Goal: Task Accomplishment & Management: Use online tool/utility

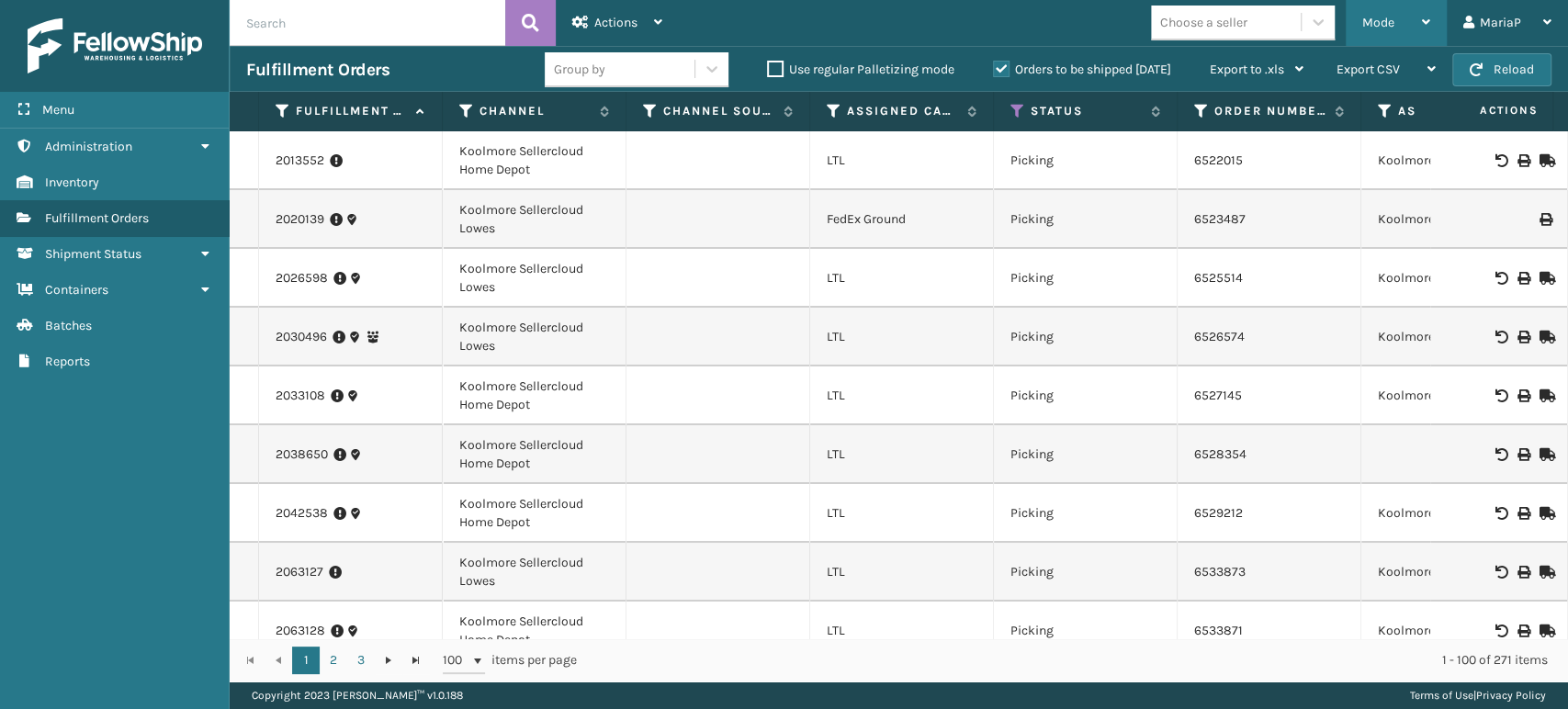
click at [1374, 0] on div "Mode" at bounding box center [1397, 23] width 68 height 46
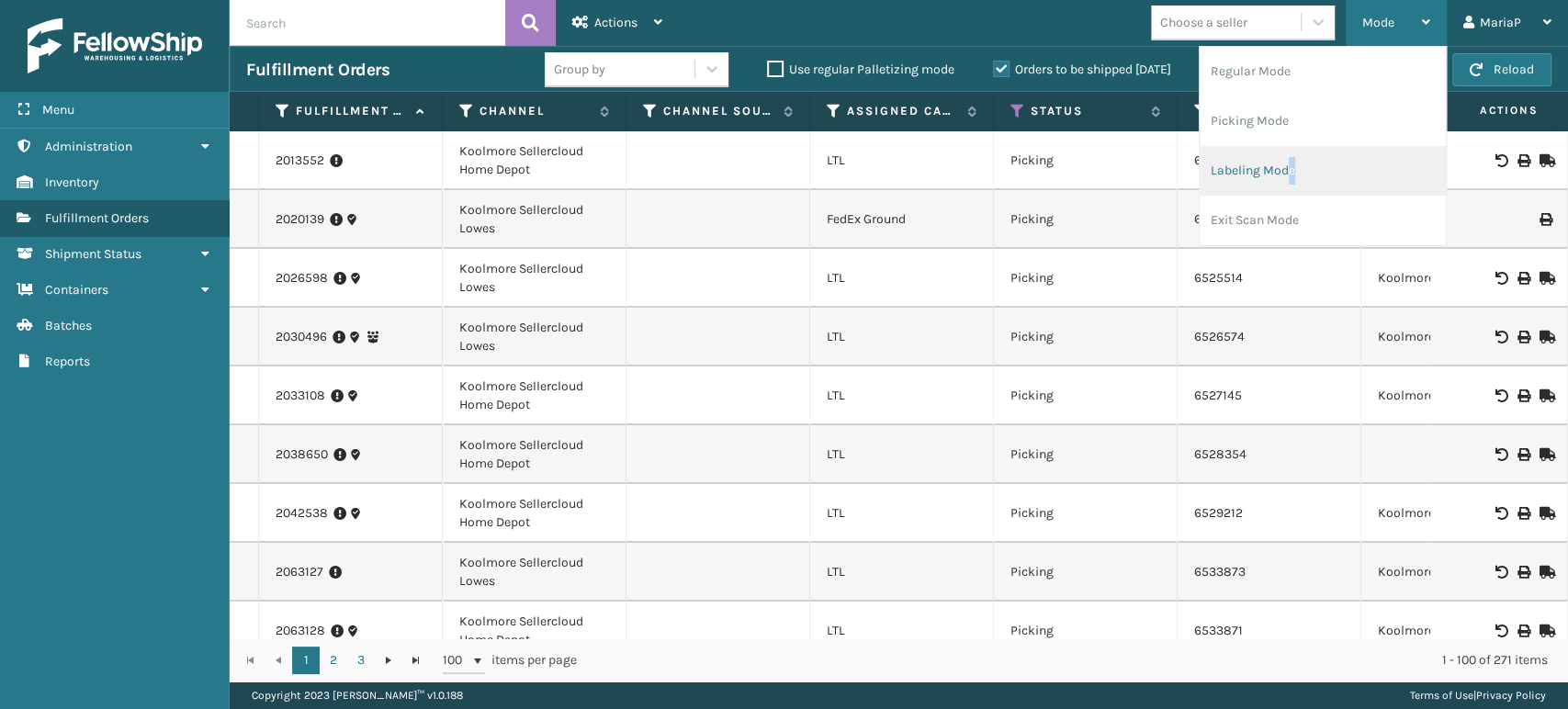
click at [1293, 167] on li "Labeling Mode" at bounding box center [1322, 170] width 246 height 50
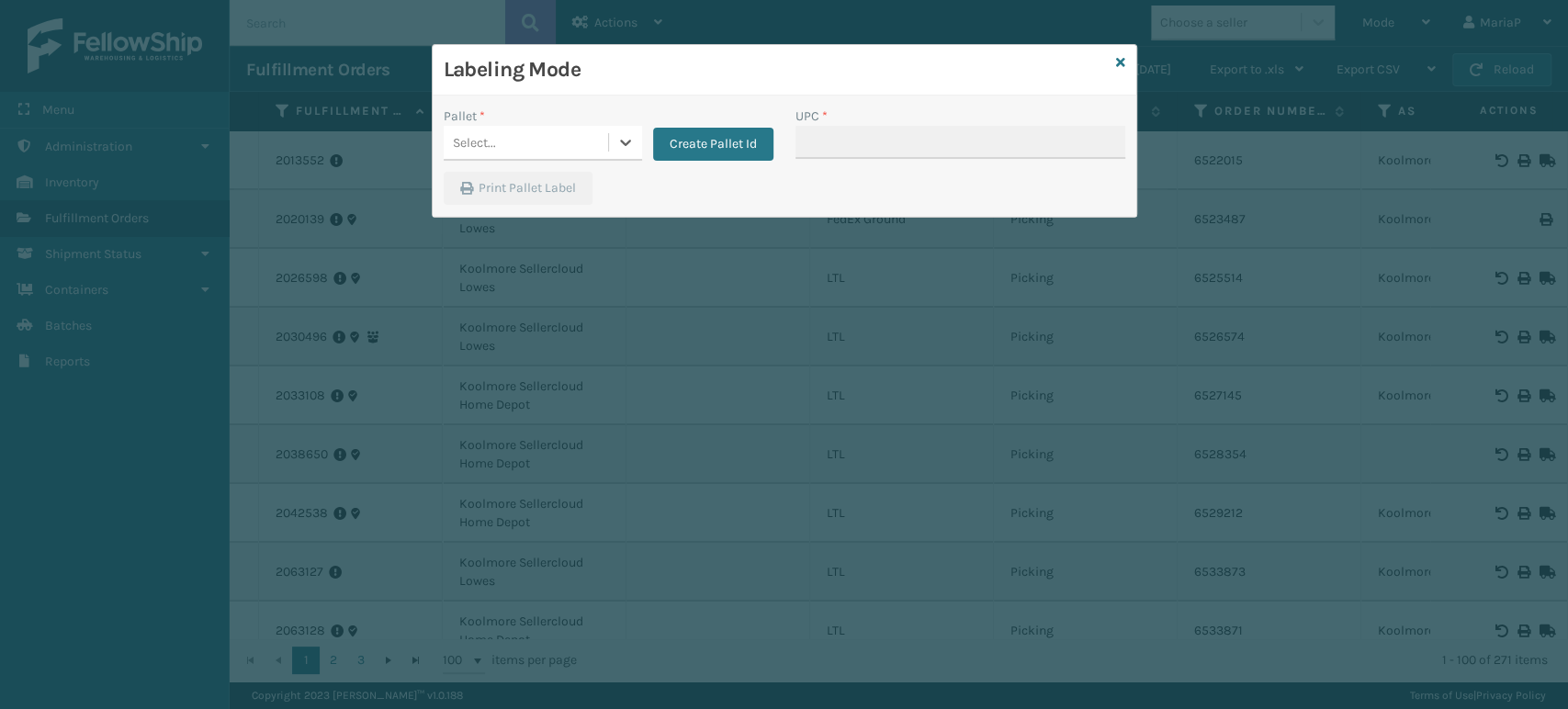
drag, startPoint x: 556, startPoint y: 131, endPoint x: 570, endPoint y: 164, distance: 35.8
click at [555, 130] on div "Select..." at bounding box center [525, 143] width 165 height 30
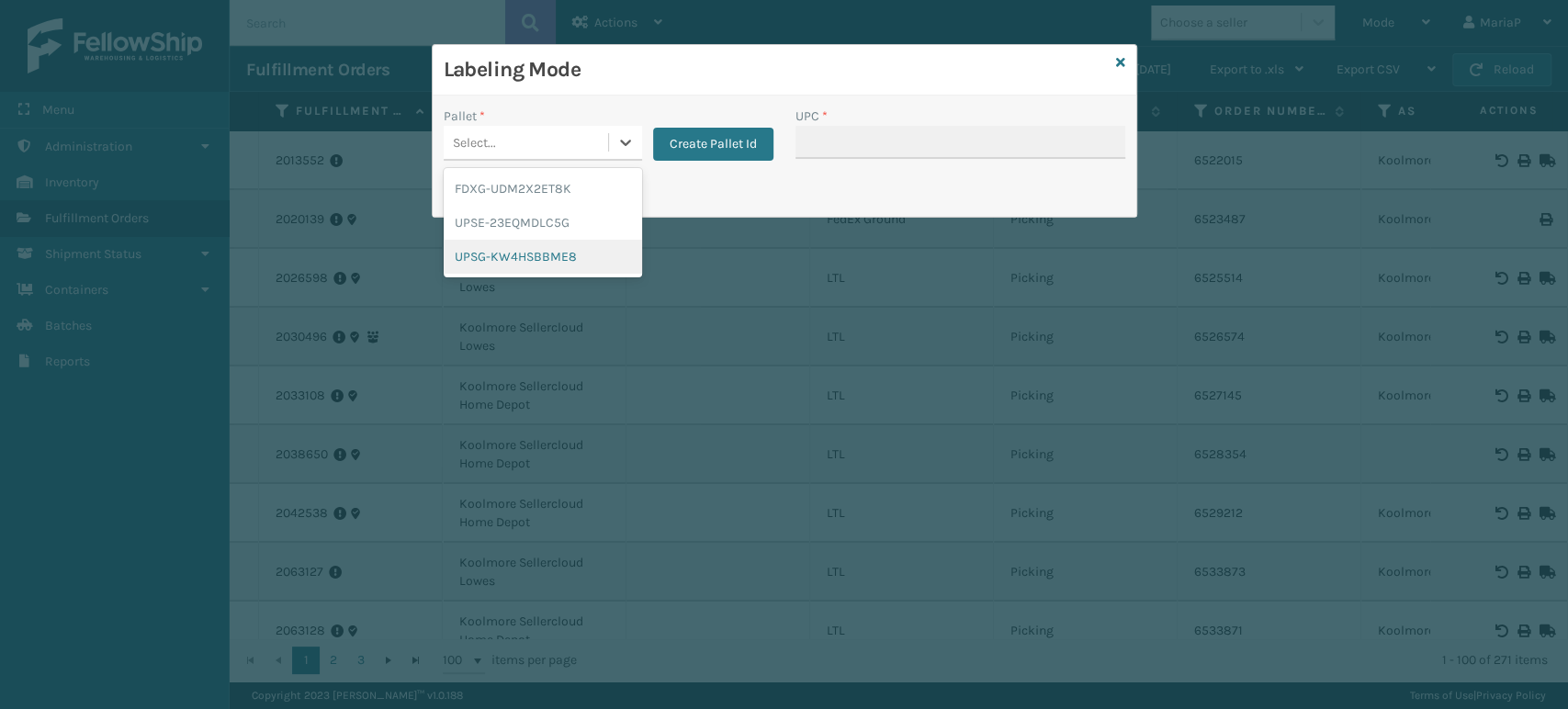
click at [588, 246] on div "UPSG-KW4HSBBME8" at bounding box center [542, 257] width 199 height 34
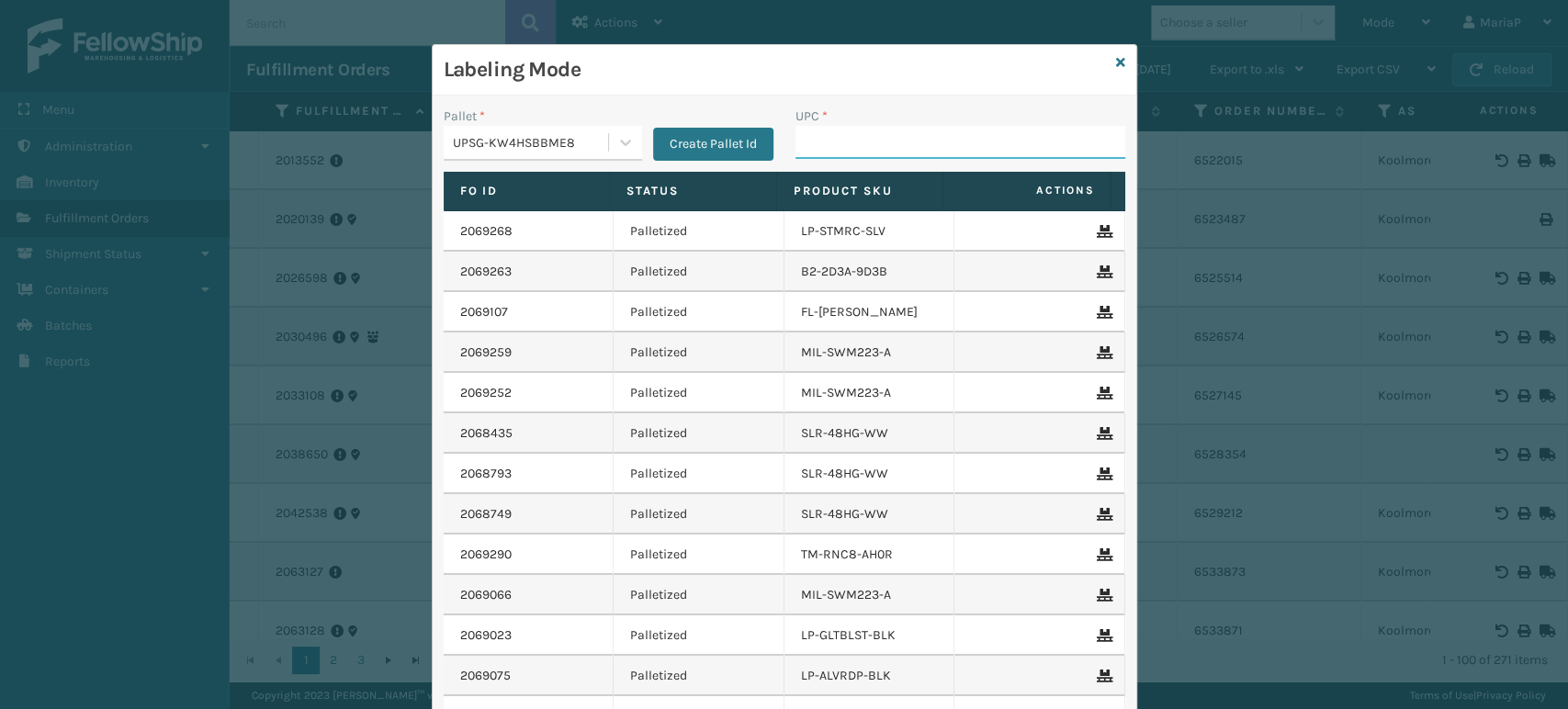
click at [840, 148] on input "UPC *" at bounding box center [961, 142] width 330 height 33
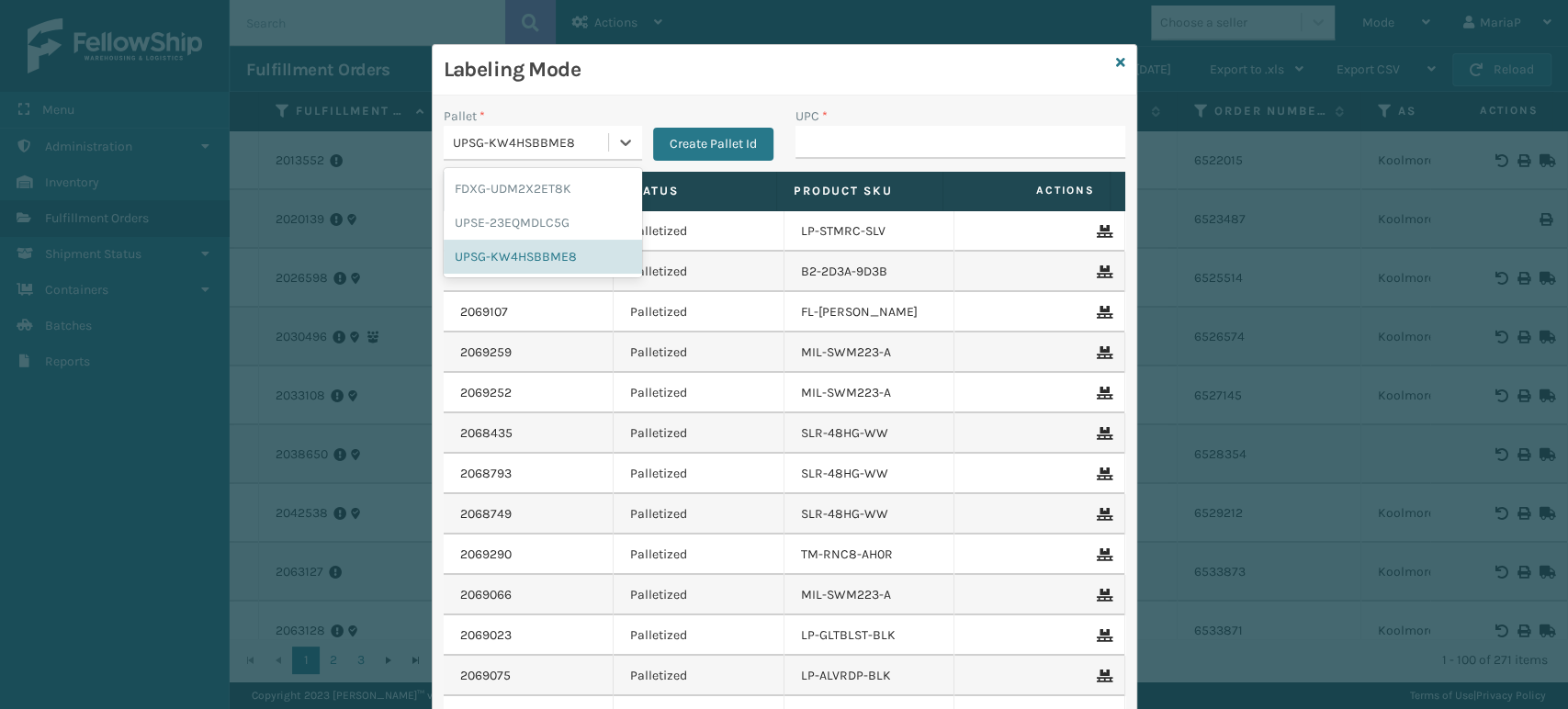
click at [564, 140] on div "UPSG-KW4HSBBME8" at bounding box center [531, 142] width 157 height 19
click at [520, 182] on div "FDXG-UDM2X2ET8K" at bounding box center [542, 188] width 199 height 34
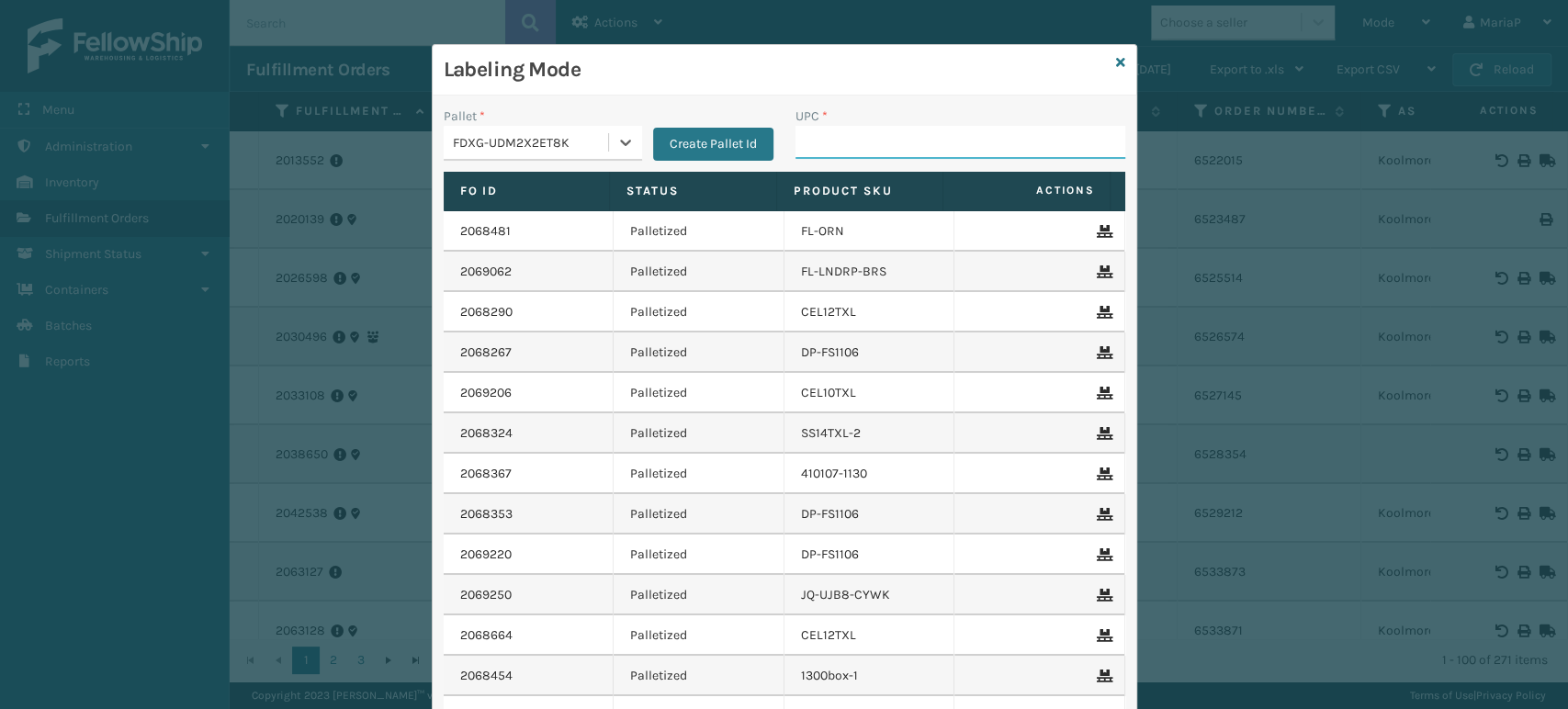
click at [838, 144] on input "UPC *" at bounding box center [961, 142] width 330 height 33
type input "10080313070812"
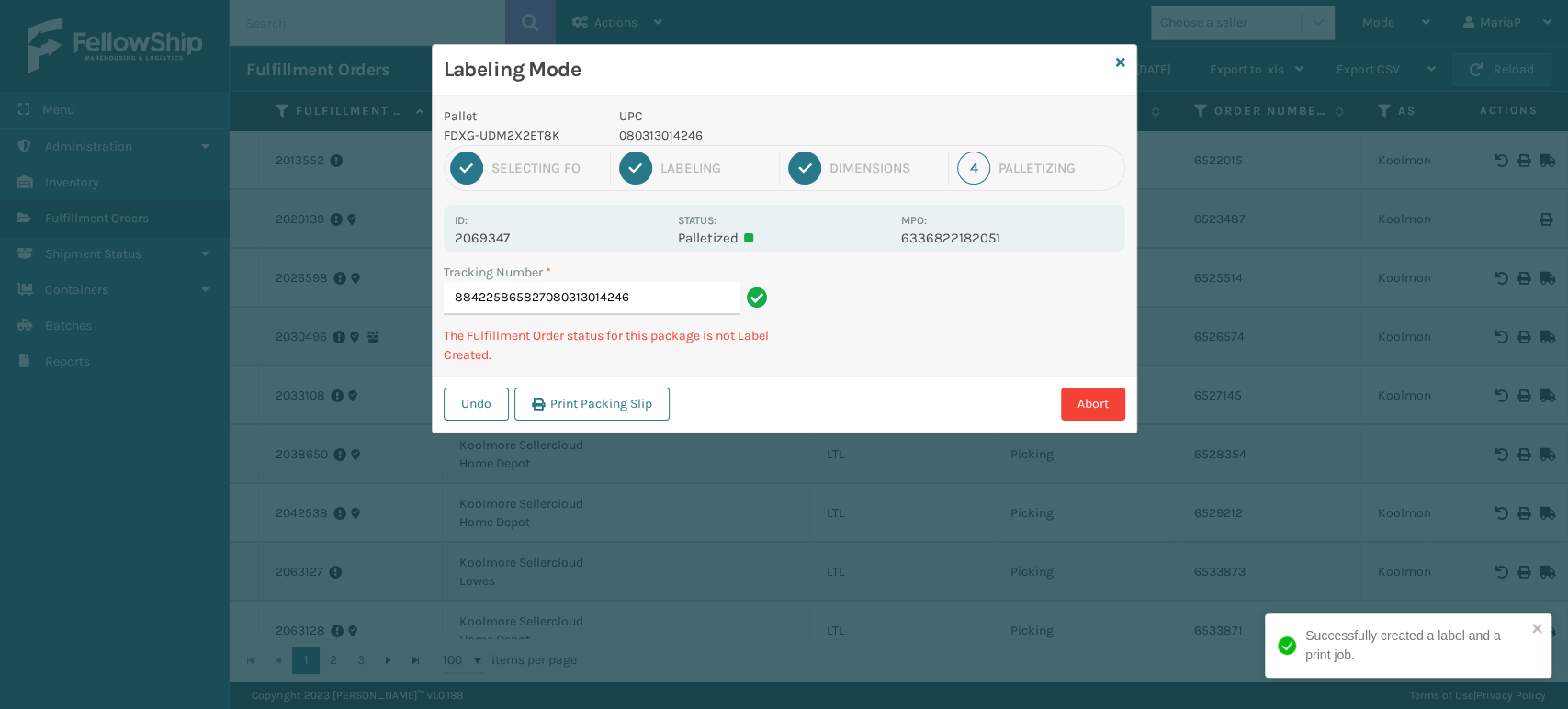
type input "884225865827080313014246"
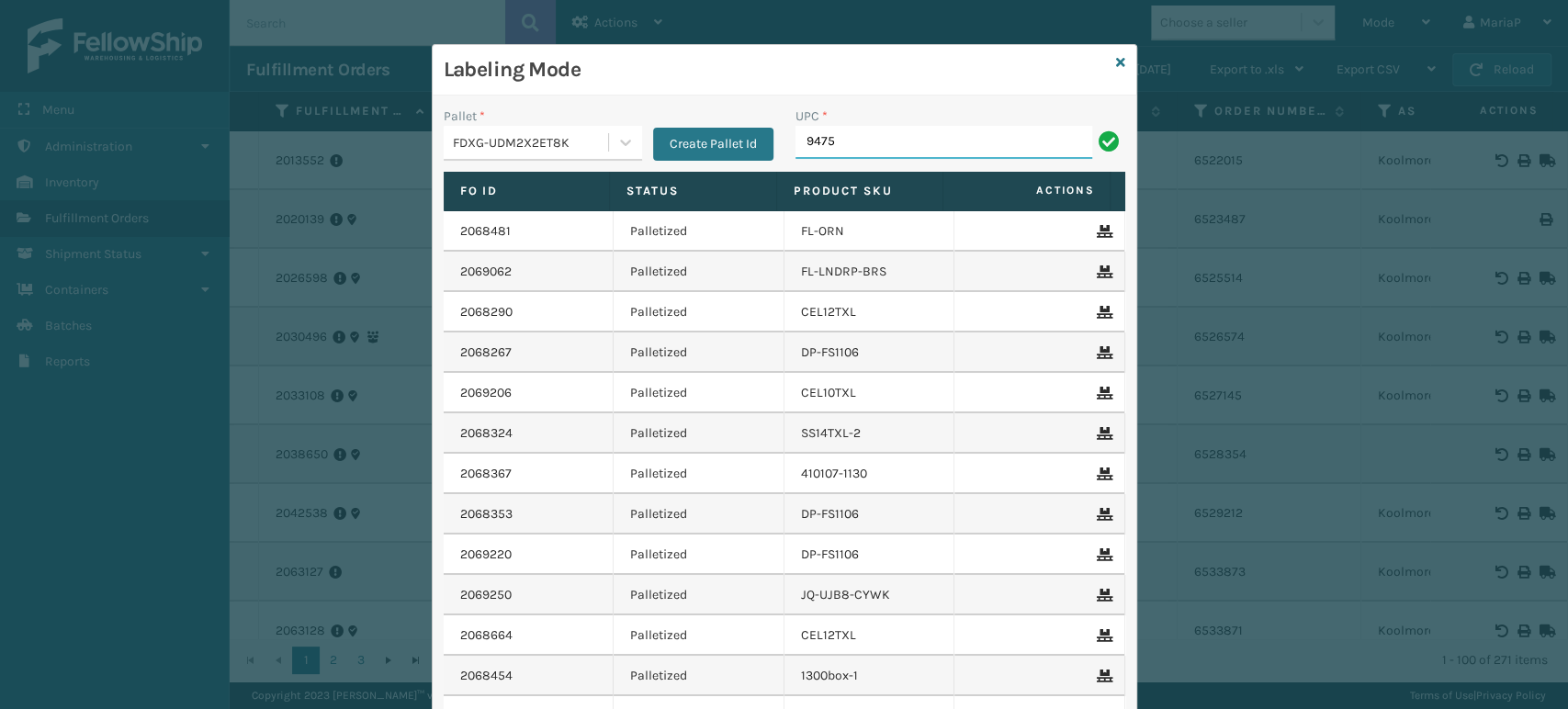
type input "9475"
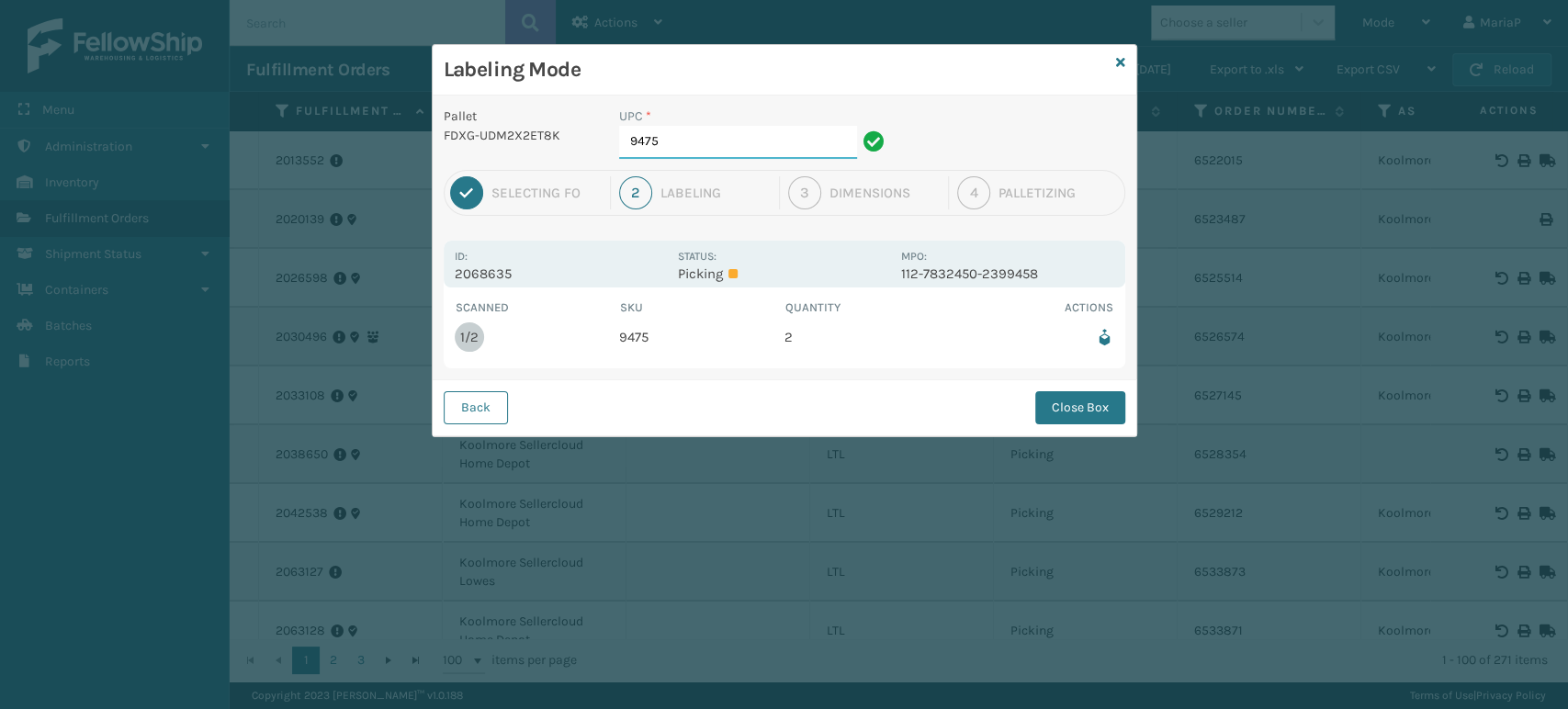
click at [669, 157] on input "9475" at bounding box center [737, 142] width 238 height 33
click at [1073, 408] on button "Close Box" at bounding box center [1080, 408] width 90 height 33
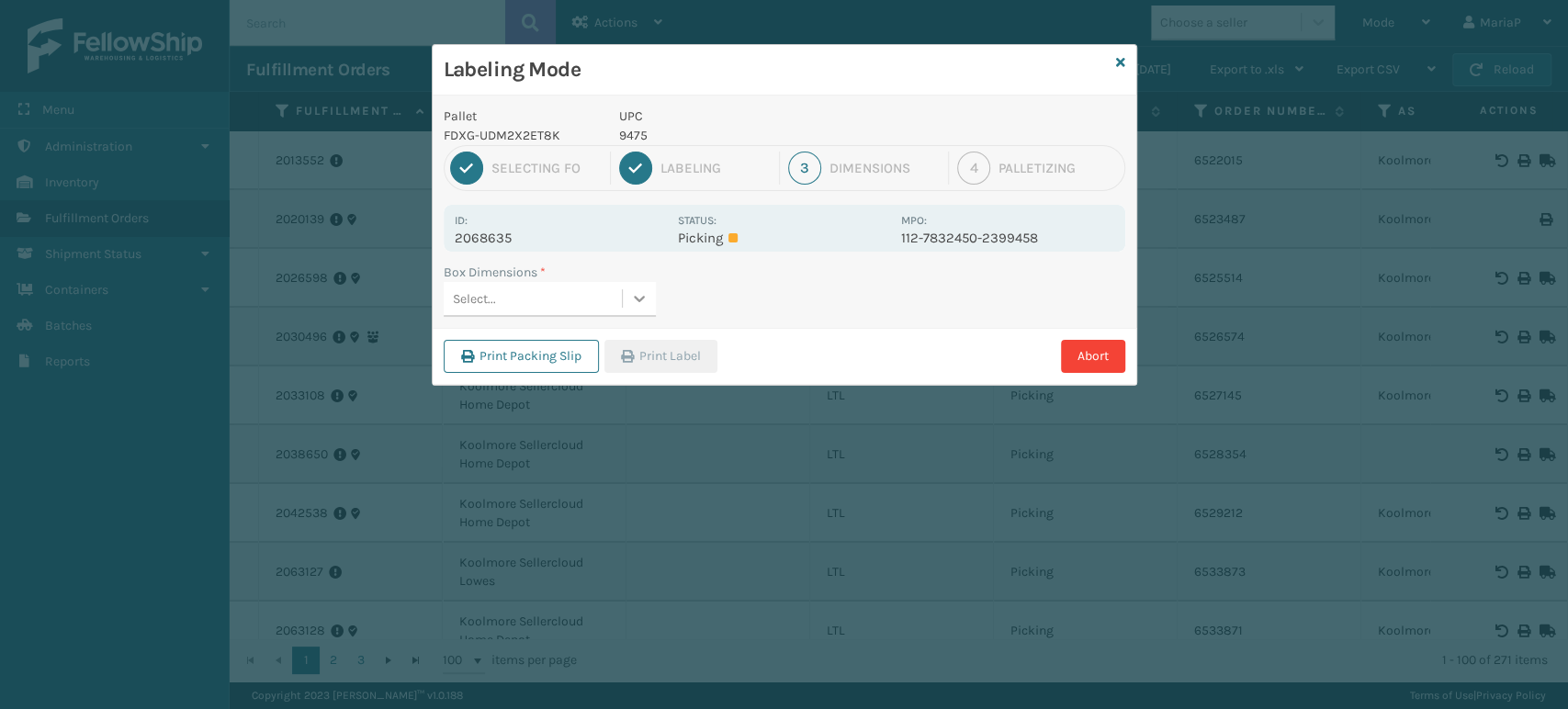
click at [622, 287] on div at bounding box center [639, 298] width 33 height 33
type input "med"
click at [551, 339] on div "Med" at bounding box center [549, 345] width 212 height 34
click at [662, 362] on button "Print Label" at bounding box center [661, 356] width 113 height 33
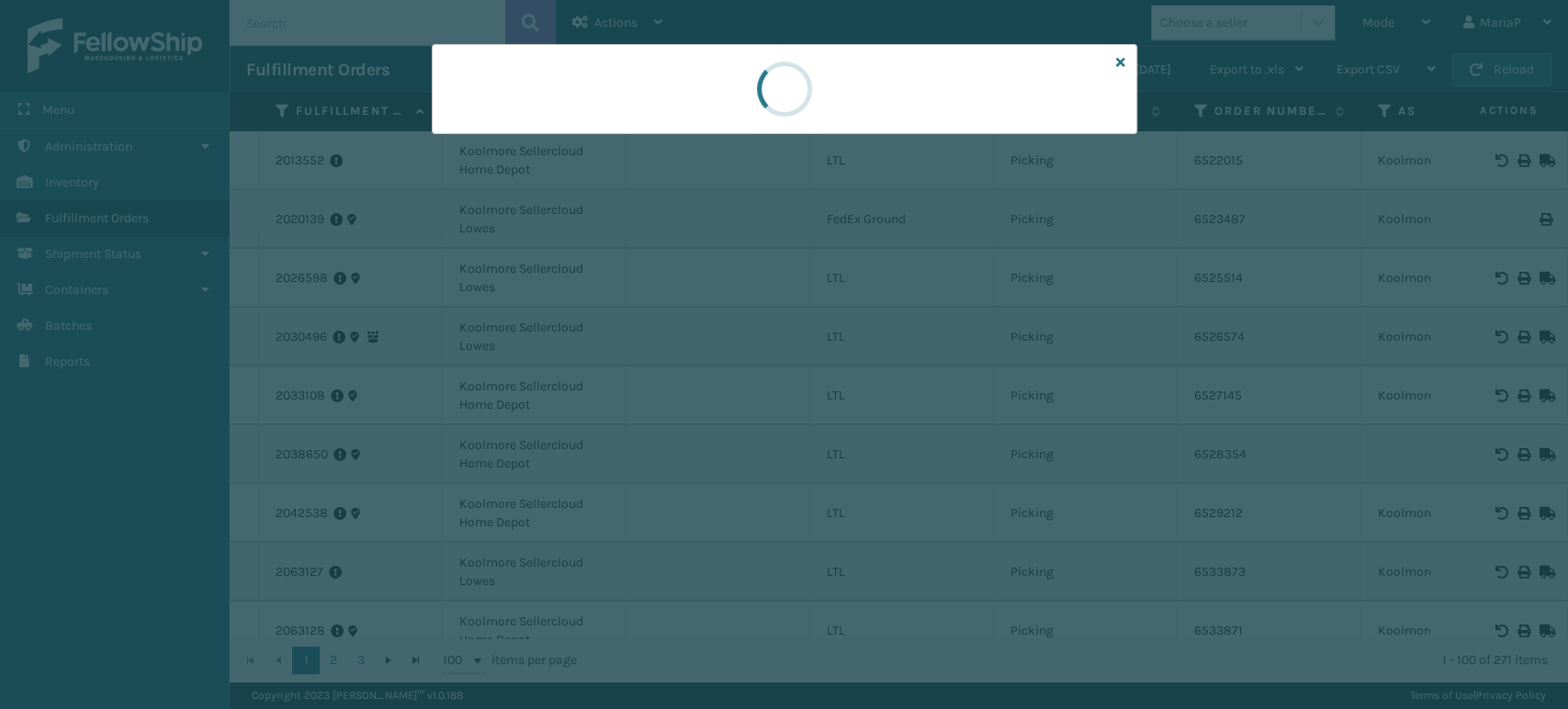
drag, startPoint x: 665, startPoint y: 362, endPoint x: 675, endPoint y: 357, distance: 11.2
click at [667, 362] on div at bounding box center [784, 354] width 1568 height 709
click at [675, 357] on div at bounding box center [784, 354] width 1568 height 709
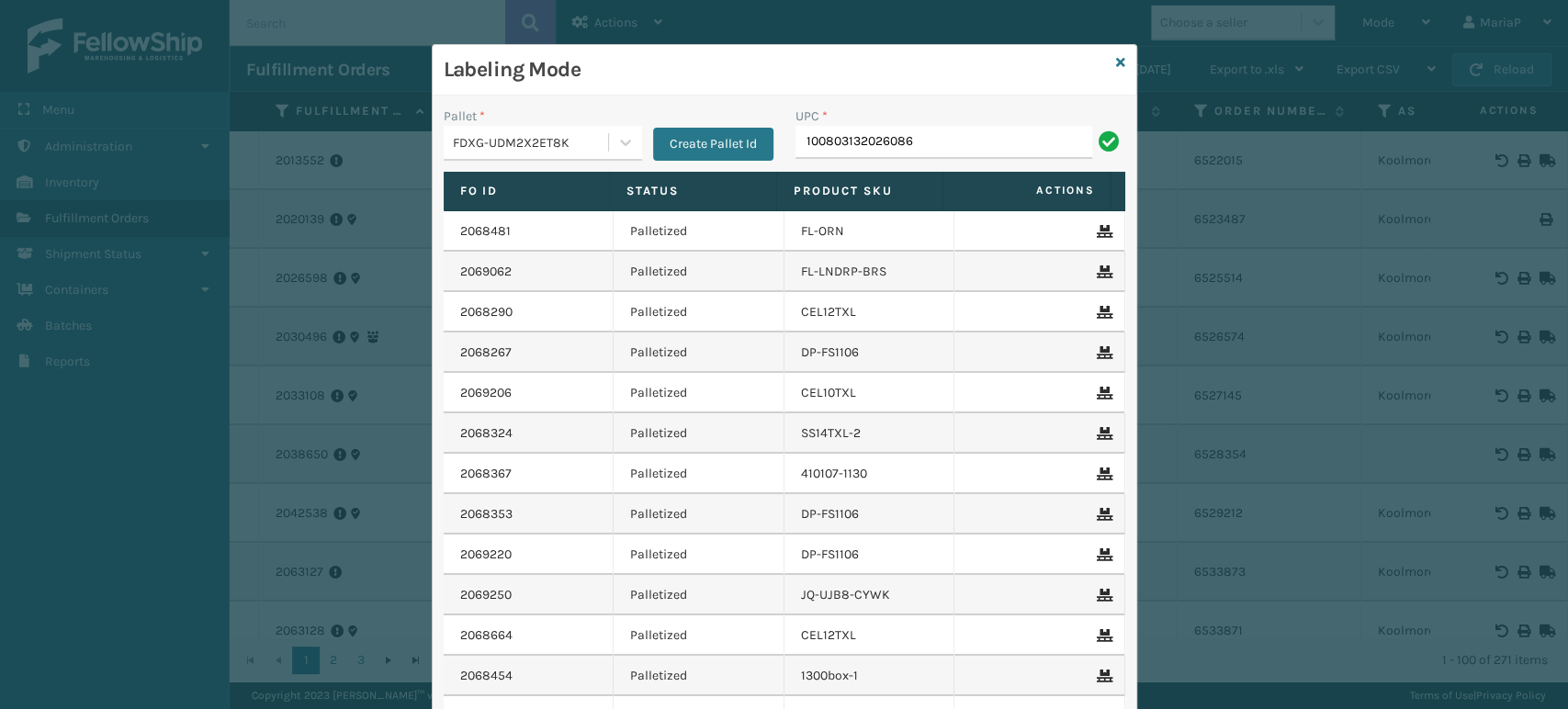
type input "100803132026086"
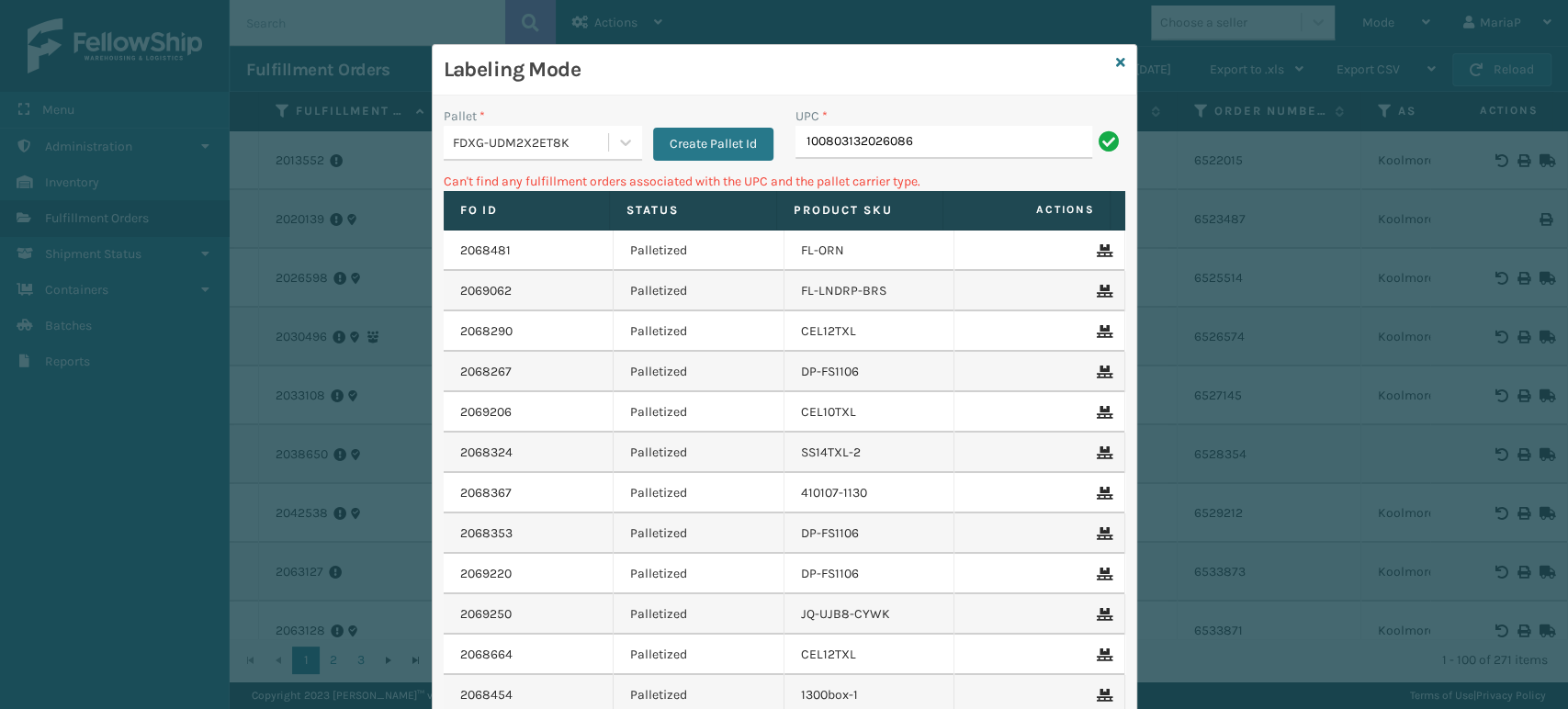
click at [860, 132] on input "100803132026086" at bounding box center [944, 142] width 297 height 33
type input "10080313026086"
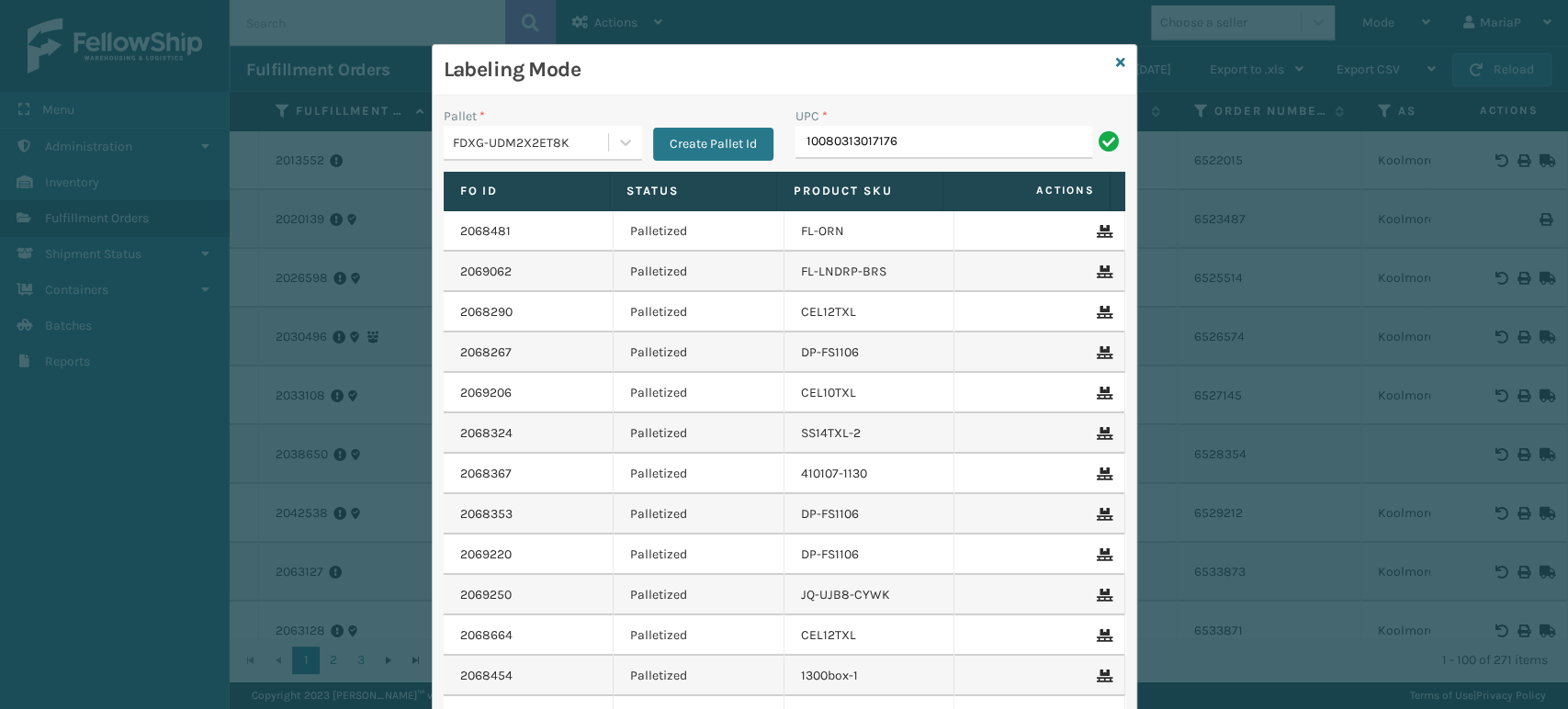
type input "10080313017176"
click at [1106, 56] on div "Labeling Mode" at bounding box center [784, 71] width 703 height 51
click at [1116, 54] on link at bounding box center [1121, 63] width 9 height 19
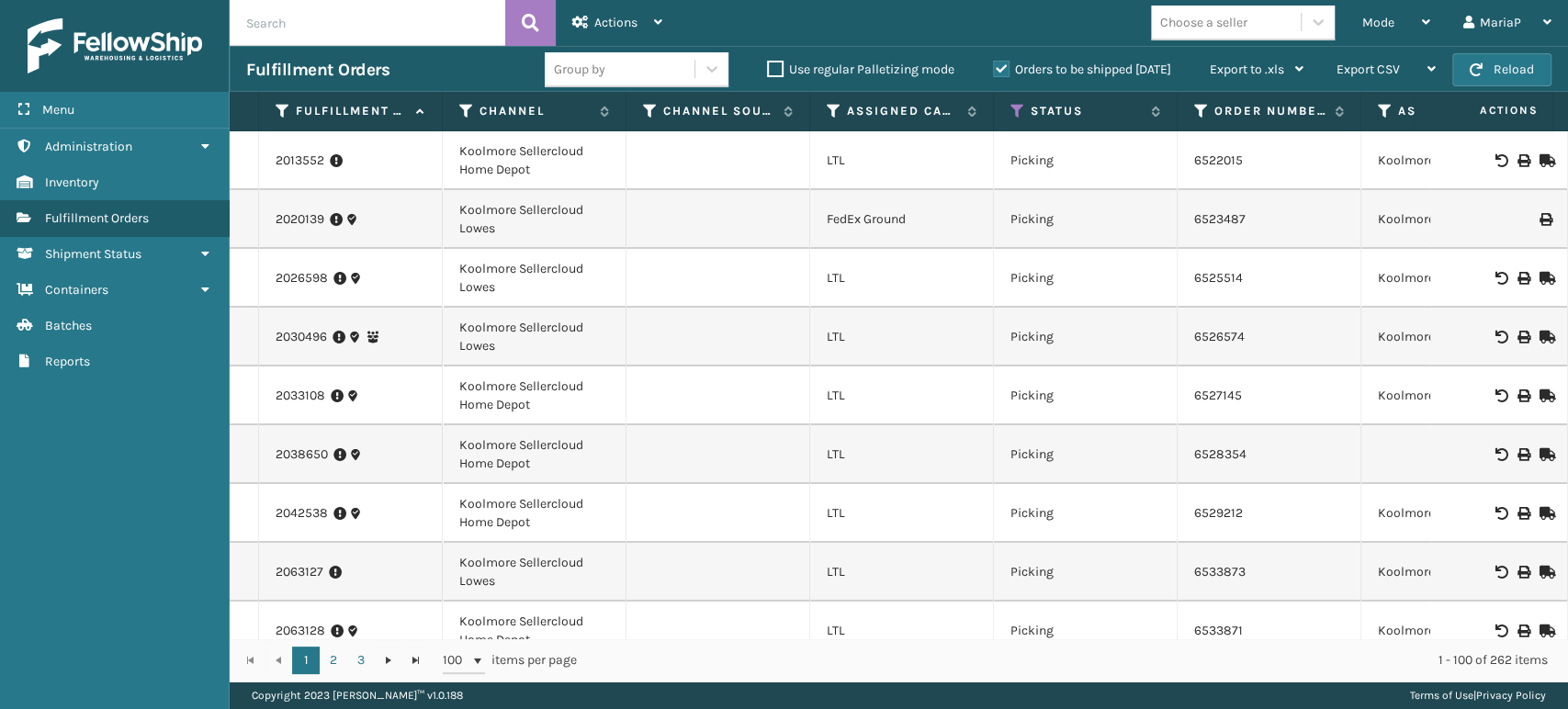
click at [420, 13] on input "text" at bounding box center [367, 23] width 276 height 46
click at [425, 18] on input "text" at bounding box center [367, 23] width 276 height 46
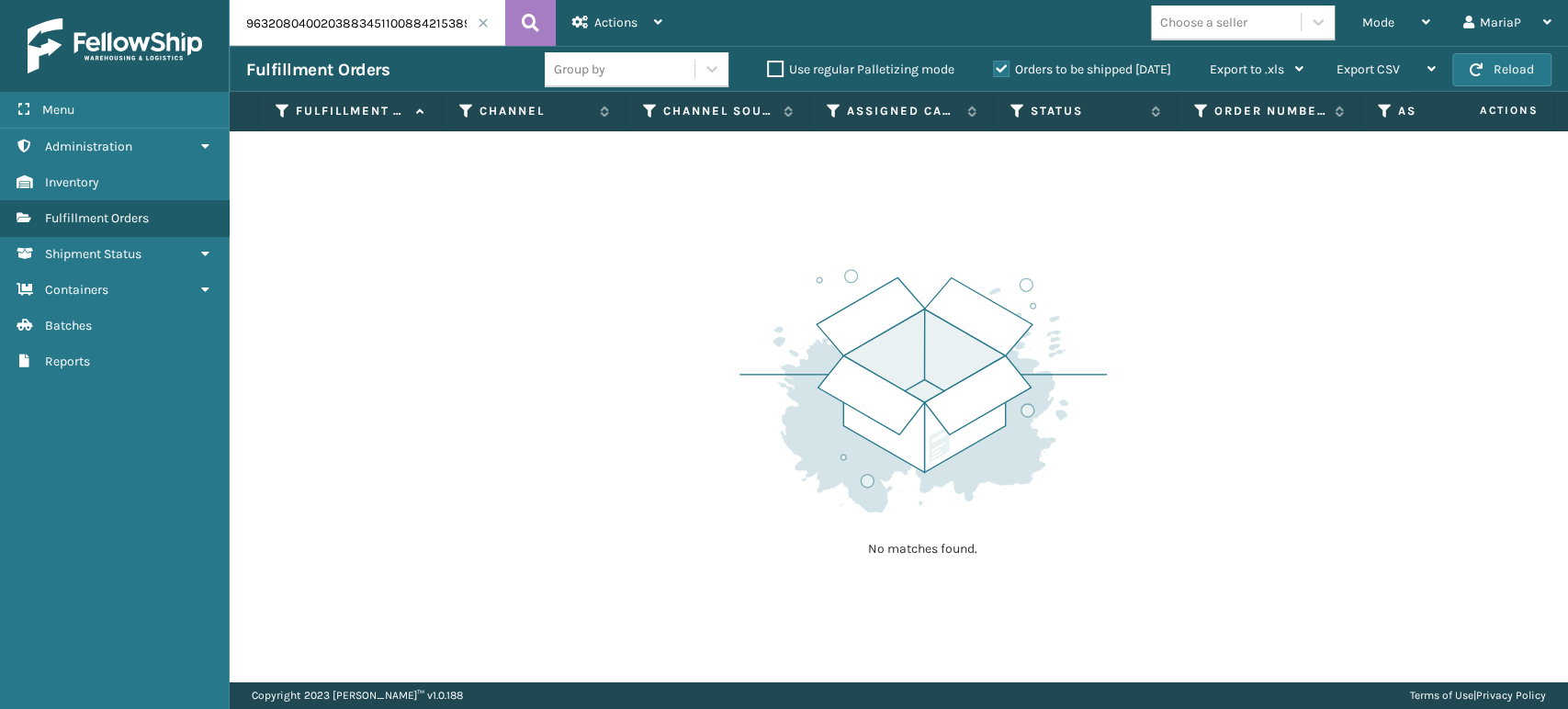
drag, startPoint x: 378, startPoint y: 20, endPoint x: 96, endPoint y: -7, distance: 283.3
click at [96, 0] on html "Menu Administration Inventory Fulfillment Orders Shipment Status Containers Bat…" at bounding box center [784, 354] width 1568 height 709
type input "884215389624"
click at [998, 70] on label "Orders to be shipped [DATE]" at bounding box center [1082, 69] width 178 height 16
click at [994, 70] on input "Orders to be shipped [DATE]" at bounding box center [994, 64] width 1 height 12
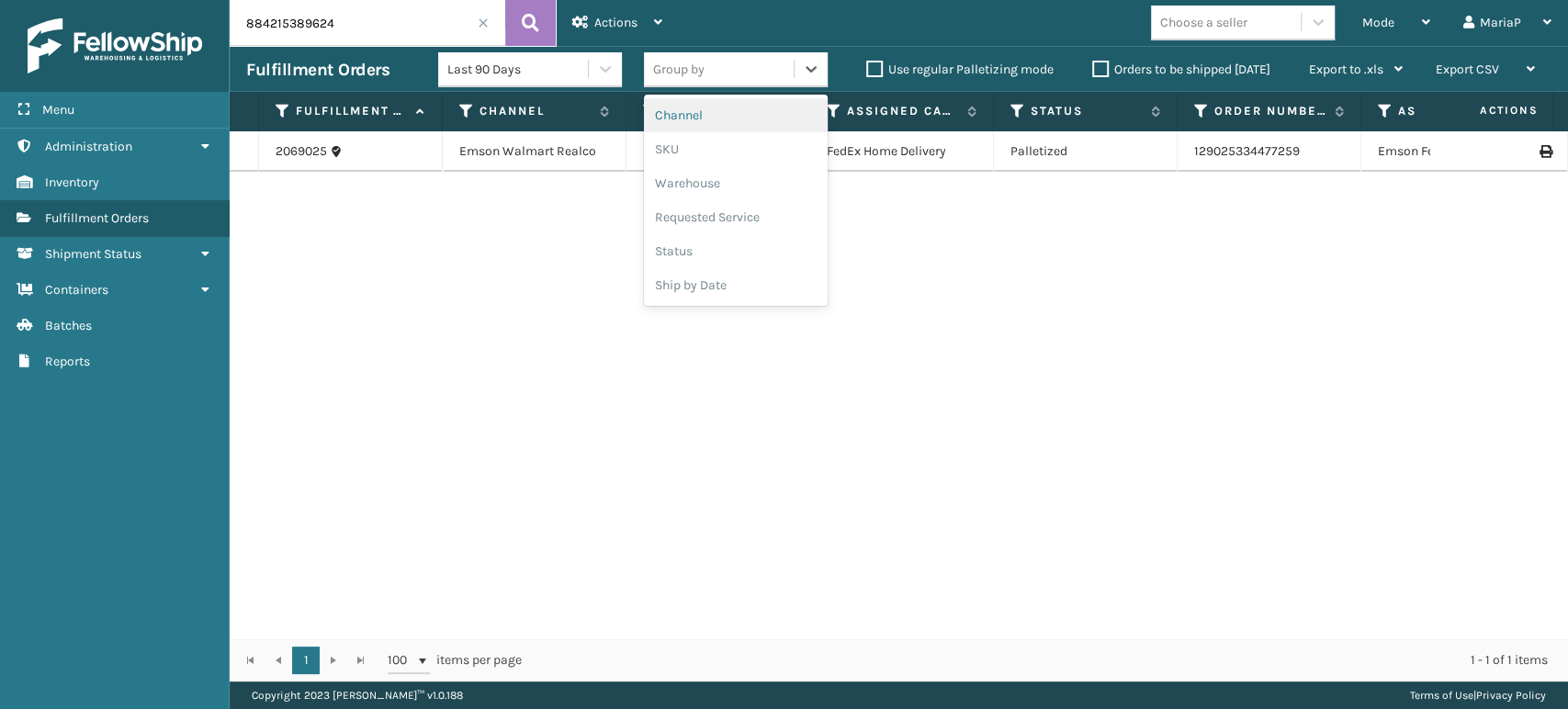
click at [728, 78] on div "Group by" at bounding box center [719, 70] width 150 height 30
click at [697, 161] on div "SKU" at bounding box center [736, 149] width 184 height 34
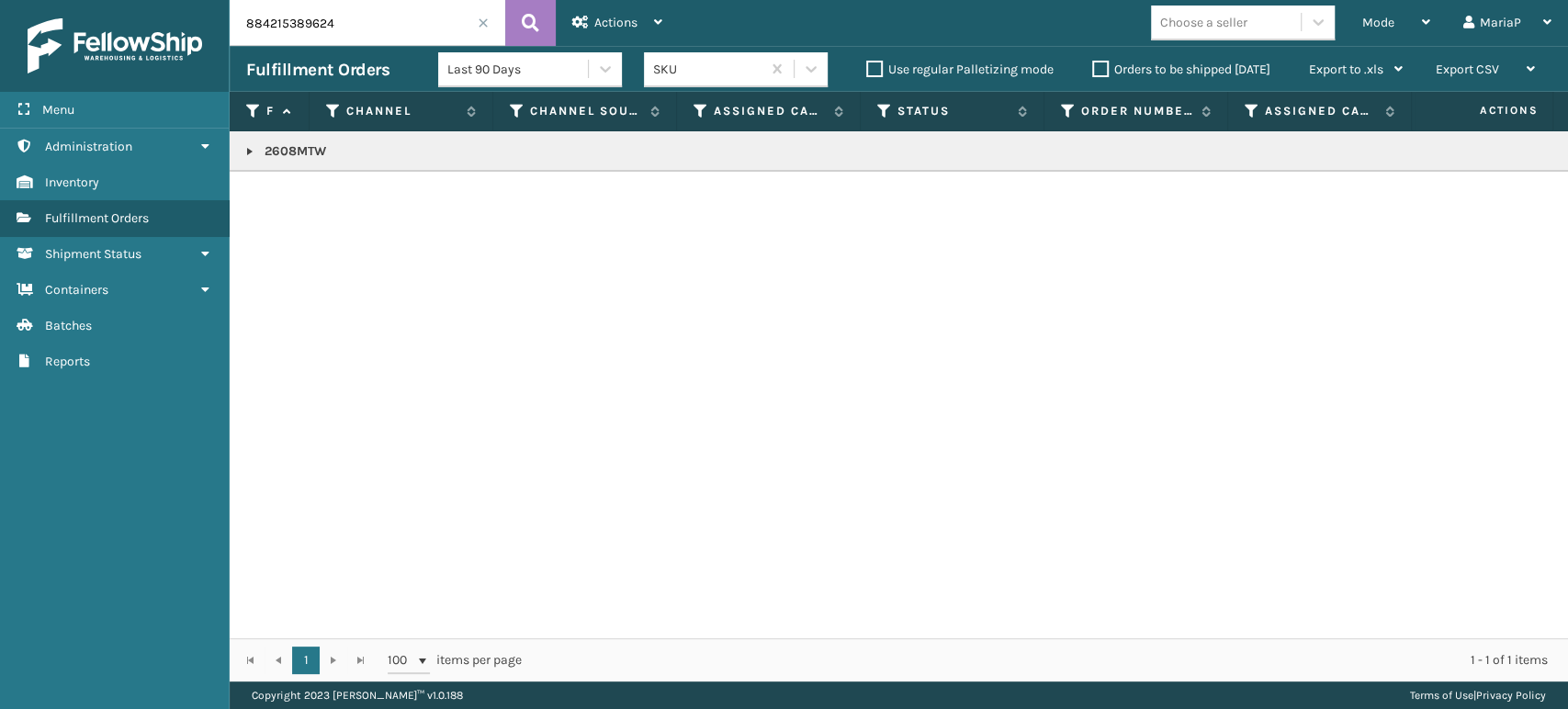
click at [480, 24] on span at bounding box center [483, 24] width 11 height 11
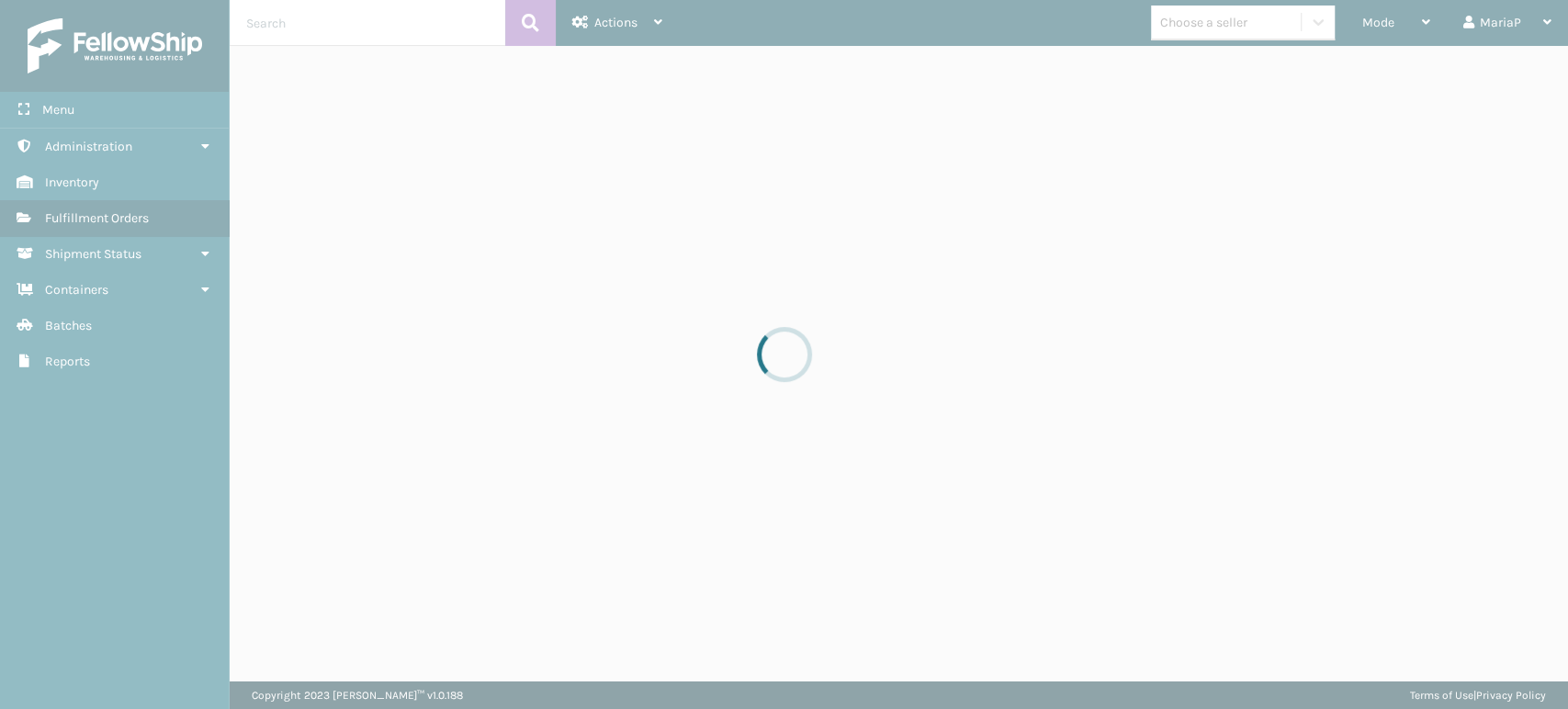
click at [1387, 27] on div at bounding box center [784, 354] width 1568 height 709
click at [1384, 23] on div at bounding box center [784, 354] width 1568 height 709
click at [1382, 20] on div at bounding box center [784, 354] width 1568 height 709
click at [1380, 20] on div at bounding box center [784, 354] width 1568 height 709
click at [1363, 27] on div at bounding box center [784, 354] width 1568 height 709
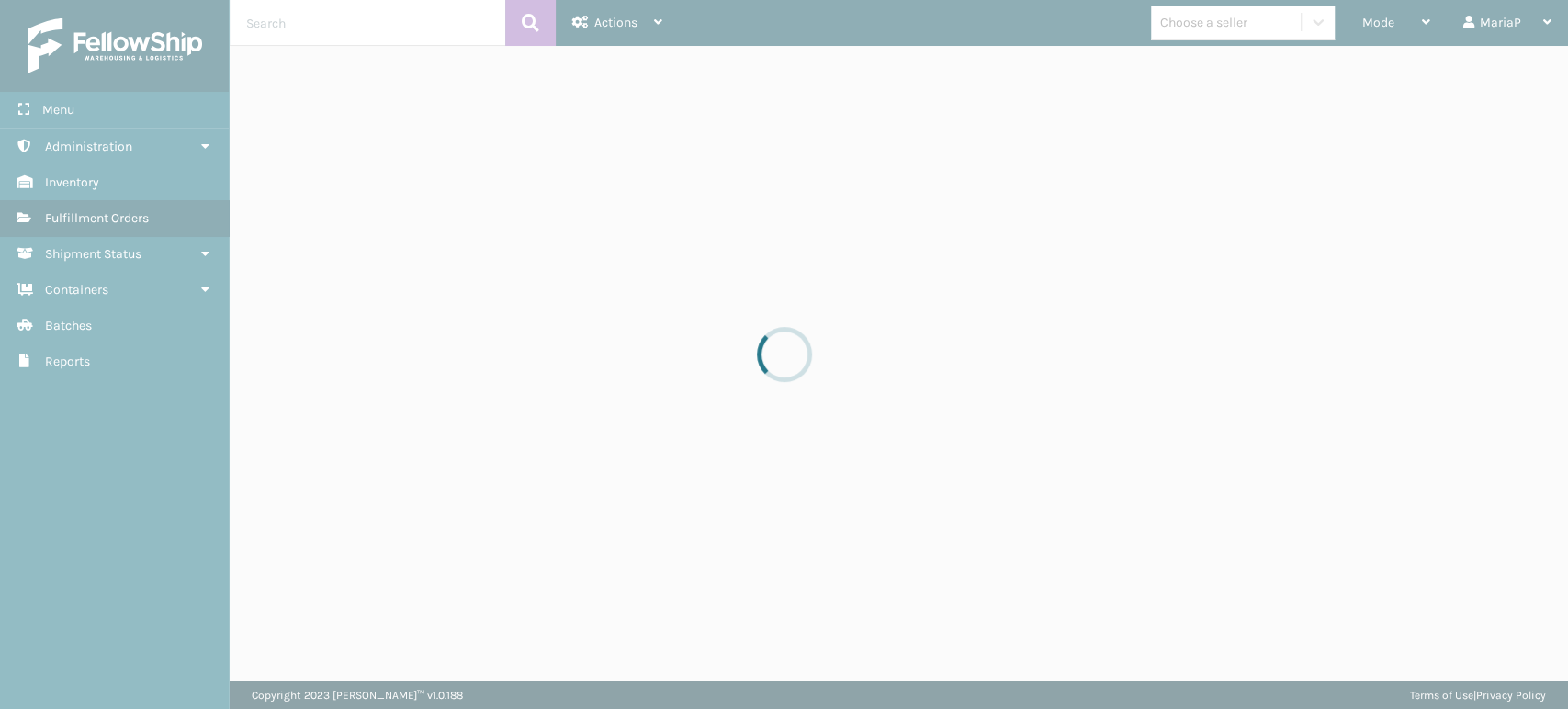
click at [1373, 21] on div at bounding box center [784, 354] width 1568 height 709
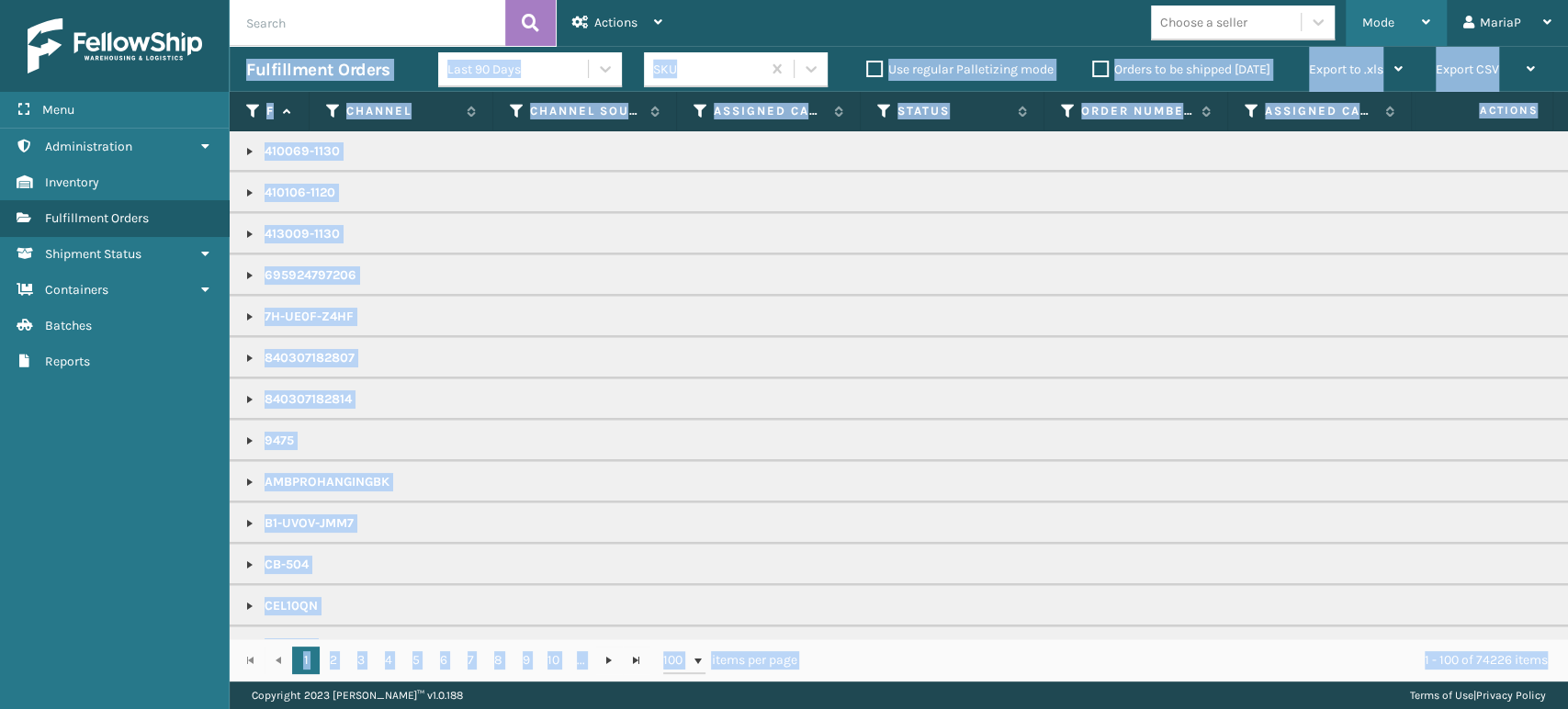
click at [1373, 20] on span "Mode" at bounding box center [1379, 23] width 32 height 16
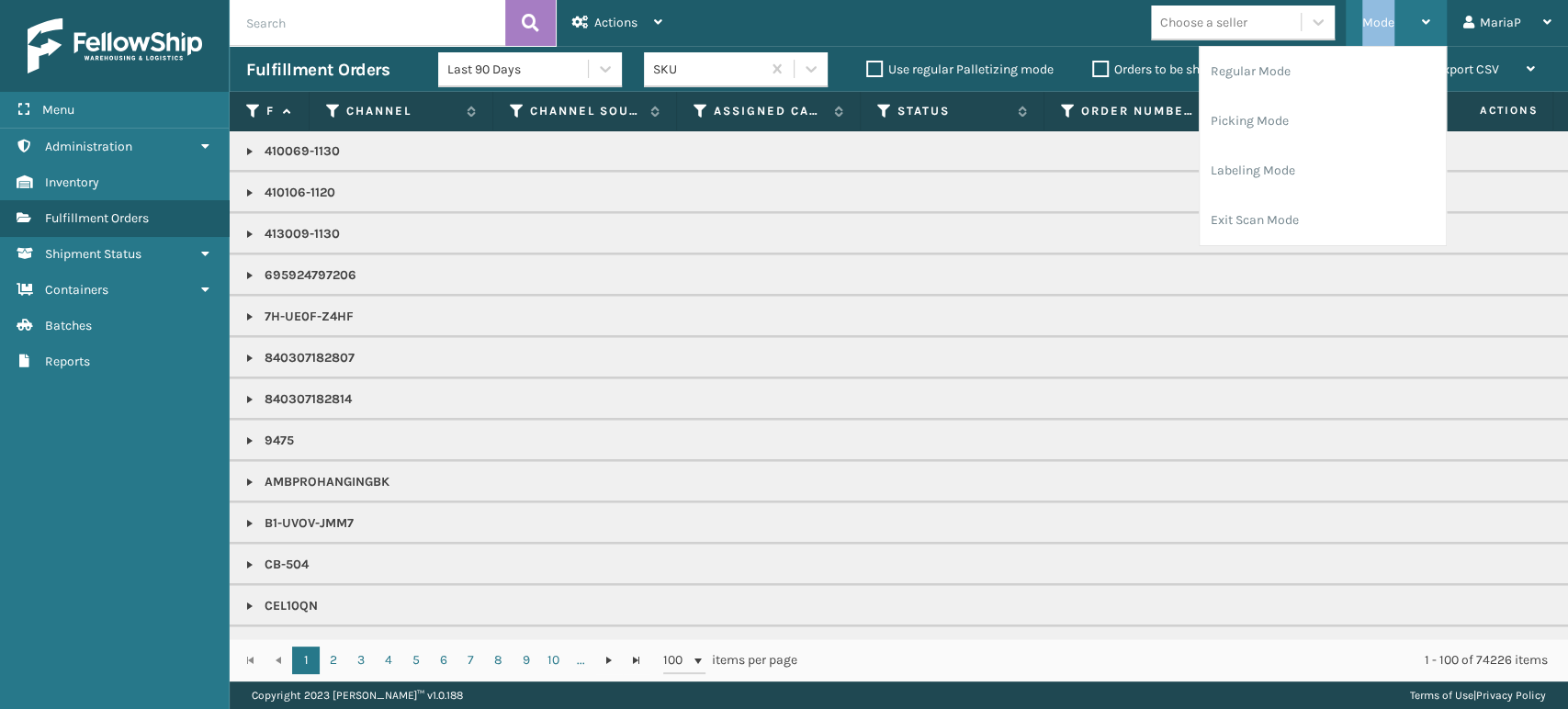
click at [1372, 20] on span "Mode" at bounding box center [1379, 23] width 32 height 16
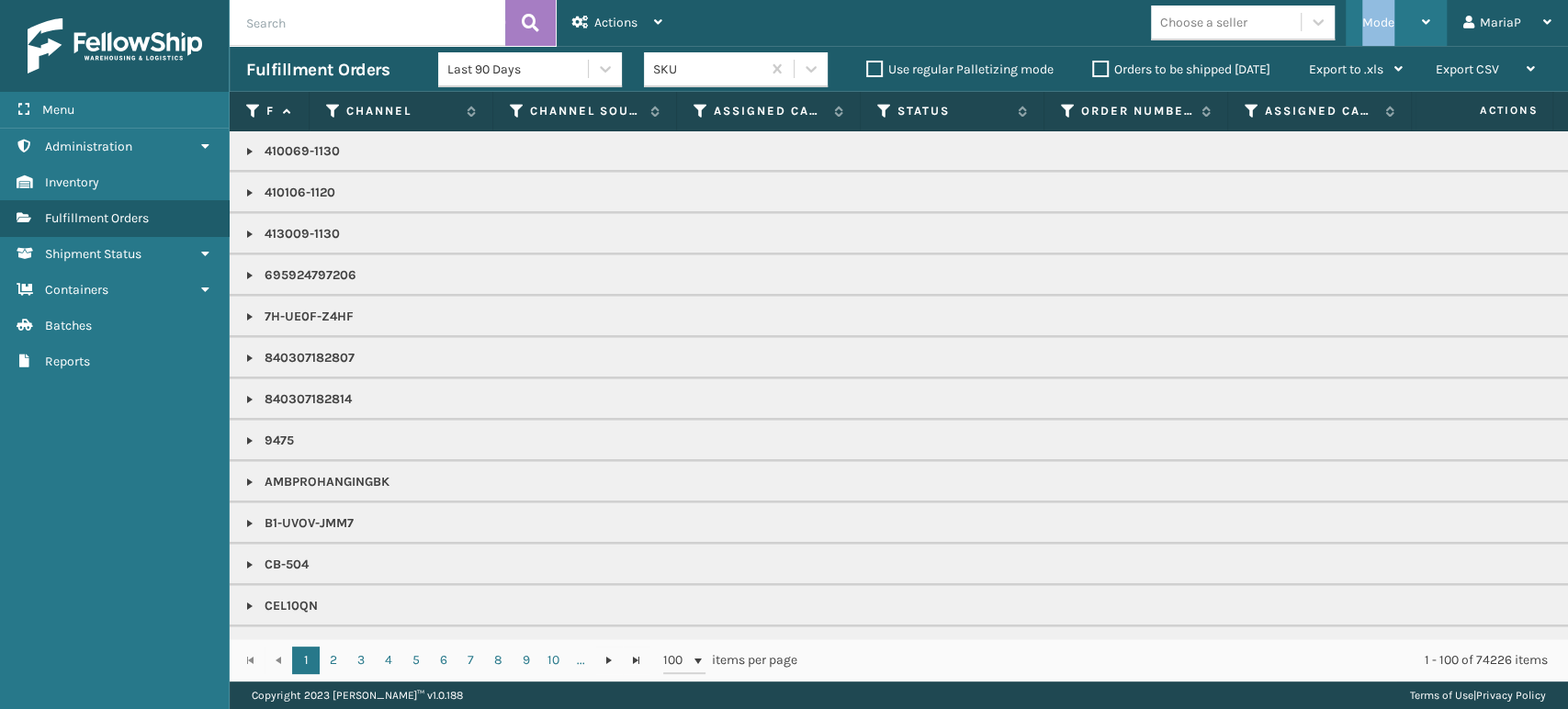
click at [1361, 16] on div "Mode Regular Mode Picking Mode Labeling Mode Exit Scan Mode" at bounding box center [1396, 23] width 101 height 46
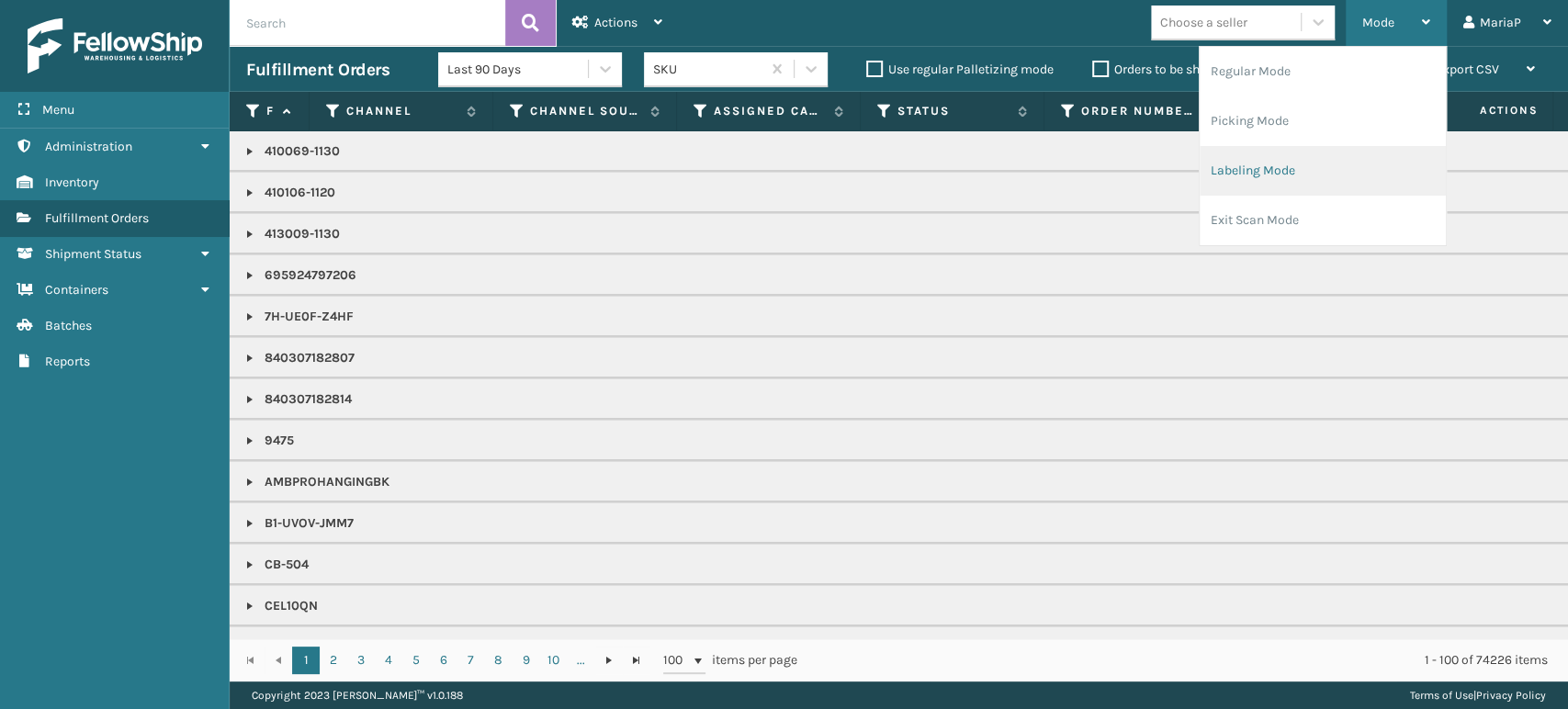
click at [1303, 178] on li "Labeling Mode" at bounding box center [1322, 170] width 246 height 50
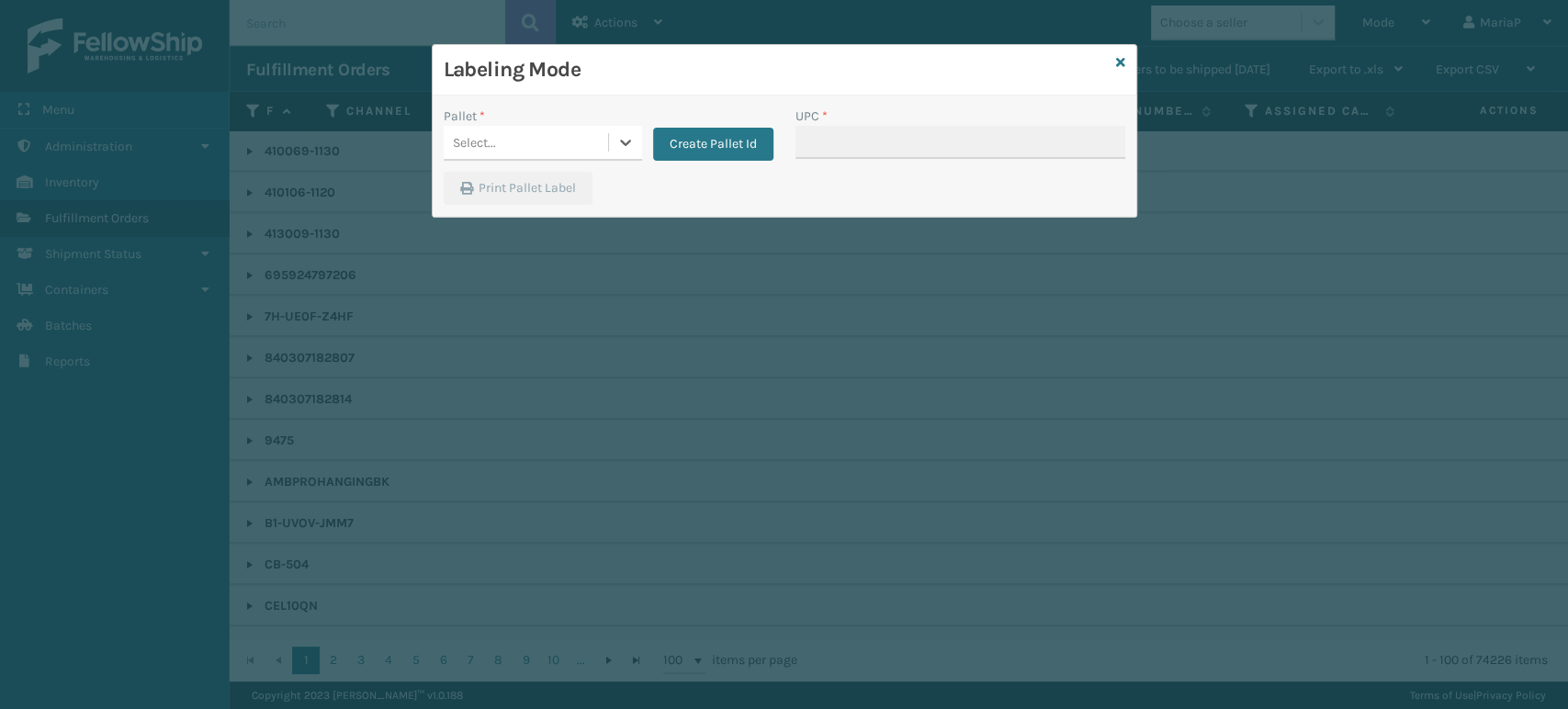
click at [557, 139] on div "Select..." at bounding box center [525, 143] width 165 height 30
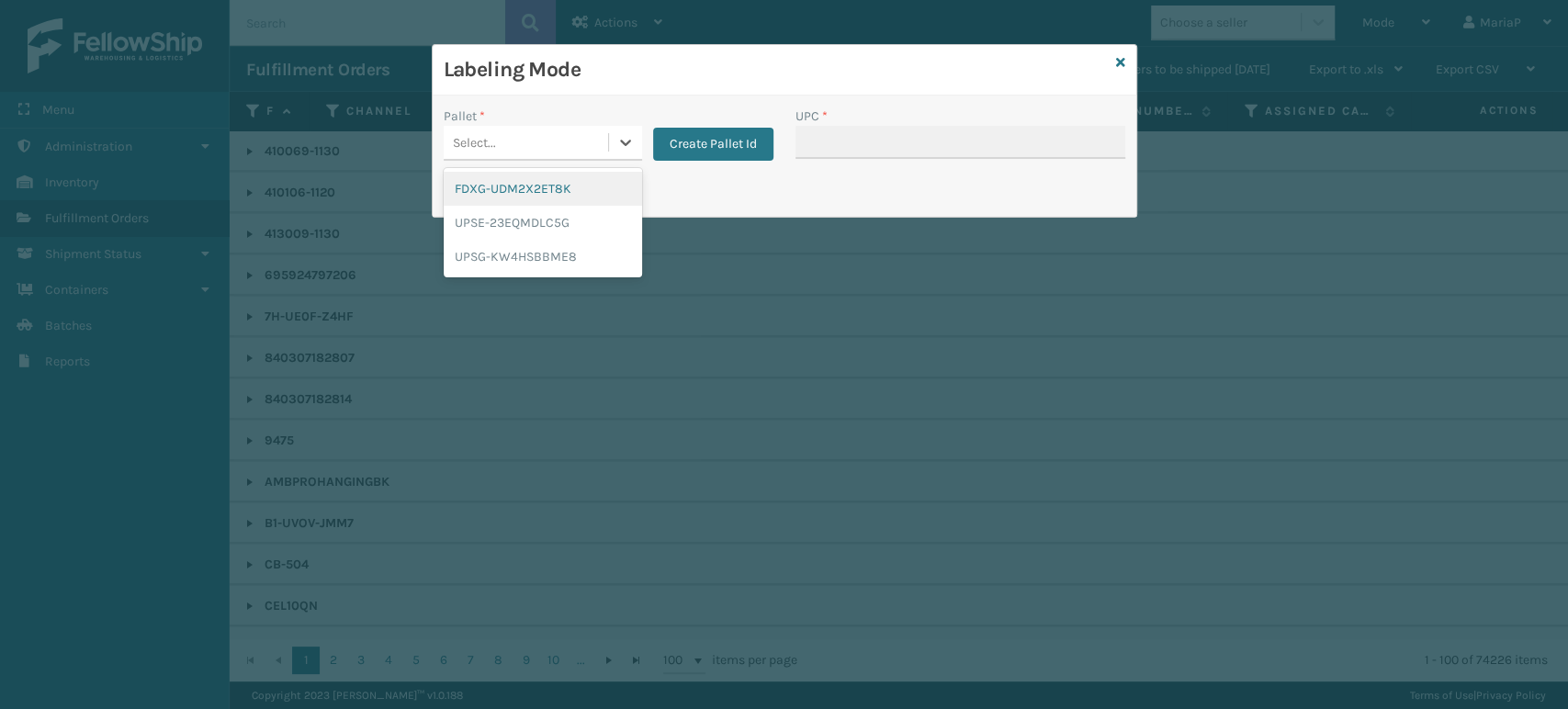
click at [585, 174] on div "FDXG-UDM2X2ET8K" at bounding box center [542, 188] width 199 height 34
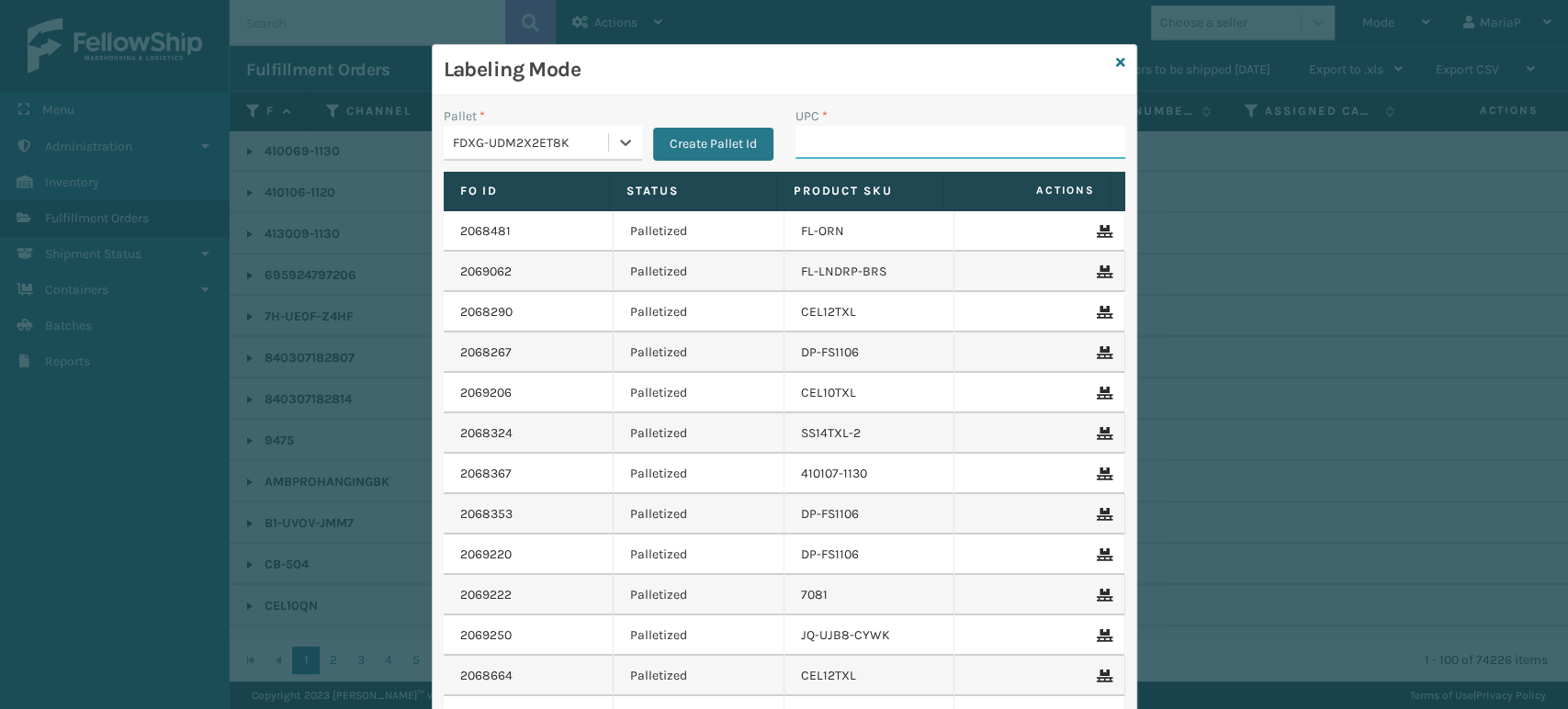
click at [874, 151] on input "UPC *" at bounding box center [961, 142] width 330 height 33
type input "HAN-S-21050-06"
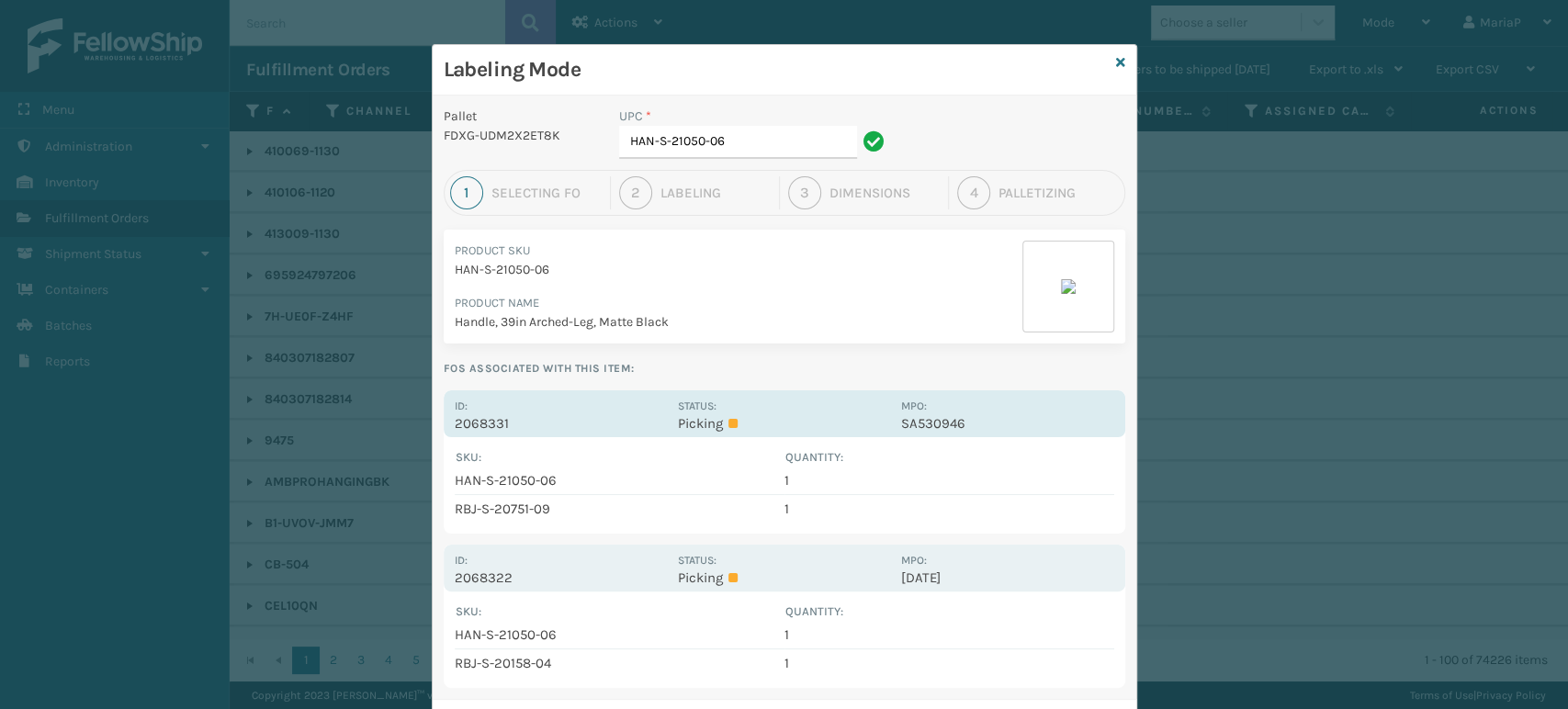
click at [504, 420] on p "2068331" at bounding box center [560, 424] width 212 height 17
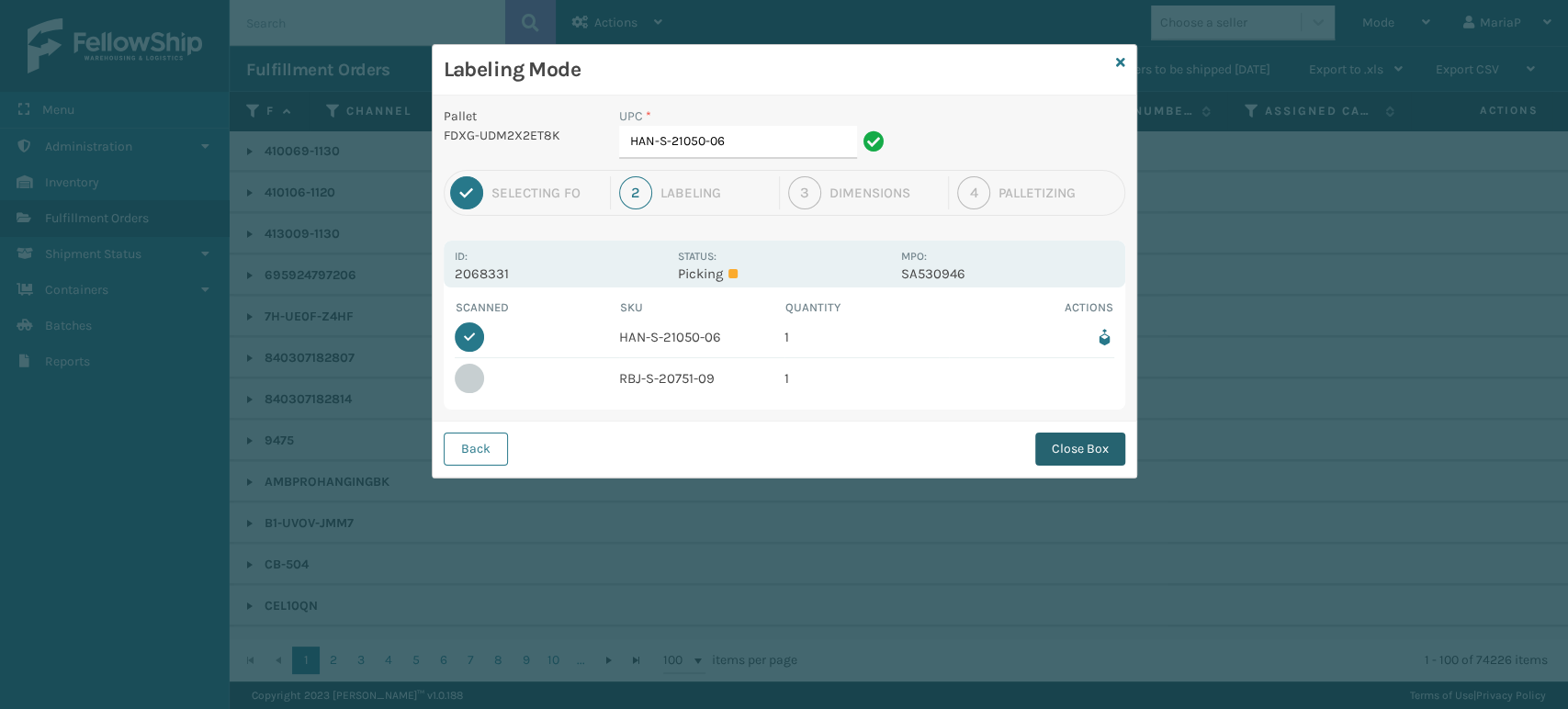
click at [1095, 435] on button "Close Box" at bounding box center [1080, 448] width 90 height 33
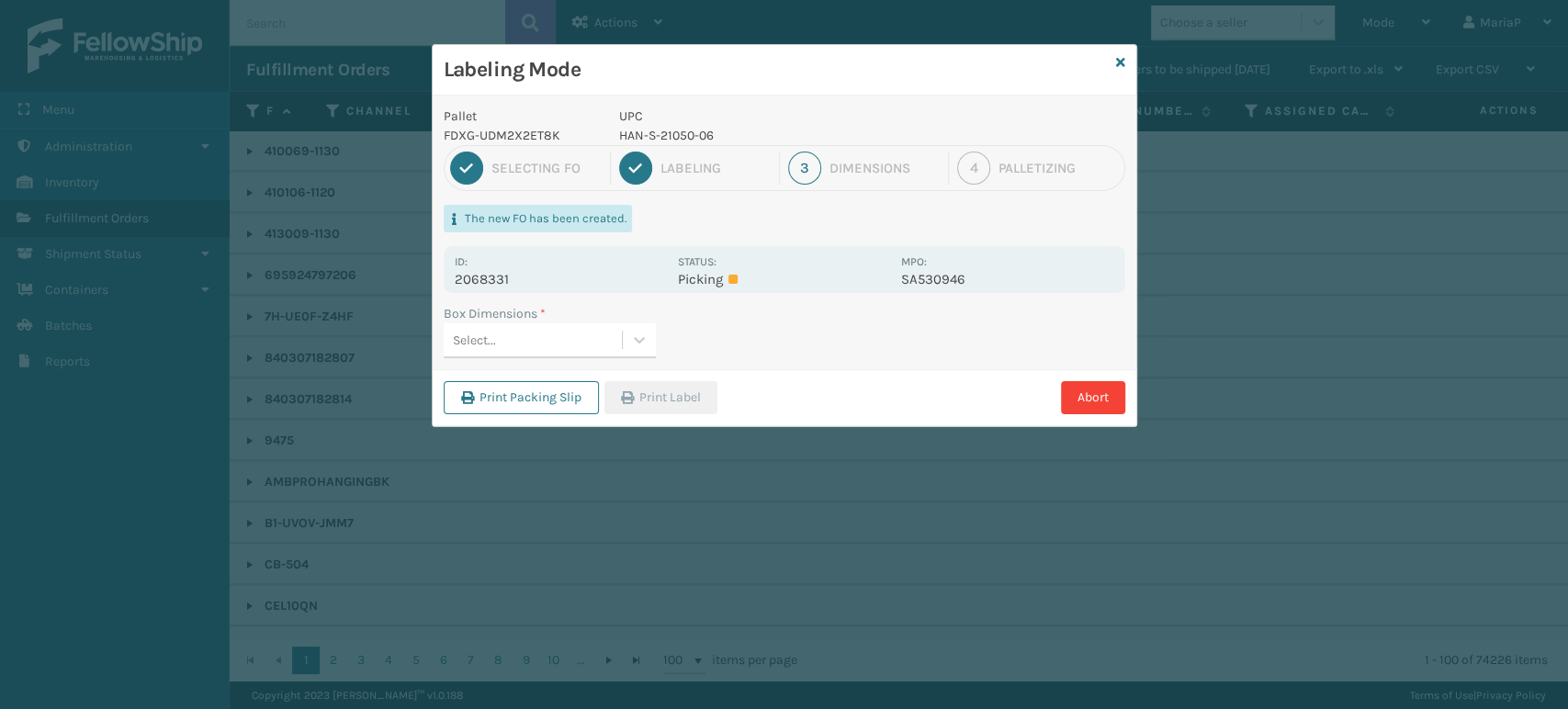
click at [583, 336] on div "Select..." at bounding box center [532, 340] width 178 height 30
type input "med"
click at [649, 364] on div "Box Dimensions * option Med, selected. 0 results available. Select is focused ,…" at bounding box center [784, 336] width 703 height 65
click at [647, 408] on button "Print Label" at bounding box center [661, 397] width 113 height 33
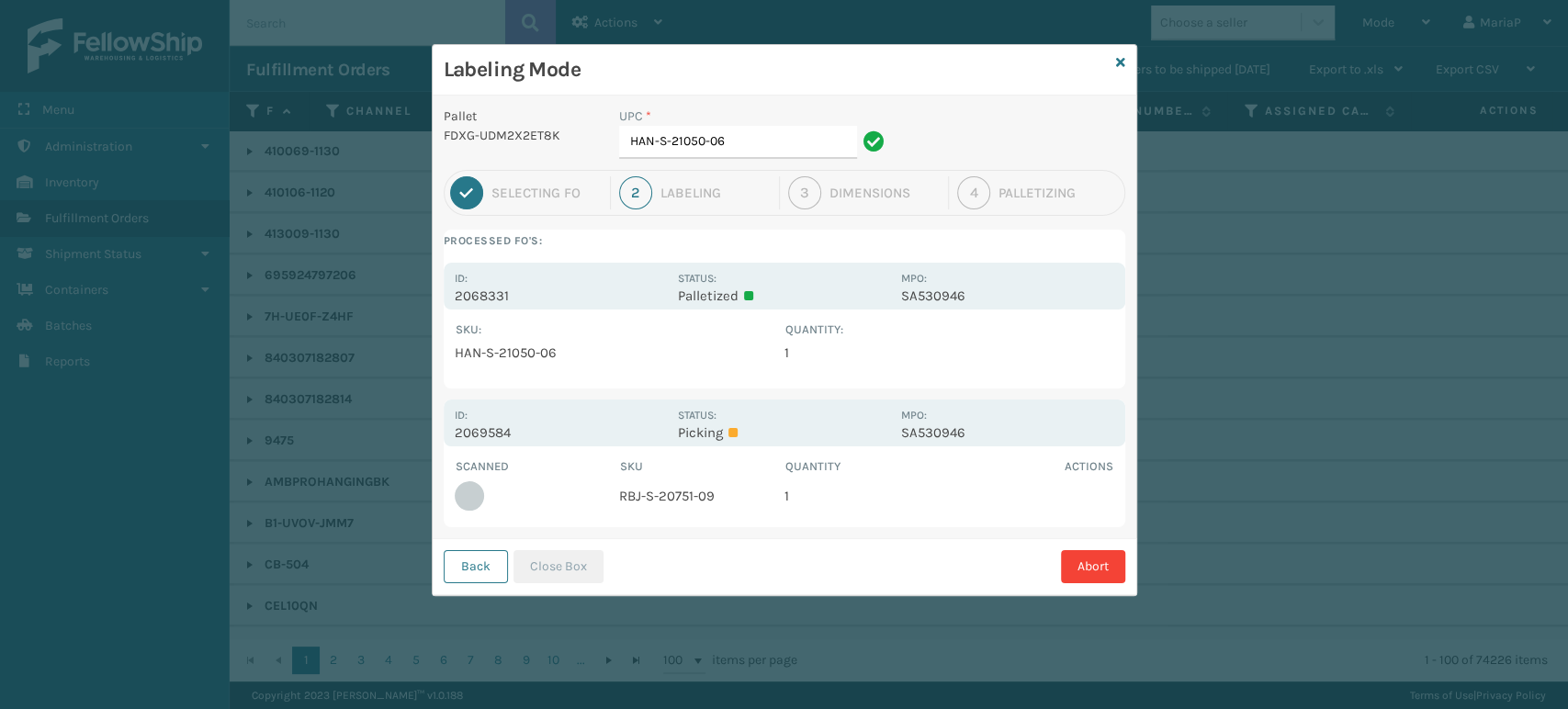
drag, startPoint x: 456, startPoint y: 576, endPoint x: 468, endPoint y: 570, distance: 13.4
click at [457, 576] on button "Back" at bounding box center [476, 566] width 64 height 33
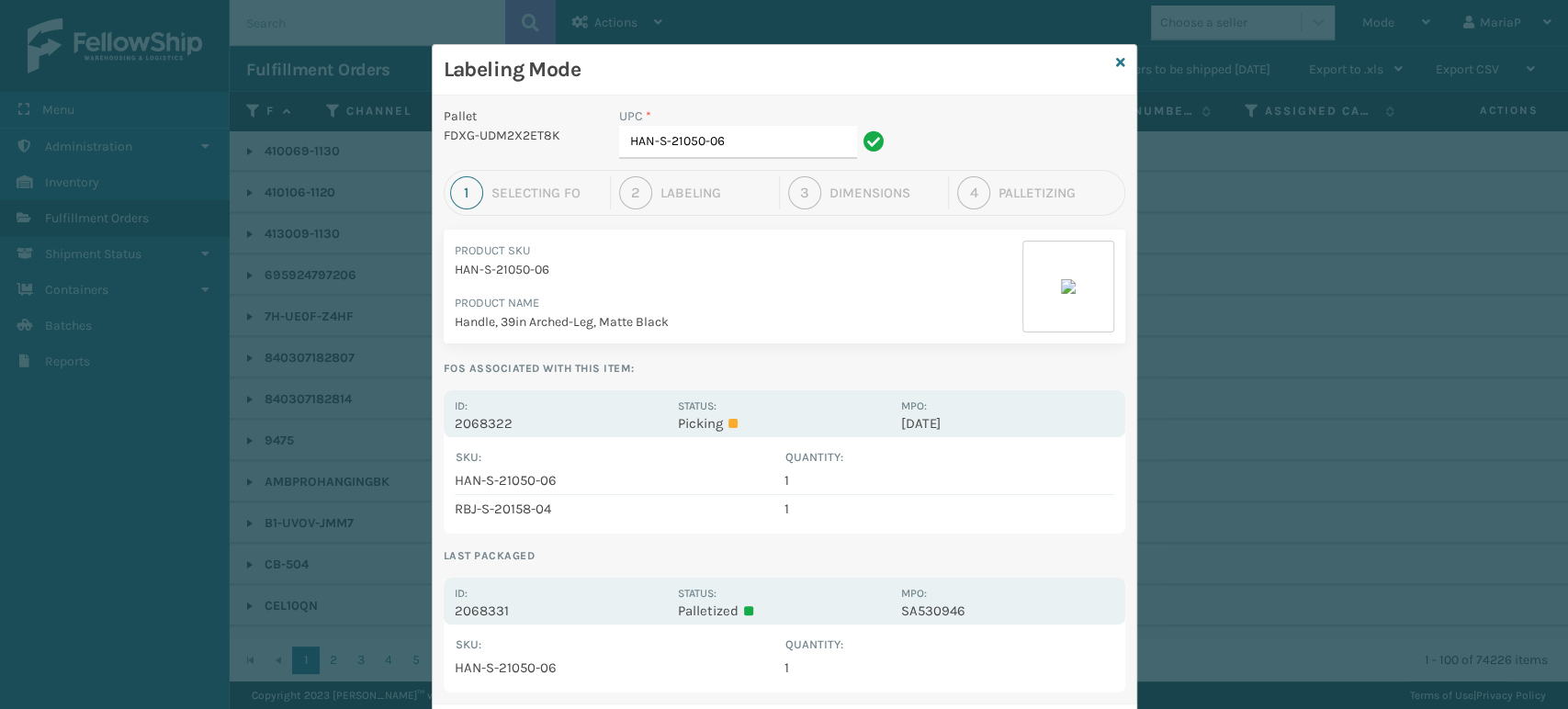
click at [1107, 60] on div "Labeling Mode" at bounding box center [784, 71] width 703 height 51
click at [1116, 59] on icon at bounding box center [1121, 63] width 9 height 13
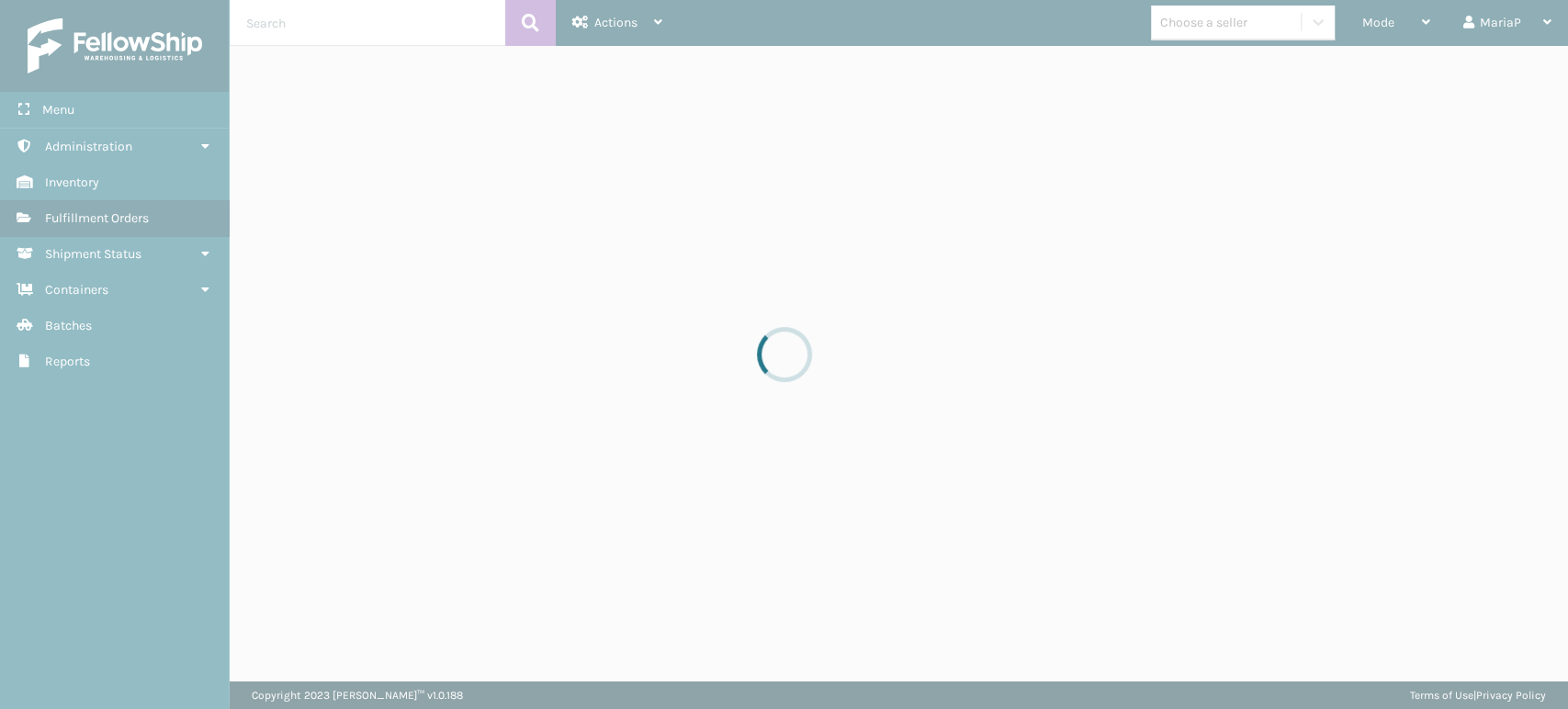
click at [1378, 26] on div at bounding box center [784, 354] width 1568 height 709
click at [1382, 24] on div at bounding box center [784, 354] width 1568 height 709
click at [1381, 22] on div at bounding box center [784, 354] width 1568 height 709
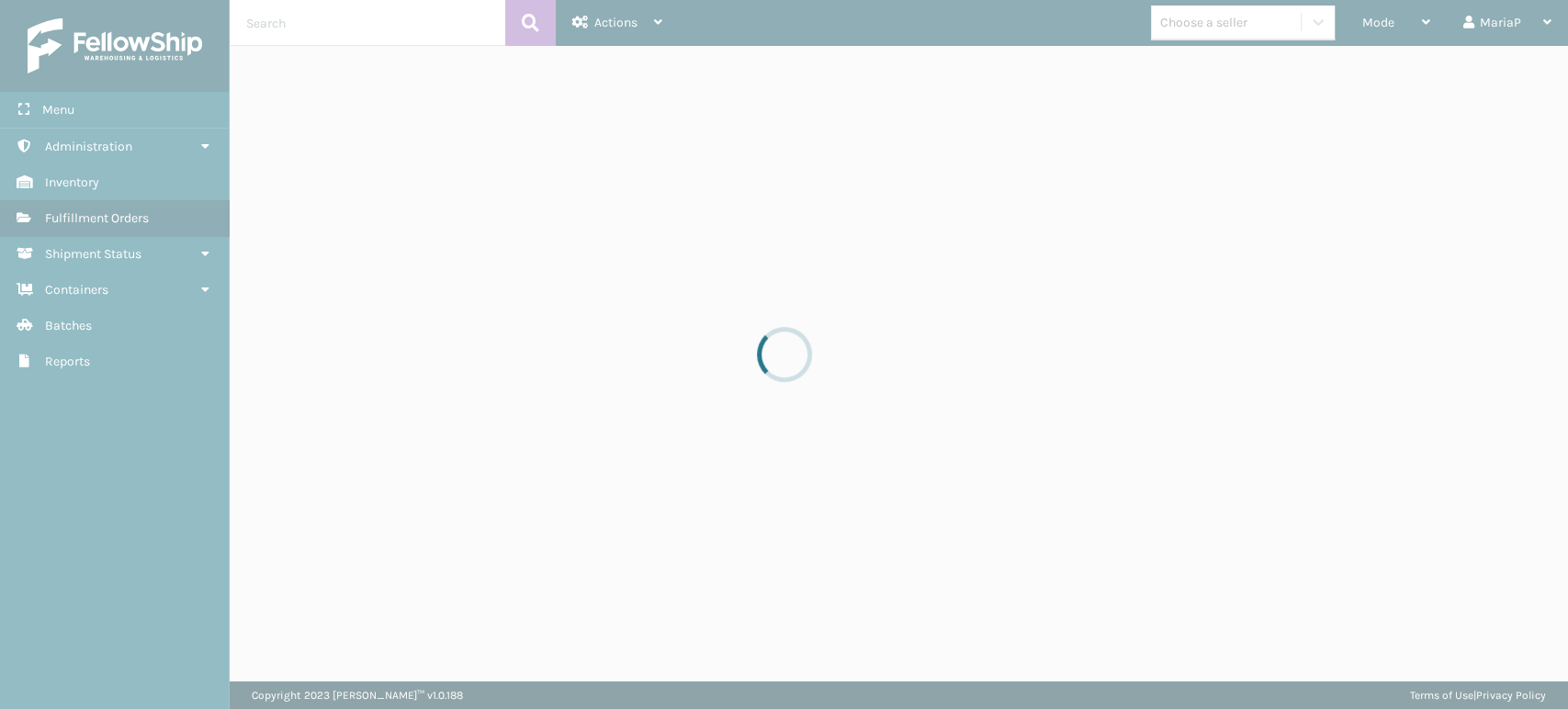
click at [1381, 22] on div at bounding box center [784, 354] width 1568 height 709
click at [1382, 21] on div at bounding box center [784, 354] width 1568 height 709
click at [1383, 20] on div at bounding box center [784, 354] width 1568 height 709
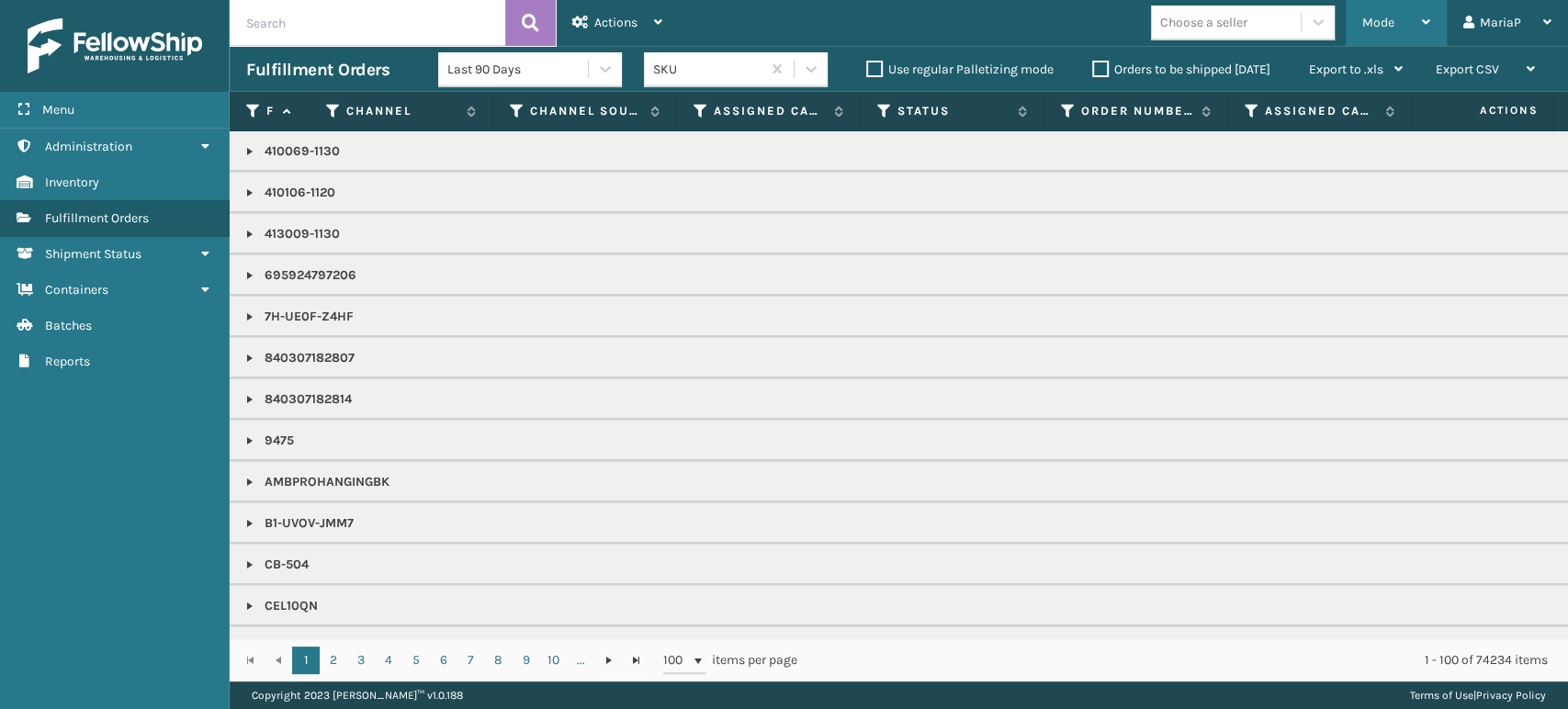
click at [1388, 18] on span "Mode" at bounding box center [1379, 23] width 32 height 16
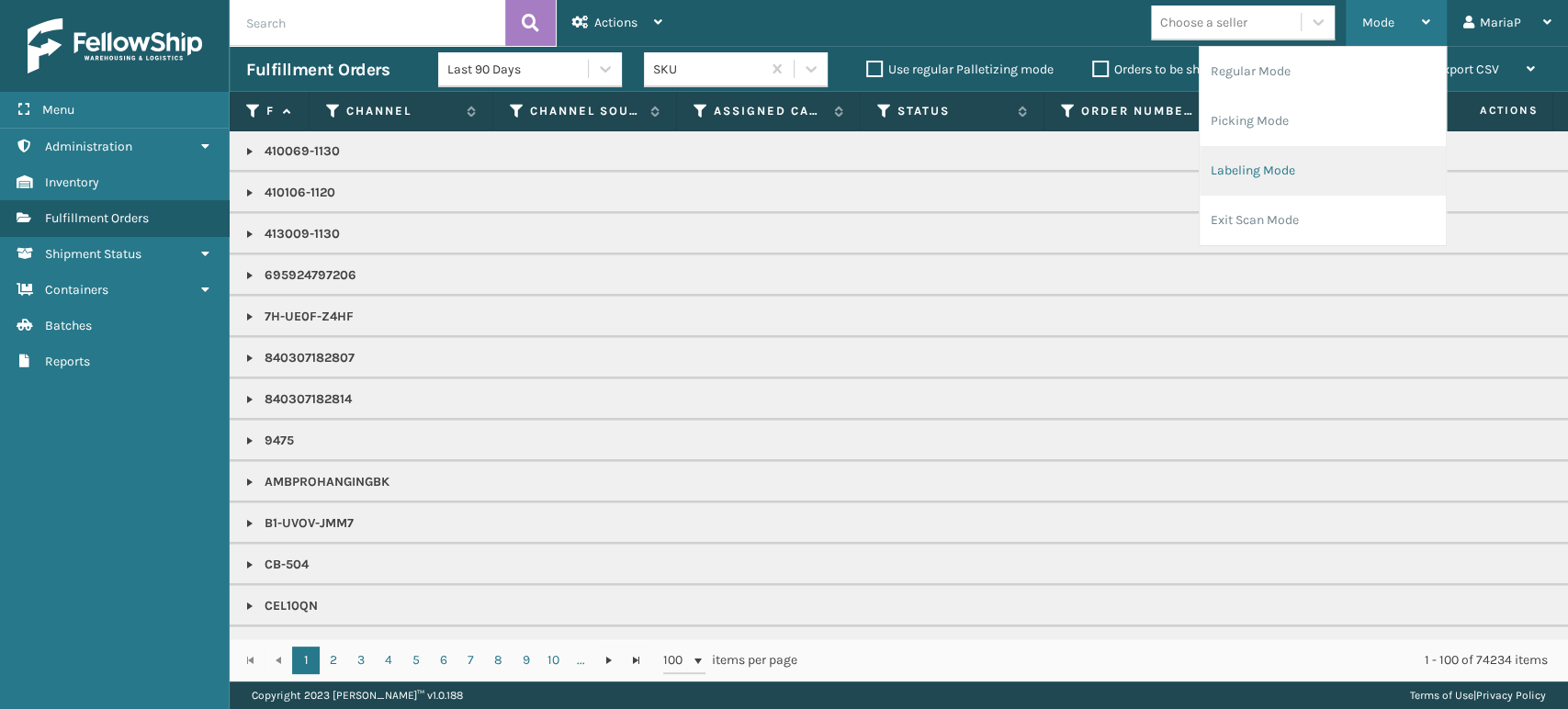
click at [1309, 169] on li "Labeling Mode" at bounding box center [1322, 170] width 246 height 50
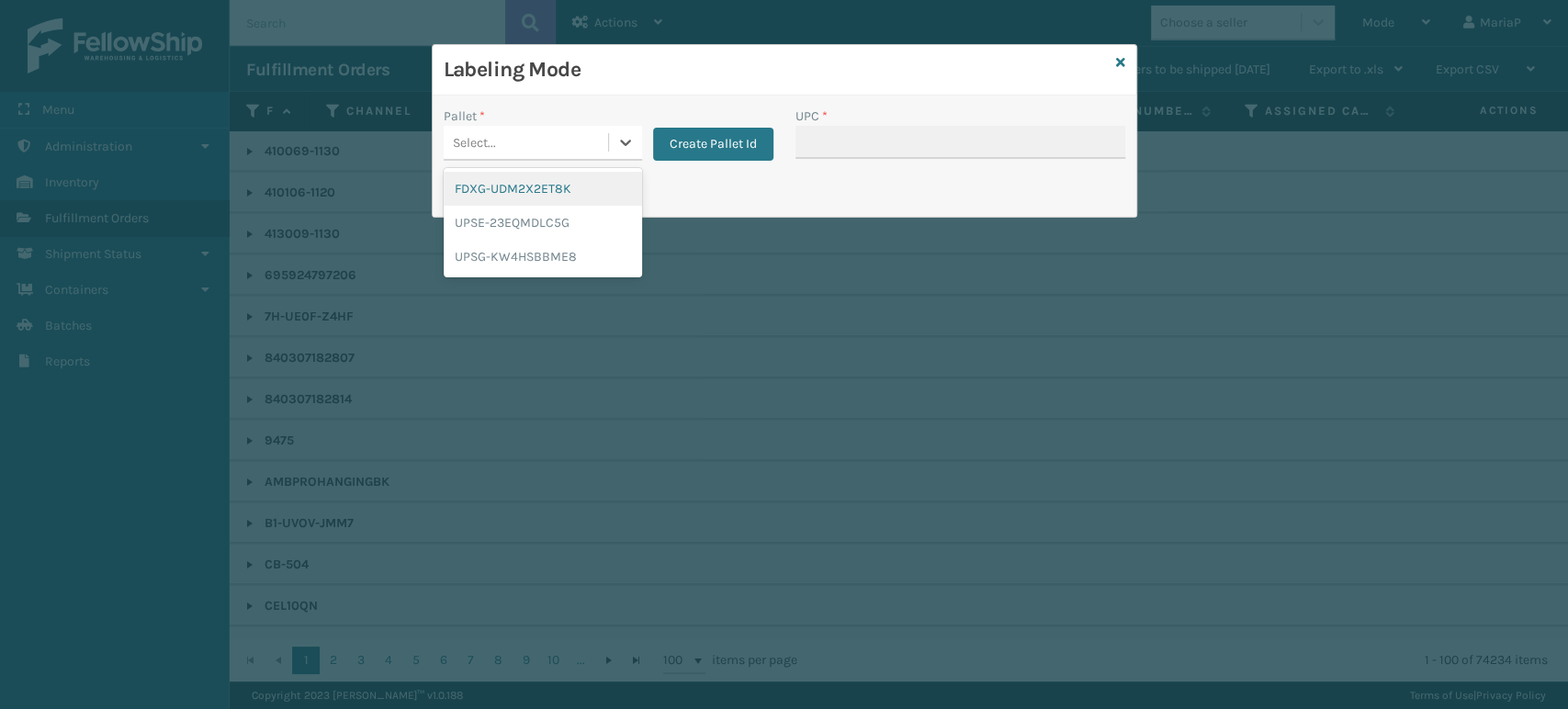
click at [590, 131] on div "Select..." at bounding box center [525, 143] width 165 height 30
click at [543, 187] on div "FDXG-UDM2X2ET8K" at bounding box center [542, 188] width 199 height 34
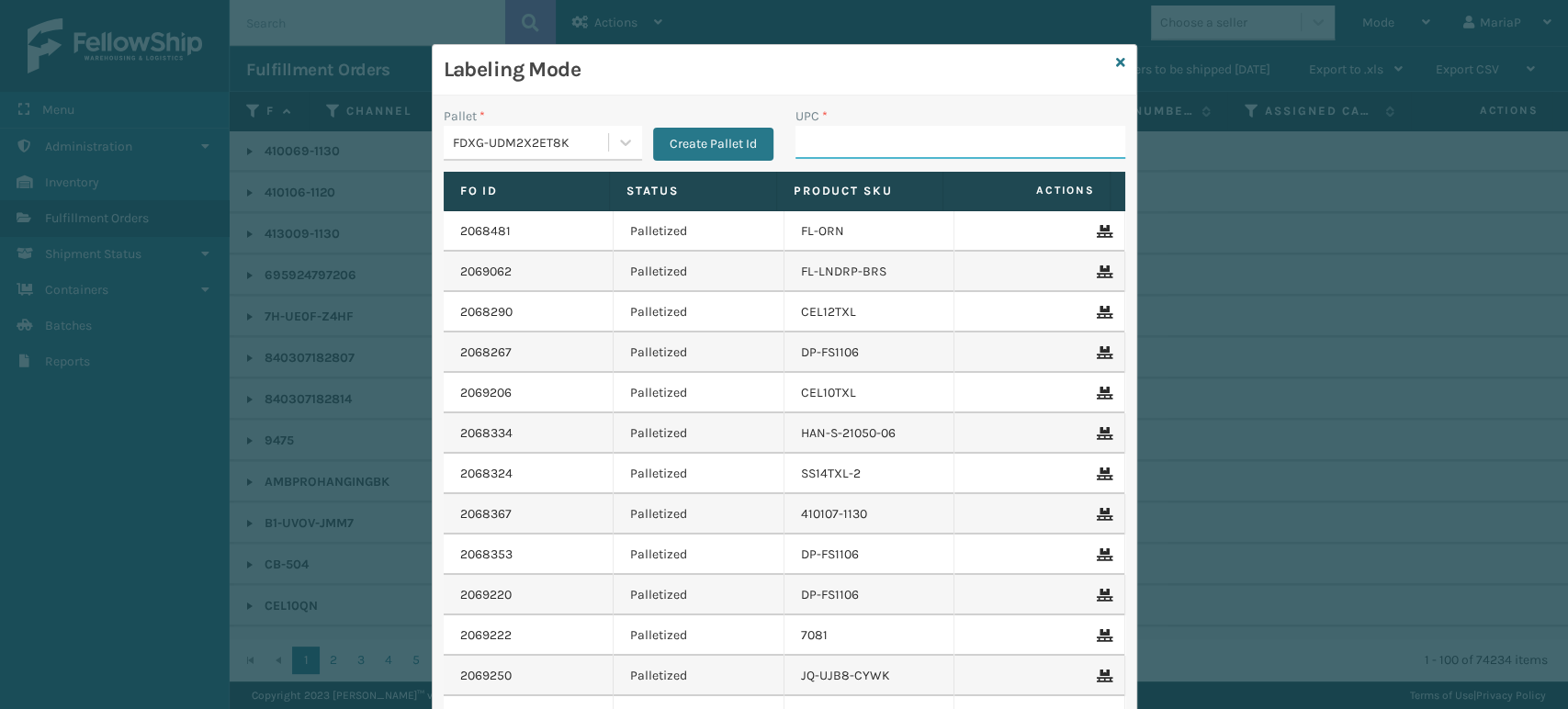
click at [860, 131] on input "UPC *" at bounding box center [961, 142] width 330 height 33
type input "RBJ-S-20744-40"
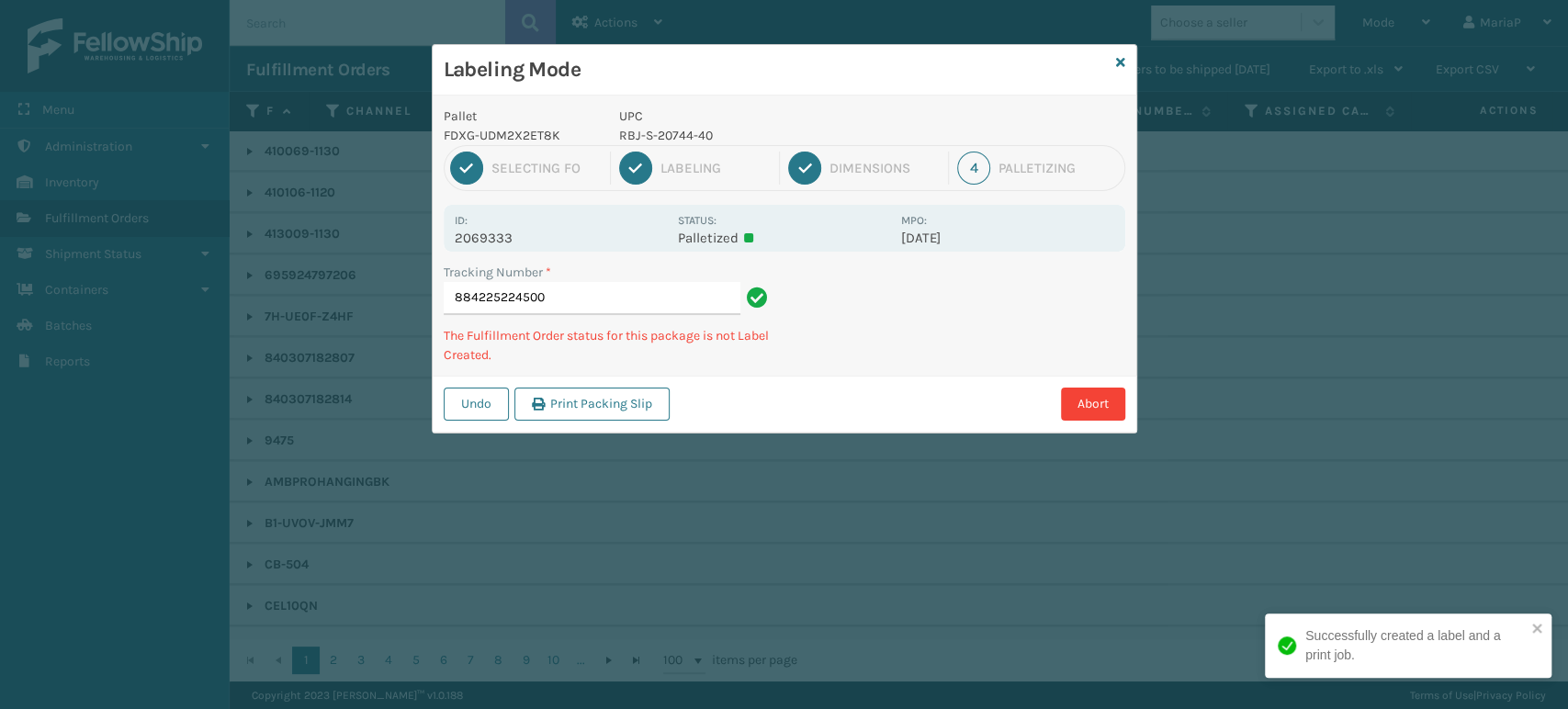
click at [676, 136] on p "RBJ-S-20744-40" at bounding box center [754, 136] width 271 height 19
click at [676, 135] on p "RBJ-S-20744-40" at bounding box center [754, 136] width 271 height 19
copy p "RBJ-S-20744-40"
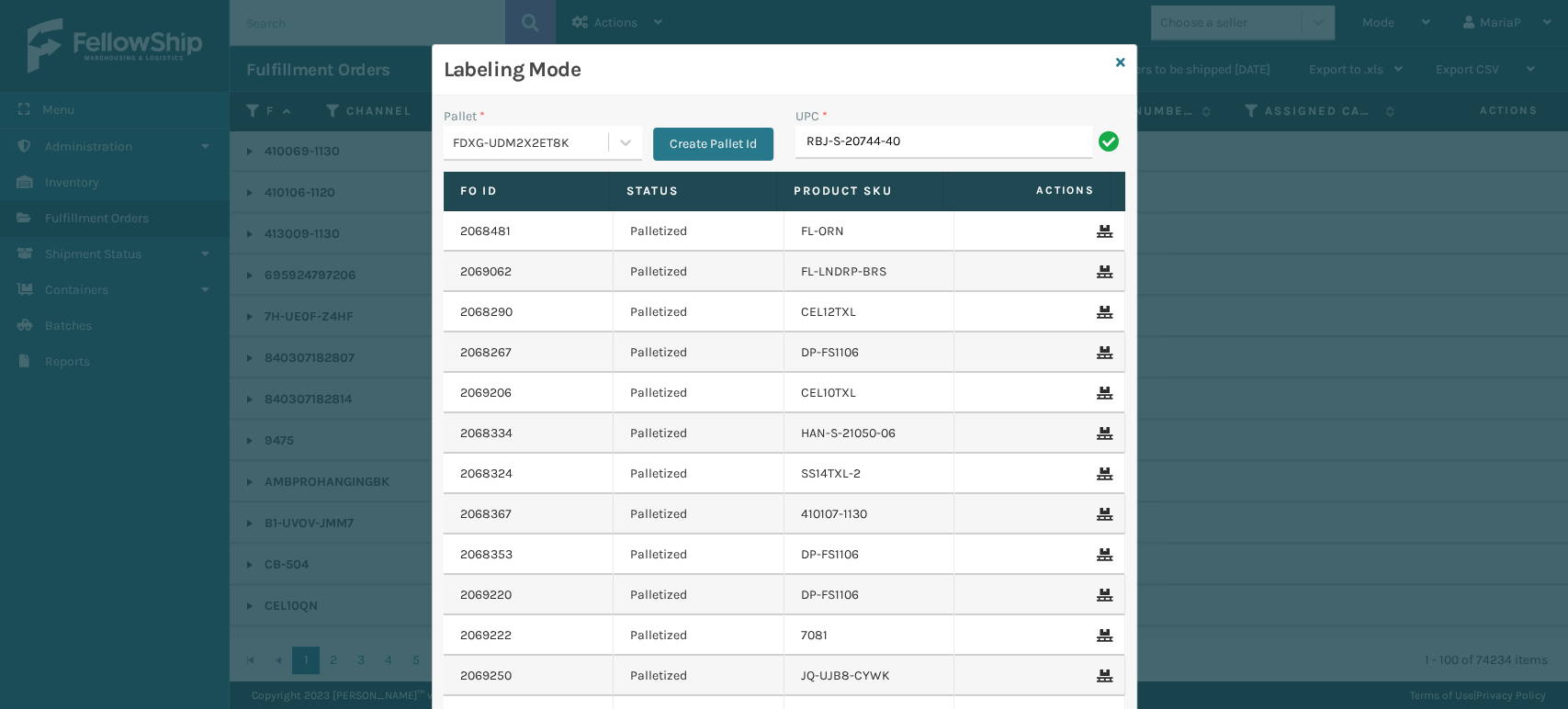
type input "RBJ-S-20744-40"
type input "RBJ-S-20751-09"
type input "RBJ-S-20158-04"
type input "r"
type input "RBJ-S-20196-14"
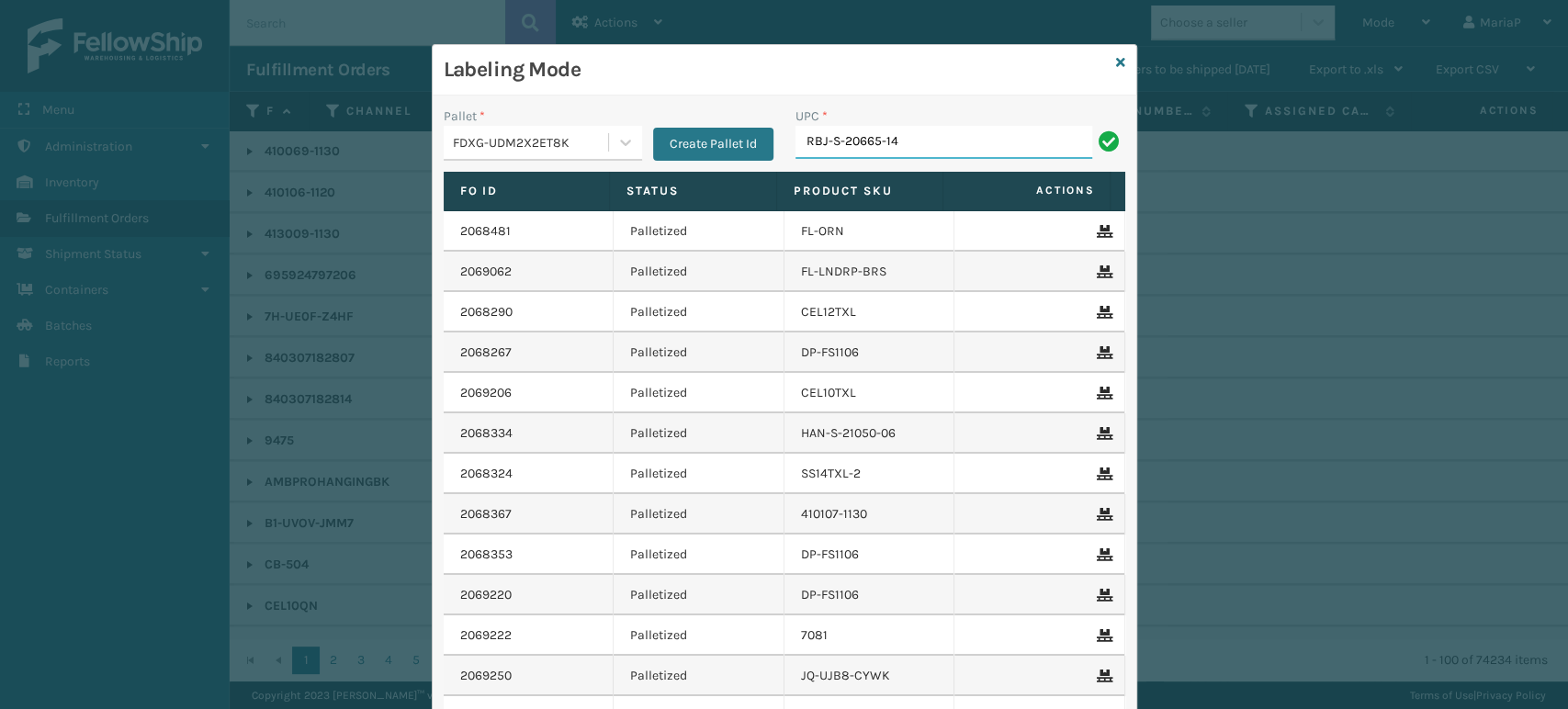
type input "RBJ-S-20665-14"
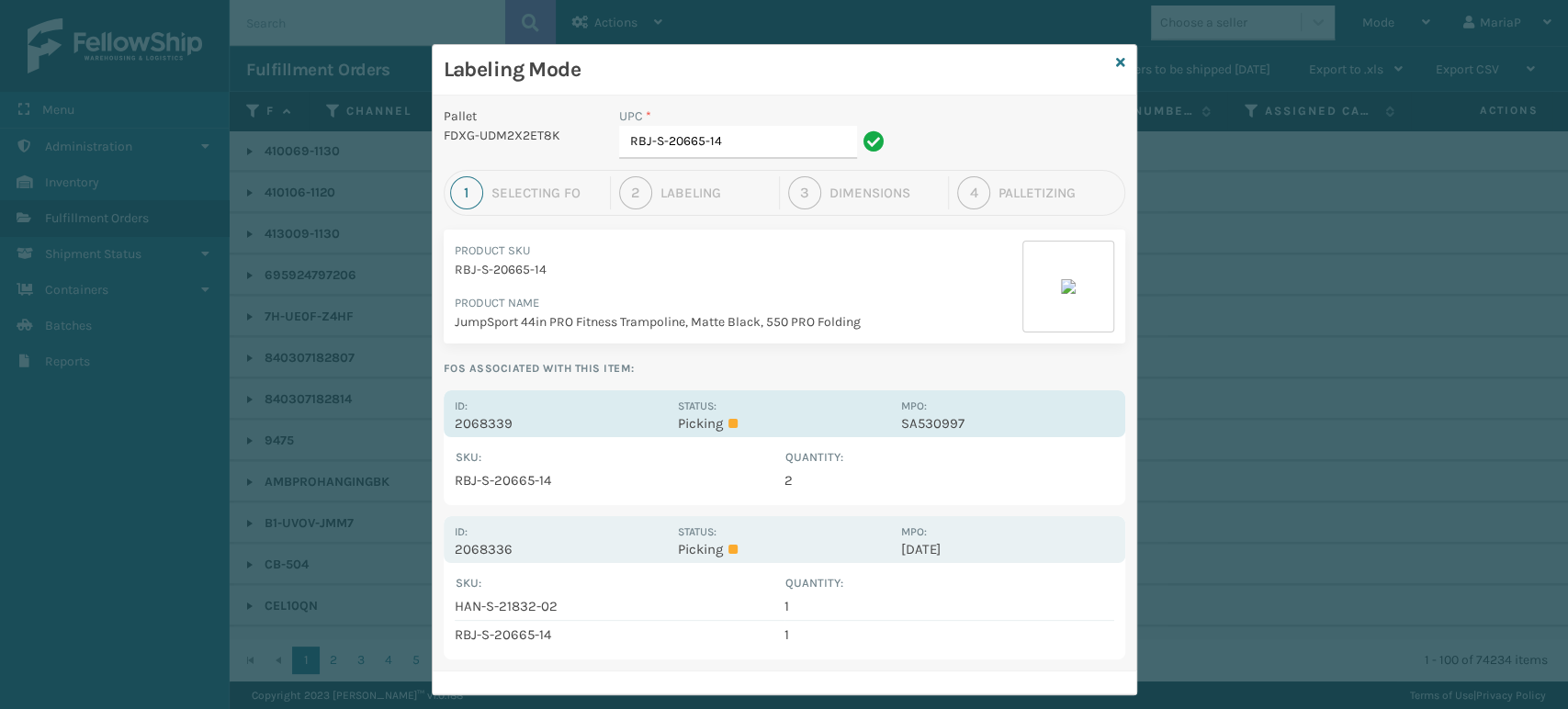
click at [483, 421] on p "2068339" at bounding box center [560, 424] width 212 height 17
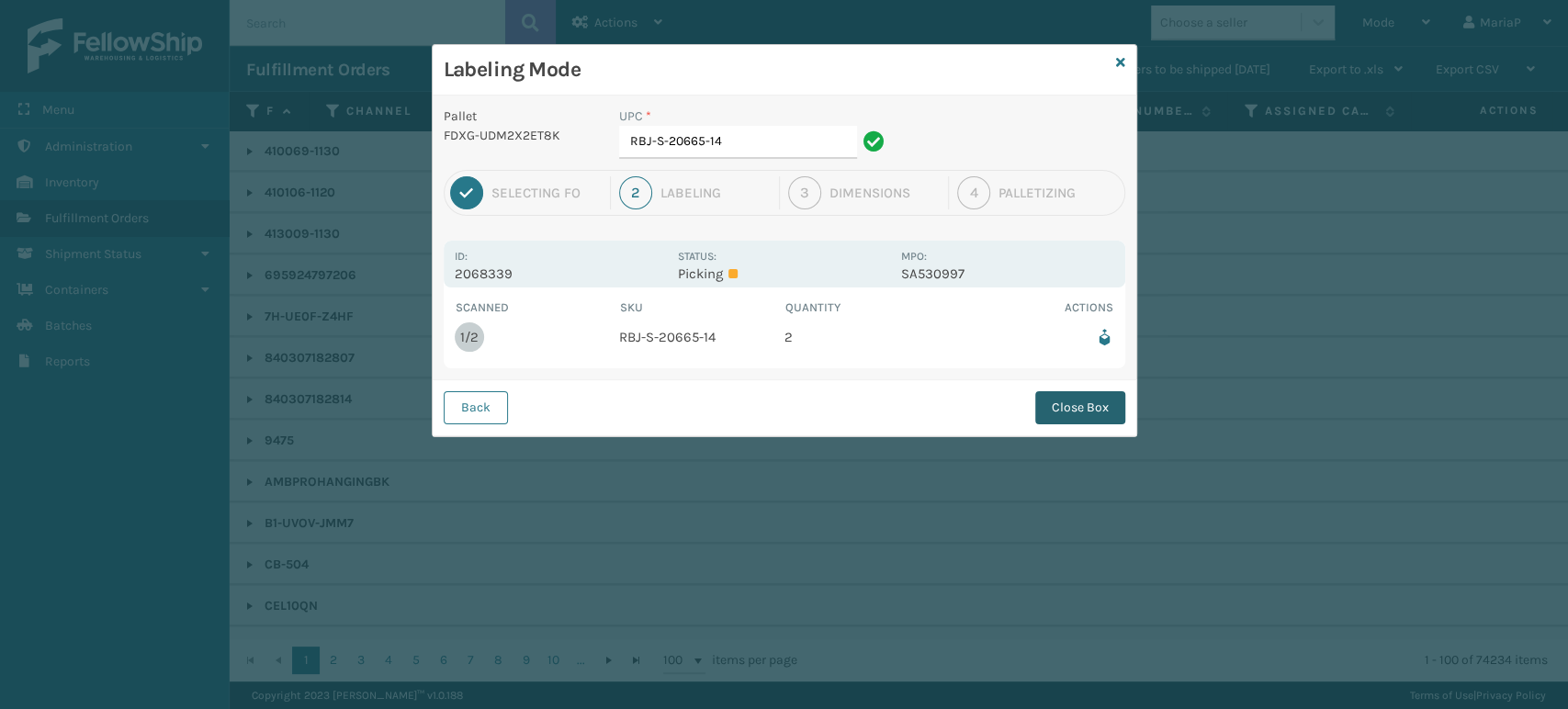
click at [1075, 399] on button "Close Box" at bounding box center [1080, 408] width 90 height 33
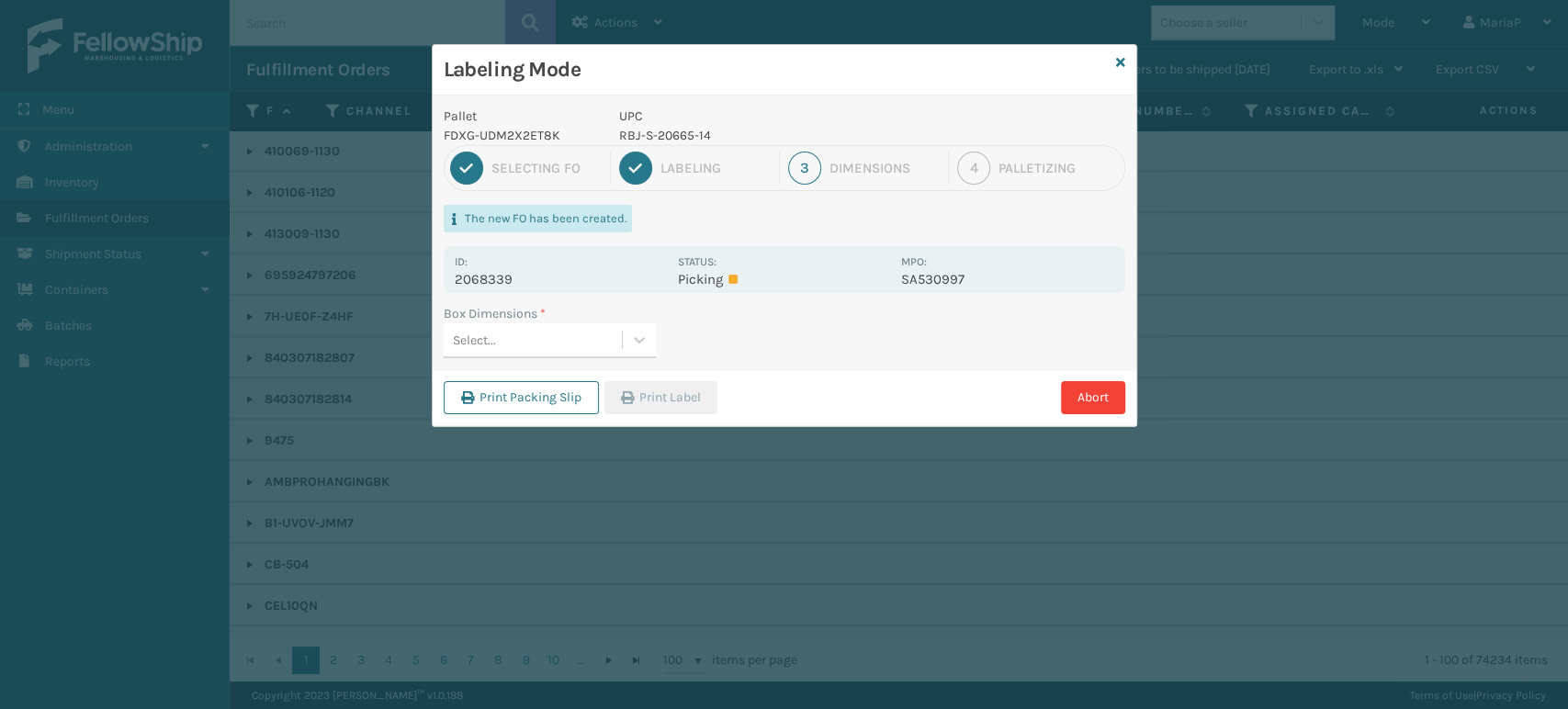
click at [577, 336] on div "Select..." at bounding box center [532, 340] width 178 height 30
type input "MED"
click at [677, 388] on button "Print Label" at bounding box center [661, 397] width 113 height 33
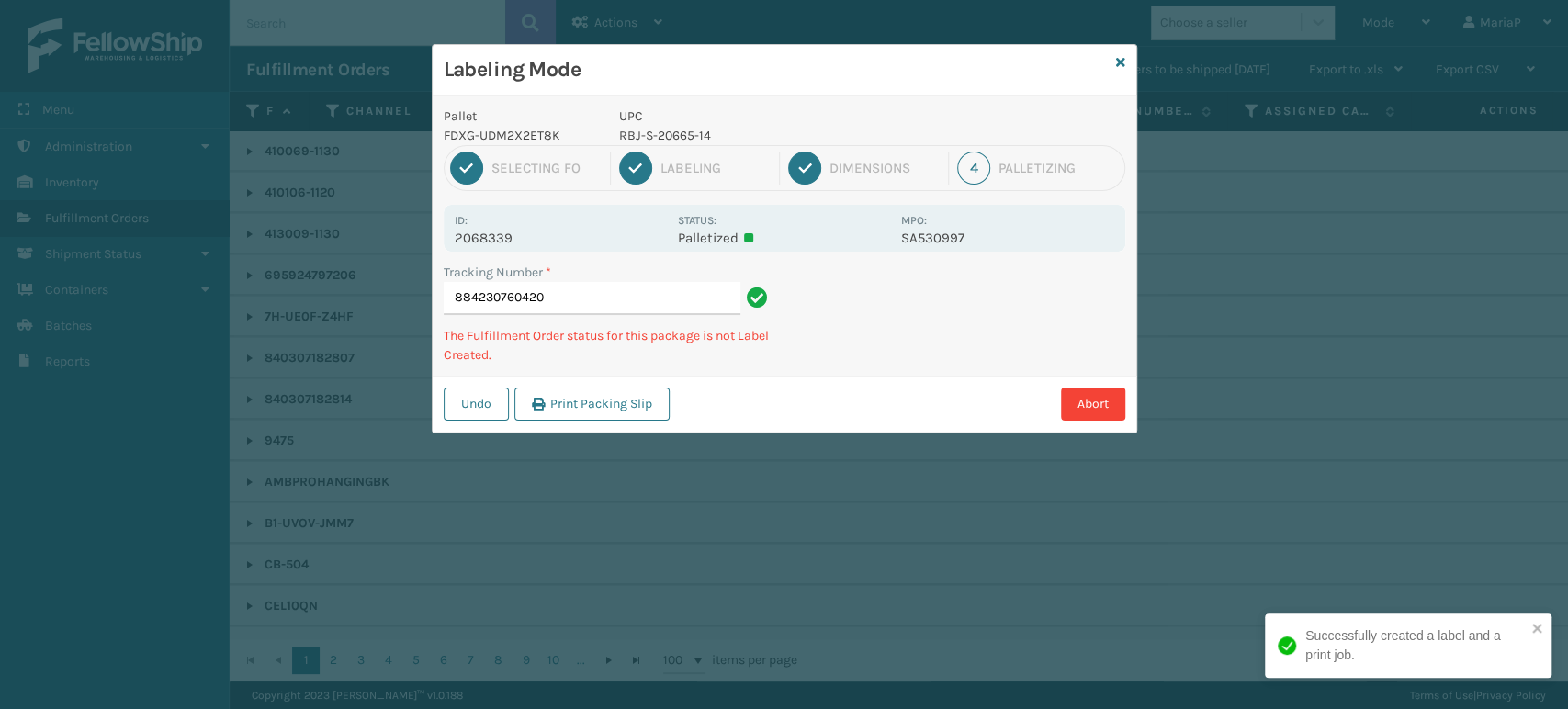
click at [660, 133] on p "RBJ-S-20665-14" at bounding box center [754, 136] width 271 height 19
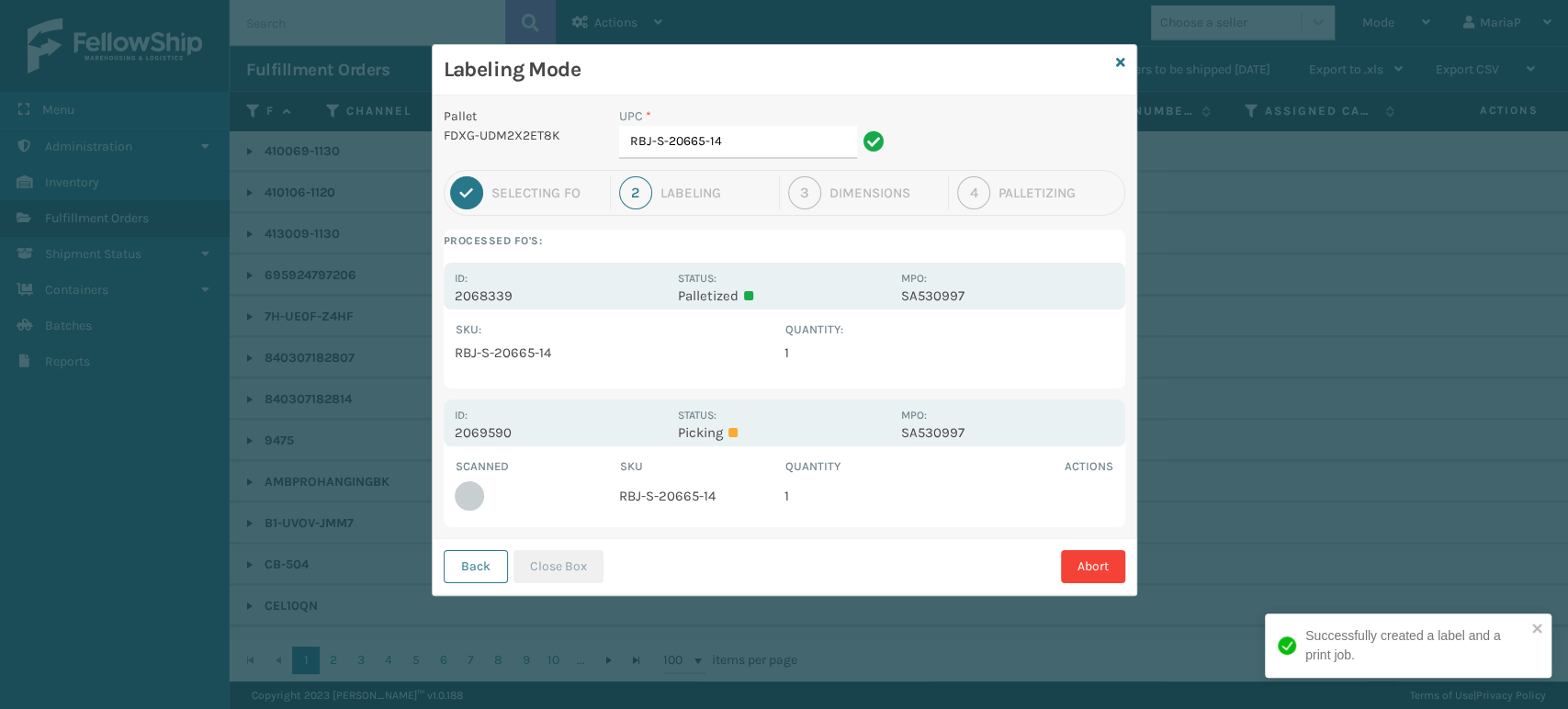
click at [660, 133] on input "RBJ-S-20665-14" at bounding box center [737, 142] width 238 height 33
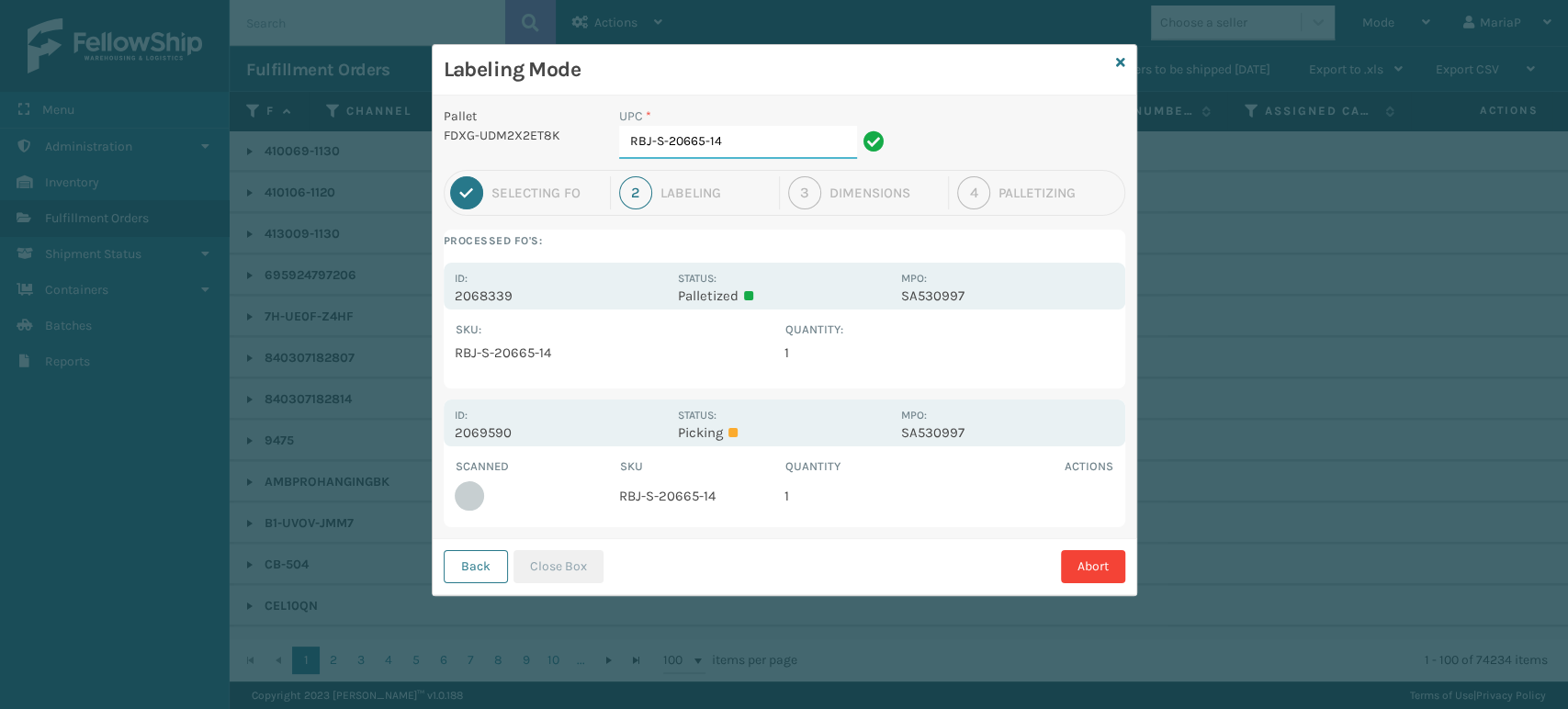
click at [660, 133] on input "RBJ-S-20665-14" at bounding box center [737, 142] width 238 height 33
click at [556, 563] on button "Close Box" at bounding box center [558, 566] width 90 height 33
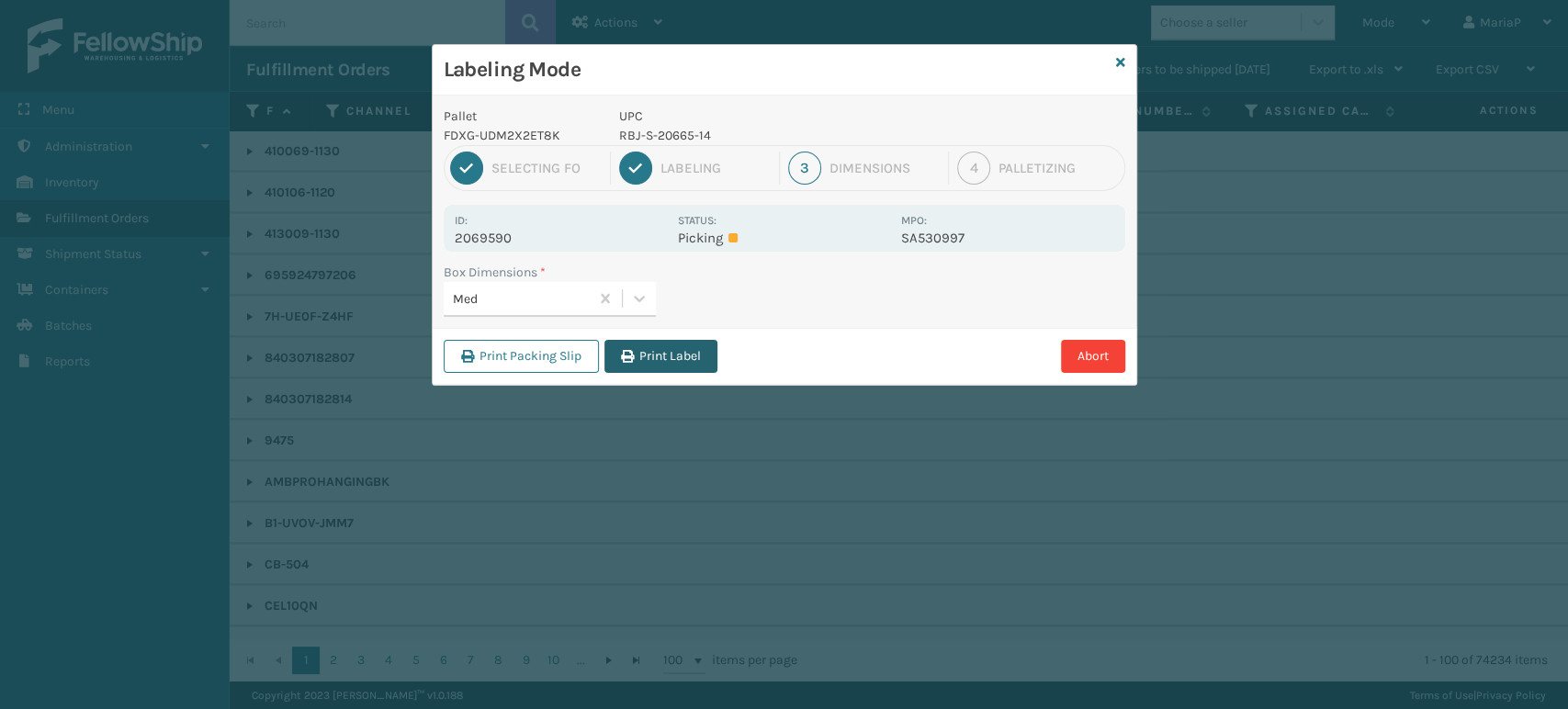
click at [695, 365] on button "Print Label" at bounding box center [661, 356] width 113 height 33
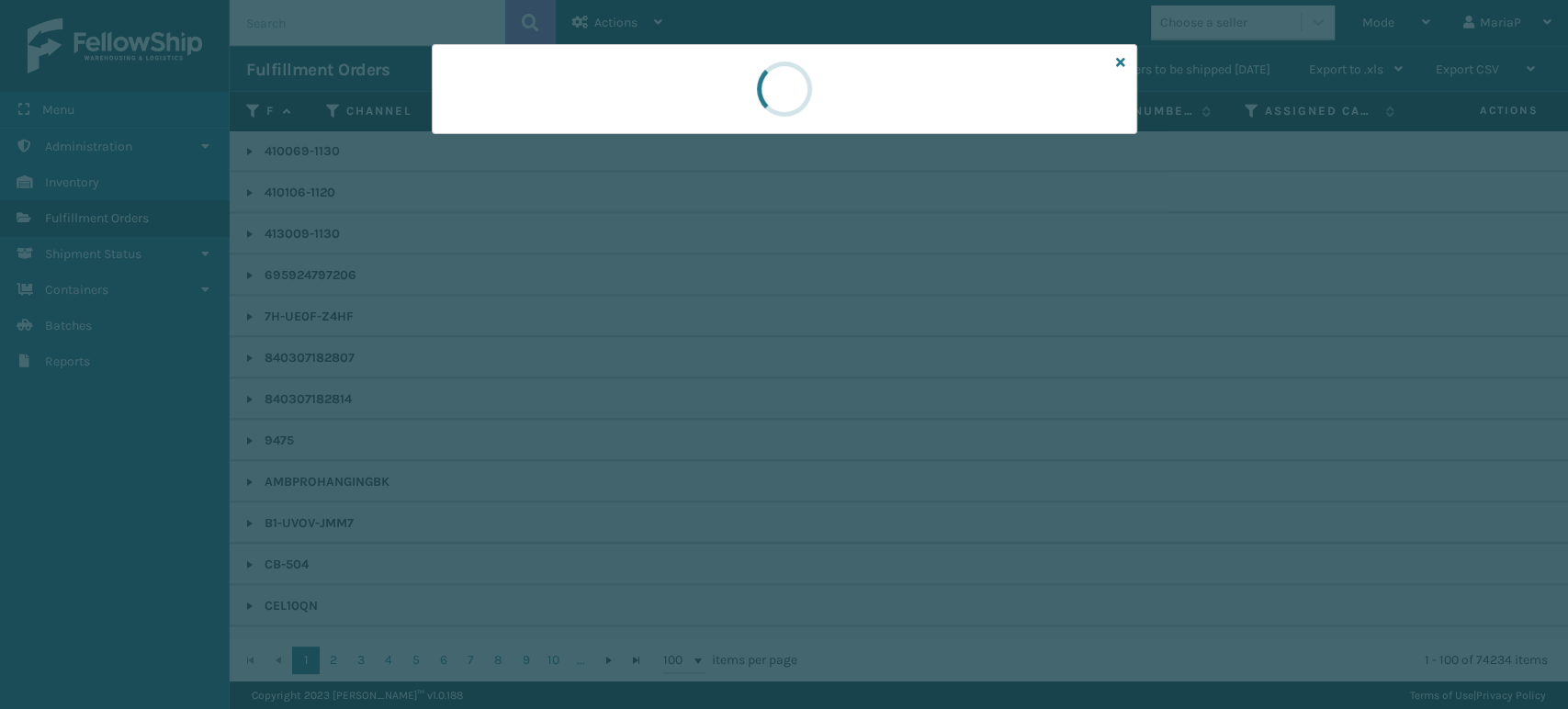
click at [695, 365] on div at bounding box center [784, 354] width 1568 height 709
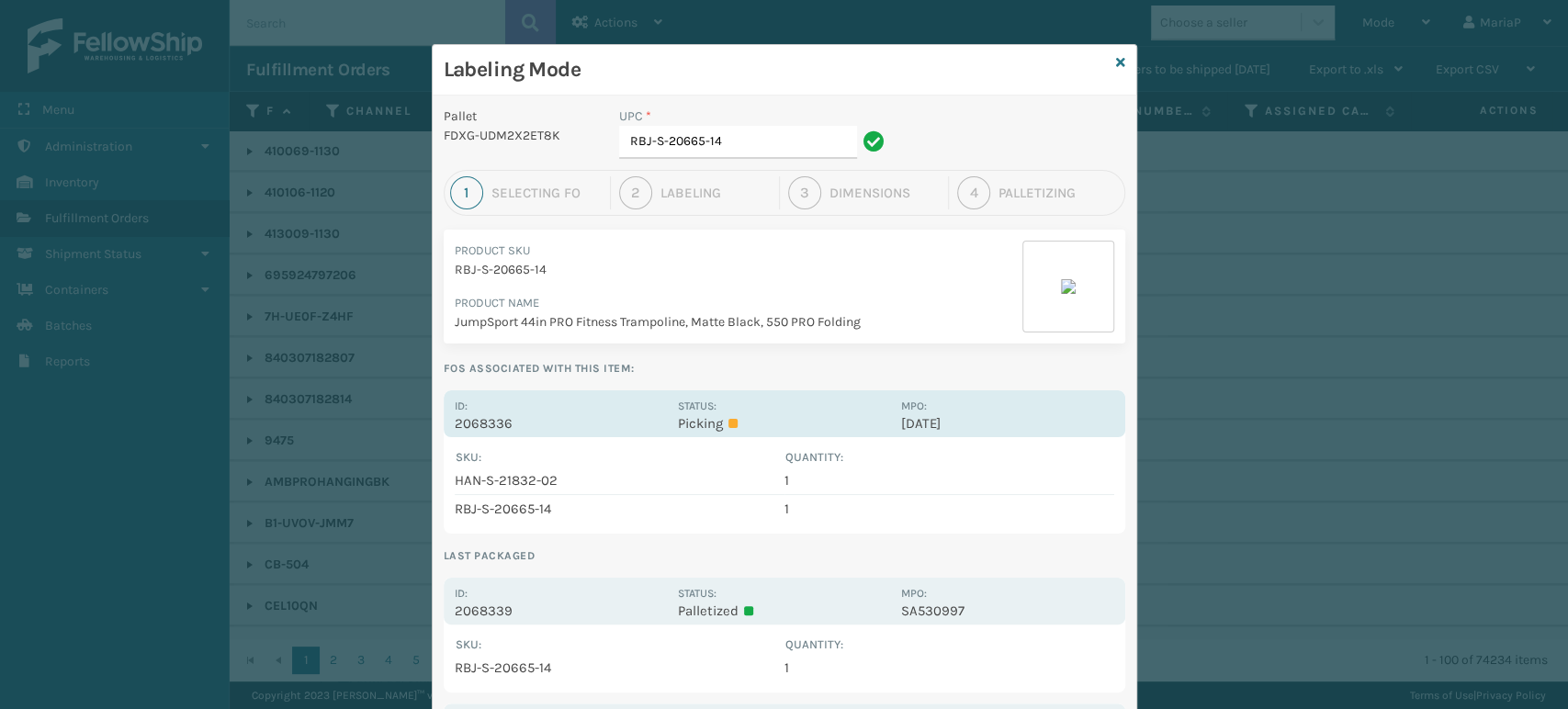
click at [497, 425] on p "2068336" at bounding box center [560, 424] width 212 height 17
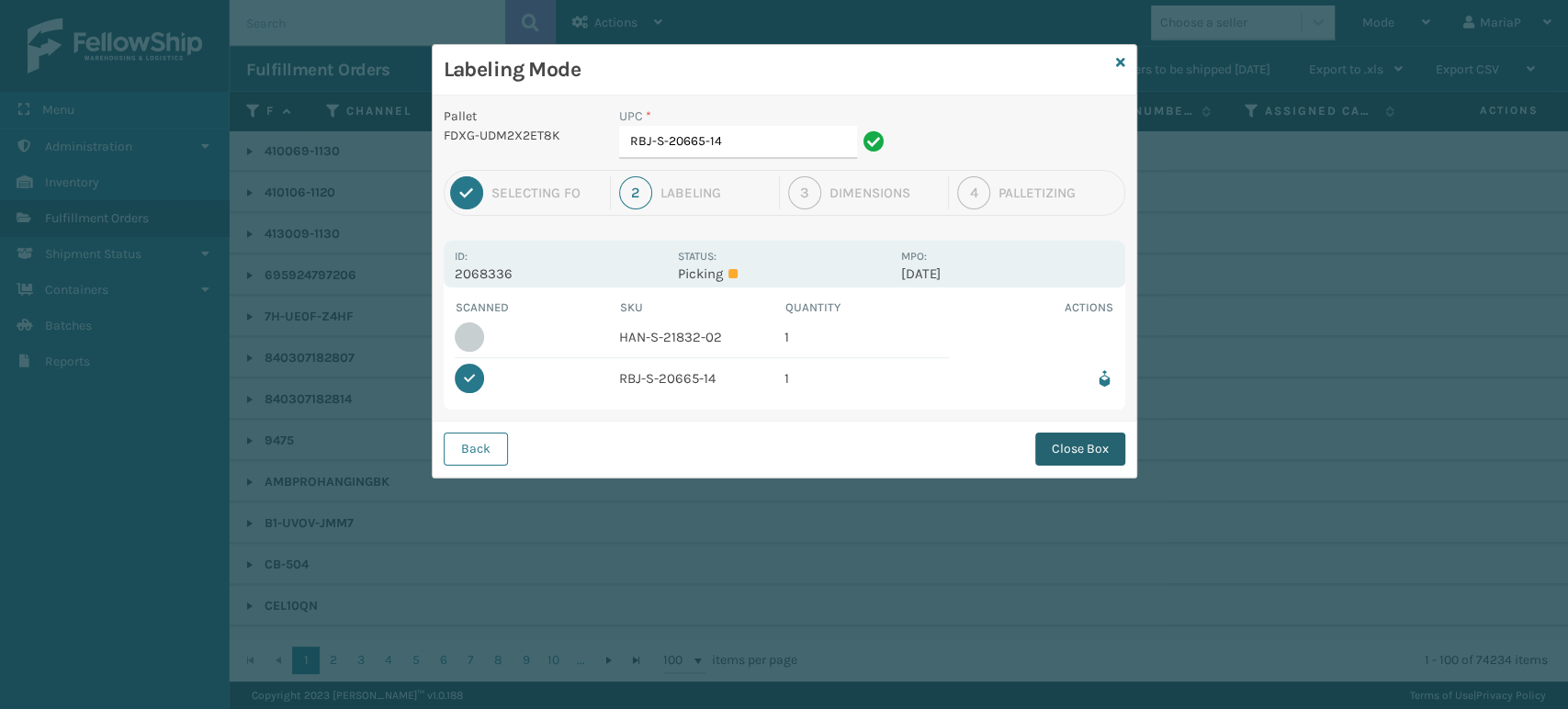
click at [1087, 460] on button "Close Box" at bounding box center [1080, 448] width 90 height 33
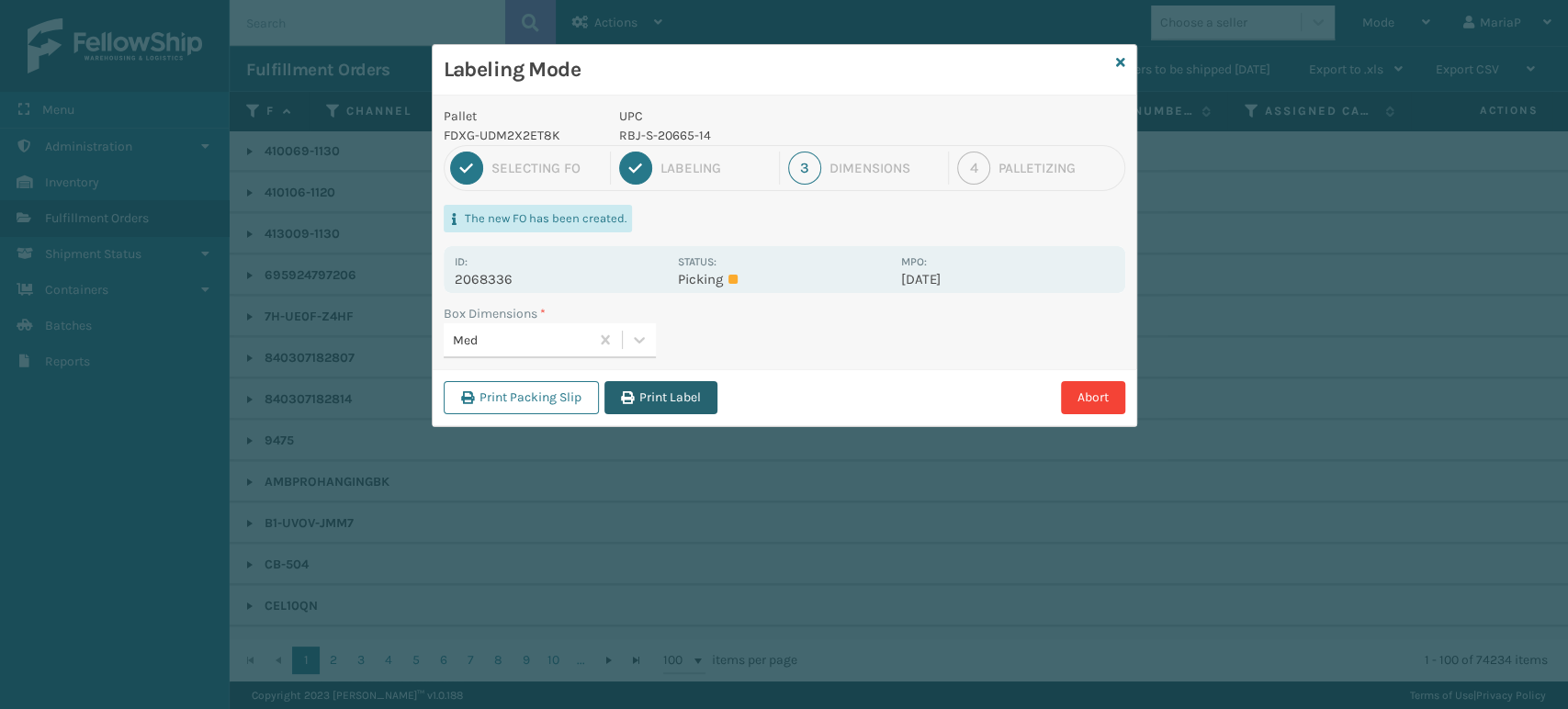
click at [616, 390] on button "Print Label" at bounding box center [661, 397] width 113 height 33
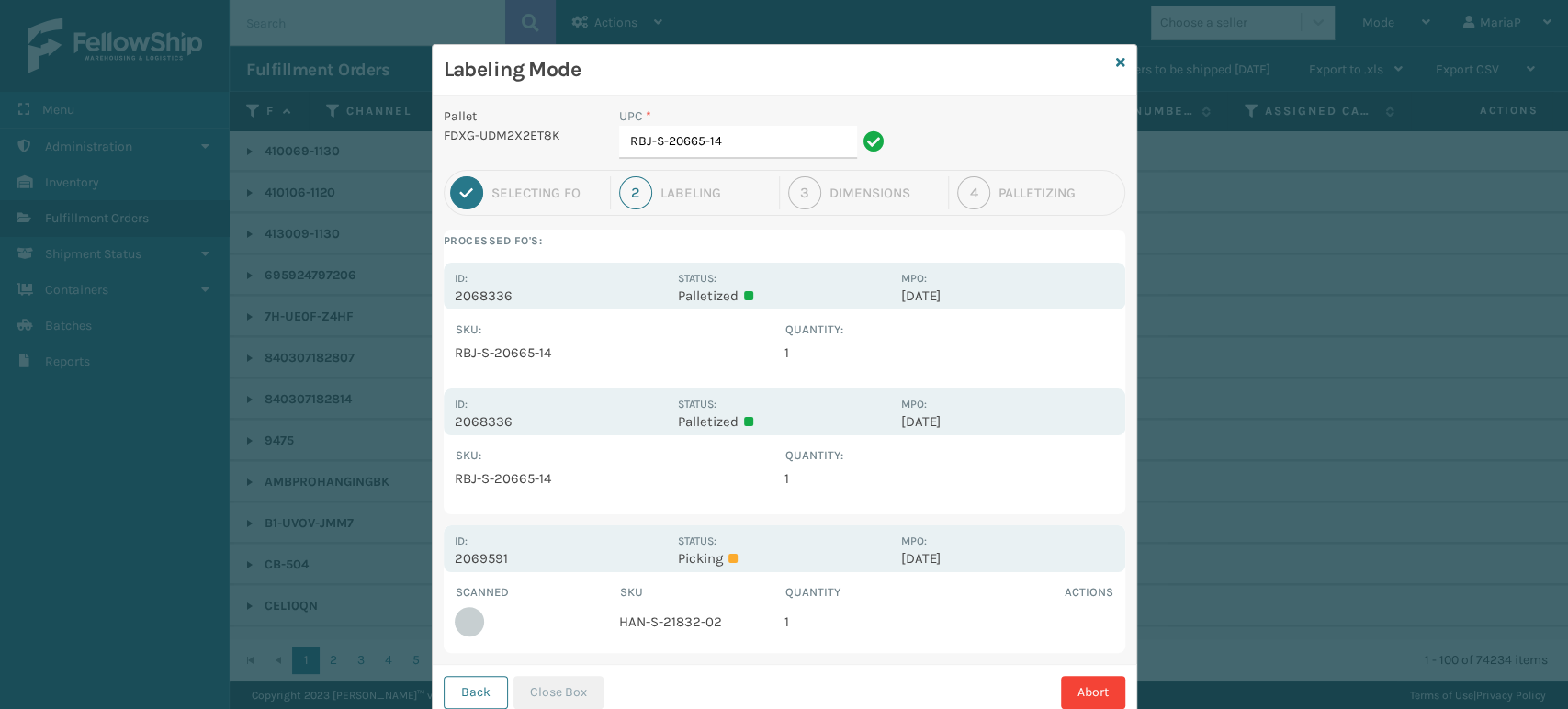
click at [687, 623] on td "HAN-S-21832-02" at bounding box center [702, 621] width 166 height 40
copy td "HAN-S-21832-02"
click at [791, 131] on input "RBJ-S-20665-14" at bounding box center [737, 142] width 238 height 33
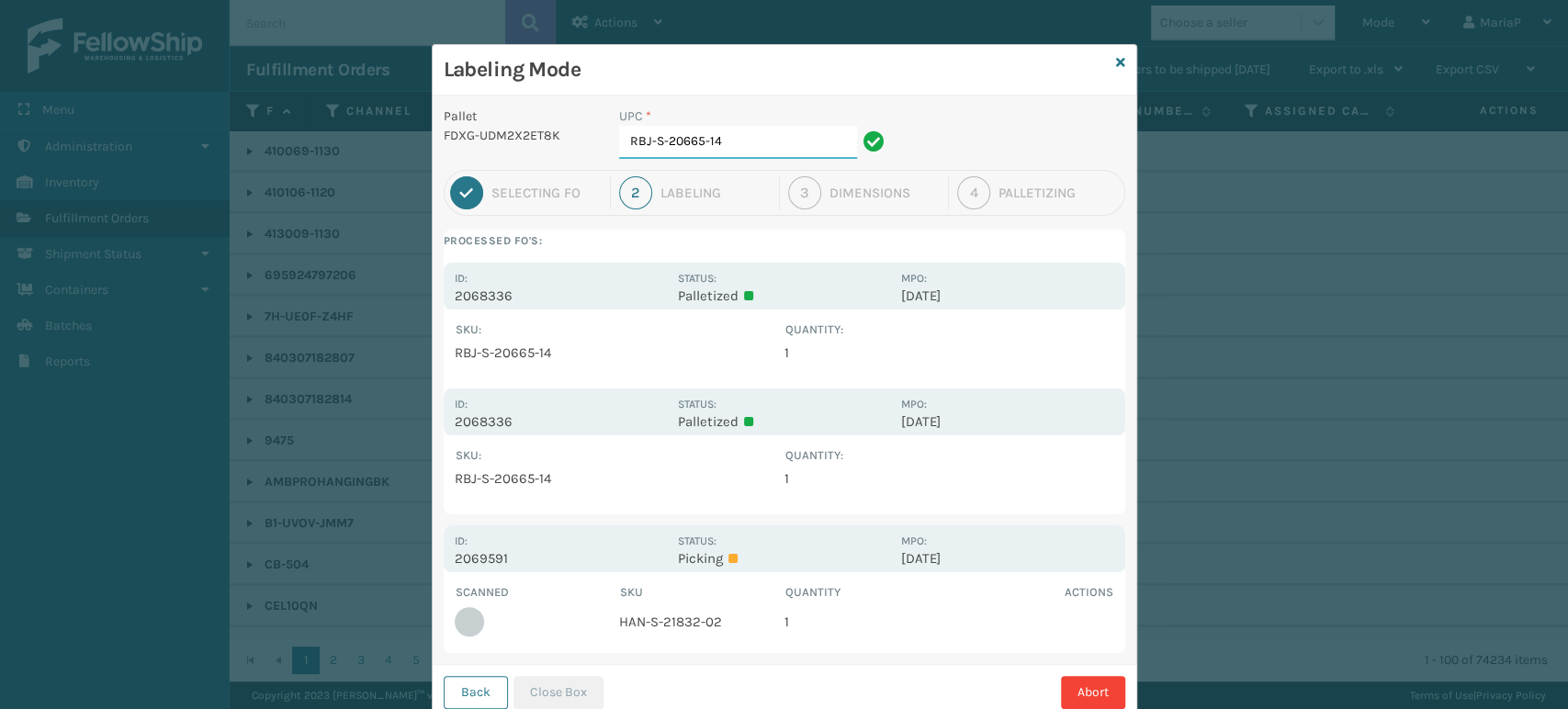
click at [791, 131] on input "RBJ-S-20665-14" at bounding box center [737, 142] width 238 height 33
paste input "HAN-S-21832-02"
type input "HAN-S-21832-02"
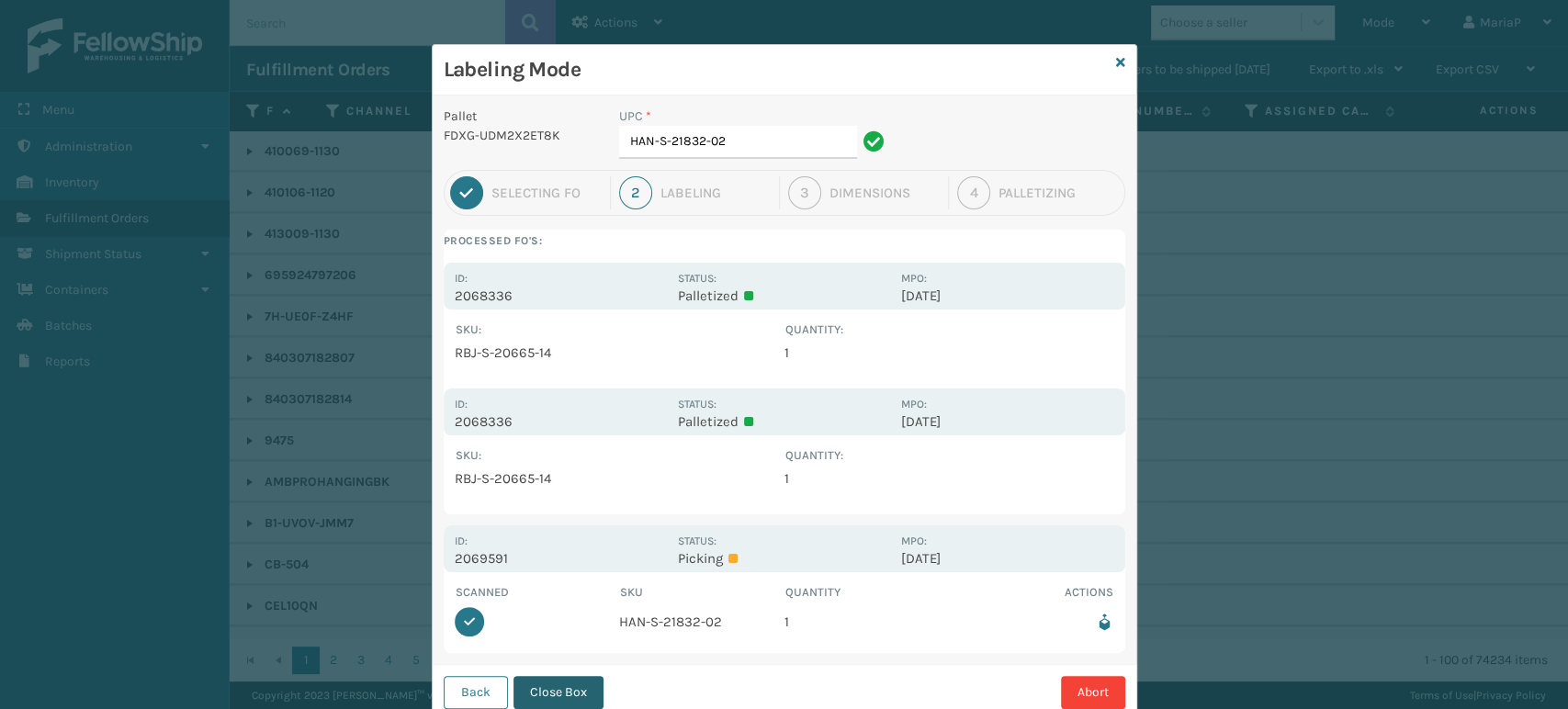
click at [560, 690] on button "Close Box" at bounding box center [558, 692] width 90 height 33
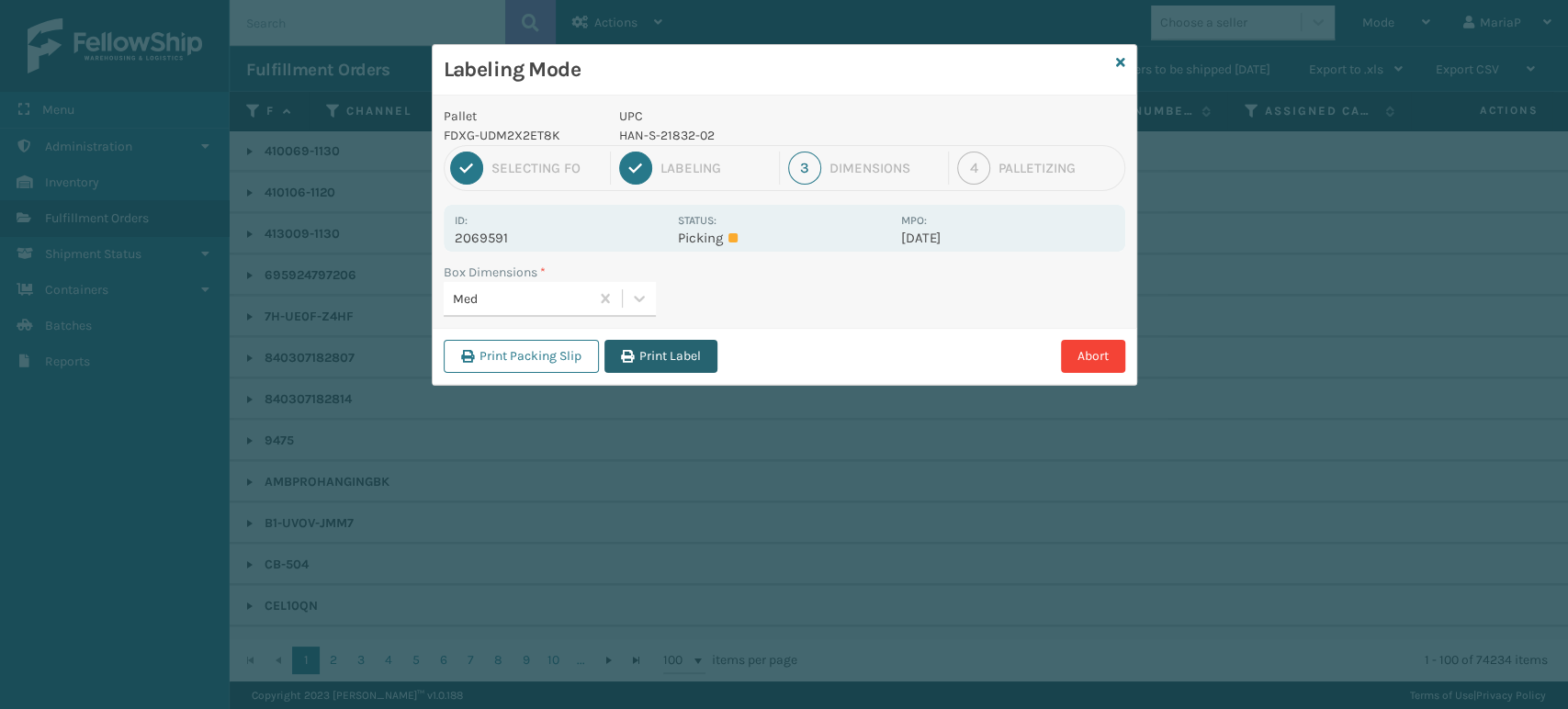
click at [668, 346] on button "Print Label" at bounding box center [661, 356] width 113 height 33
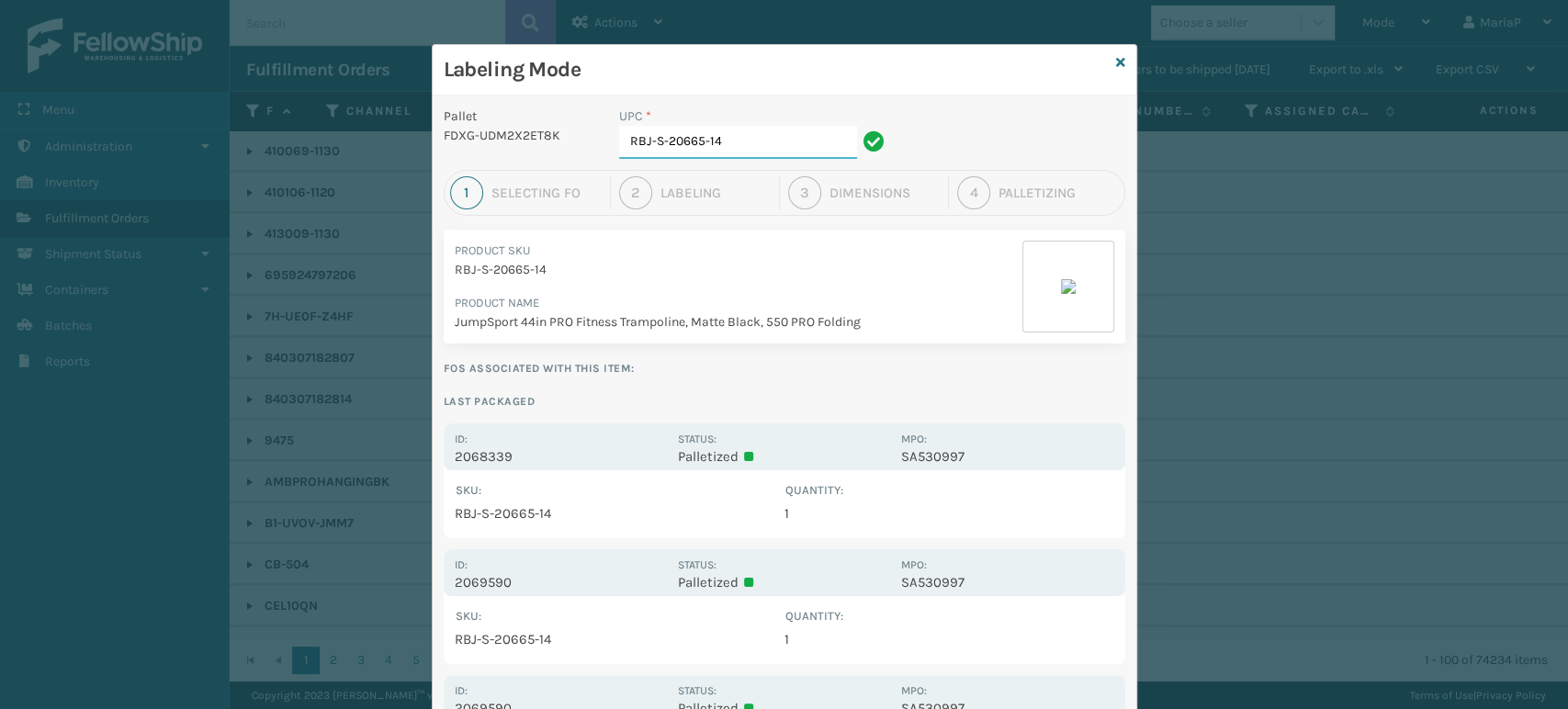
drag, startPoint x: 659, startPoint y: 145, endPoint x: 792, endPoint y: 171, distance: 135.5
click at [792, 171] on div "Pallet FDXG-UDM2X2ET8K UPC * RBJ-S-20665-14 1 Selecting FO 2 Labeling 3 Dimensi…" at bounding box center [784, 711] width 703 height 1233
type input "RBJ-S-21050-06"
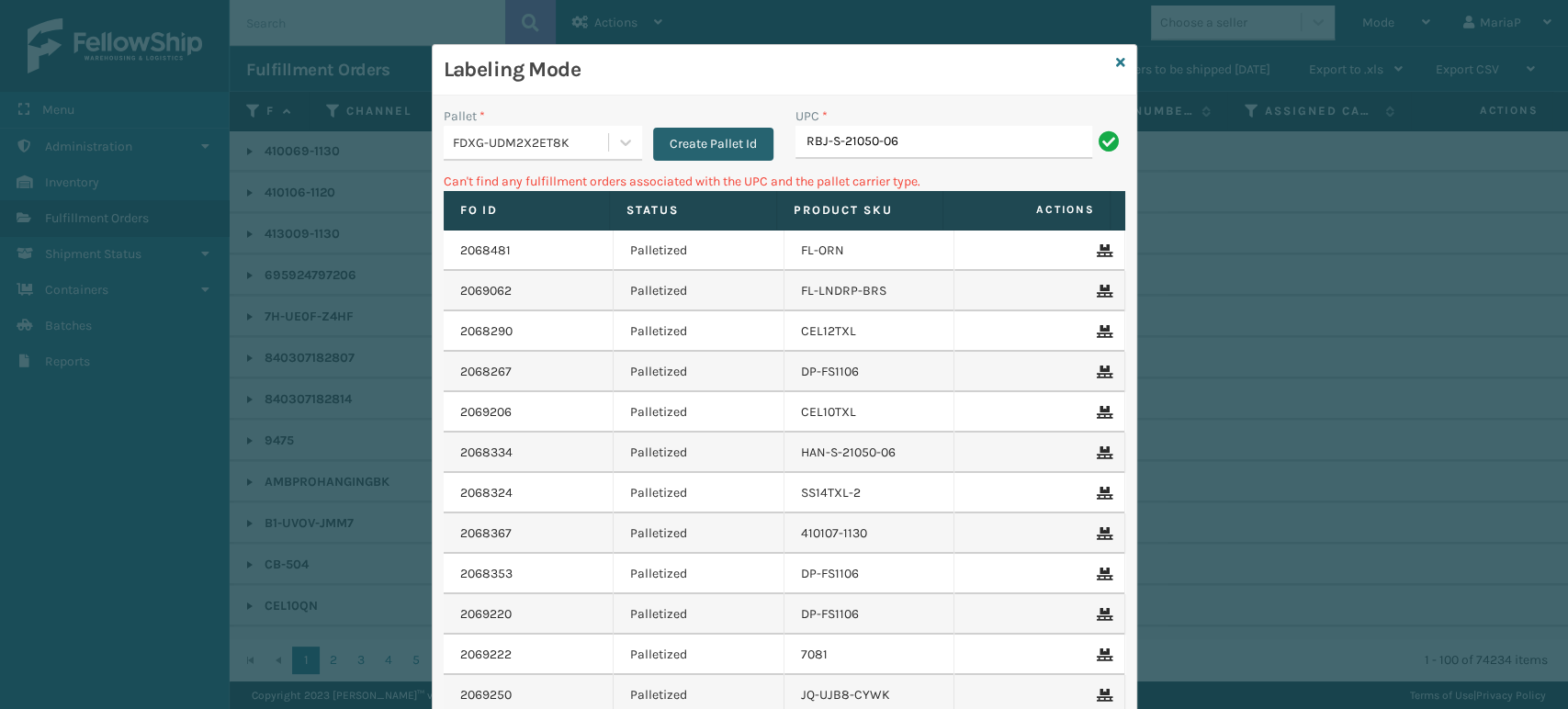
drag, startPoint x: 816, startPoint y: 135, endPoint x: 750, endPoint y: 134, distance: 66.0
click at [750, 134] on div "Pallet * FDXG-UDM2X2ET8K Create Pallet Id UPC * RBJ-S-21050-06" at bounding box center [784, 138] width 703 height 65
click at [852, 138] on input "HAN-S-21050-06" at bounding box center [944, 142] width 297 height 33
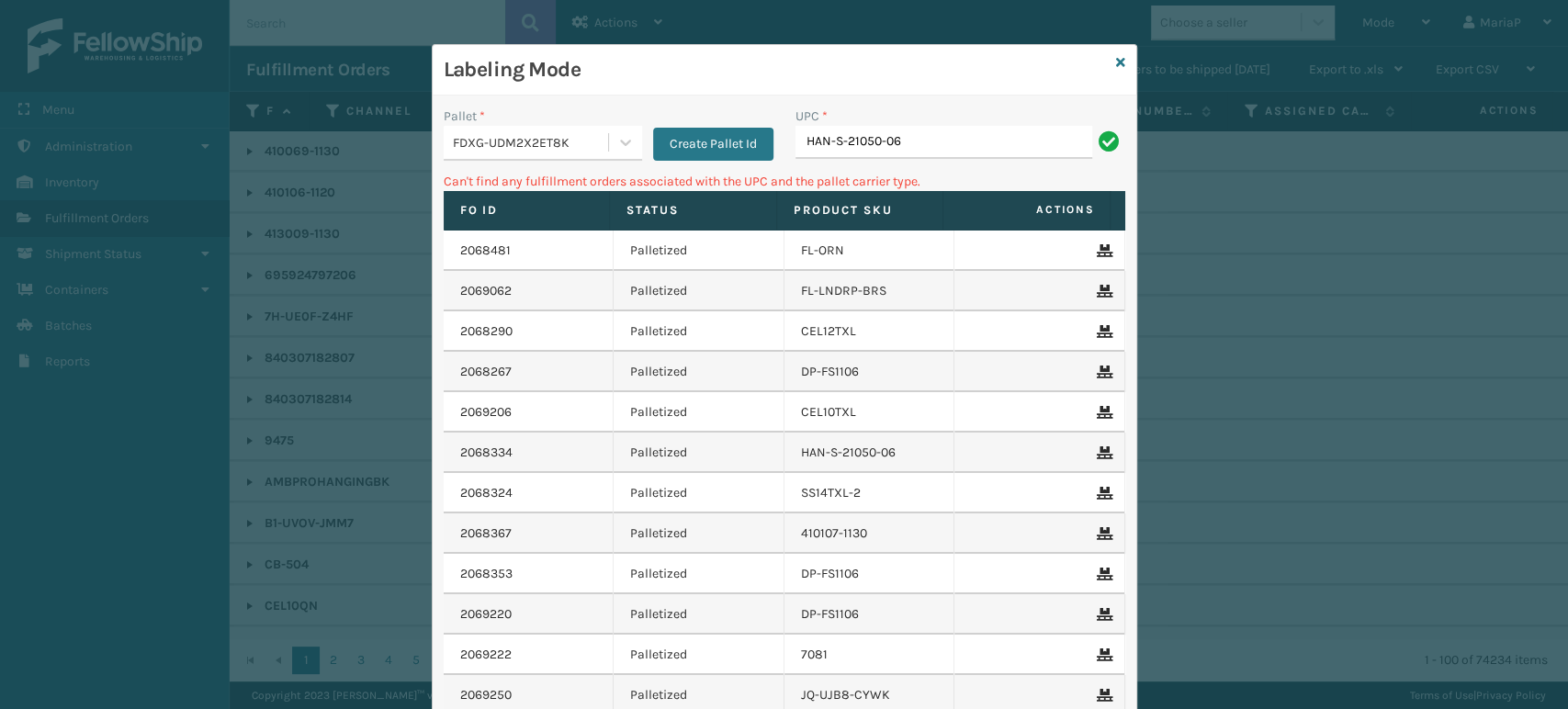
type input "HAN-S-21050-06"
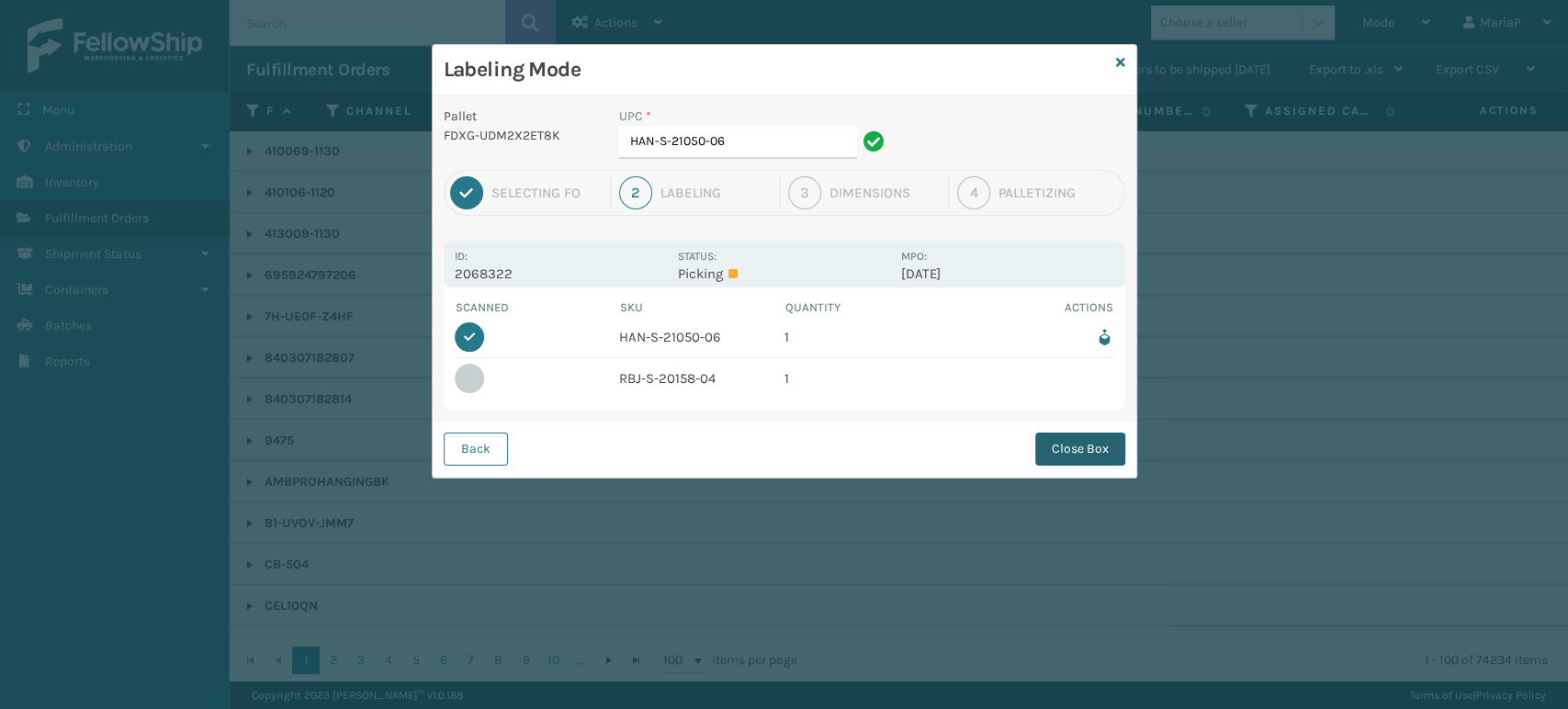
click at [1101, 446] on button "Close Box" at bounding box center [1080, 448] width 90 height 33
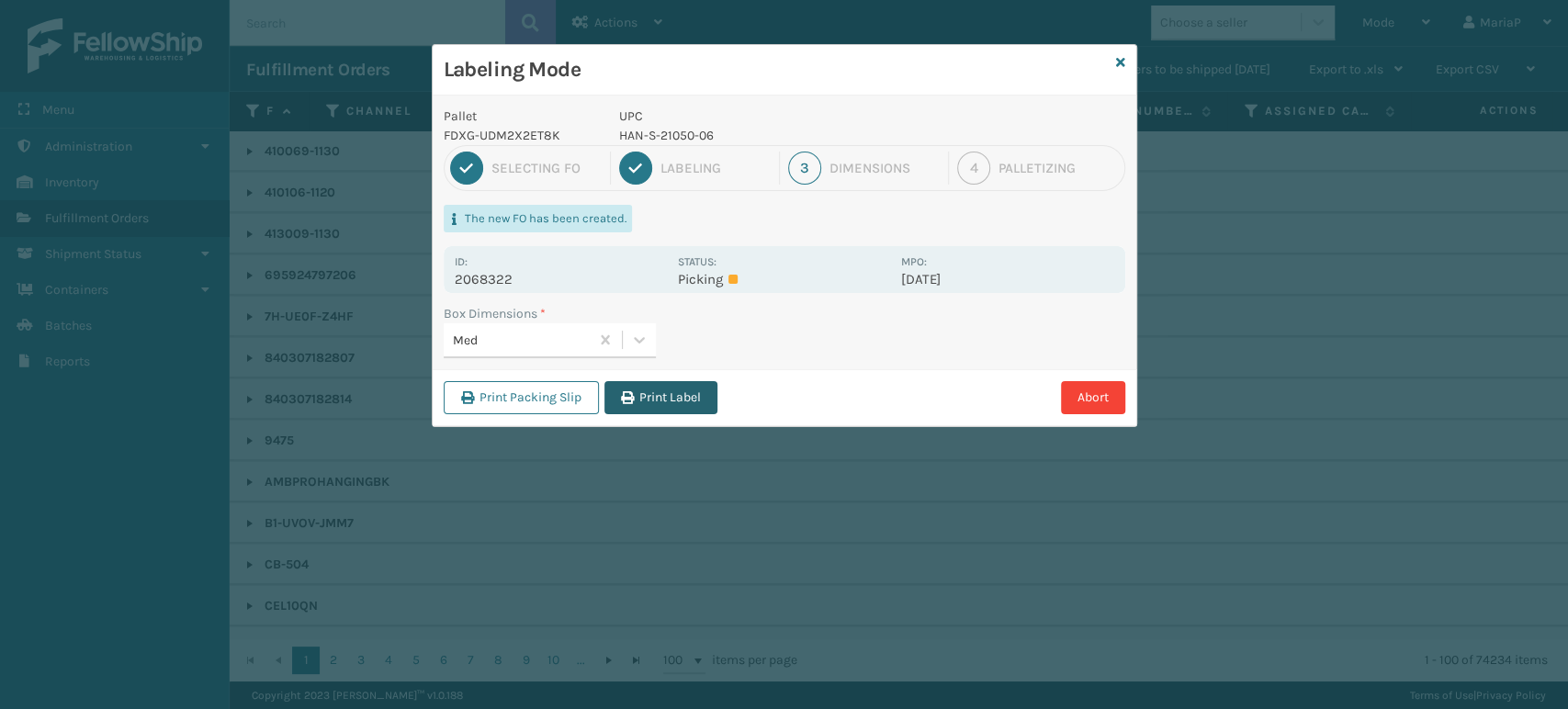
click at [646, 395] on button "Print Label" at bounding box center [661, 397] width 113 height 33
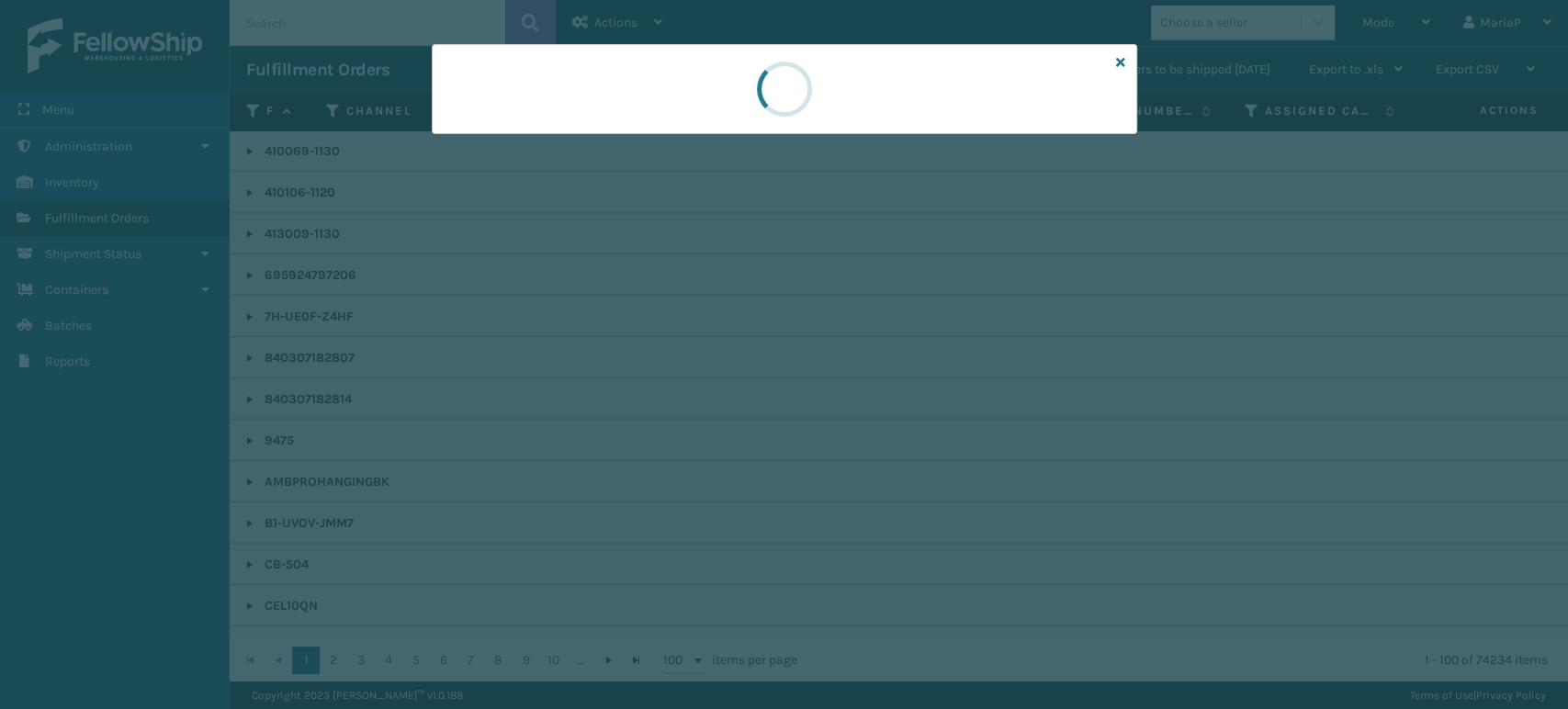
click at [646, 395] on div at bounding box center [784, 354] width 1568 height 709
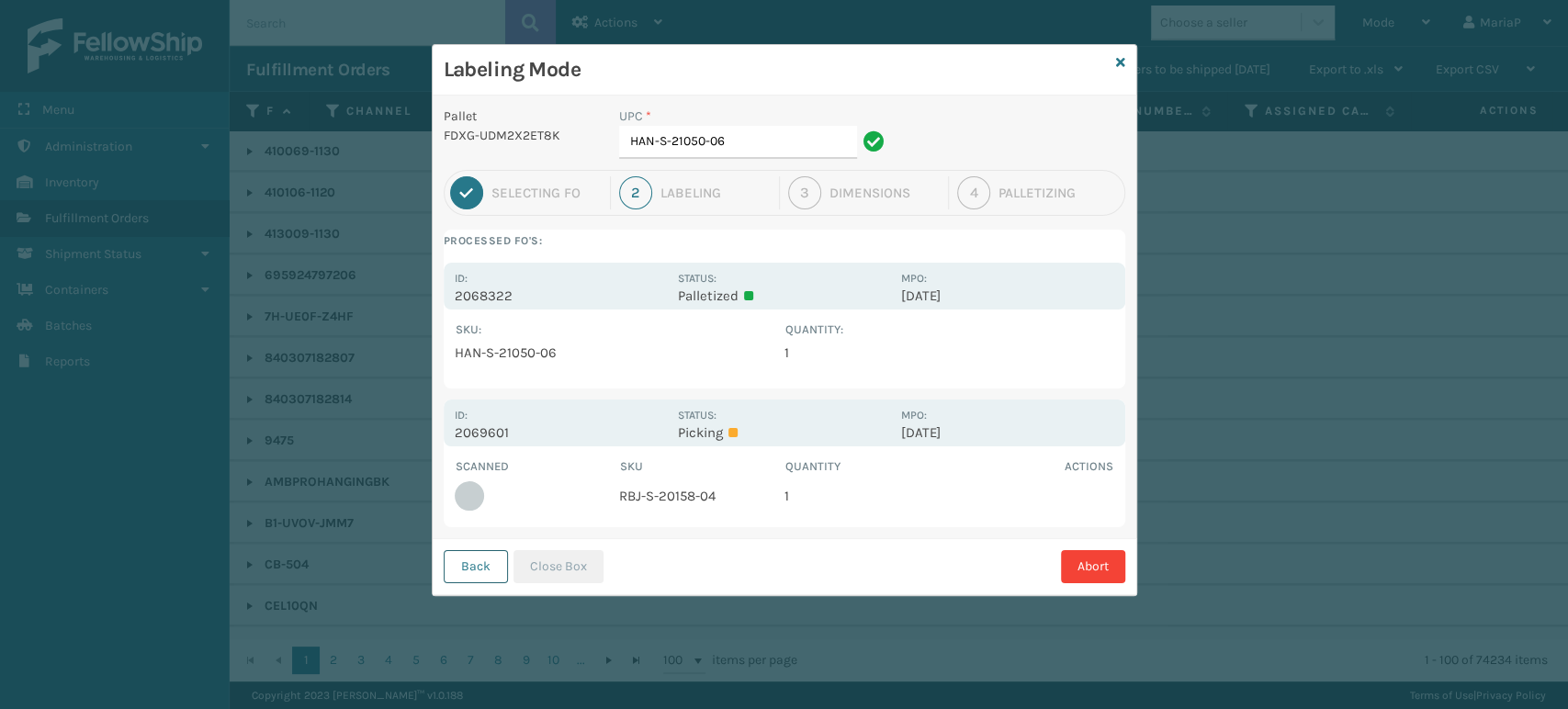
click at [476, 570] on button "Back" at bounding box center [476, 566] width 64 height 33
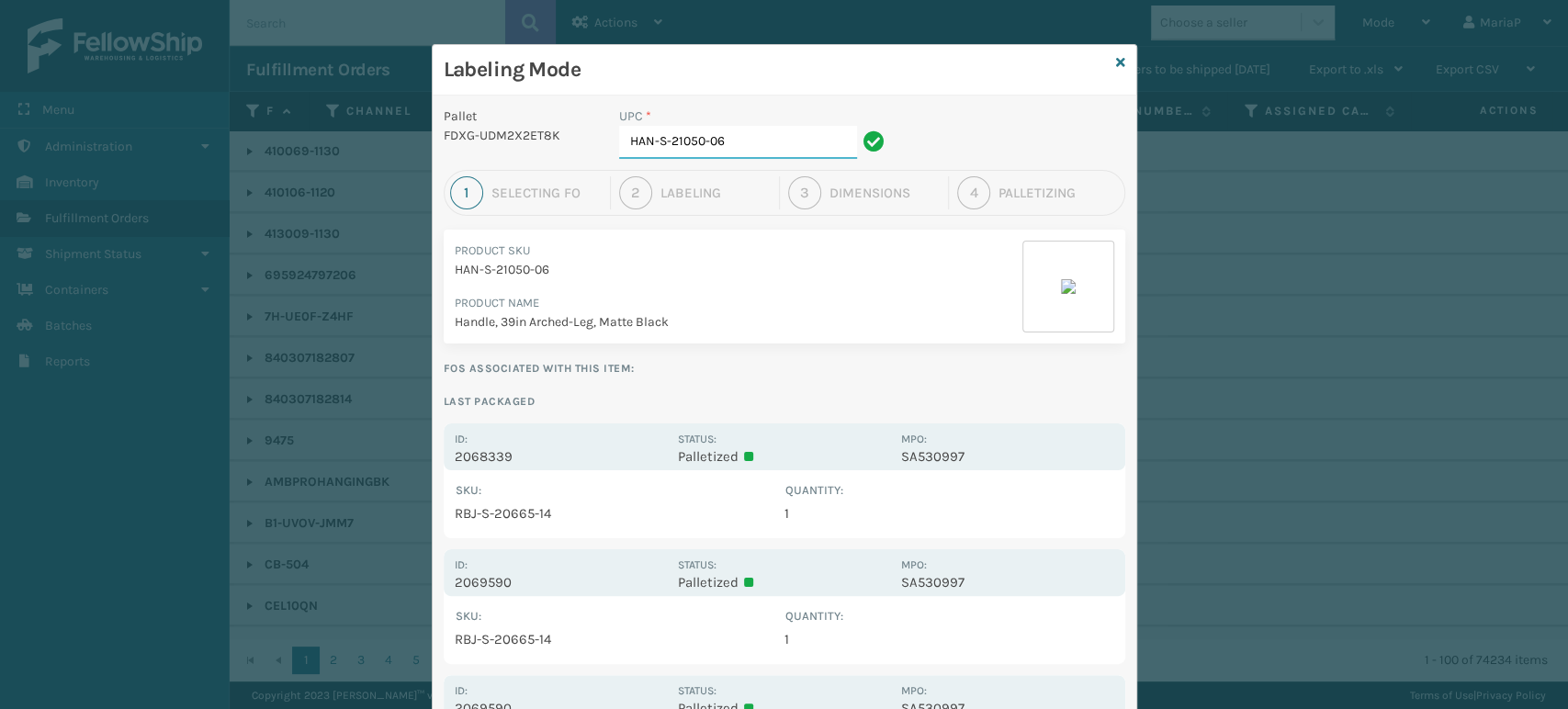
click at [766, 134] on input "HAN-S-21050-06" at bounding box center [737, 142] width 238 height 33
type input "F"
type input "RBJ-S-21"
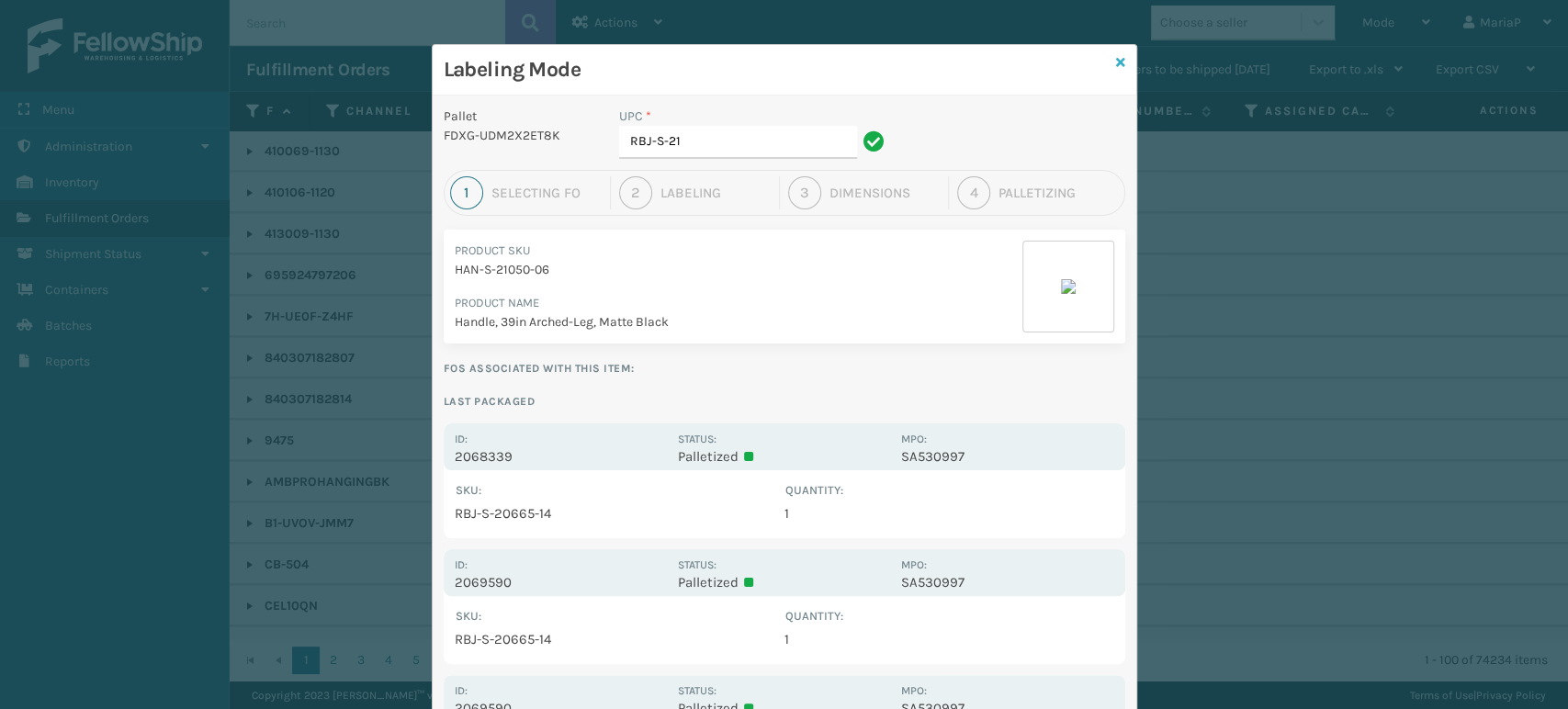
click at [1116, 58] on icon at bounding box center [1121, 63] width 9 height 13
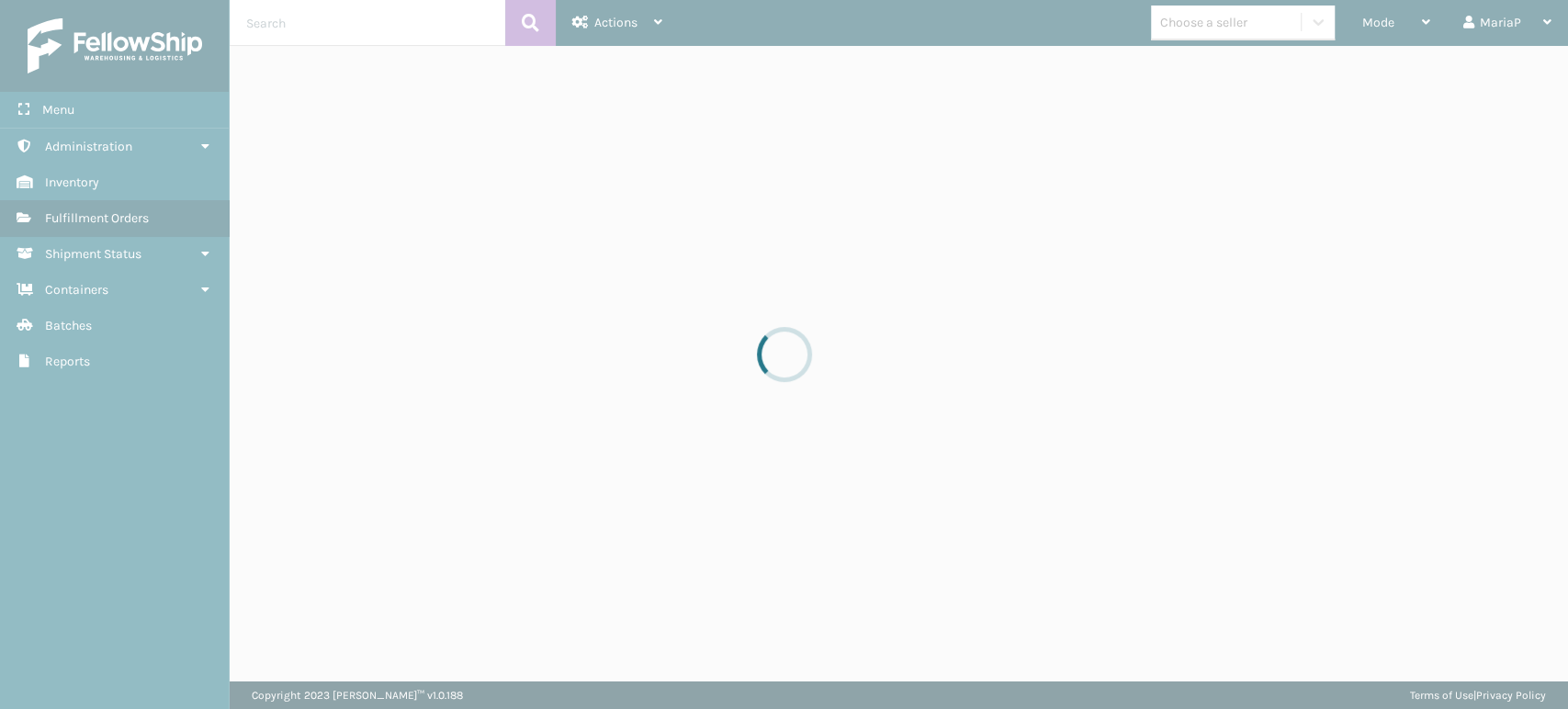
click at [1397, 14] on div at bounding box center [784, 354] width 1568 height 709
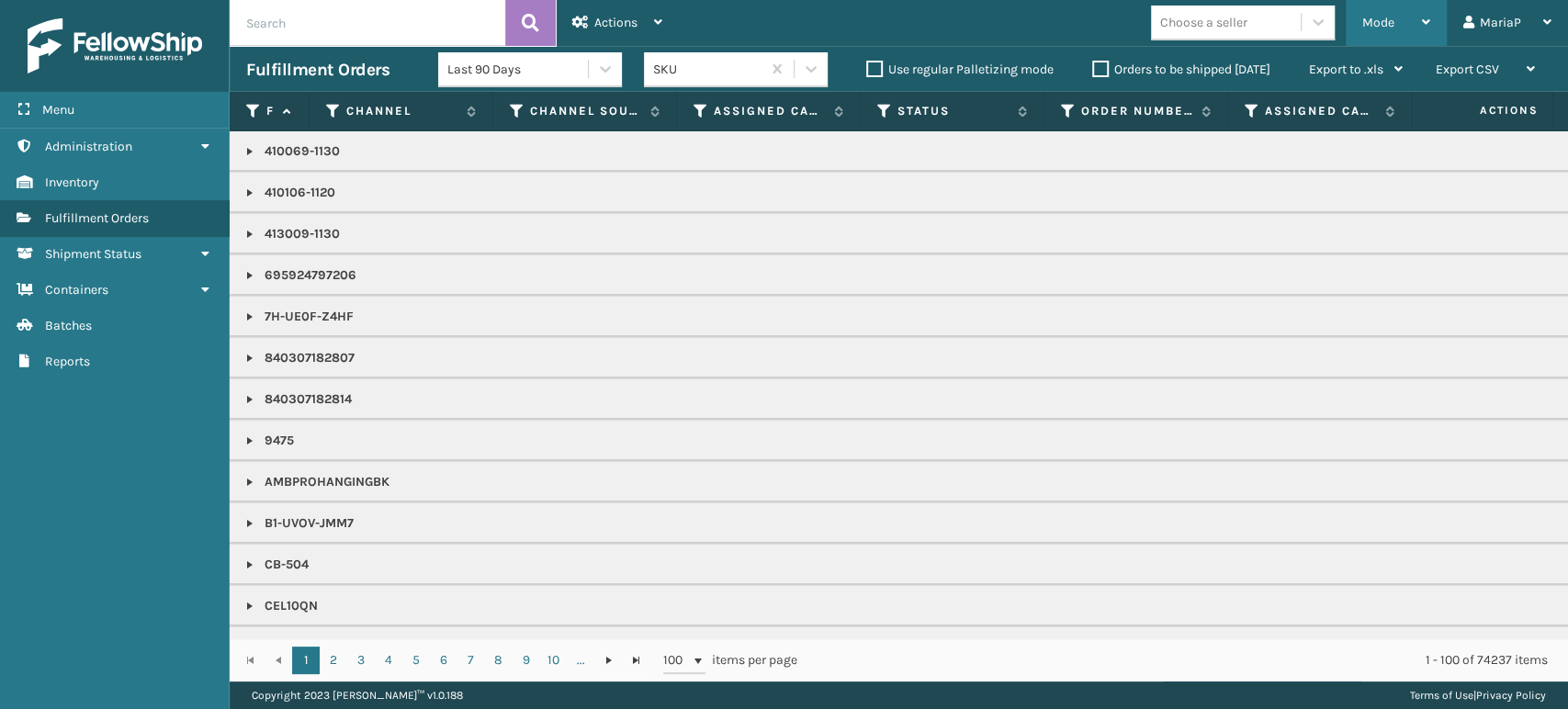
click at [1363, 5] on div "Mode" at bounding box center [1397, 23] width 68 height 46
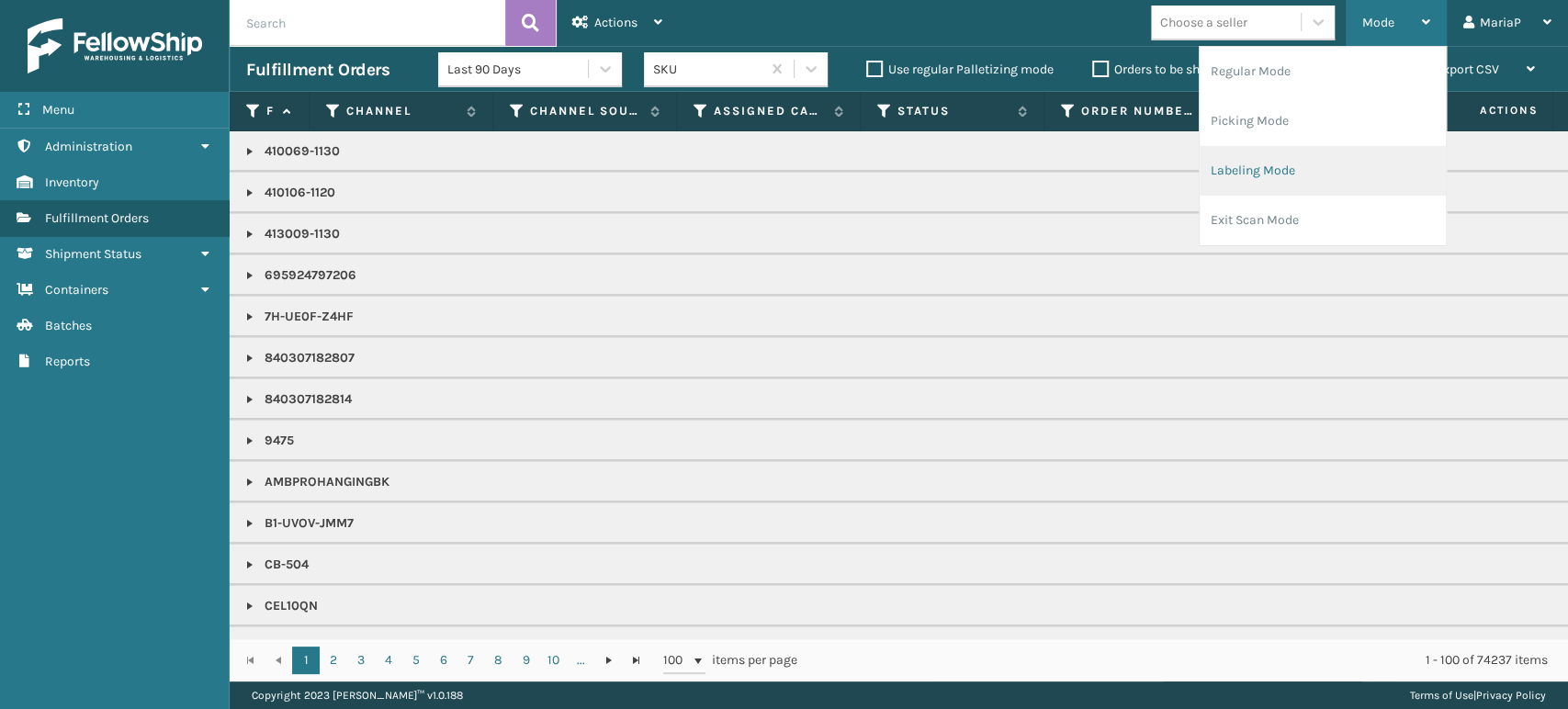
click at [1301, 167] on li "Labeling Mode" at bounding box center [1322, 170] width 246 height 50
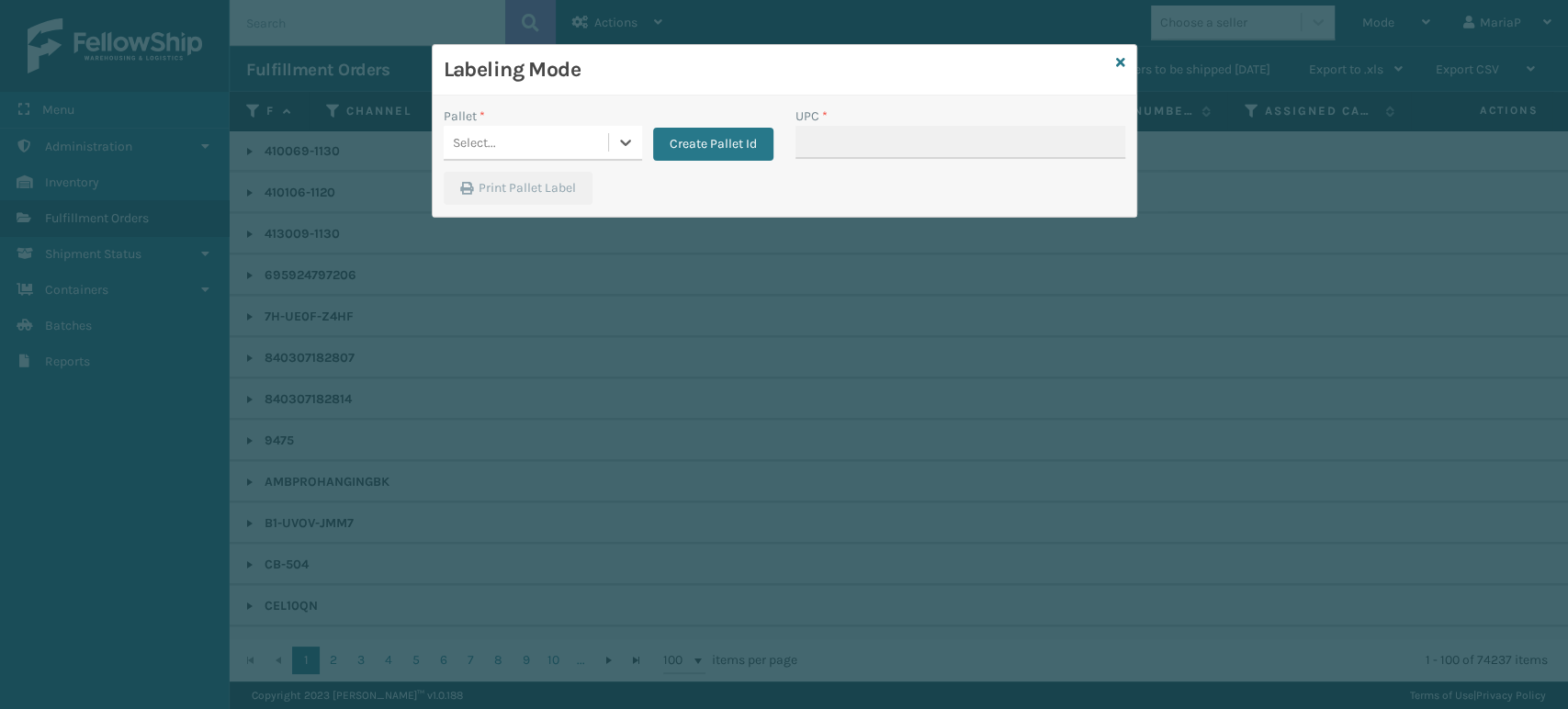
click at [594, 139] on div "Select..." at bounding box center [525, 143] width 165 height 30
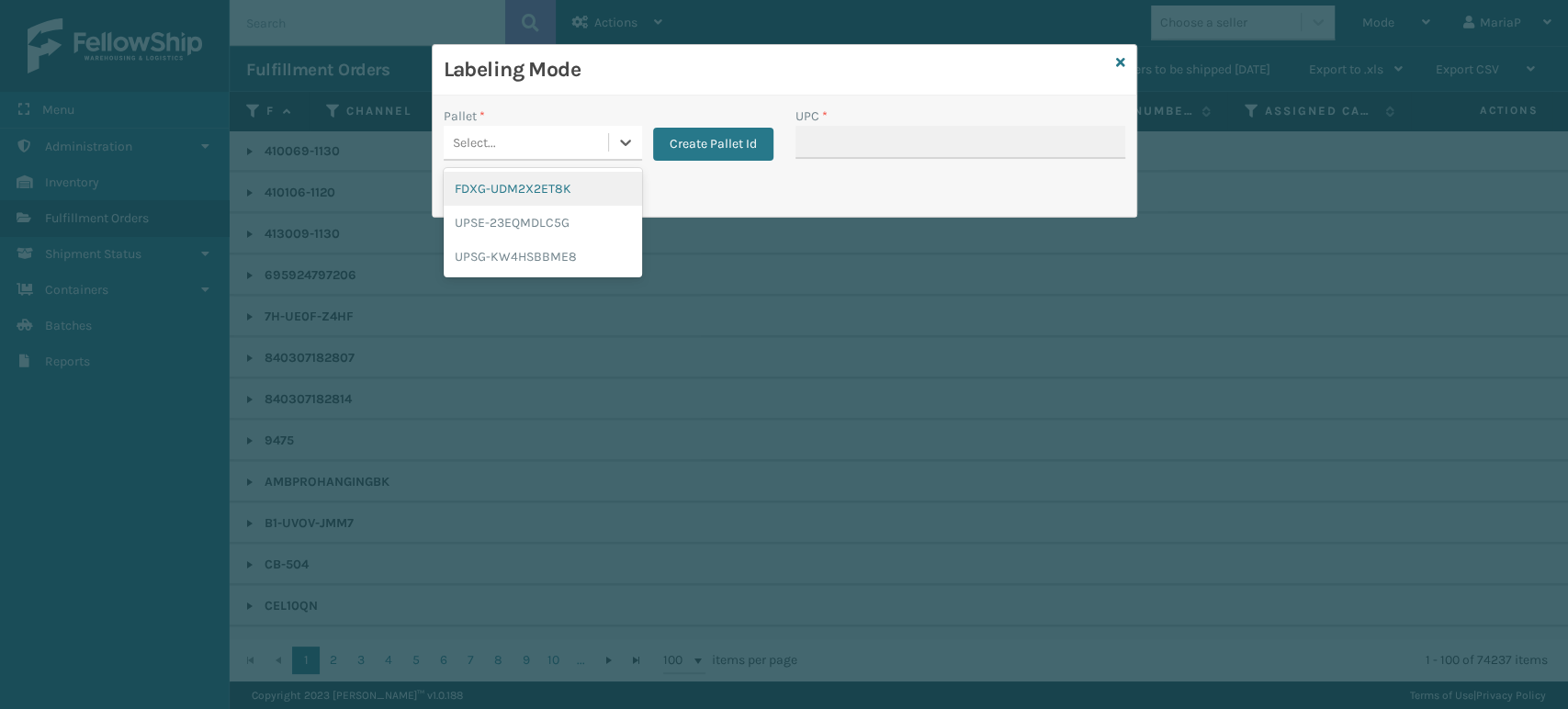
click at [588, 183] on div "FDXG-UDM2X2ET8K" at bounding box center [542, 188] width 199 height 34
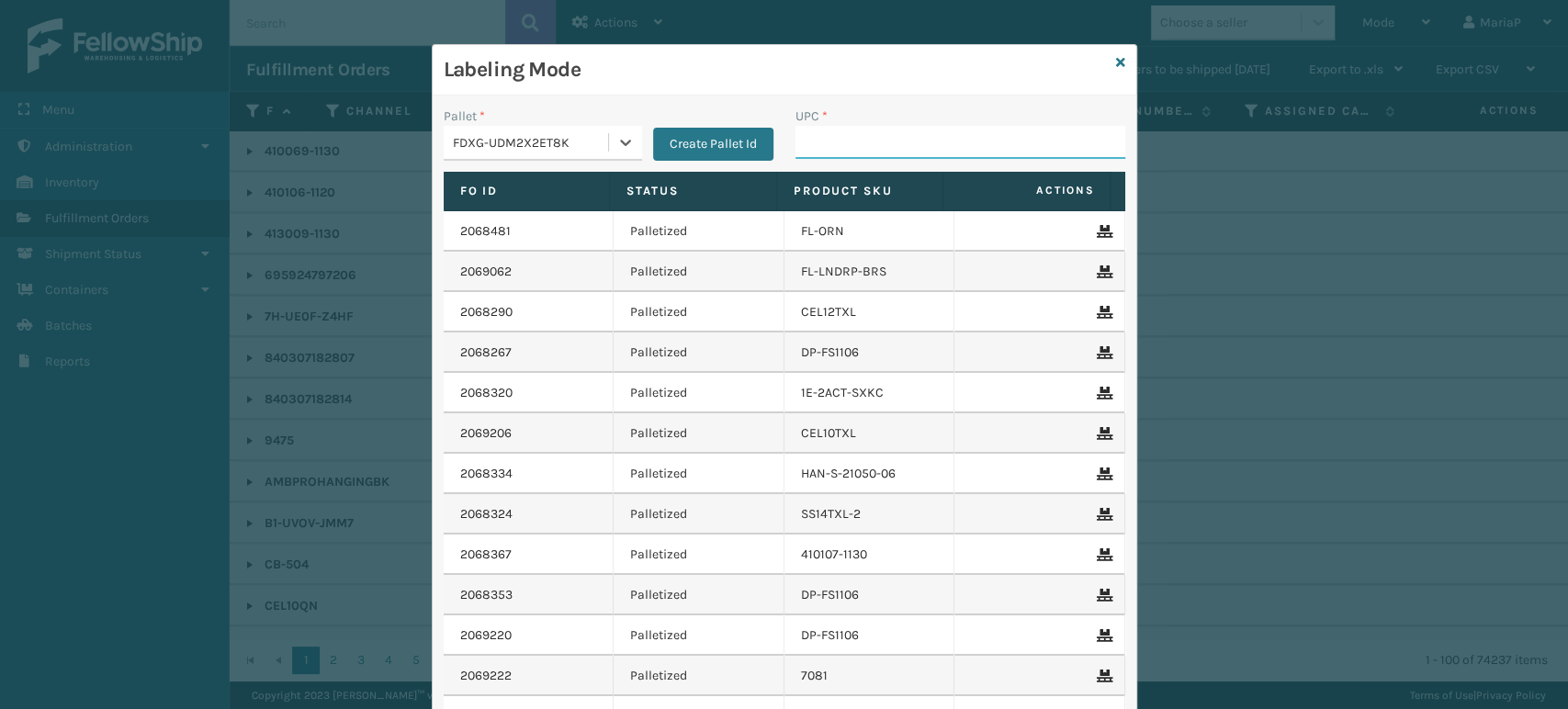
click at [879, 146] on input "UPC *" at bounding box center [961, 142] width 330 height 33
type input "RBJ-S-20744-40"
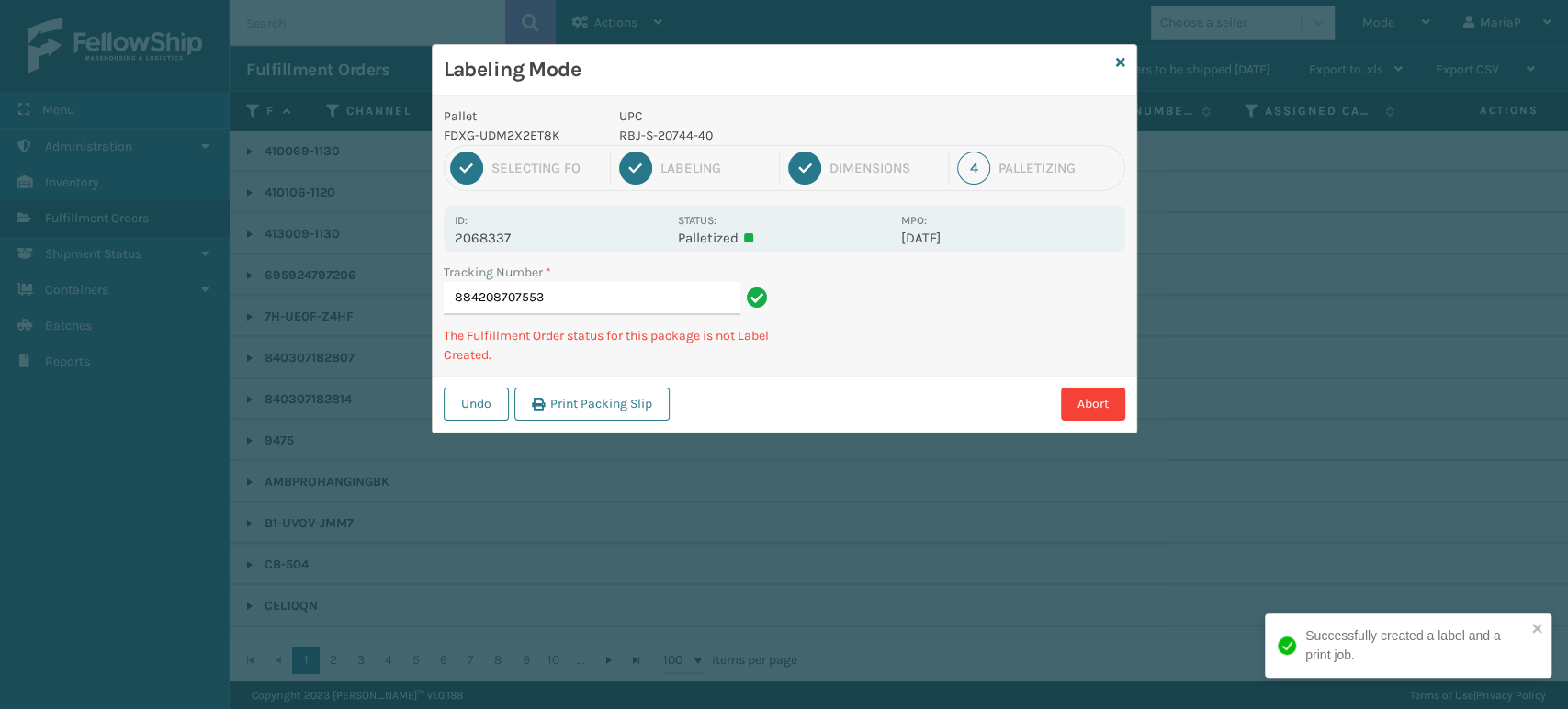
click at [646, 137] on p "RBJ-S-20744-40" at bounding box center [754, 136] width 271 height 19
copy p "RBJ-S-20744-40"
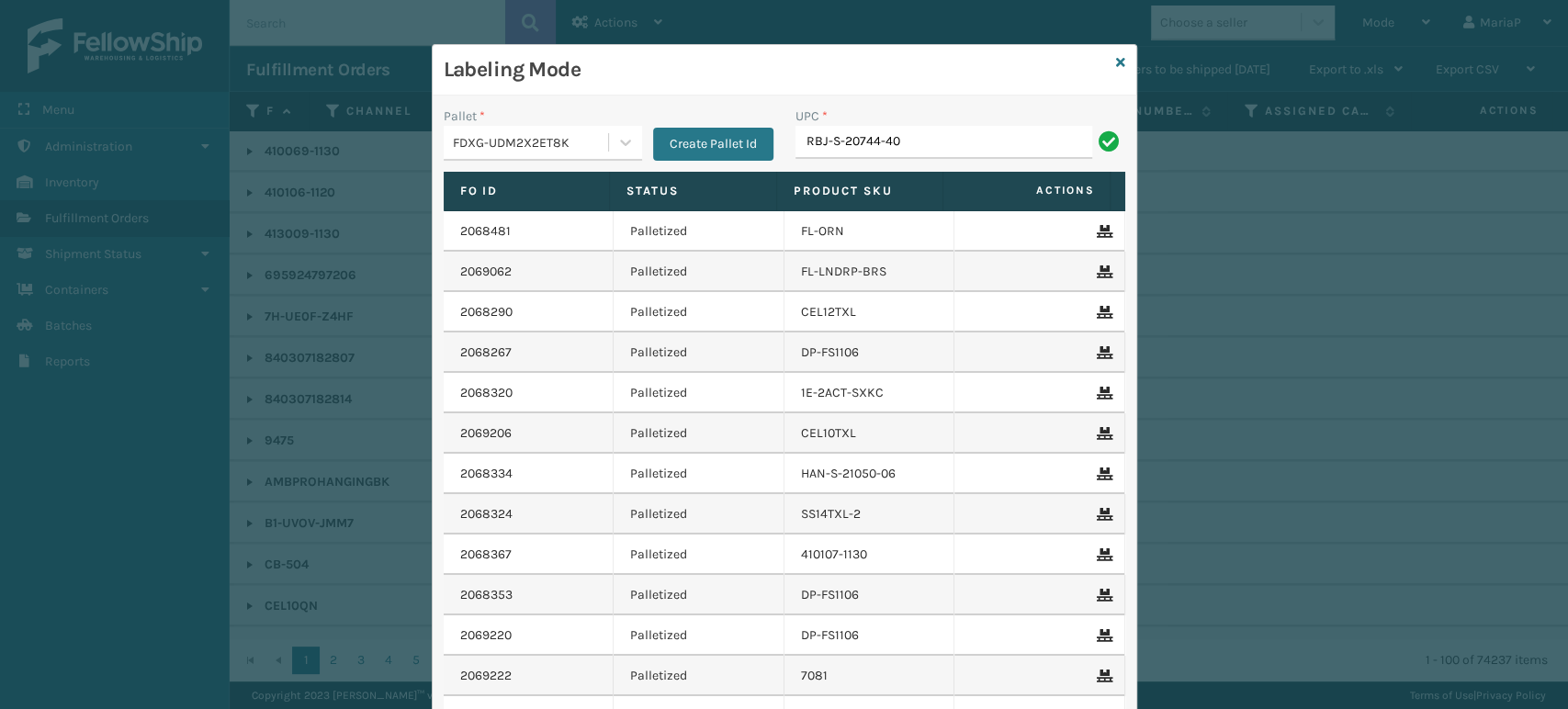
type input "RBJ-S-20744-40"
click at [886, 131] on input "RBJ-S-20744-40" at bounding box center [944, 142] width 297 height 33
type input "RBJ-S-20196-14"
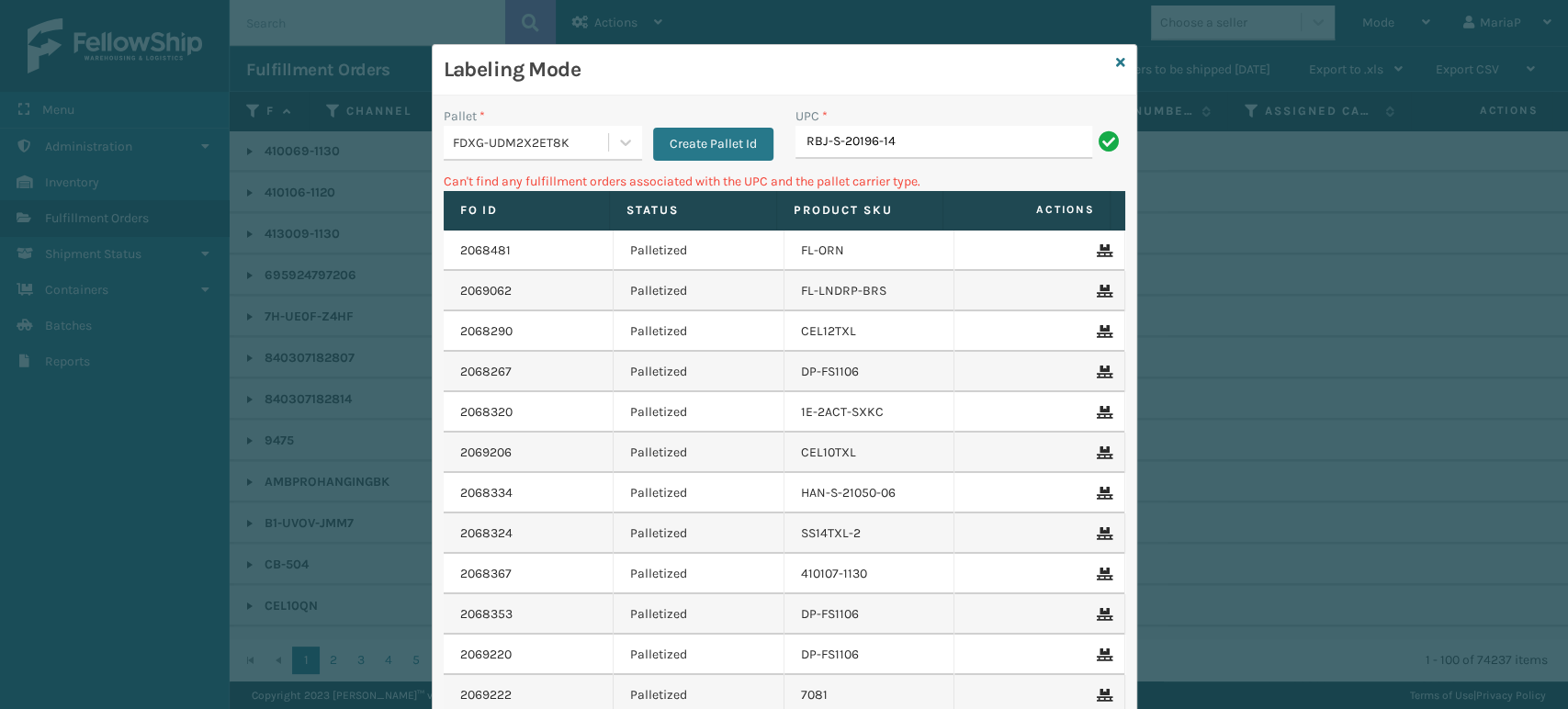
click at [867, 142] on input "RBJ-S-20196-14" at bounding box center [944, 142] width 297 height 33
click at [919, 134] on input "RBJ-S-20190-14" at bounding box center [944, 142] width 297 height 33
click at [919, 134] on input "RBJ-S-20190" at bounding box center [944, 142] width 297 height 33
type input "RBJ-S-20190-60"
click at [897, 134] on input "RBJ-S-20190-60" at bounding box center [944, 142] width 297 height 33
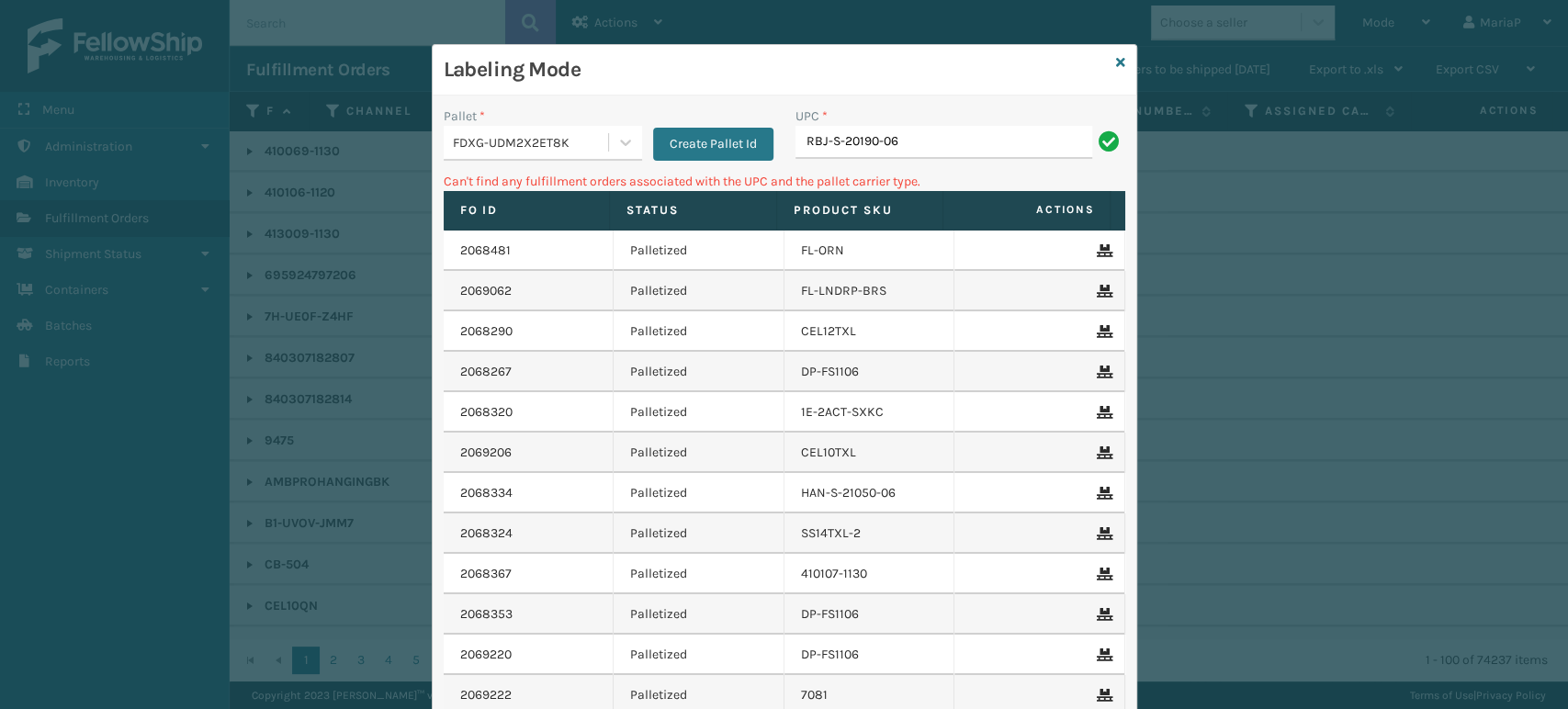
type input "RBJ-S-20190-06"
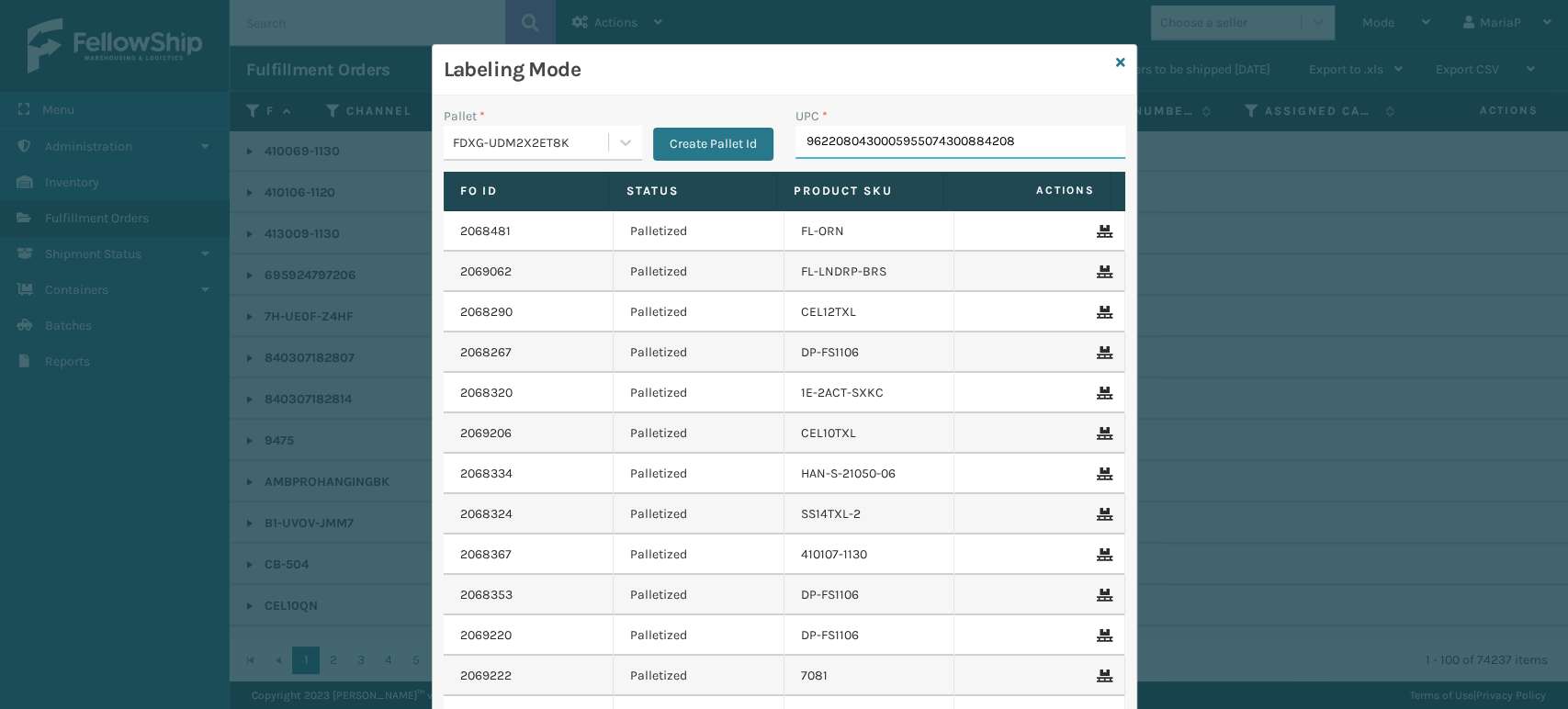
type input "96220804300059550743008842087"
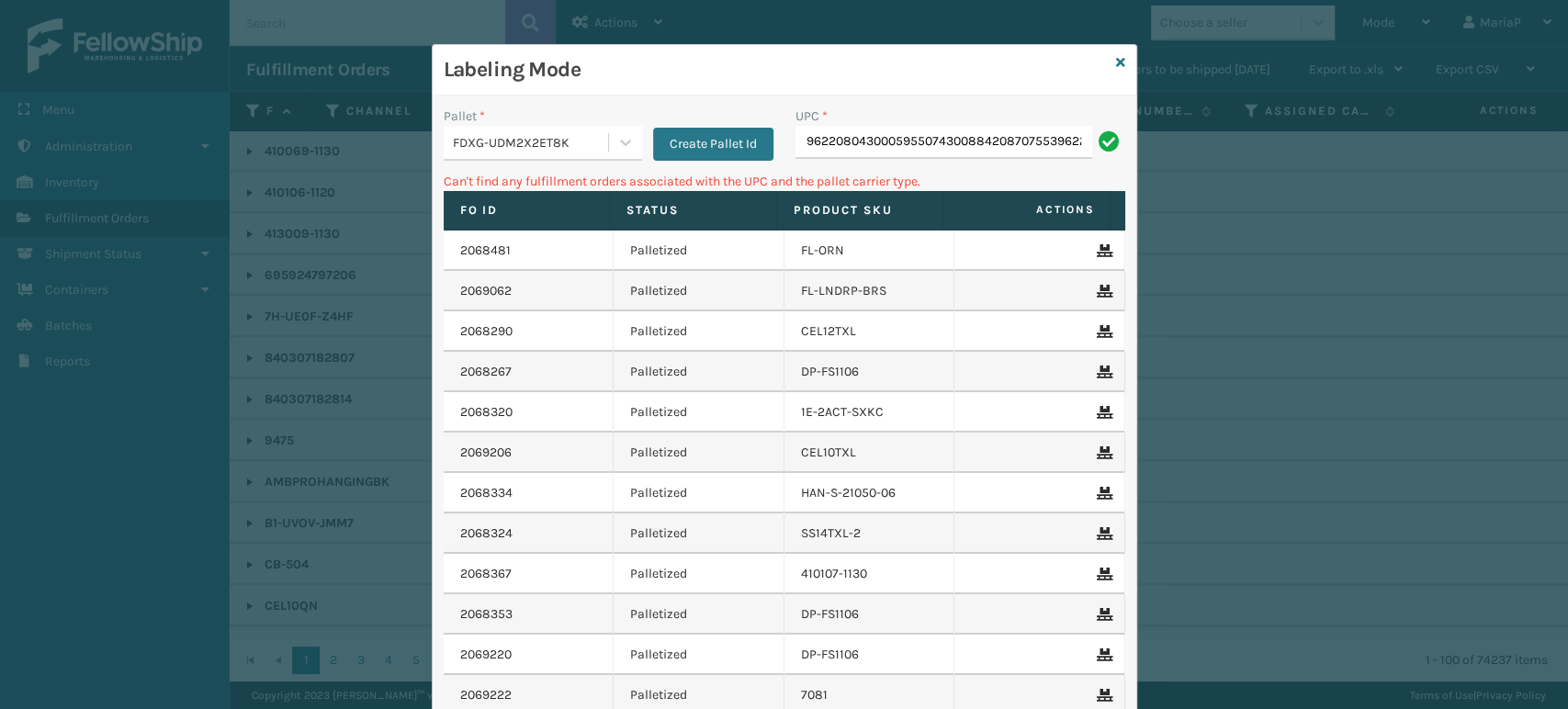
type input "9622080430005955074300884208707553962208043000595507430"
type input "9"
type input "-0+01"
click at [845, 155] on input "-0+01" at bounding box center [944, 142] width 297 height 33
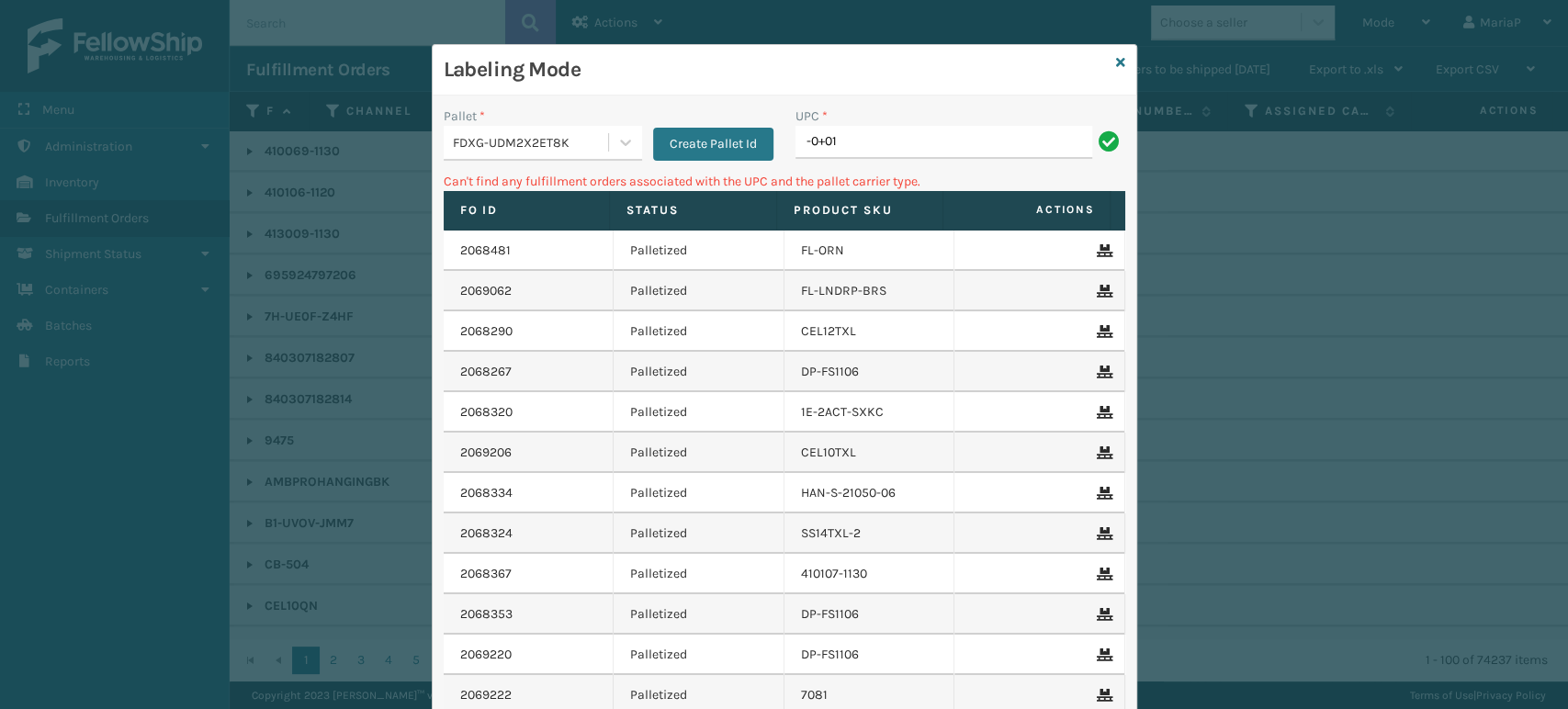
click at [845, 155] on input "-0+01" at bounding box center [944, 142] width 297 height 33
type input "RBJ-S-20158-04"
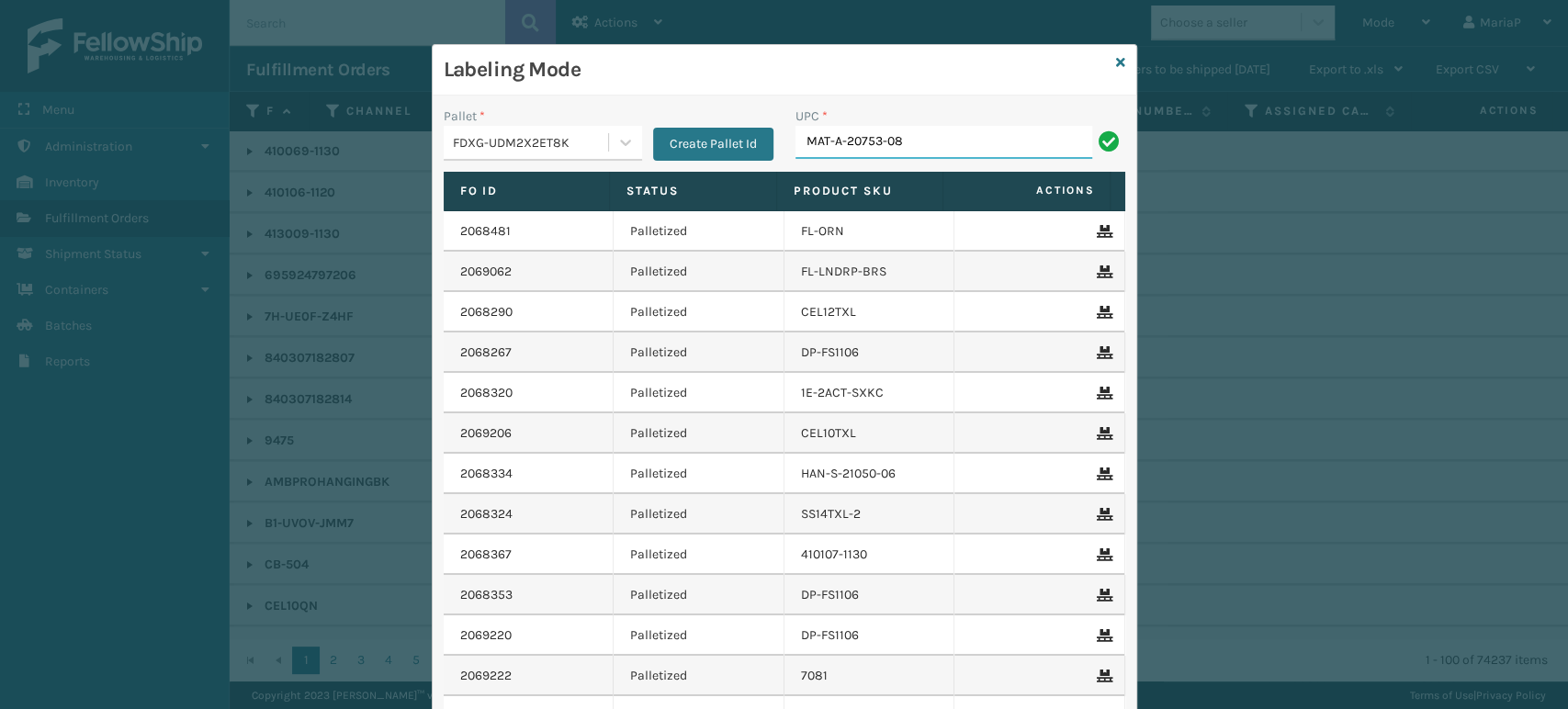
type input "MAT-A-20753-08"
type input "BUN-K-21341-00"
click at [1106, 60] on div "Labeling Mode" at bounding box center [784, 71] width 703 height 51
click at [1116, 56] on icon at bounding box center [1121, 63] width 9 height 13
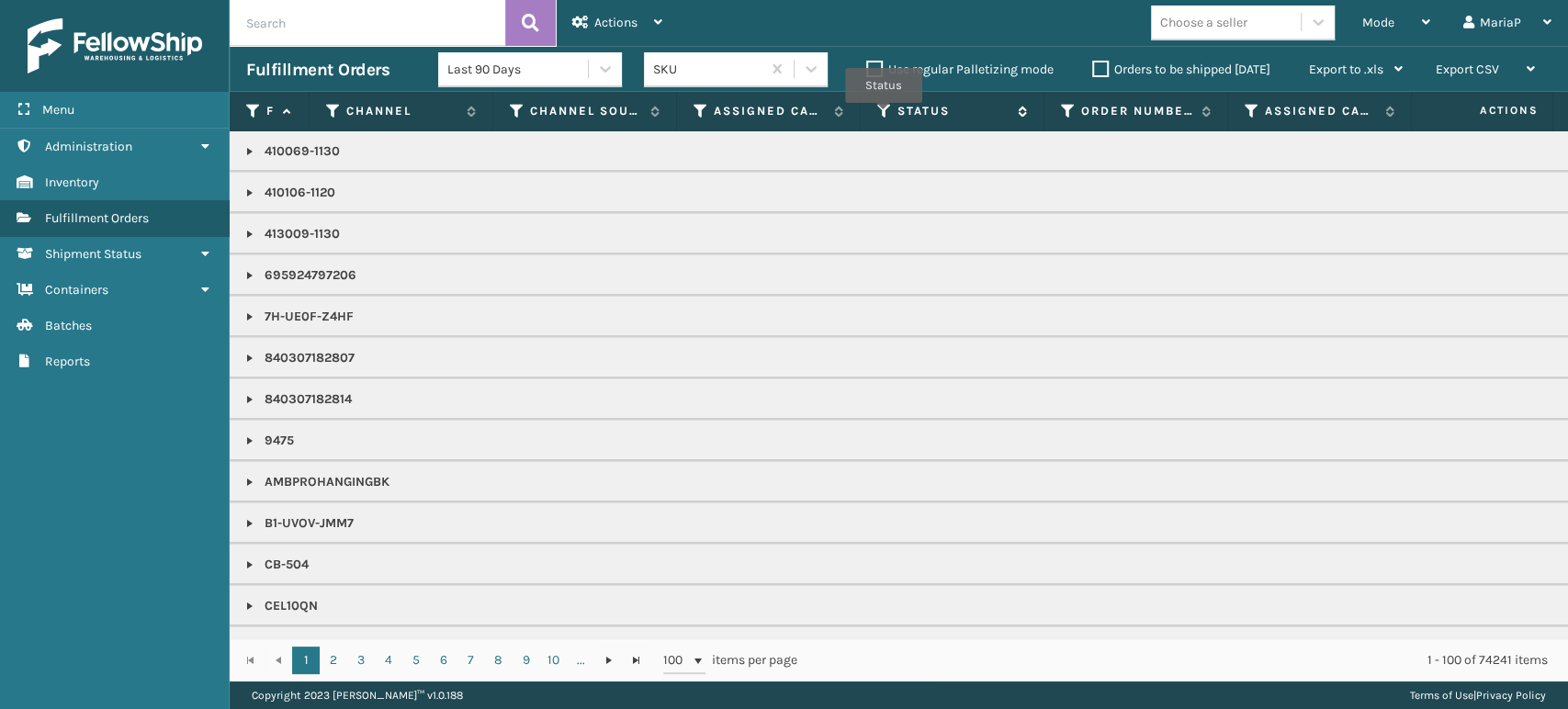
click at [883, 116] on icon at bounding box center [885, 111] width 15 height 17
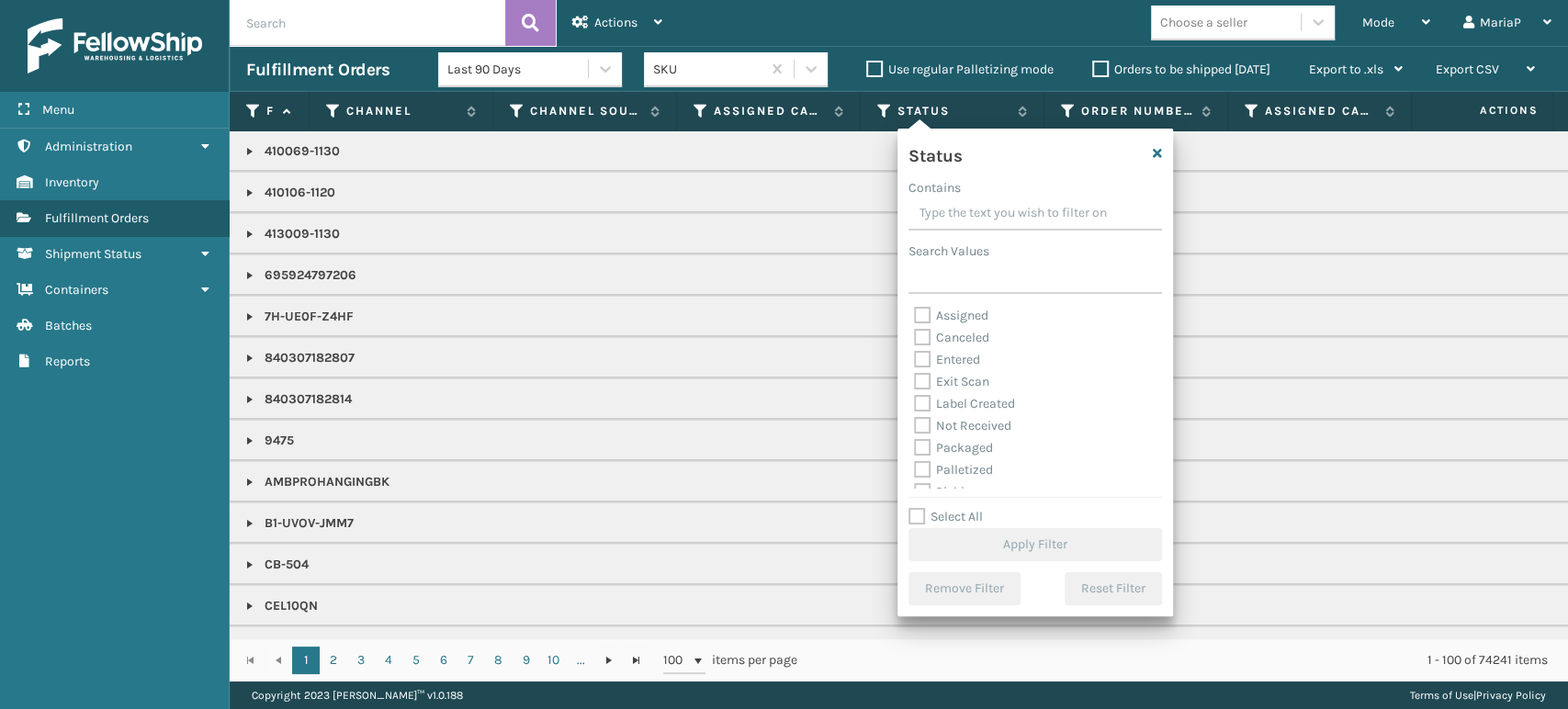
scroll to position [102, 0]
click at [923, 394] on label "Picking" at bounding box center [946, 390] width 65 height 16
click at [915, 392] on input "Picking" at bounding box center [914, 385] width 1 height 12
checkbox input "true"
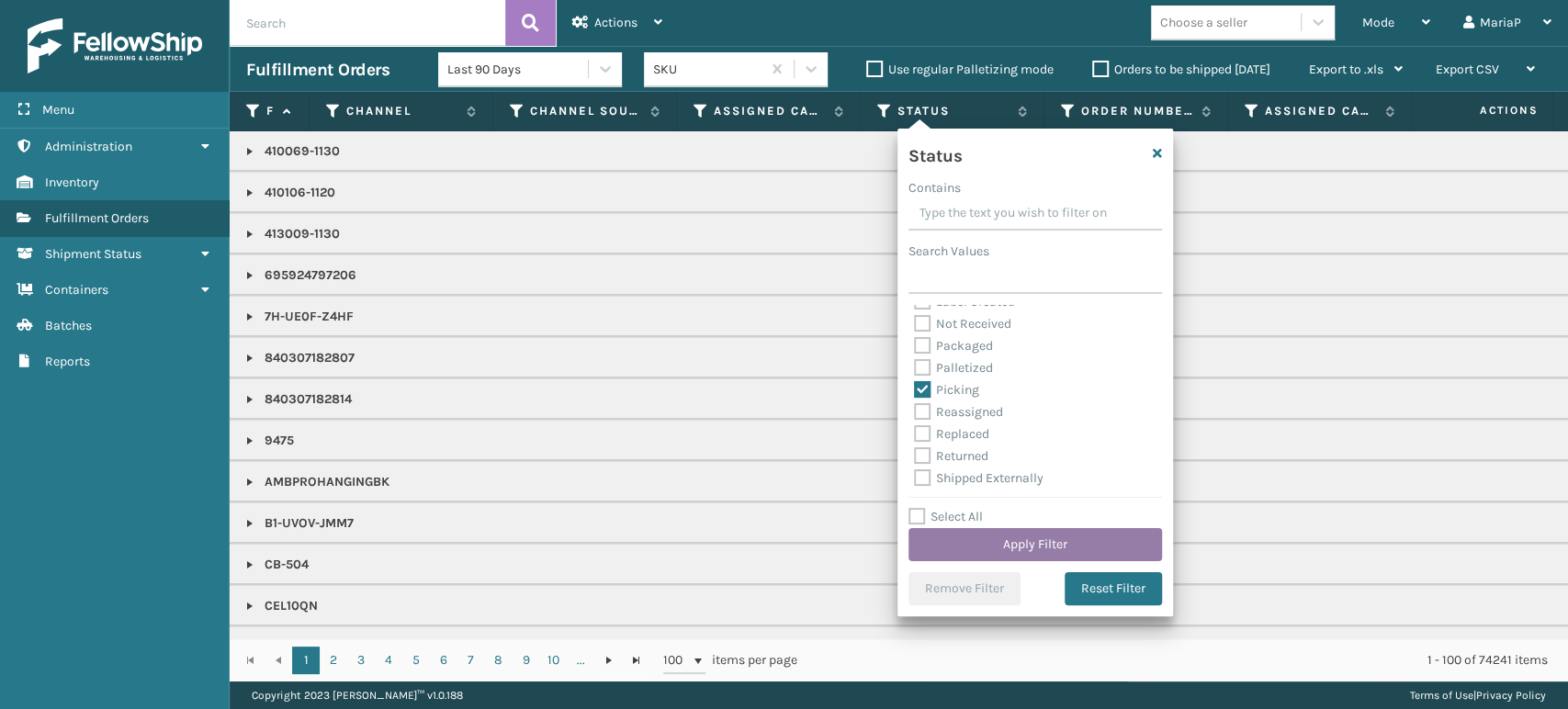
click at [1044, 559] on button "Apply Filter" at bounding box center [1035, 544] width 253 height 33
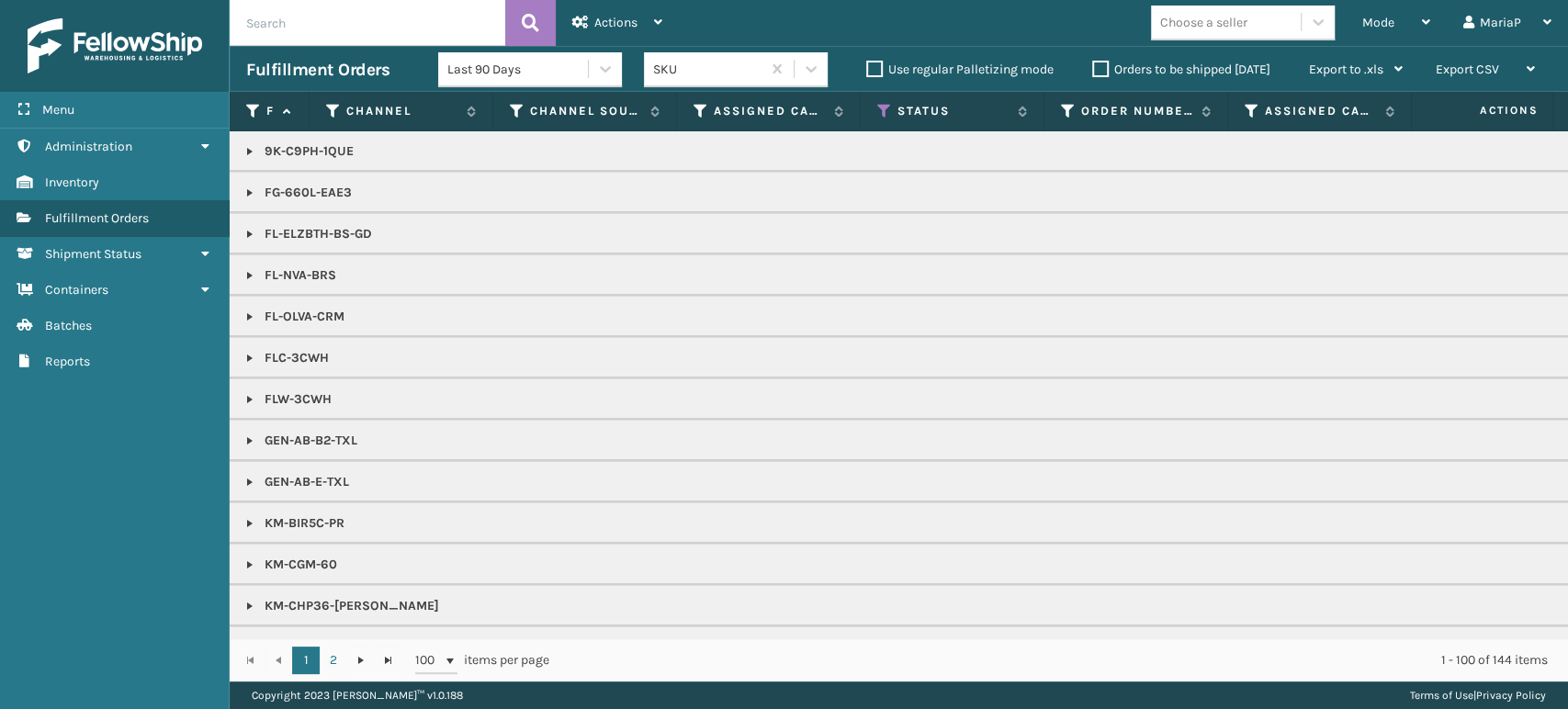
click at [1239, 43] on div "Mode Regular Mode Picking Mode Labeling Mode Exit Scan Mode Choose a seller Mar…" at bounding box center [1123, 23] width 889 height 46
click at [1250, 14] on div "Choose a seller" at bounding box center [1225, 23] width 150 height 30
type input "JUM"
click at [1242, 71] on div "JumpSport" at bounding box center [1242, 69] width 184 height 34
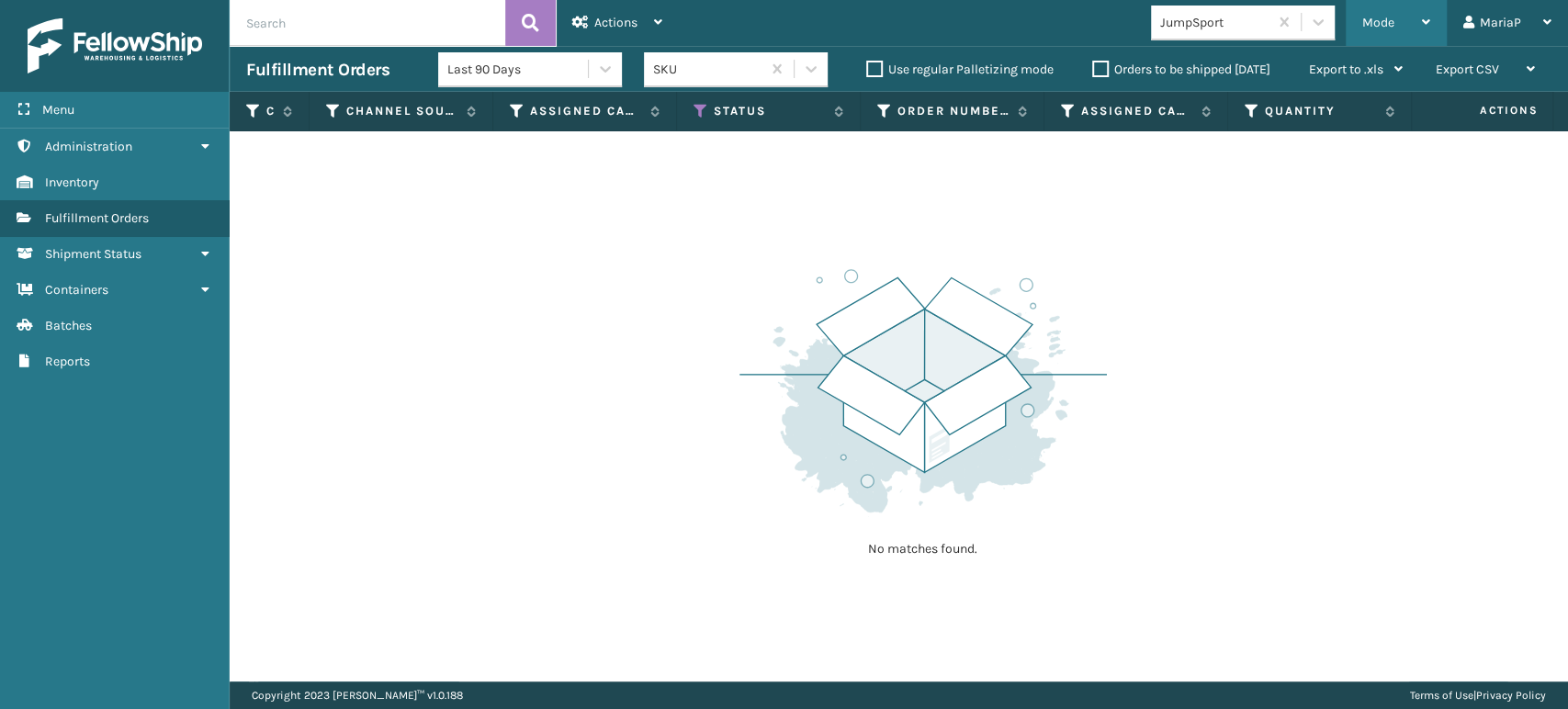
click at [1402, 36] on div "Mode" at bounding box center [1397, 23] width 68 height 46
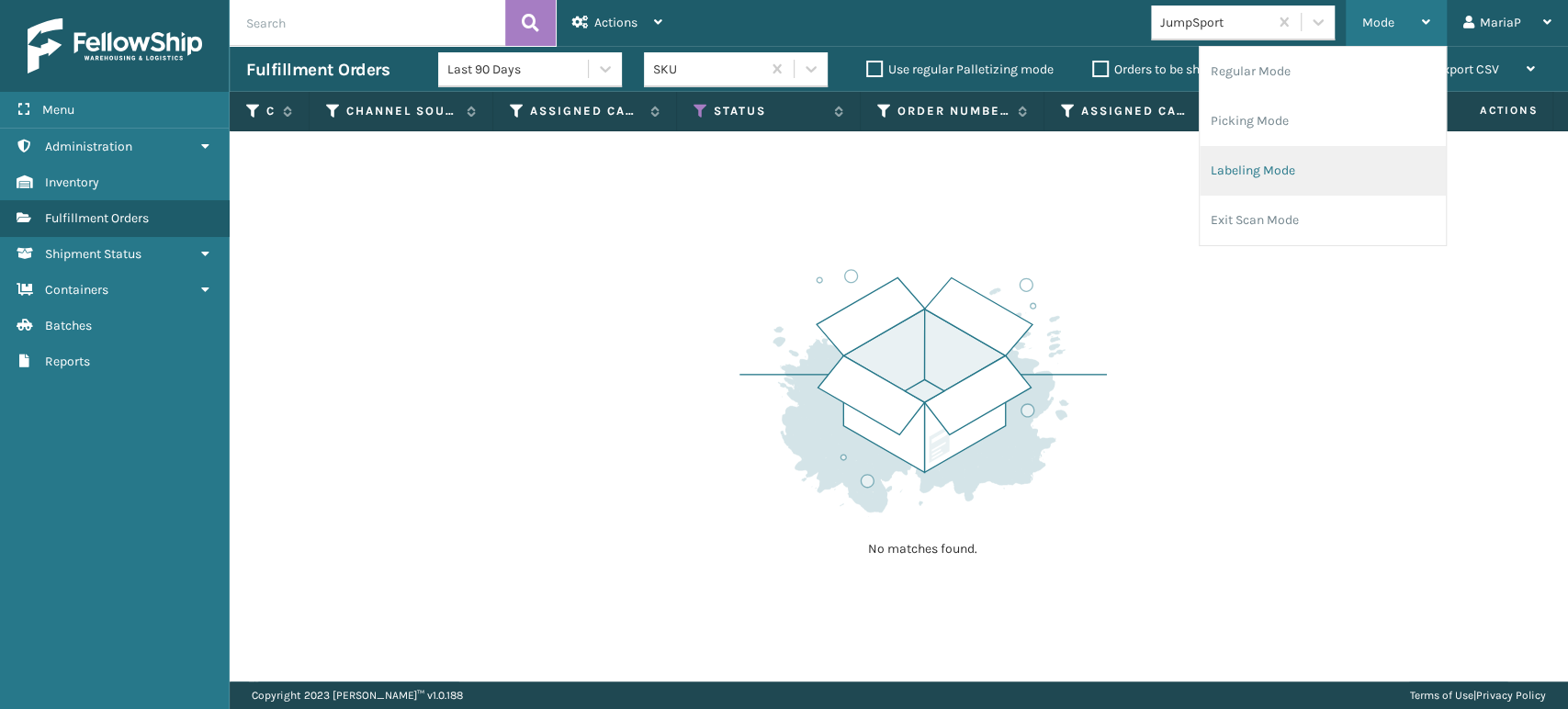
click at [1308, 163] on li "Labeling Mode" at bounding box center [1322, 170] width 246 height 50
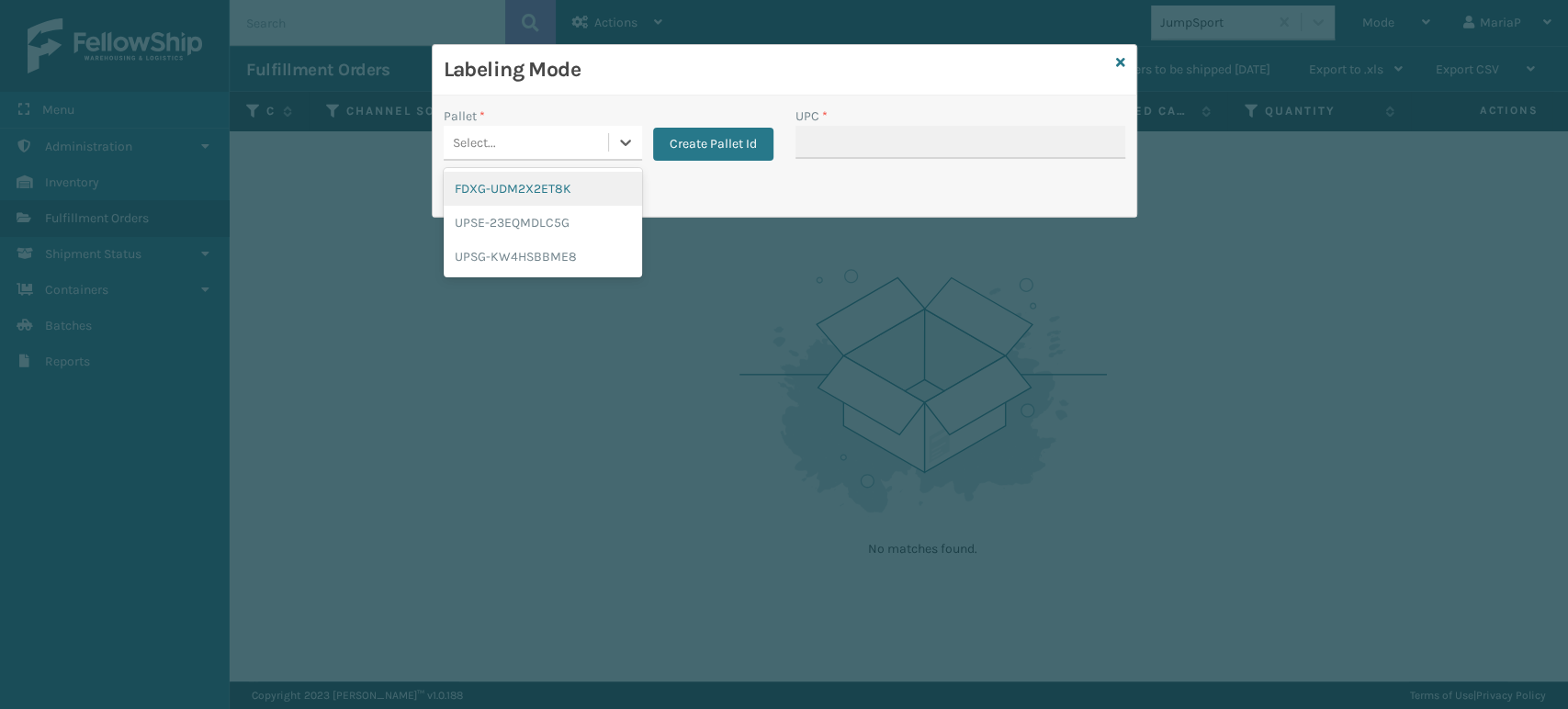
click at [560, 136] on div "Select..." at bounding box center [525, 143] width 165 height 30
click at [540, 255] on div "UPSG-KW4HSBBME8" at bounding box center [542, 257] width 199 height 34
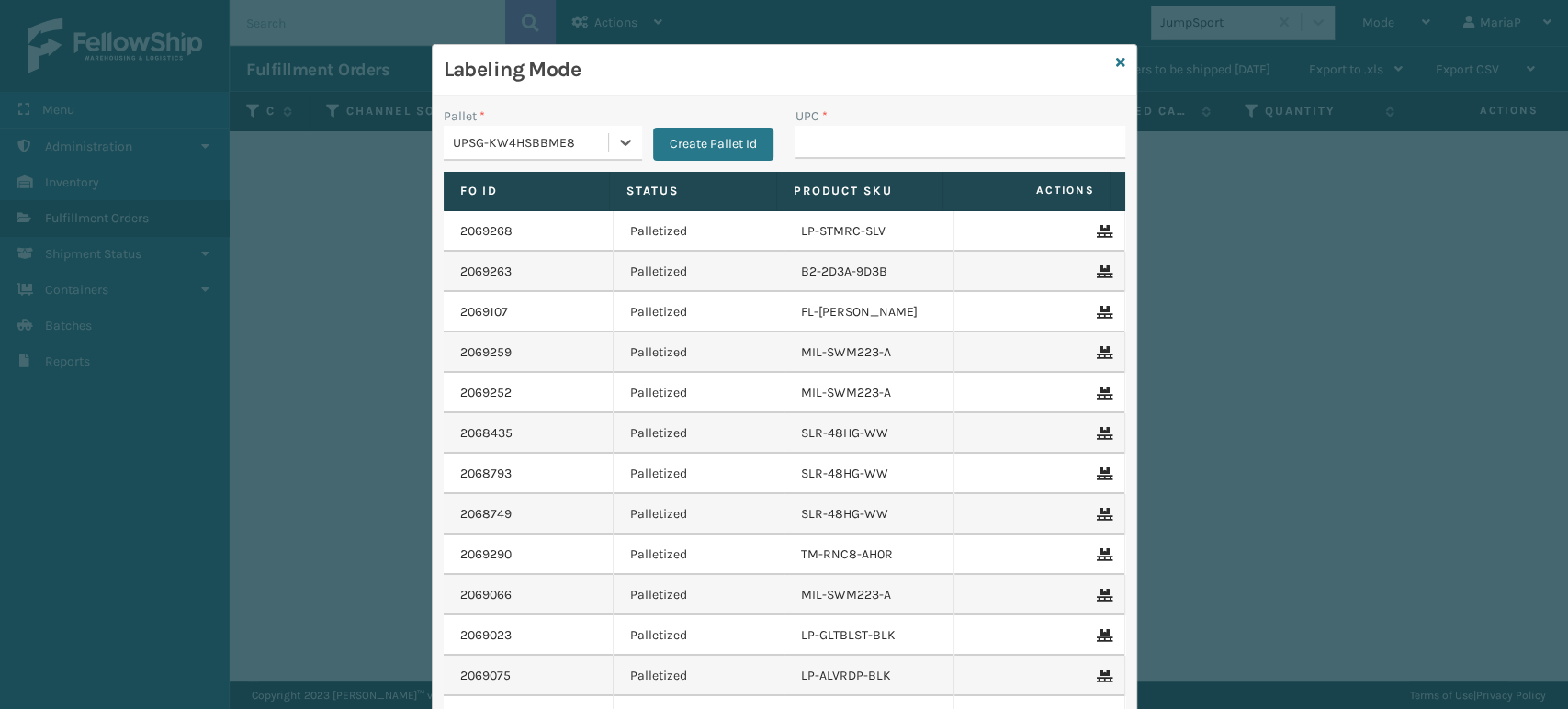
click at [570, 137] on div "UPSG-KW4HSBBME8" at bounding box center [531, 142] width 157 height 19
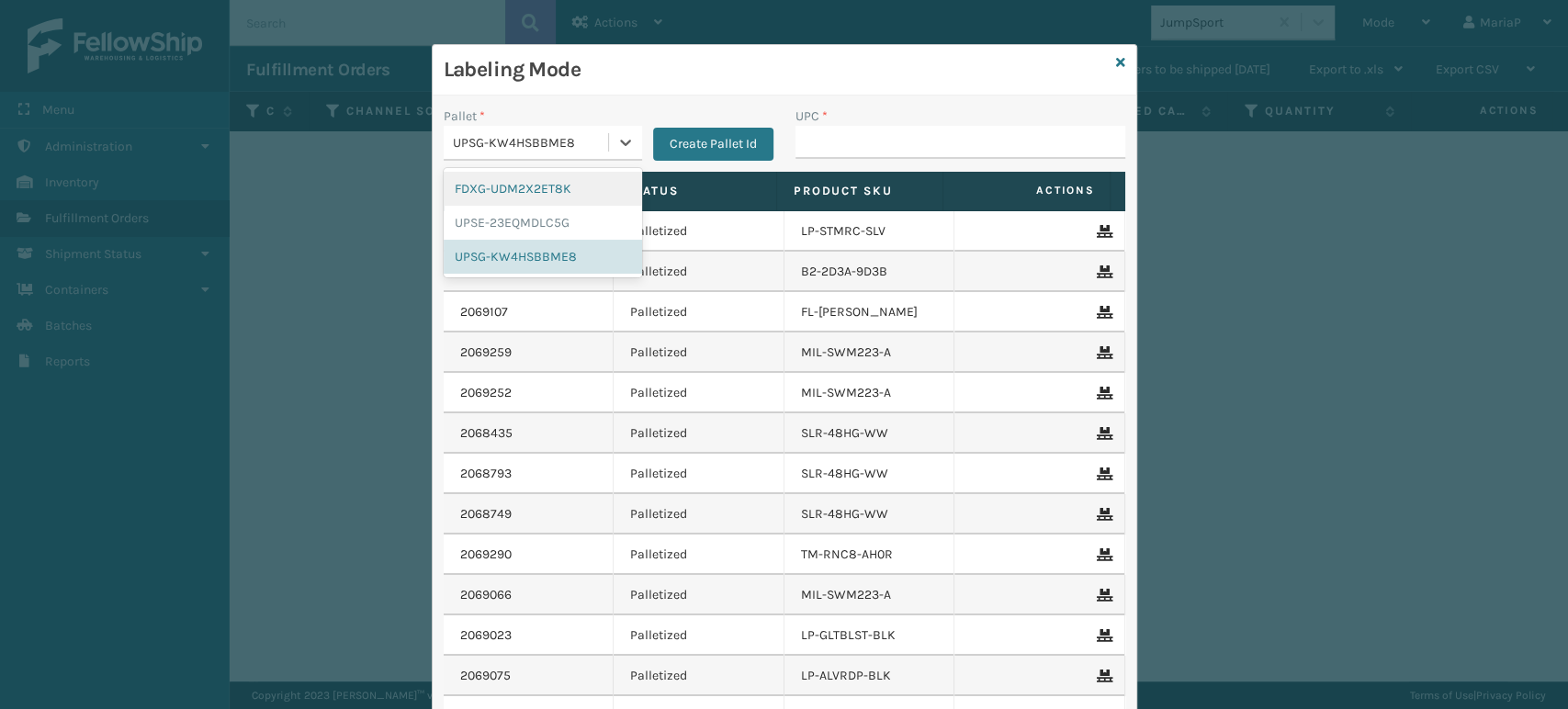
click at [566, 183] on div "FDXG-UDM2X2ET8K" at bounding box center [542, 188] width 199 height 34
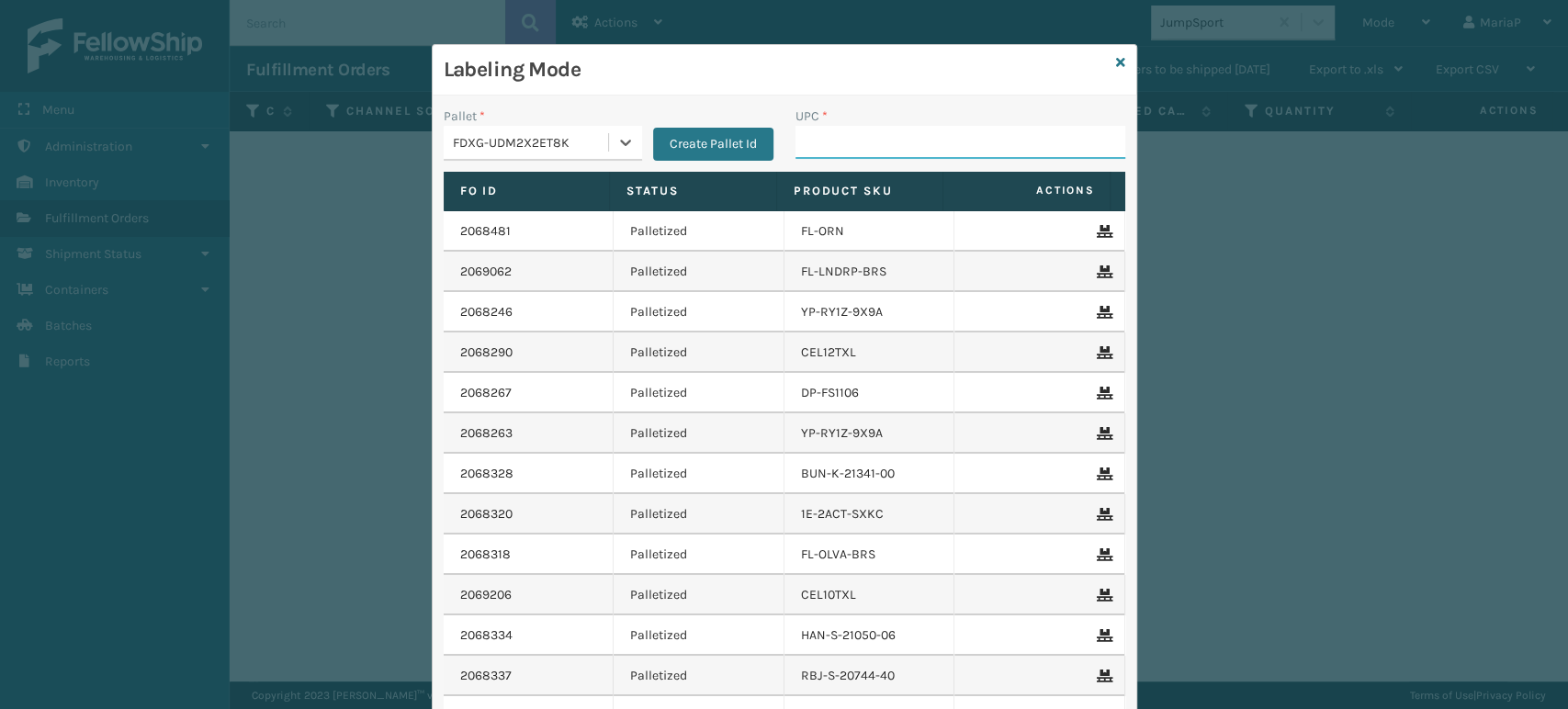
click at [858, 126] on input "UPC *" at bounding box center [961, 142] width 330 height 33
type input "8500406"
type input "850040667349"
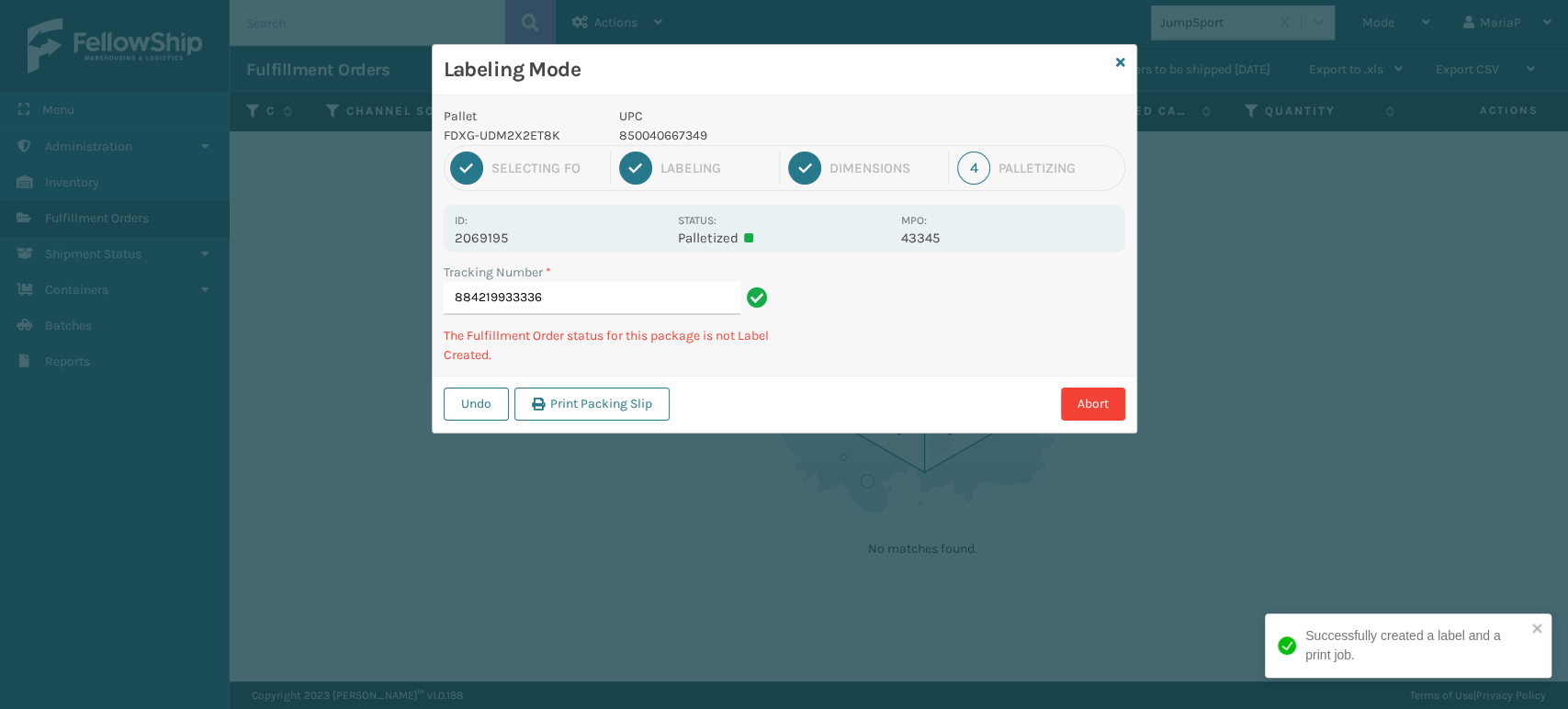
click at [669, 135] on p "850040667349" at bounding box center [754, 136] width 271 height 19
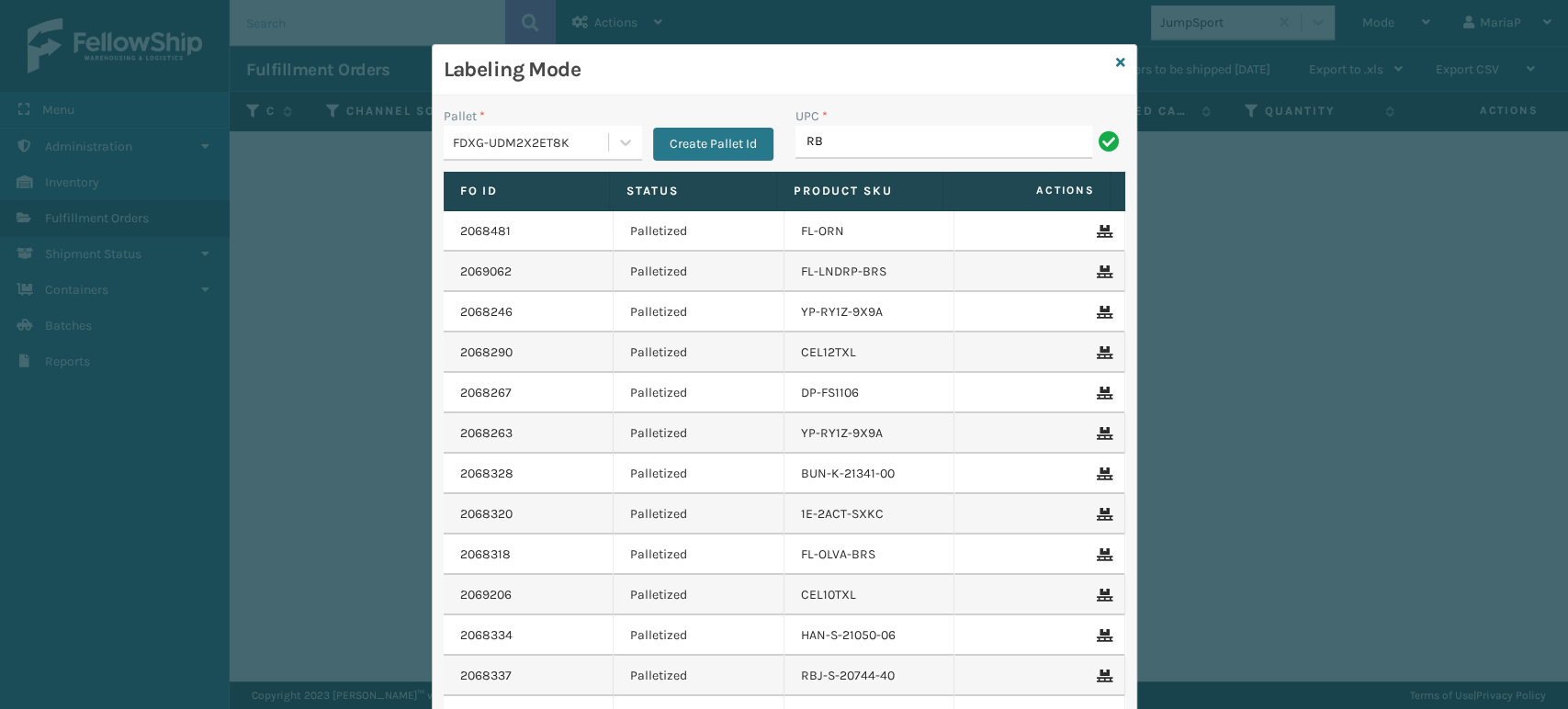
type input "R"
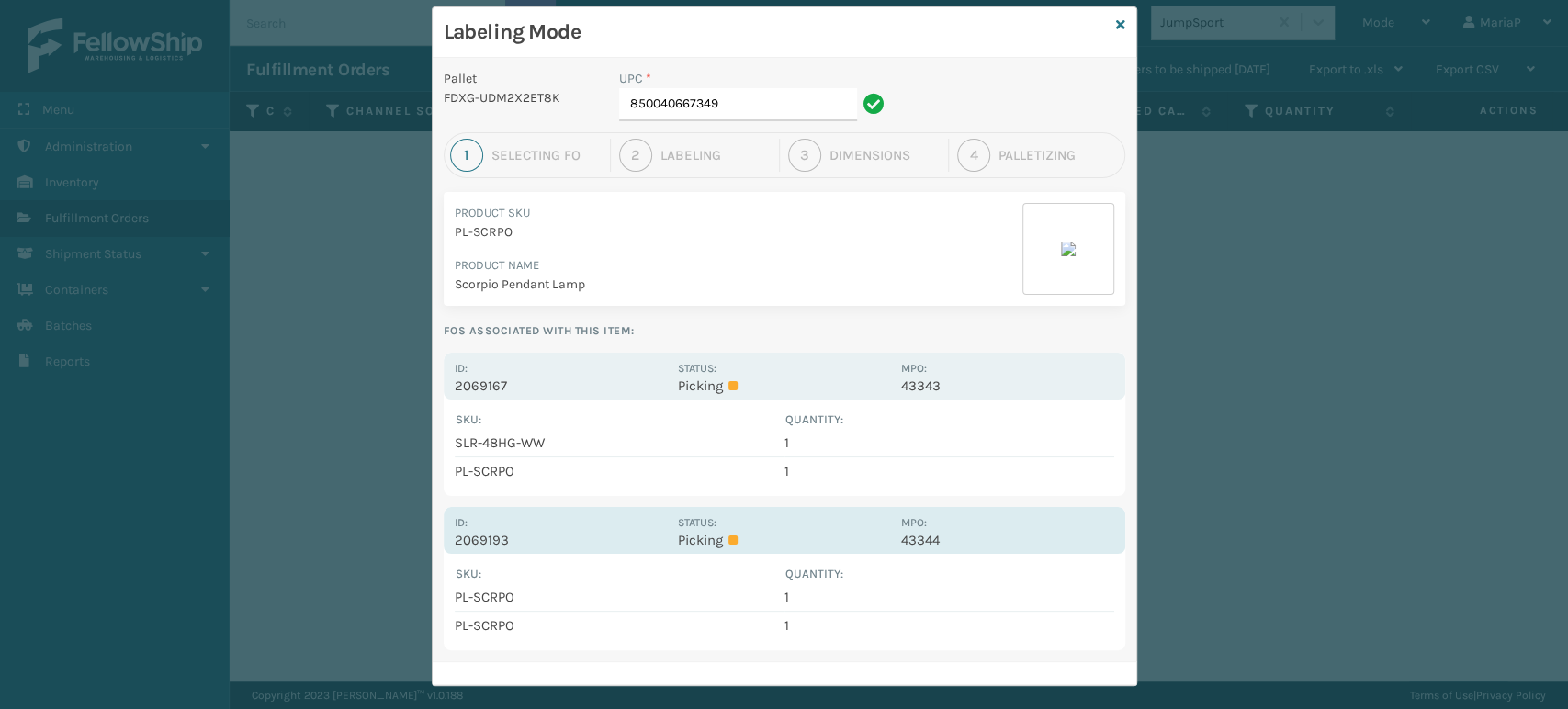
scroll to position [56, 0]
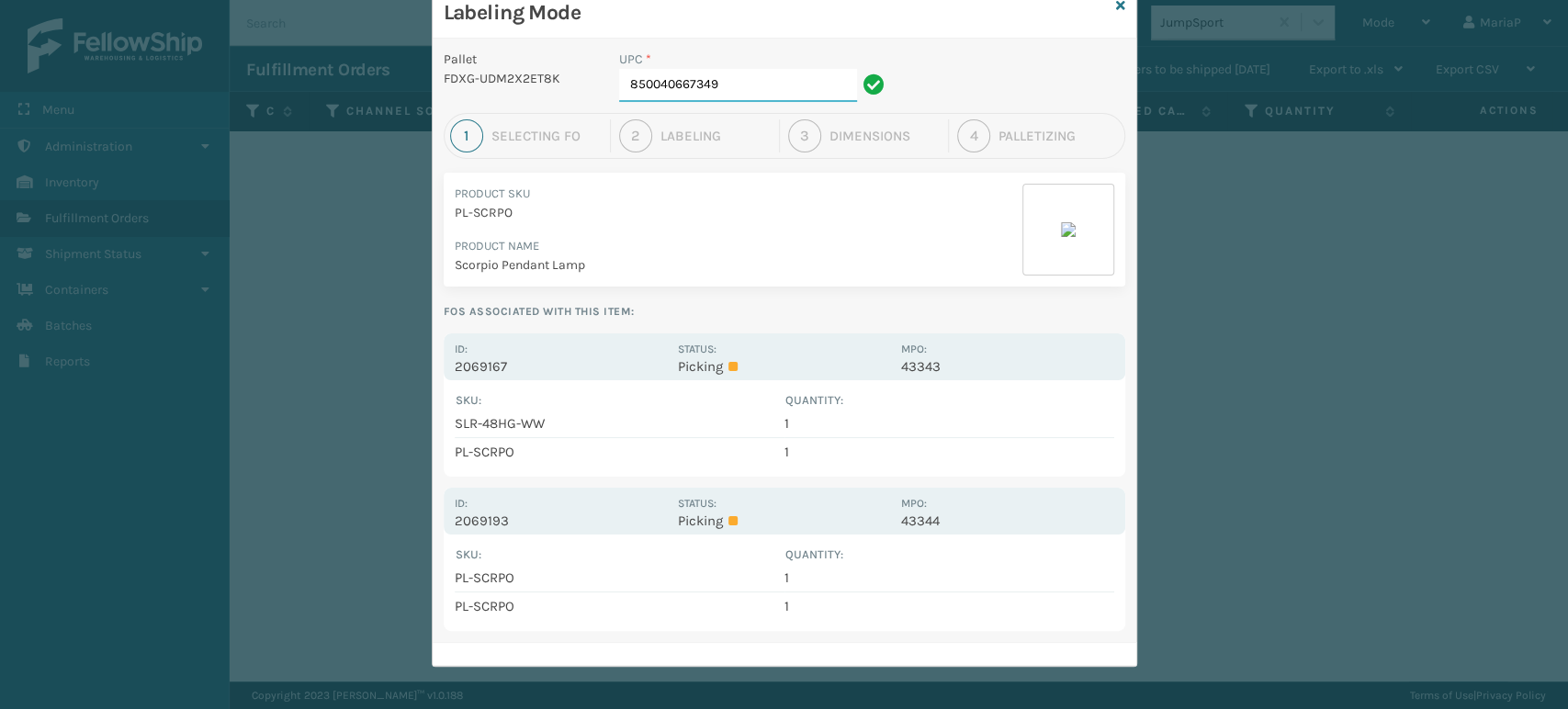
click at [777, 82] on input "850040667349" at bounding box center [737, 85] width 238 height 33
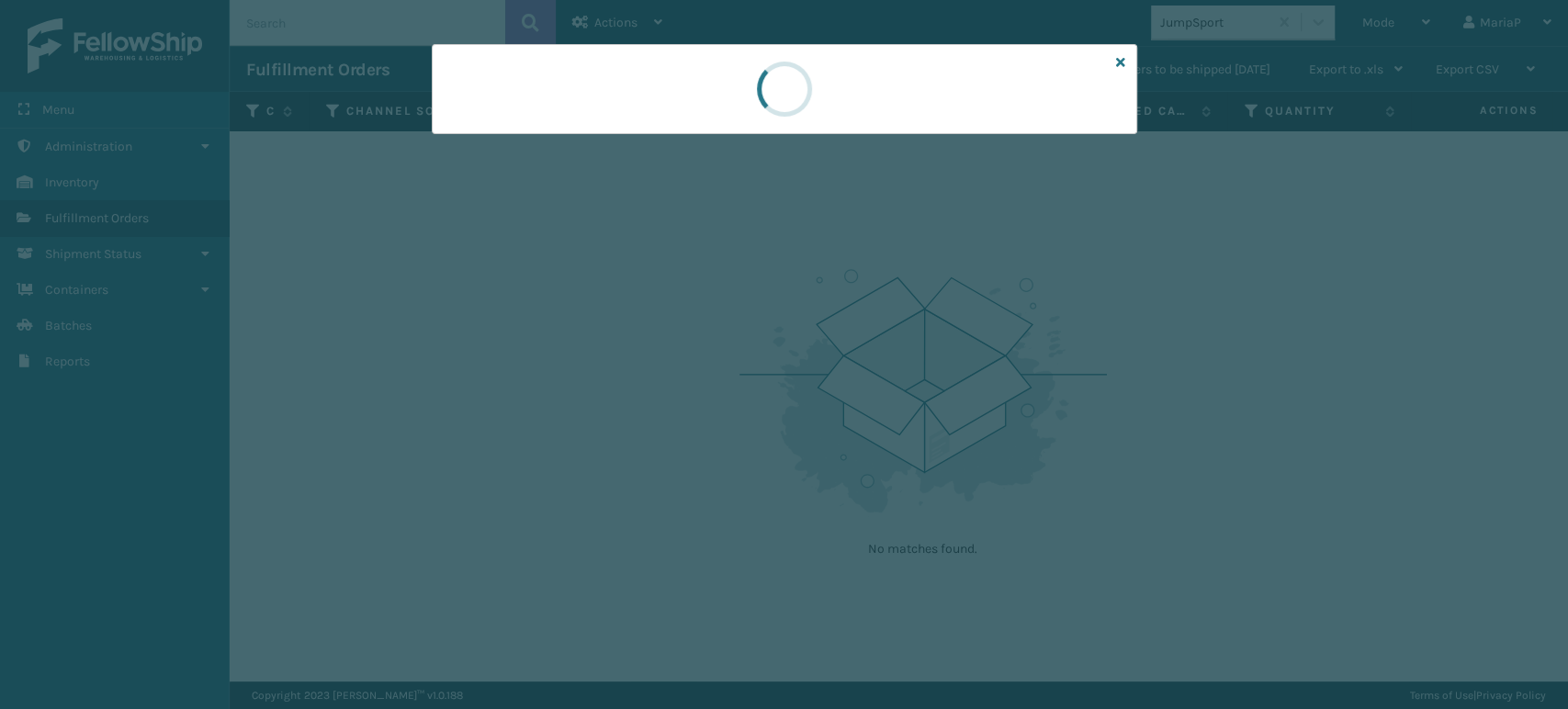
scroll to position [0, 0]
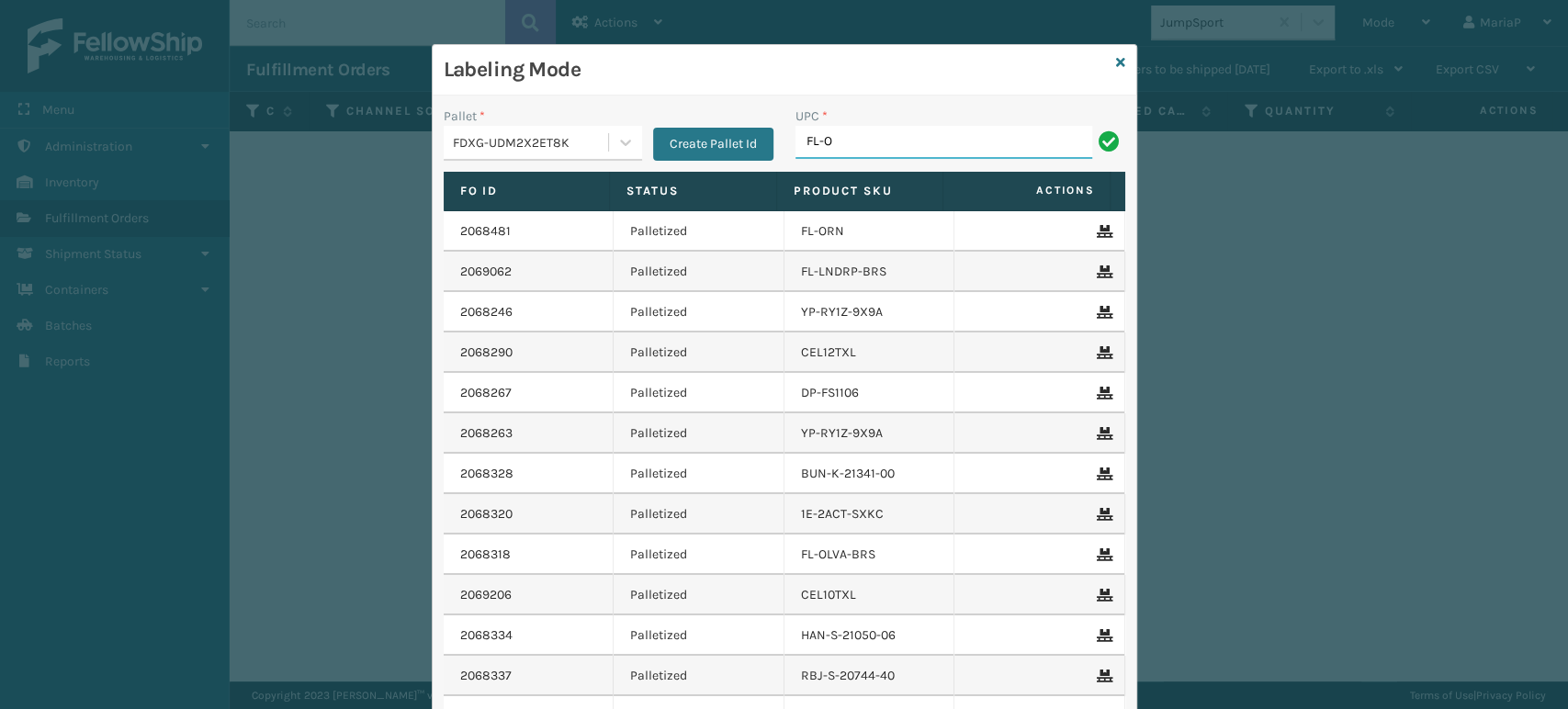
type input "FL-OLVA-CRM"
click at [831, 142] on input "FL-OLVA-CRM" at bounding box center [944, 142] width 297 height 33
click at [832, 142] on input "FL-OLVA-CRM" at bounding box center [944, 142] width 297 height 33
click at [837, 140] on input "FL-OLVA-CRM" at bounding box center [944, 142] width 297 height 33
click at [831, 131] on input "FL-OLVA-CRM" at bounding box center [944, 142] width 297 height 33
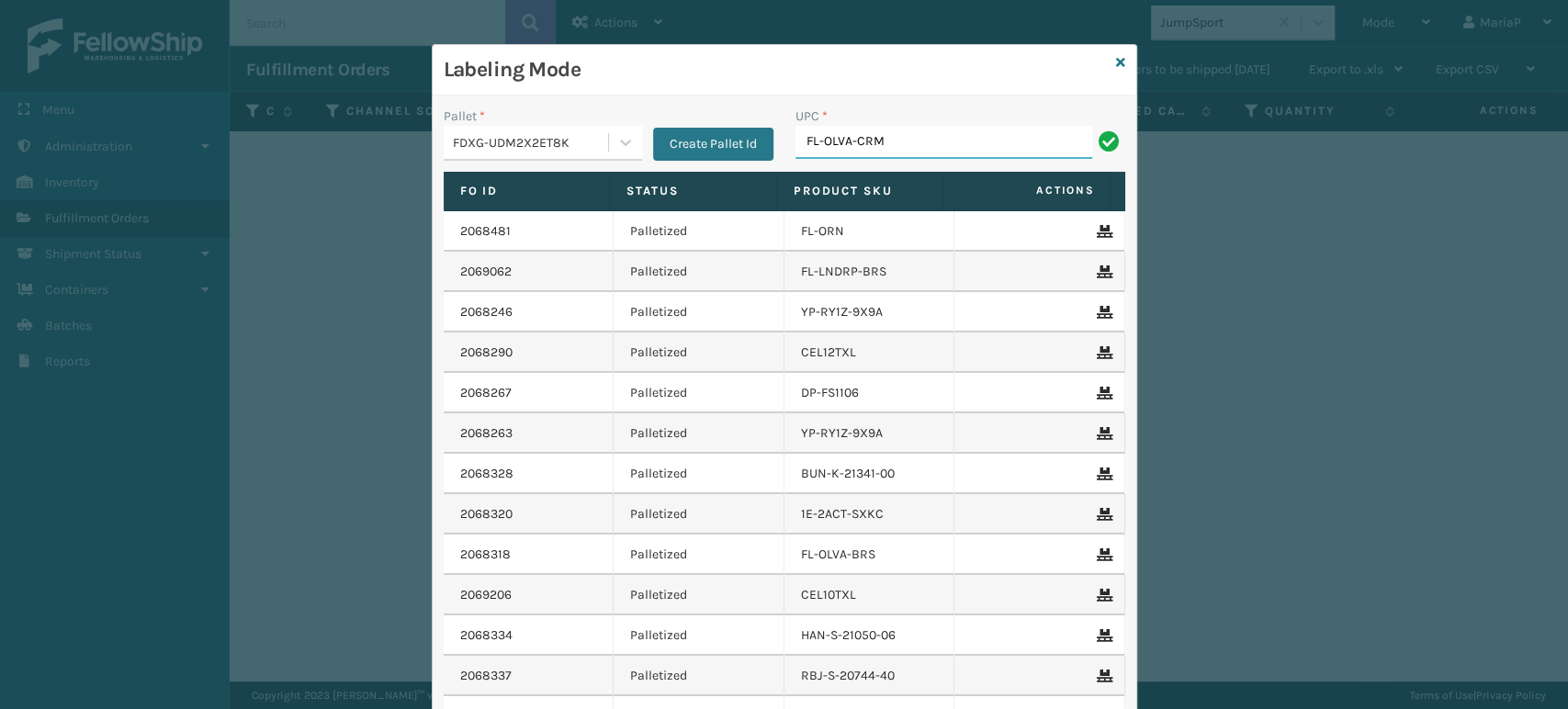
click at [831, 131] on input "FL-OLVA-CRM" at bounding box center [944, 142] width 297 height 33
type input "FL-OLVA-CRM"
type input "850040667349"
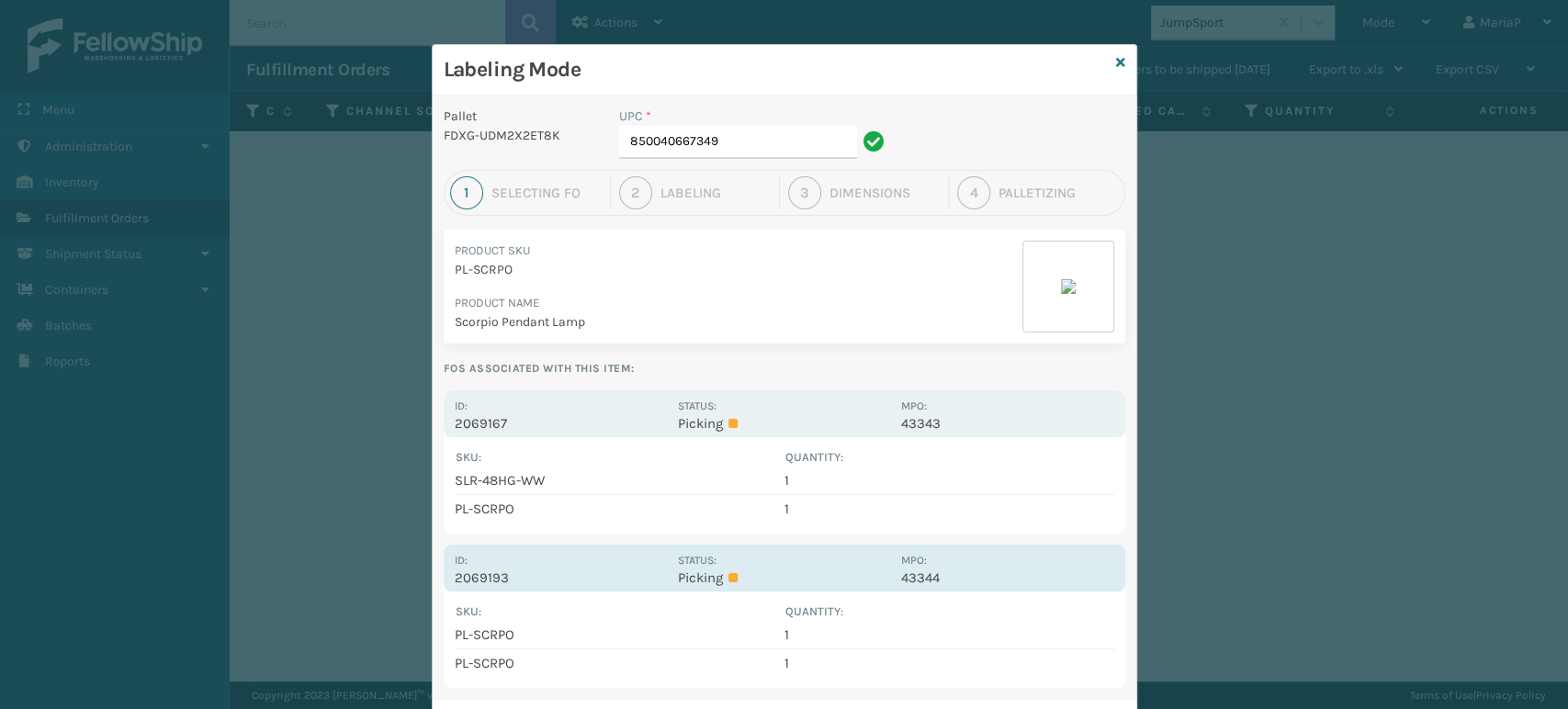
click at [475, 580] on p "2069193" at bounding box center [560, 578] width 212 height 17
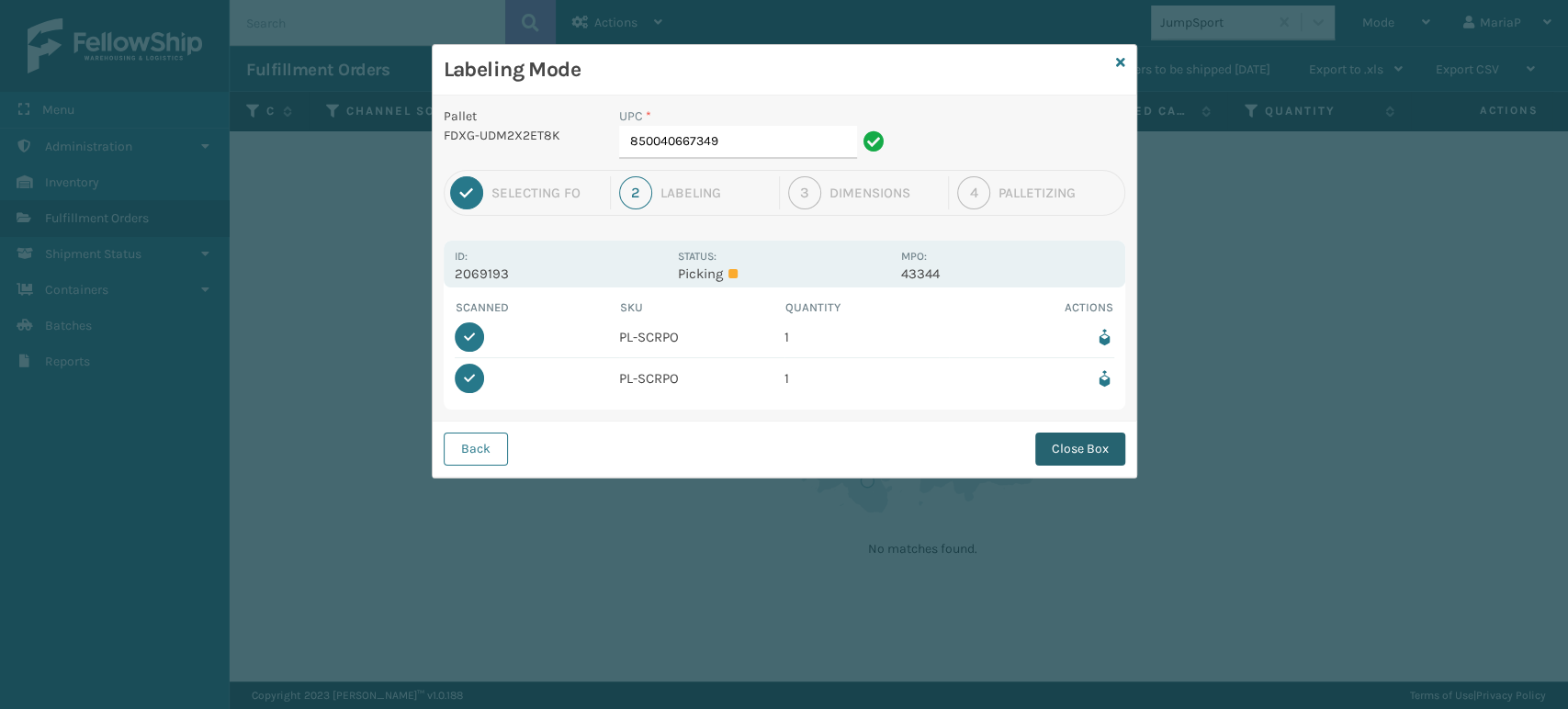
click at [1091, 447] on button "Close Box" at bounding box center [1080, 448] width 90 height 33
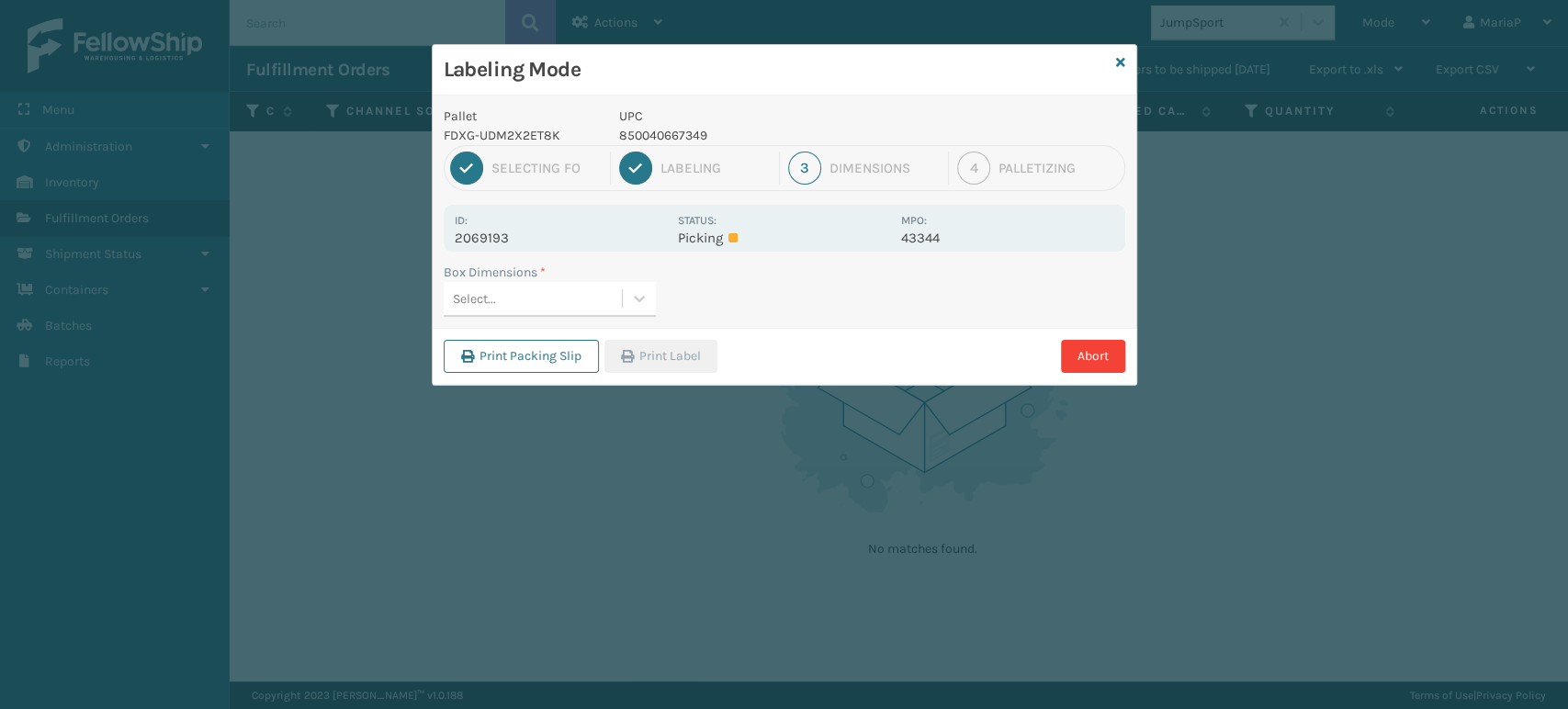
click at [534, 286] on div "Select..." at bounding box center [532, 298] width 178 height 30
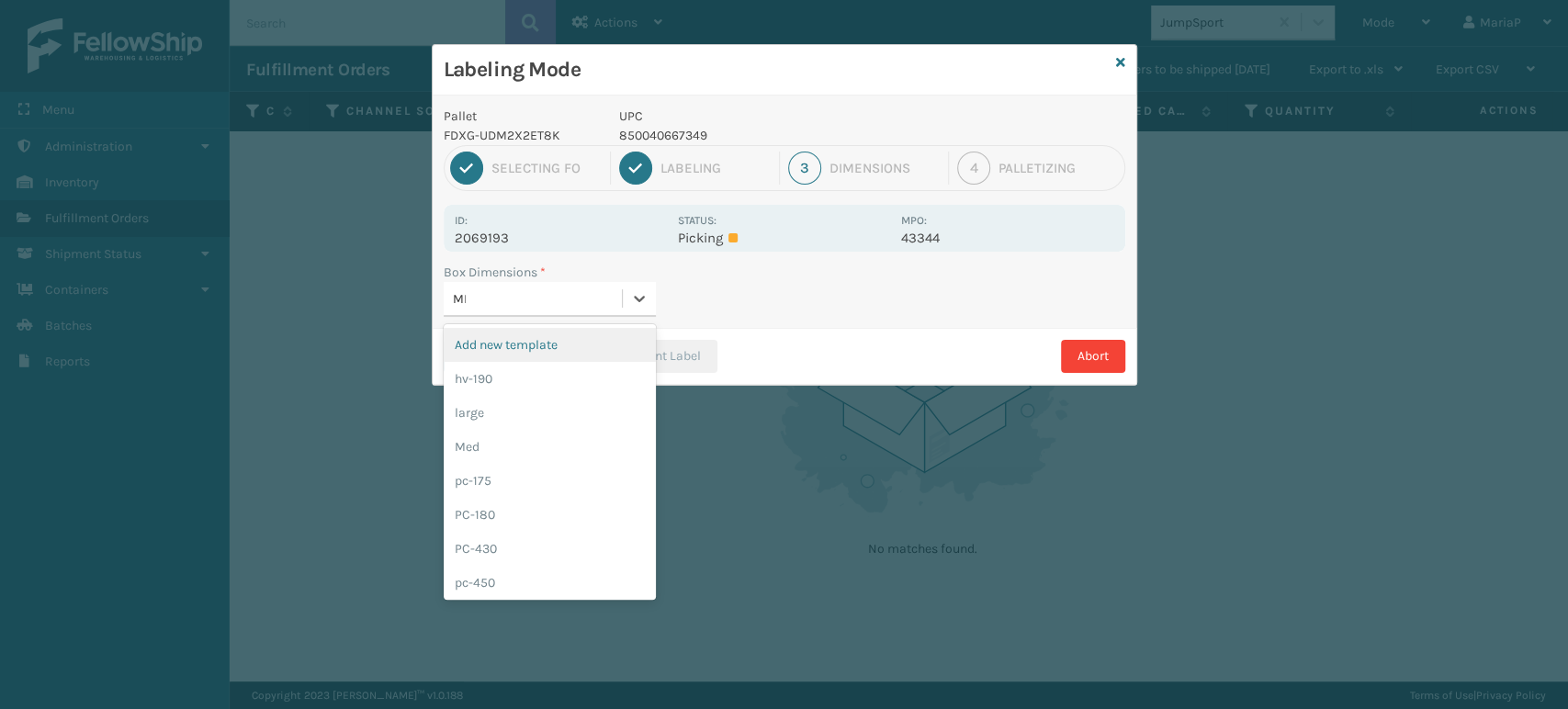
type input "MED"
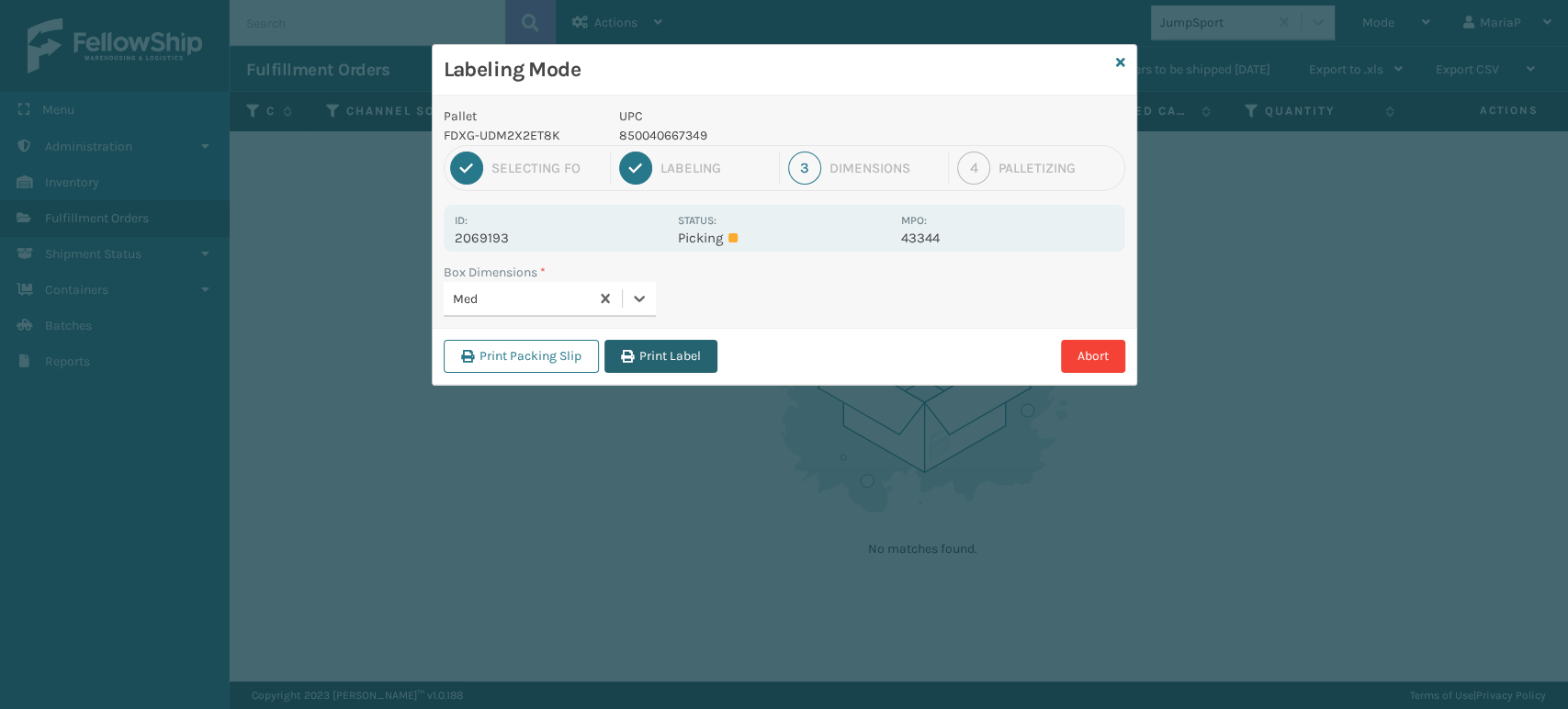
click at [658, 343] on button "Print Label" at bounding box center [661, 356] width 113 height 33
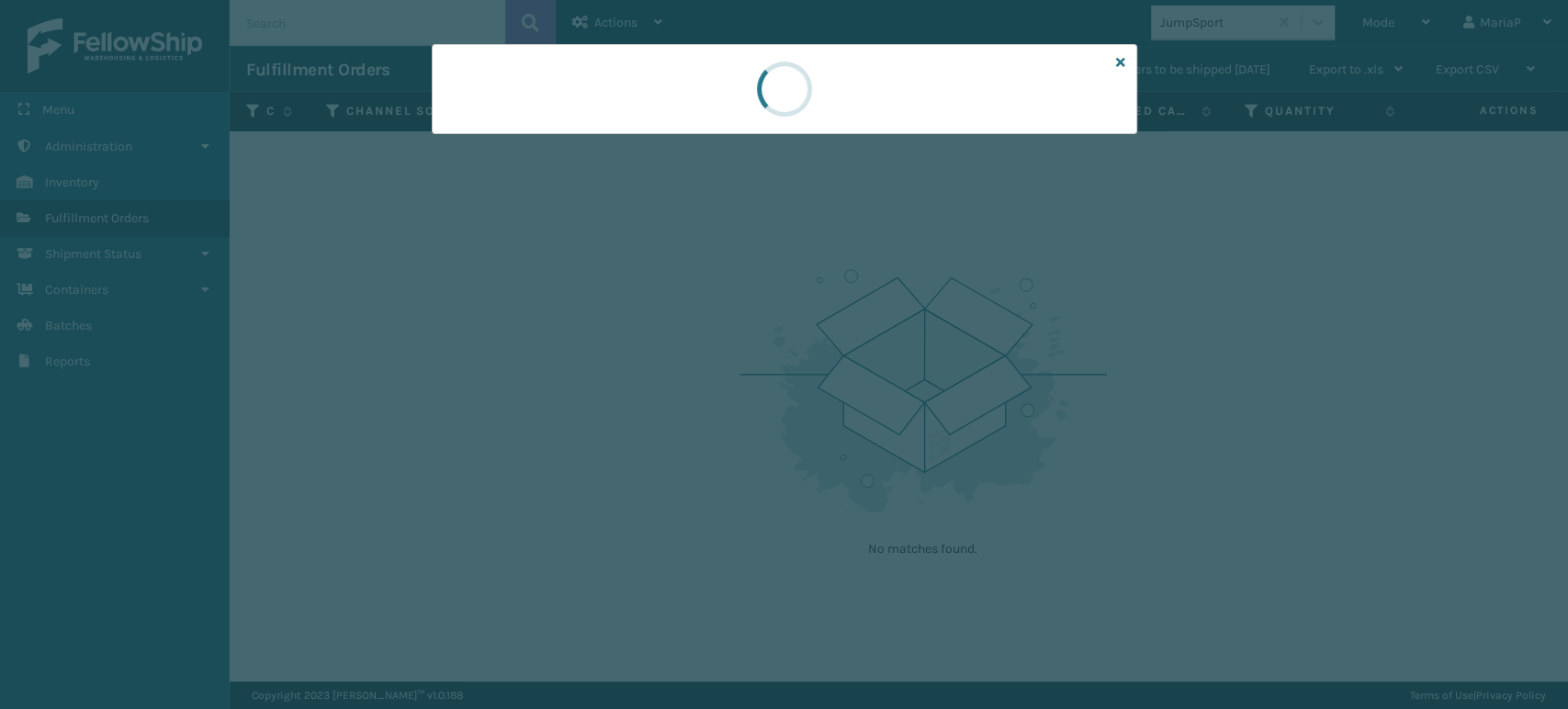
click at [658, 343] on div at bounding box center [784, 354] width 1568 height 709
click at [659, 343] on div at bounding box center [784, 354] width 1568 height 709
click at [661, 343] on div at bounding box center [784, 354] width 1568 height 709
click at [660, 341] on div at bounding box center [784, 354] width 1568 height 709
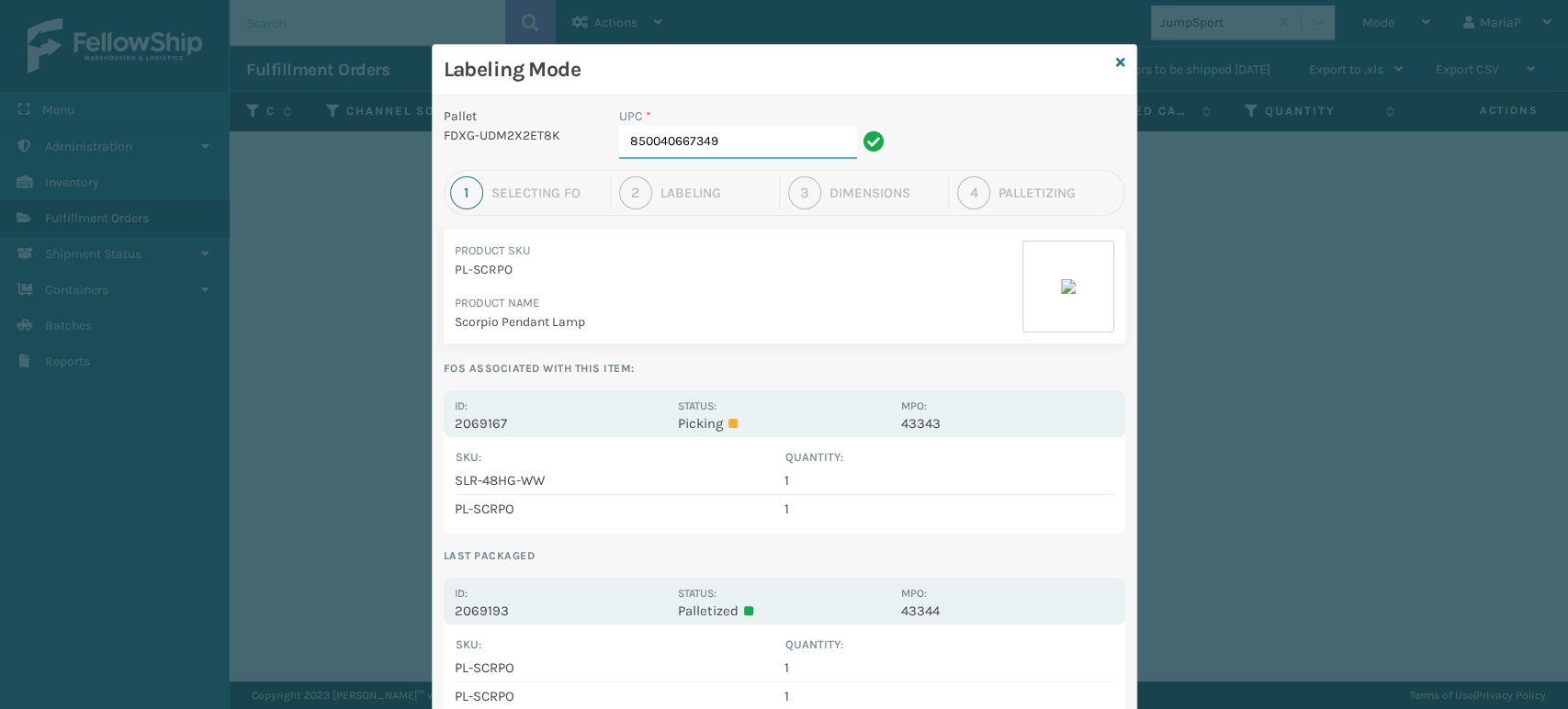
click at [716, 145] on input "850040667349" at bounding box center [737, 142] width 238 height 33
click at [699, 145] on input "850040667349" at bounding box center [737, 142] width 238 height 33
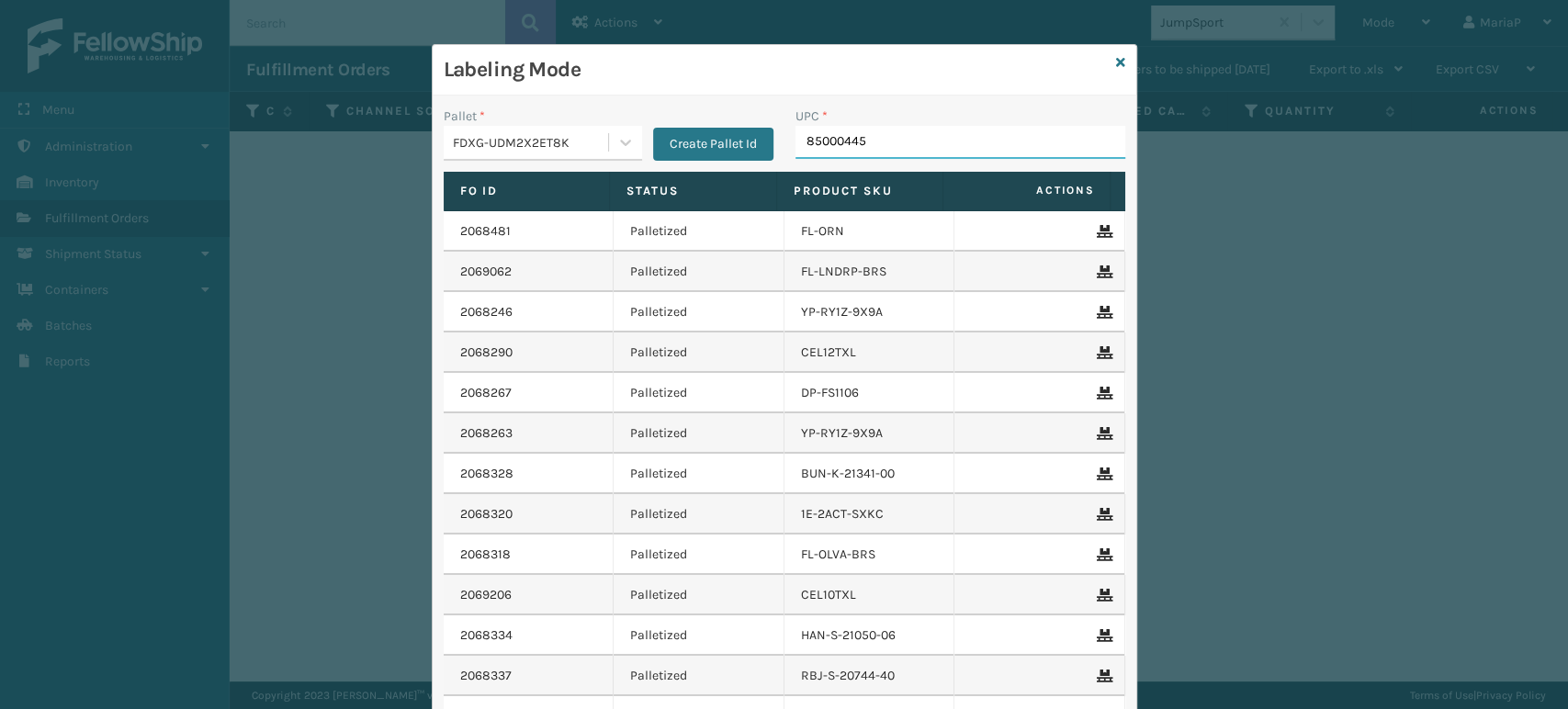
type input "850004456"
type input "8544030"
type input "8581000"
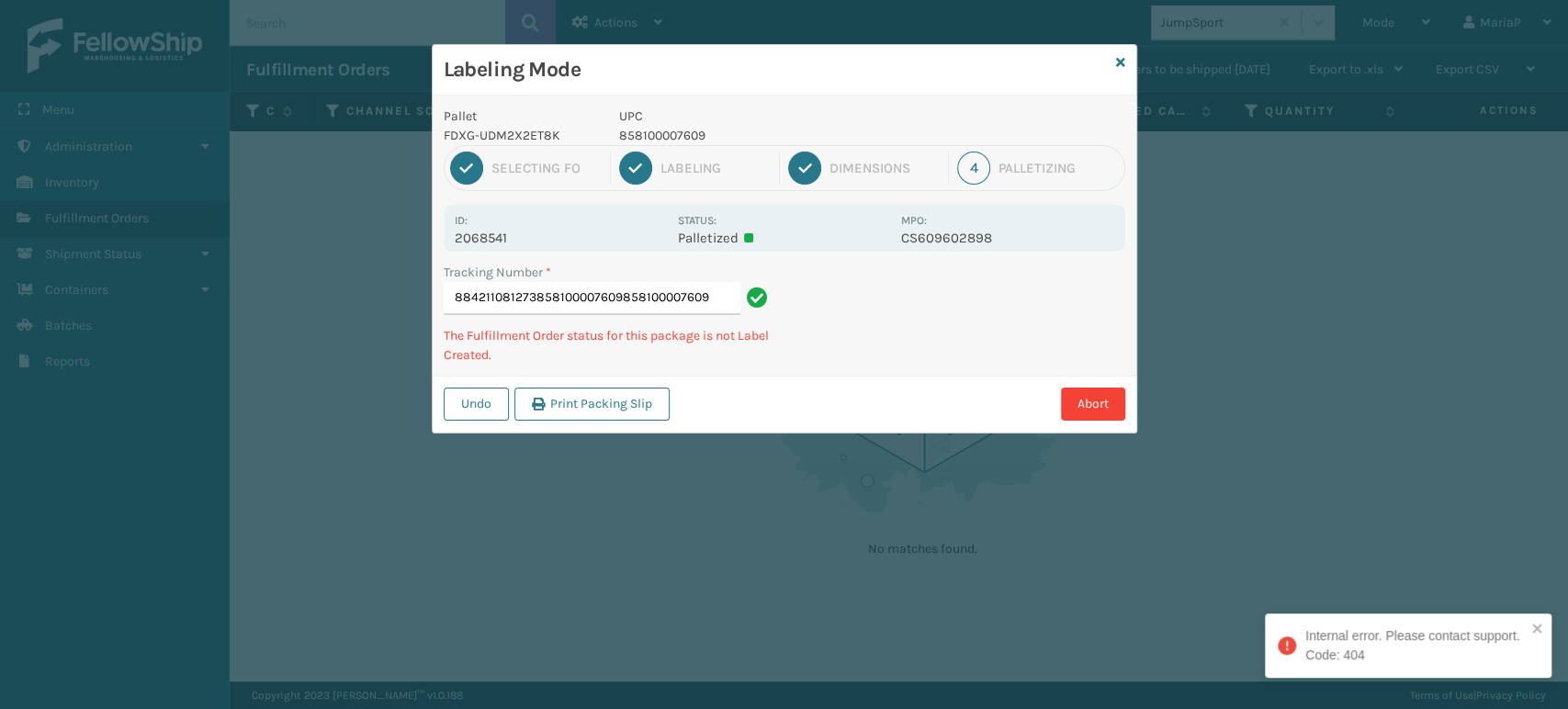
type input "884211081273858100007609858100007609"
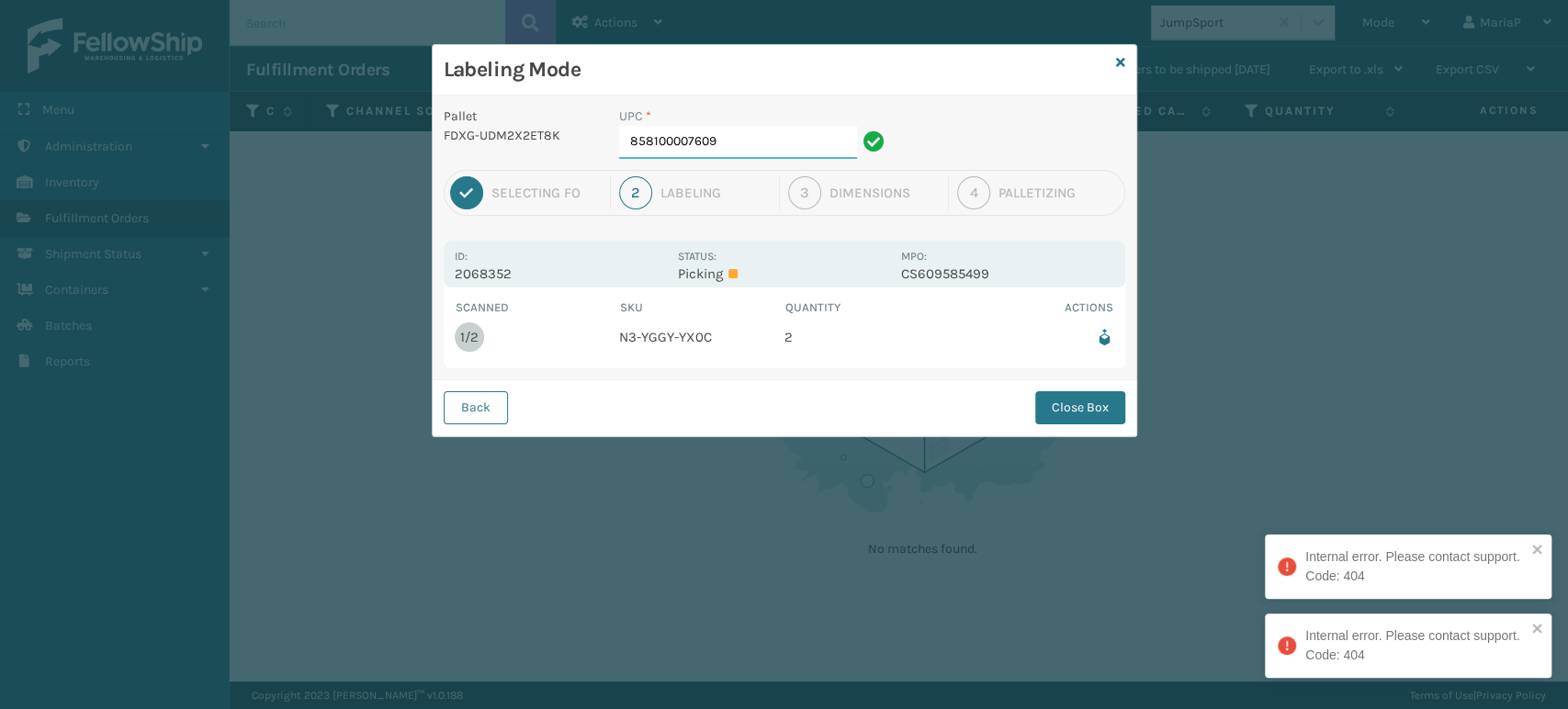
click at [762, 147] on input "858100007609" at bounding box center [737, 142] width 238 height 33
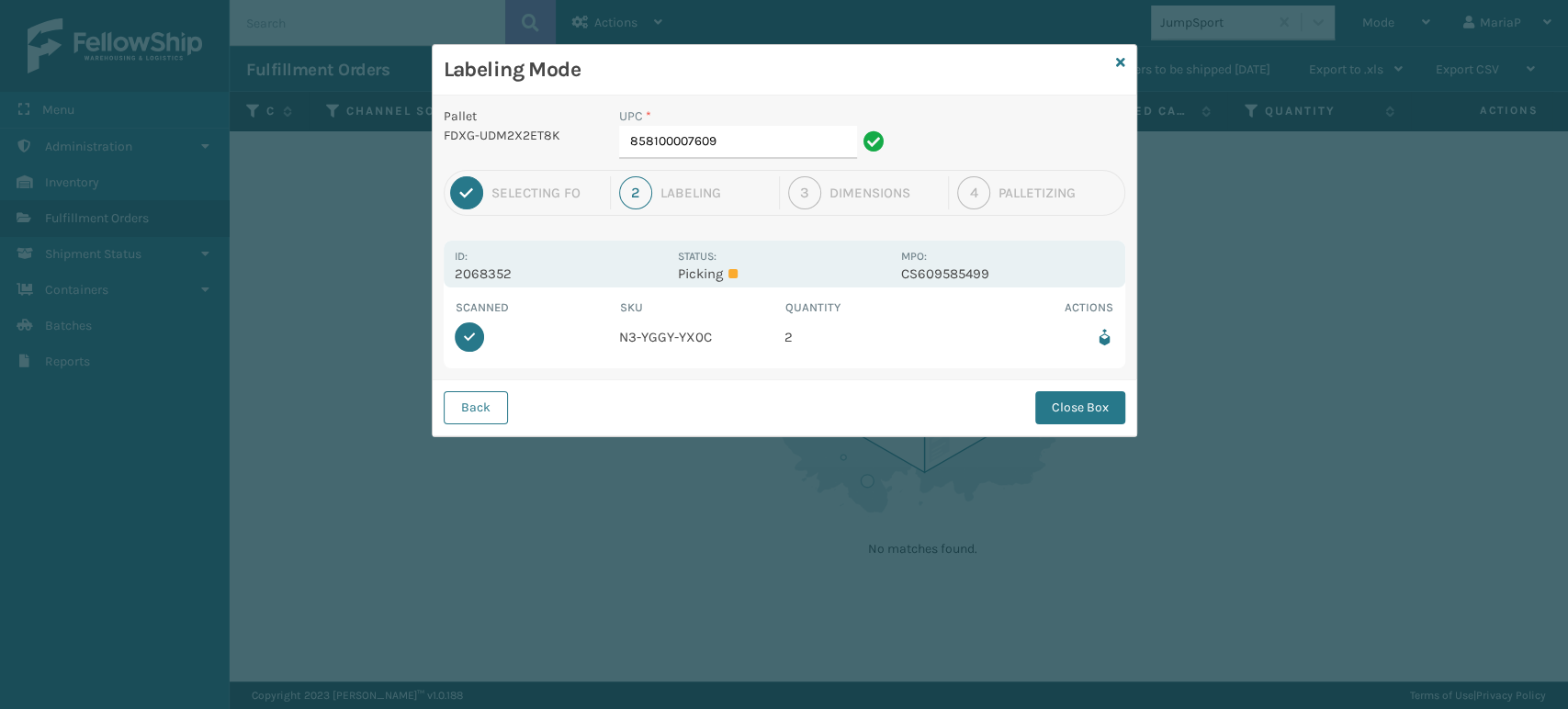
click at [1095, 428] on div "Back Close Box" at bounding box center [784, 408] width 703 height 56
click at [1090, 418] on button "Close Box" at bounding box center [1080, 408] width 90 height 33
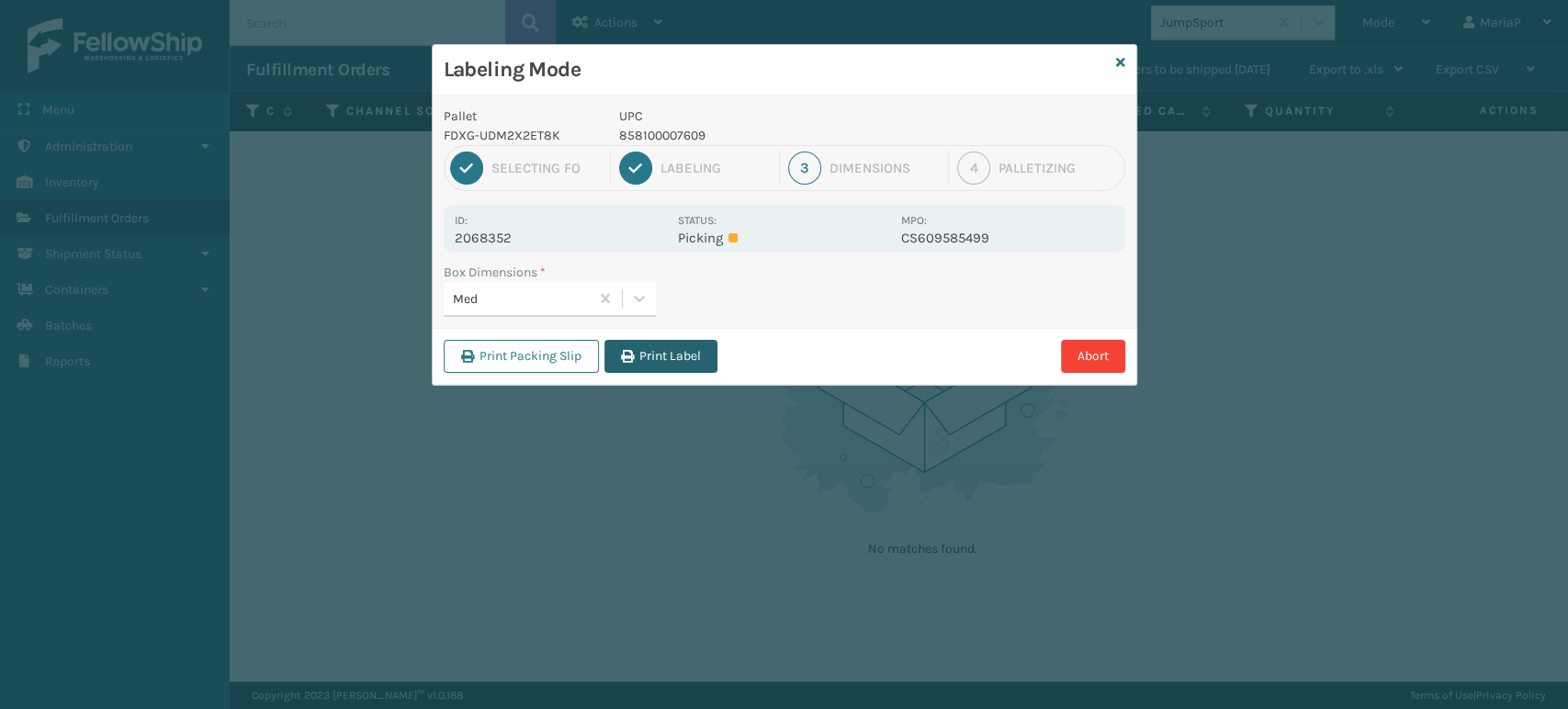
click at [698, 353] on button "Print Label" at bounding box center [661, 356] width 113 height 33
click at [698, 353] on div "Labeling Mode Pallet FDXG-UDM2X2ET8K UPC 858100007609 1 Selecting FO 2 Labeling…" at bounding box center [784, 354] width 1568 height 709
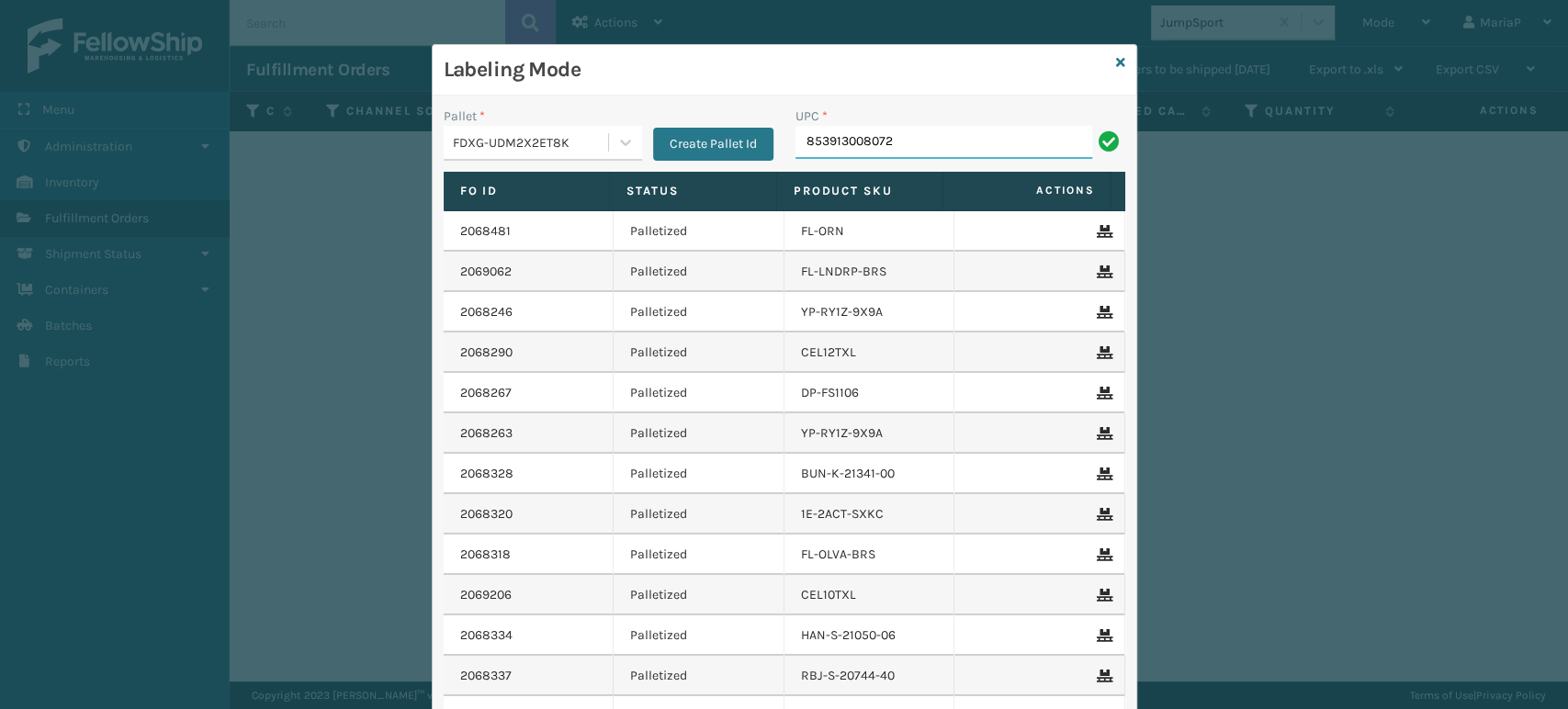
type input "853913008072"
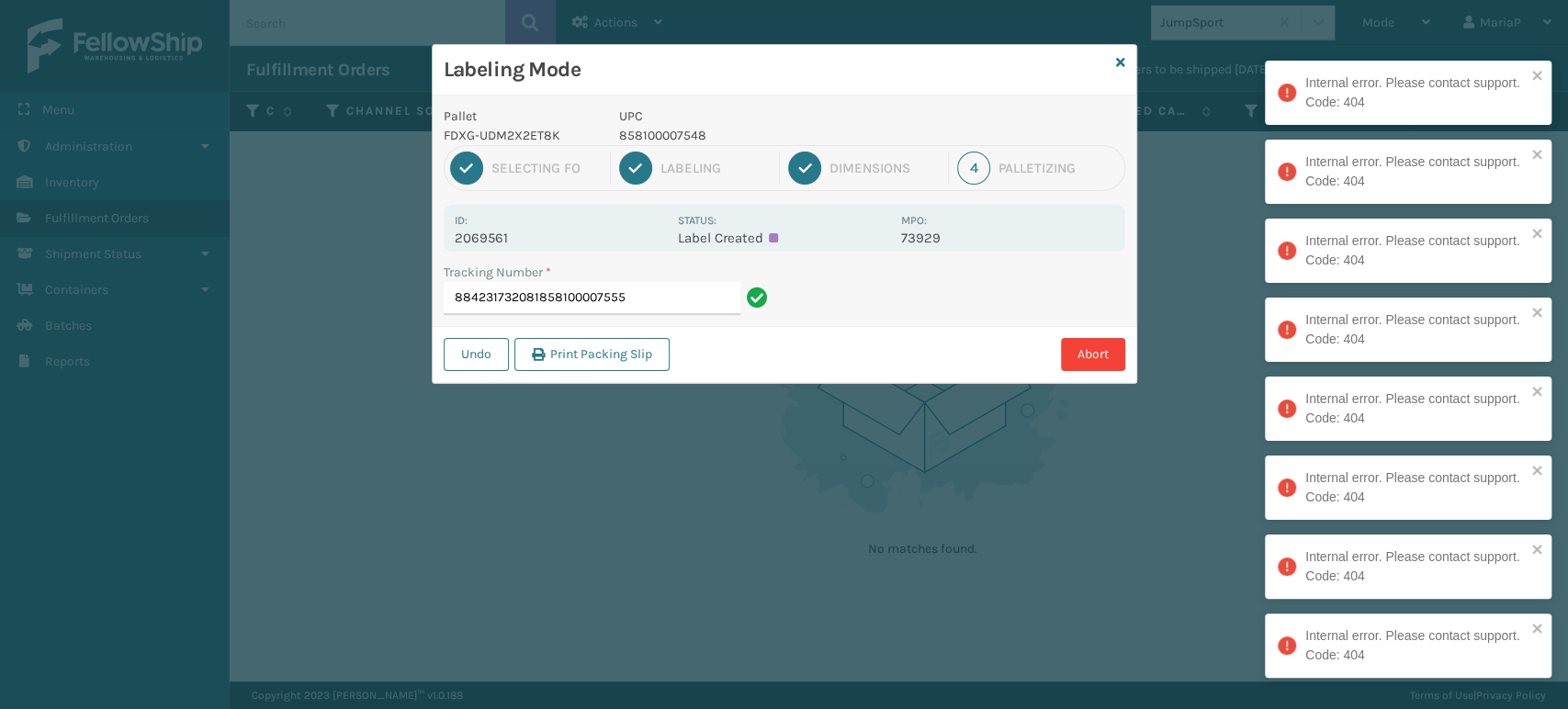
drag, startPoint x: 549, startPoint y: 290, endPoint x: 747, endPoint y: 312, distance: 199.2
click at [749, 313] on div "884231732081858100007555" at bounding box center [608, 298] width 330 height 33
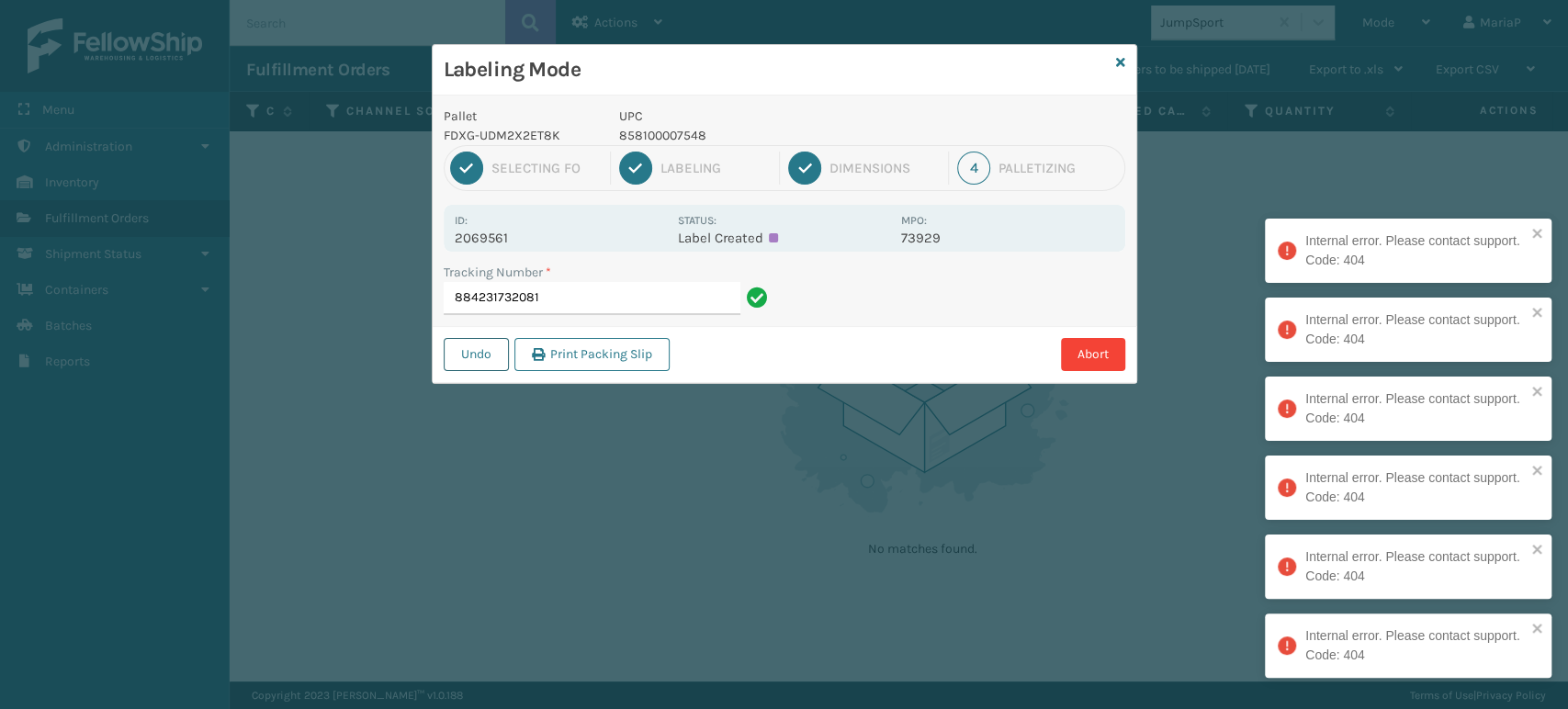
type input "884231732081"
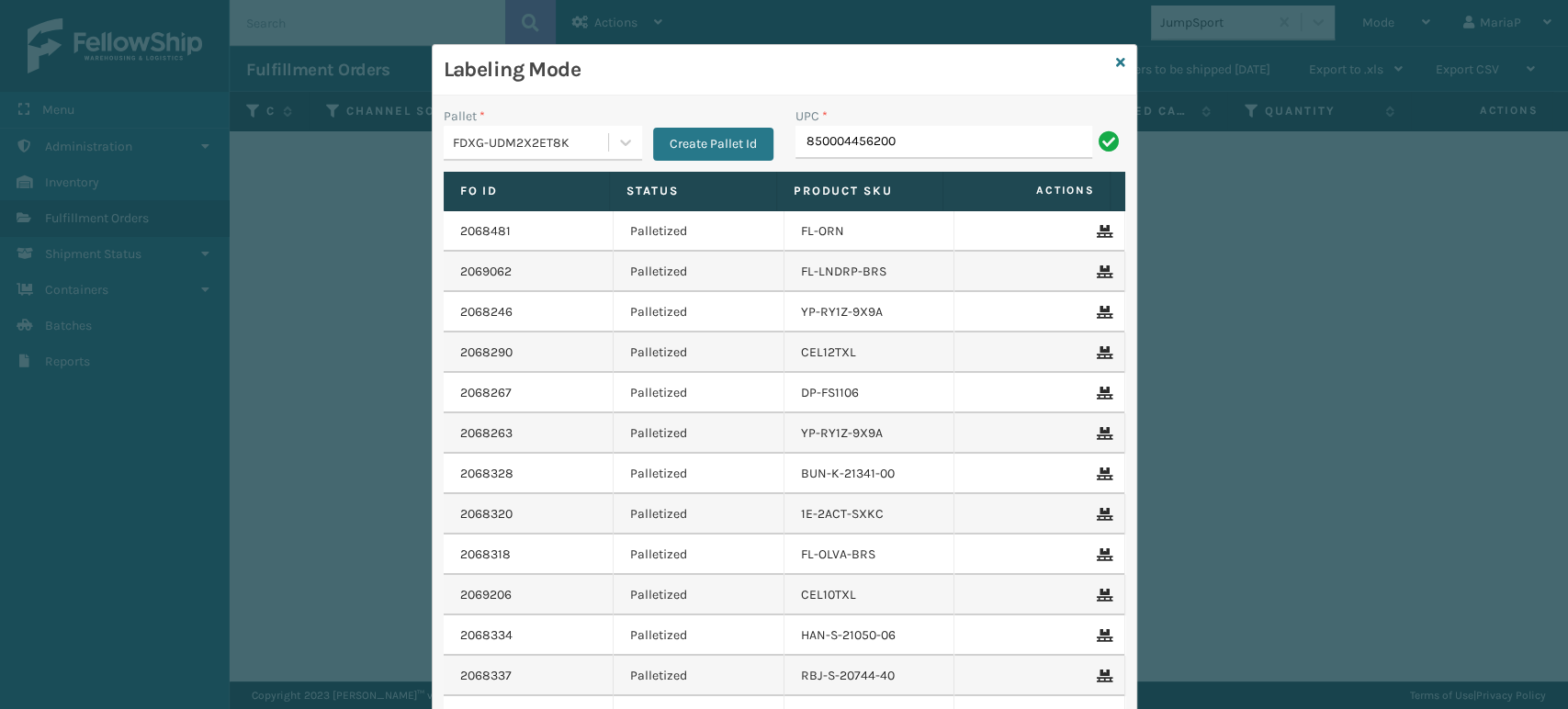
type input "850004456200"
click at [841, 126] on input "UPC *" at bounding box center [961, 142] width 330 height 33
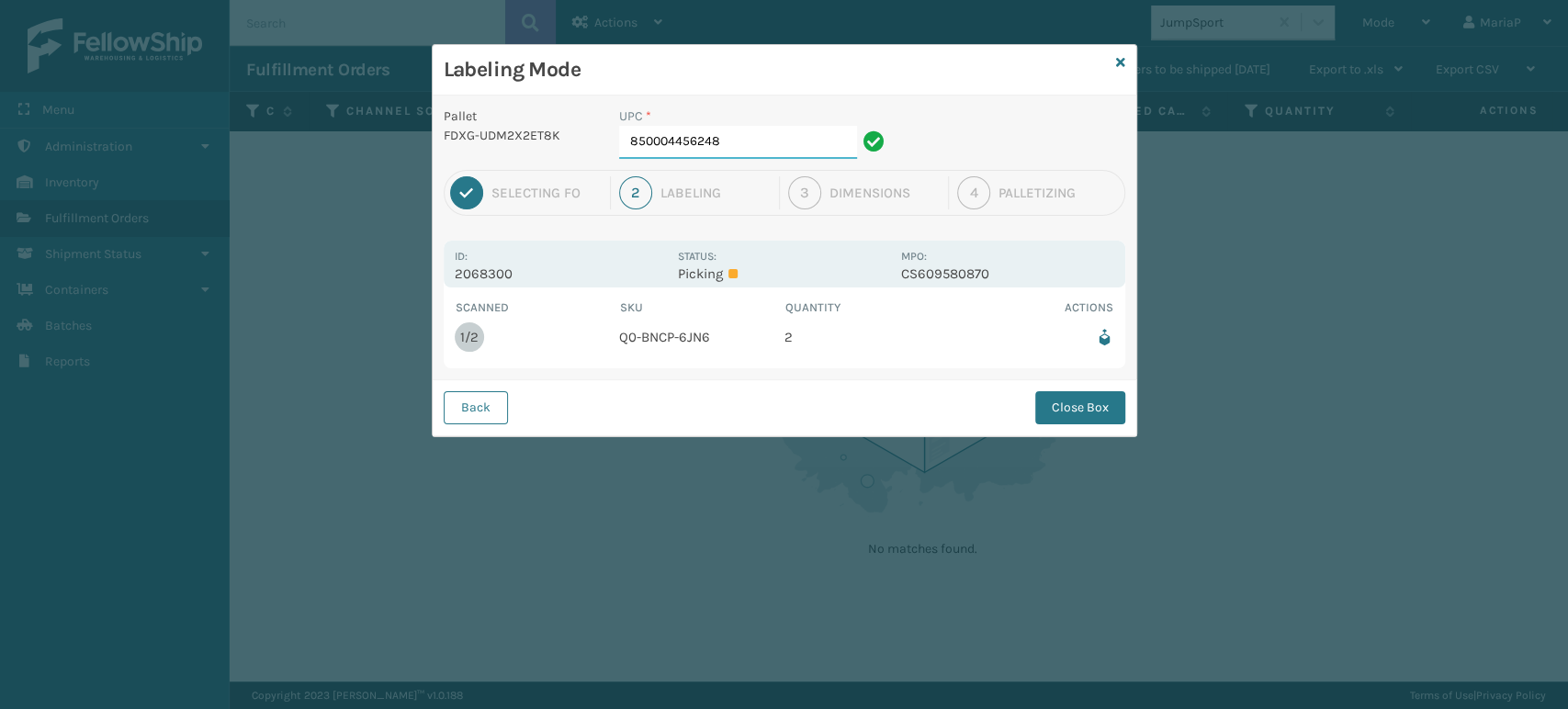
click at [813, 132] on input "850004456248" at bounding box center [737, 142] width 238 height 33
click at [1113, 403] on button "Close Box" at bounding box center [1080, 408] width 90 height 33
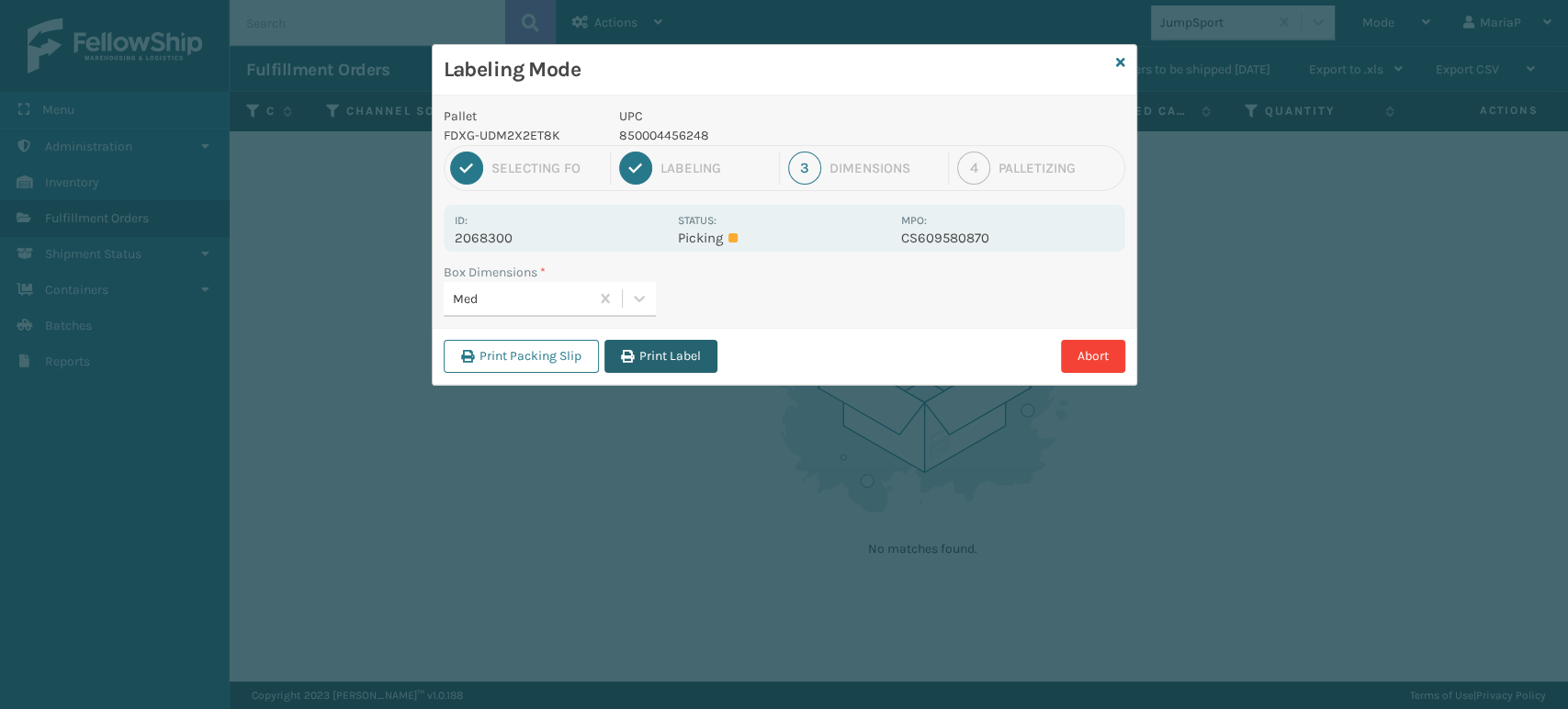
click at [631, 346] on button "Print Label" at bounding box center [661, 356] width 113 height 33
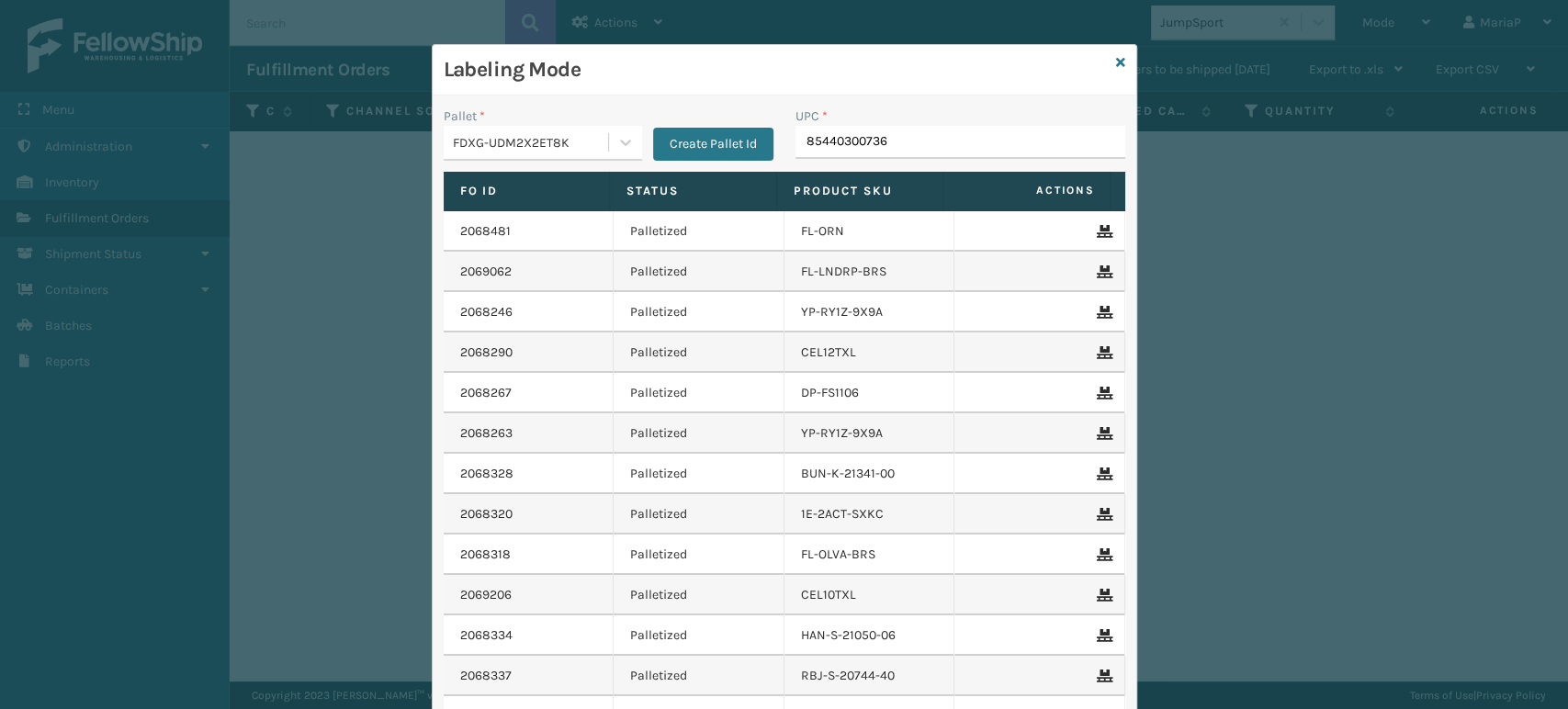
type input "854403007360"
click at [862, 151] on input "UPC *" at bounding box center [961, 142] width 330 height 33
type input "858100007906"
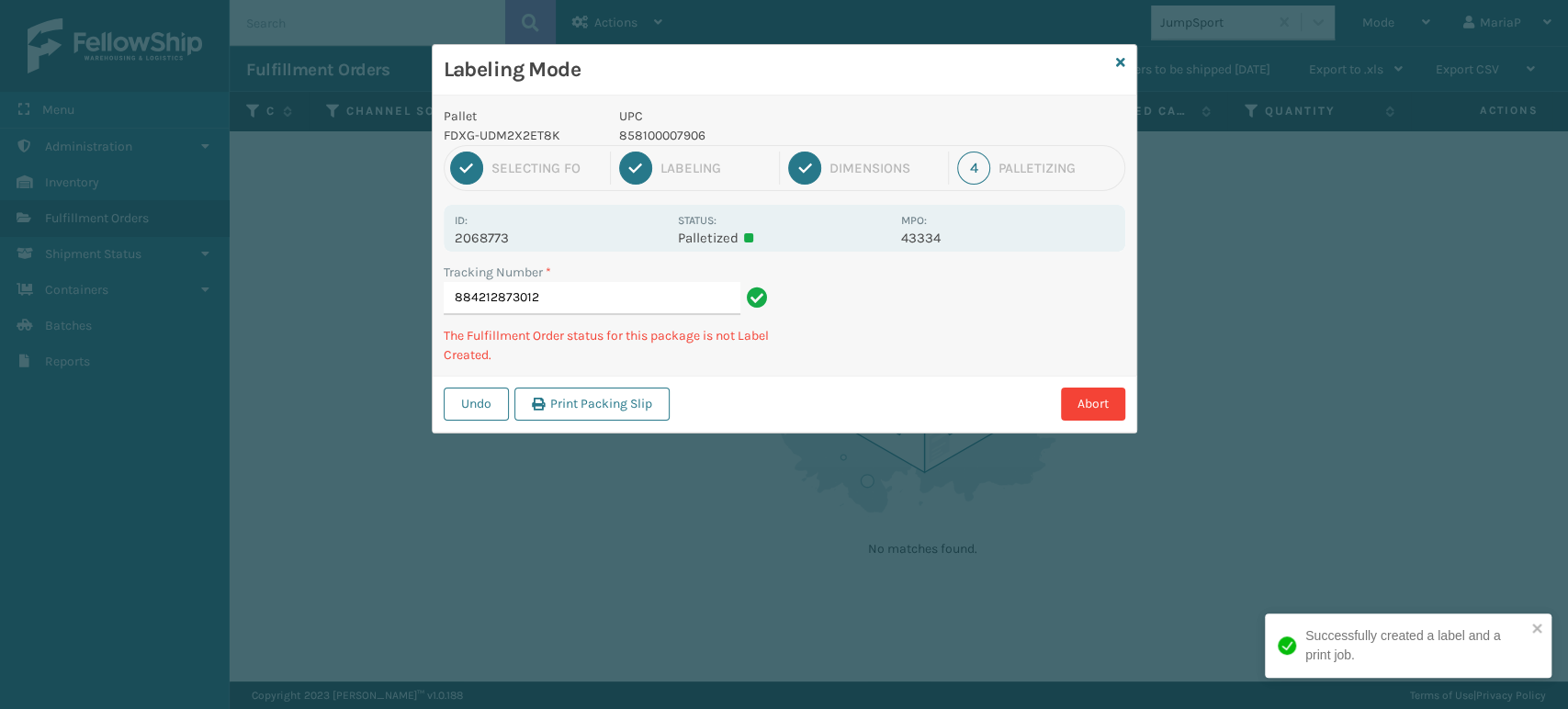
click at [690, 127] on p "858100007906" at bounding box center [754, 136] width 271 height 19
copy p "858100007906"
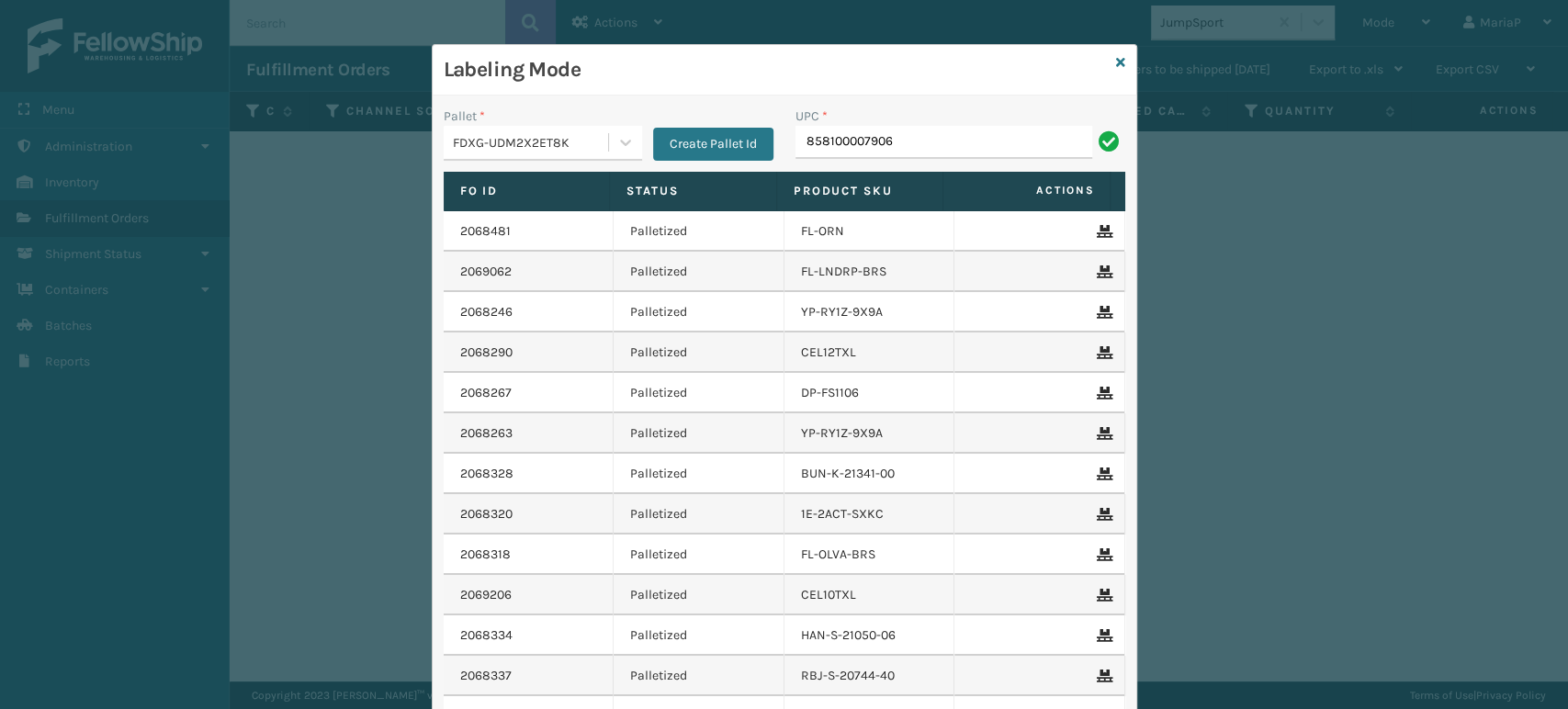
type input "858100007906"
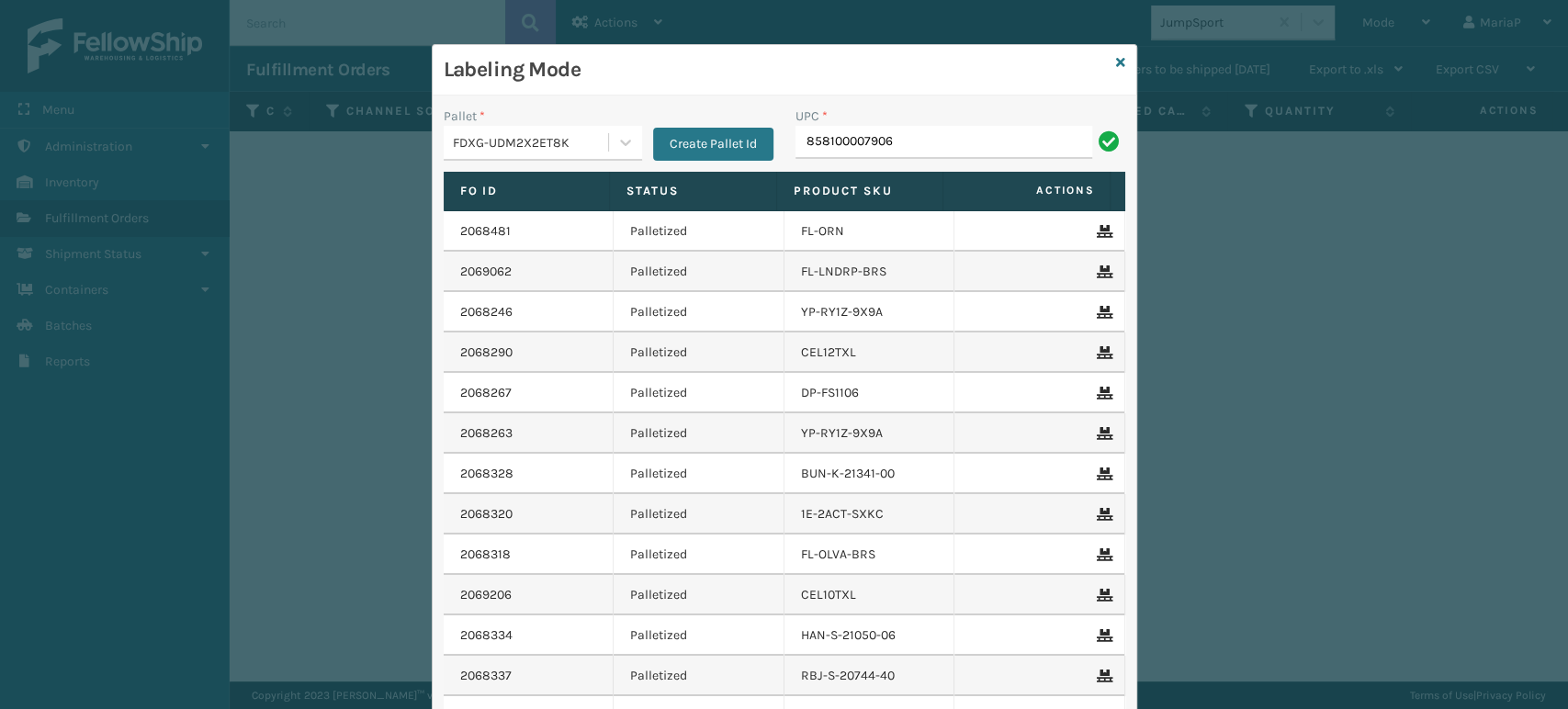
type input "858100007906"
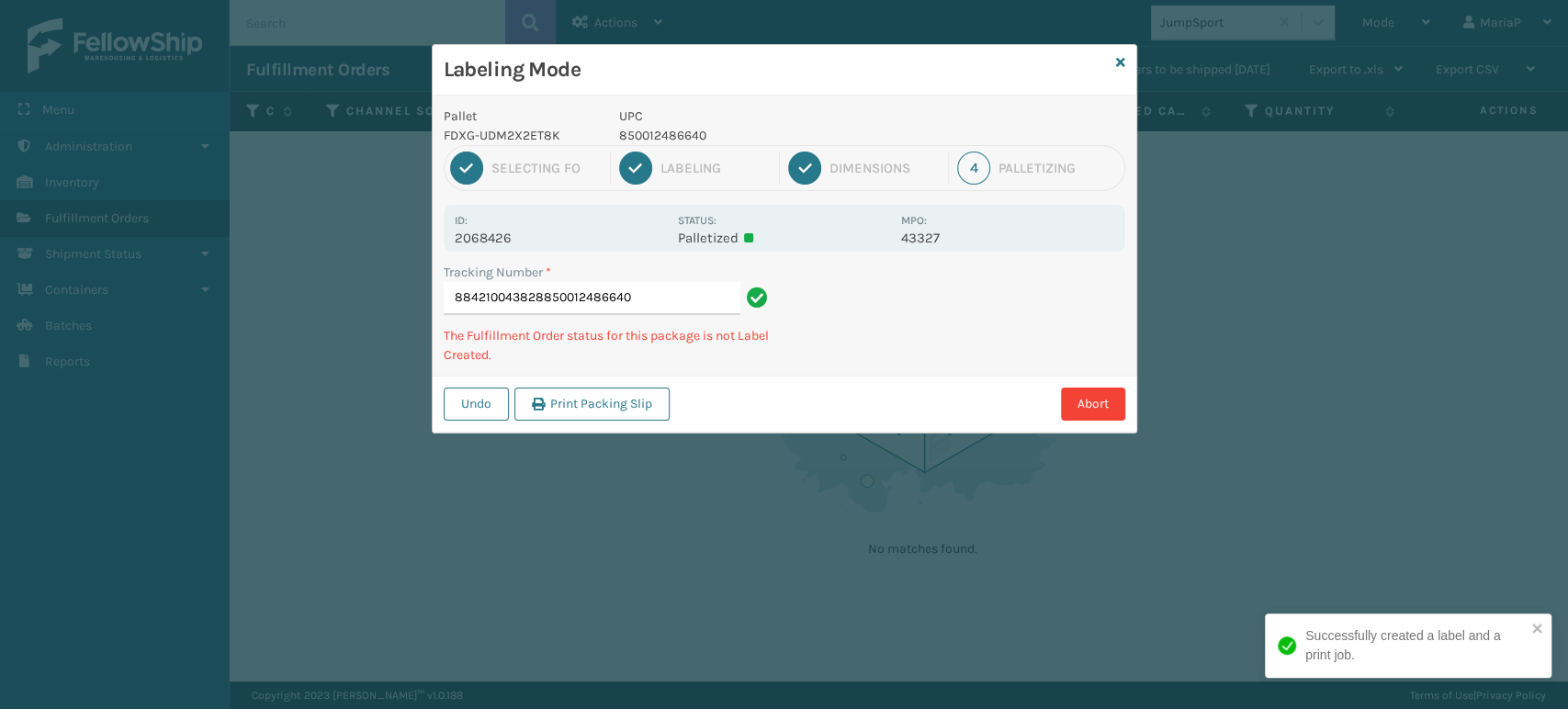
type input "884210043828850012486640"
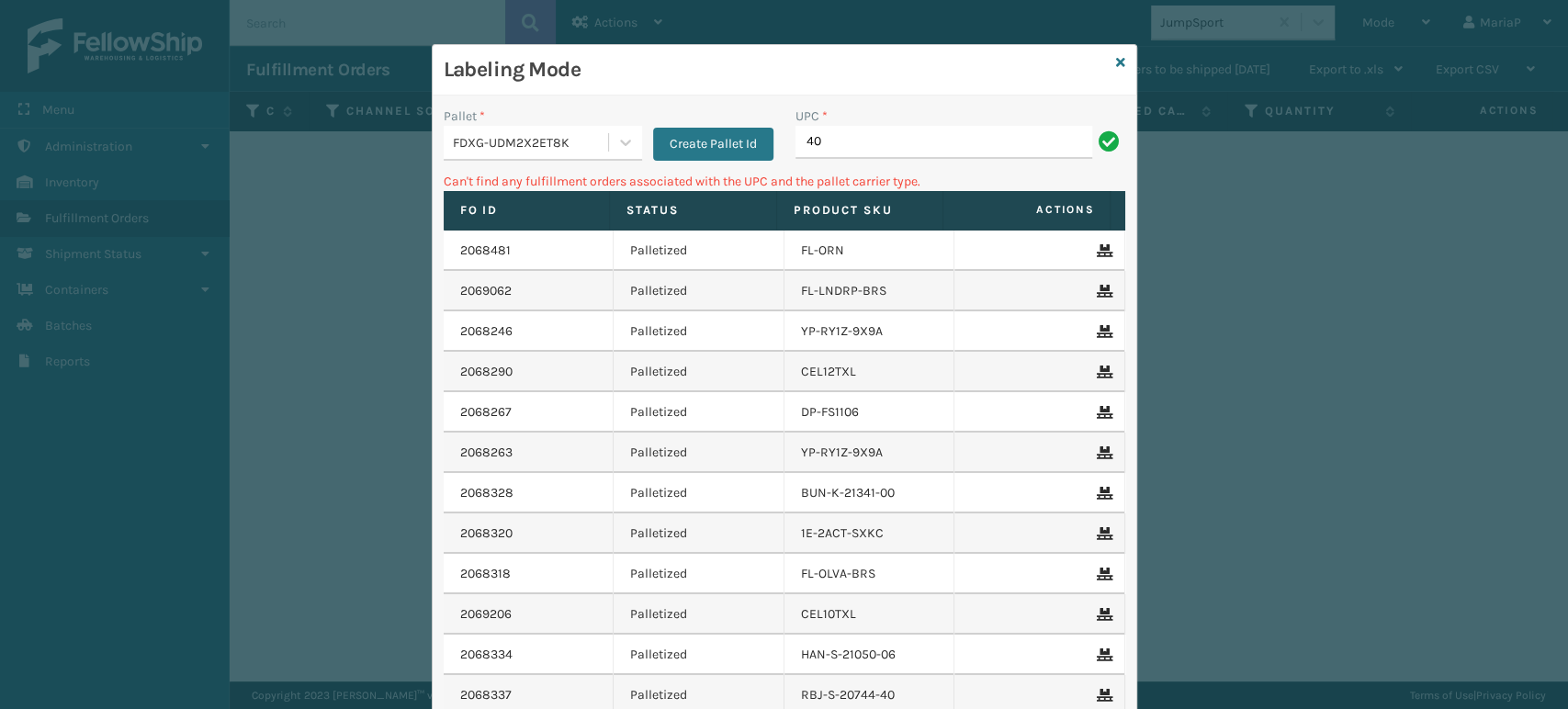
type input "4"
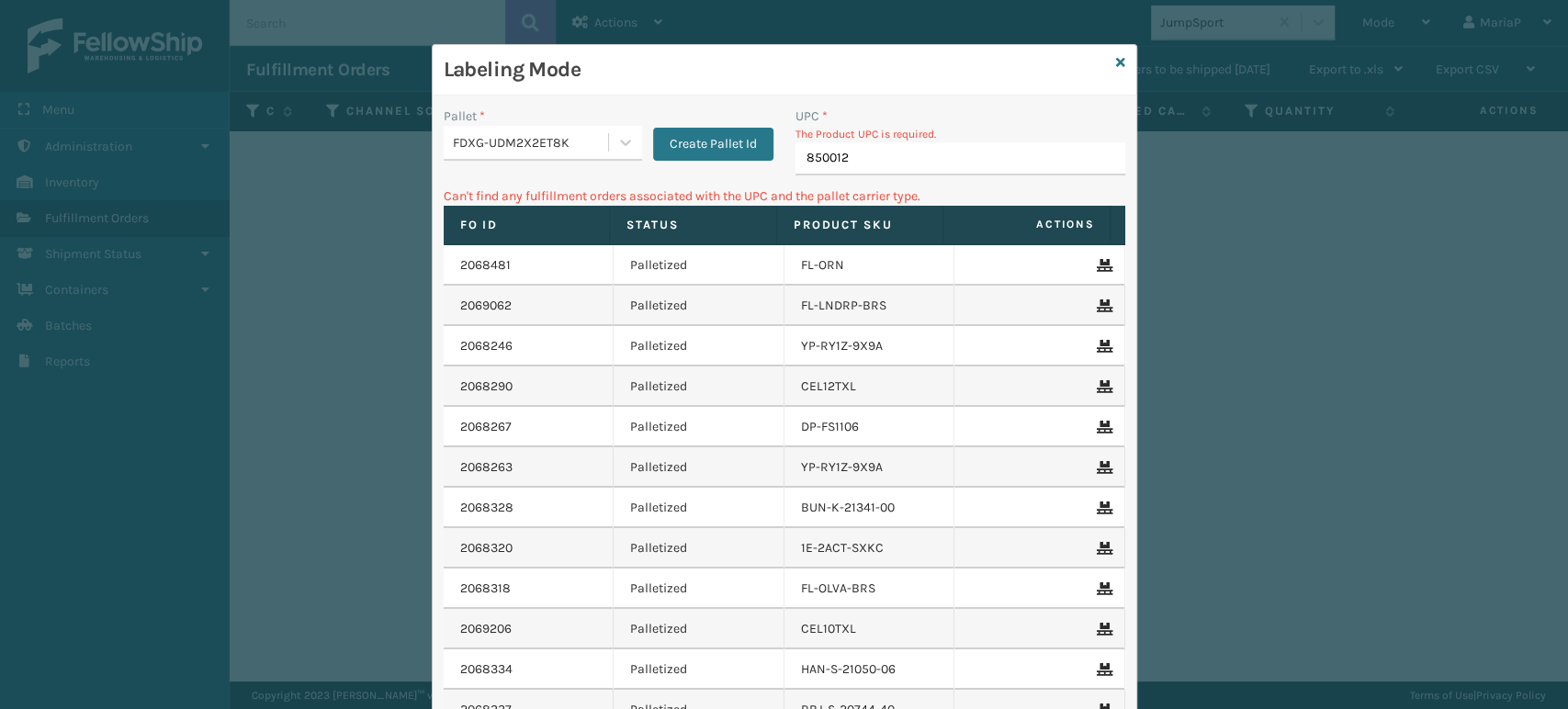
type input "8500124"
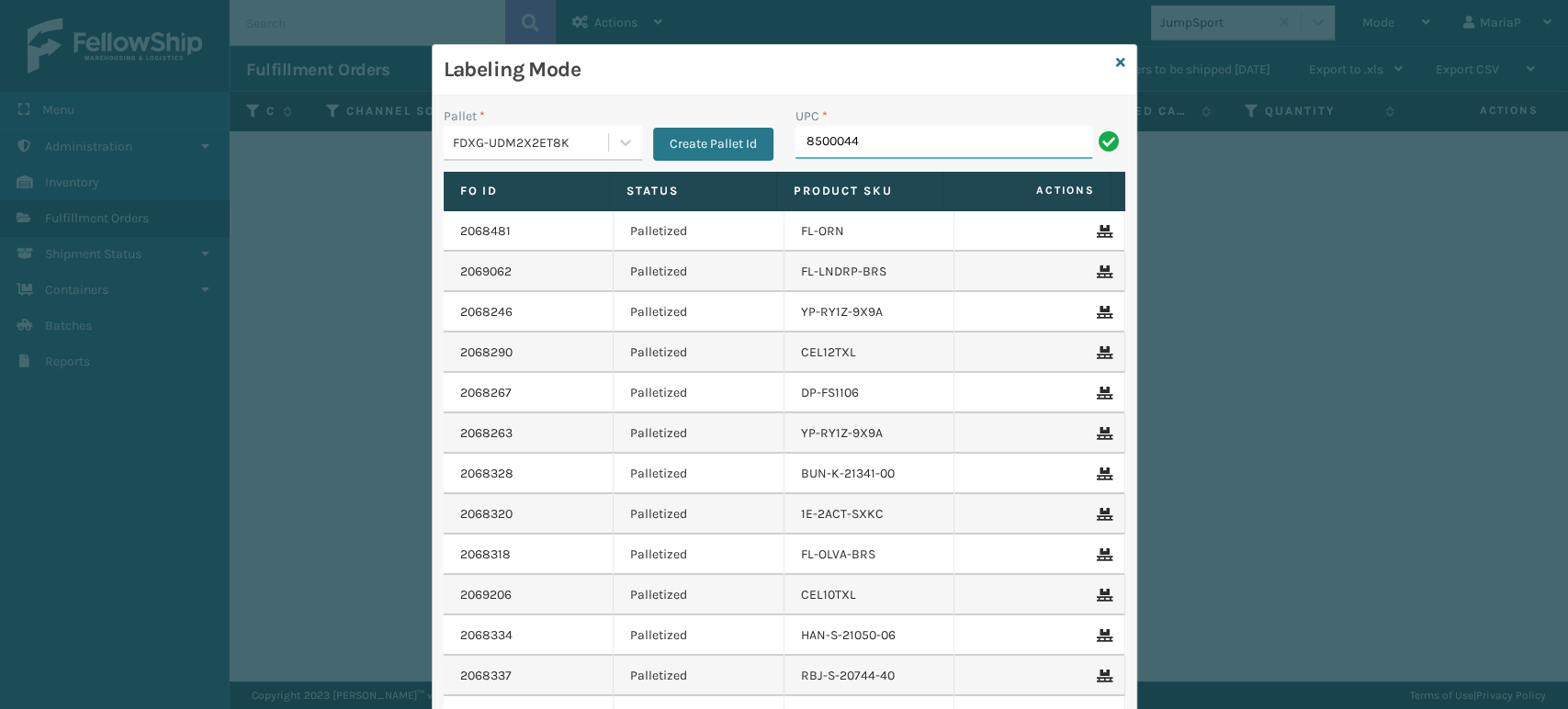
type input "85000445"
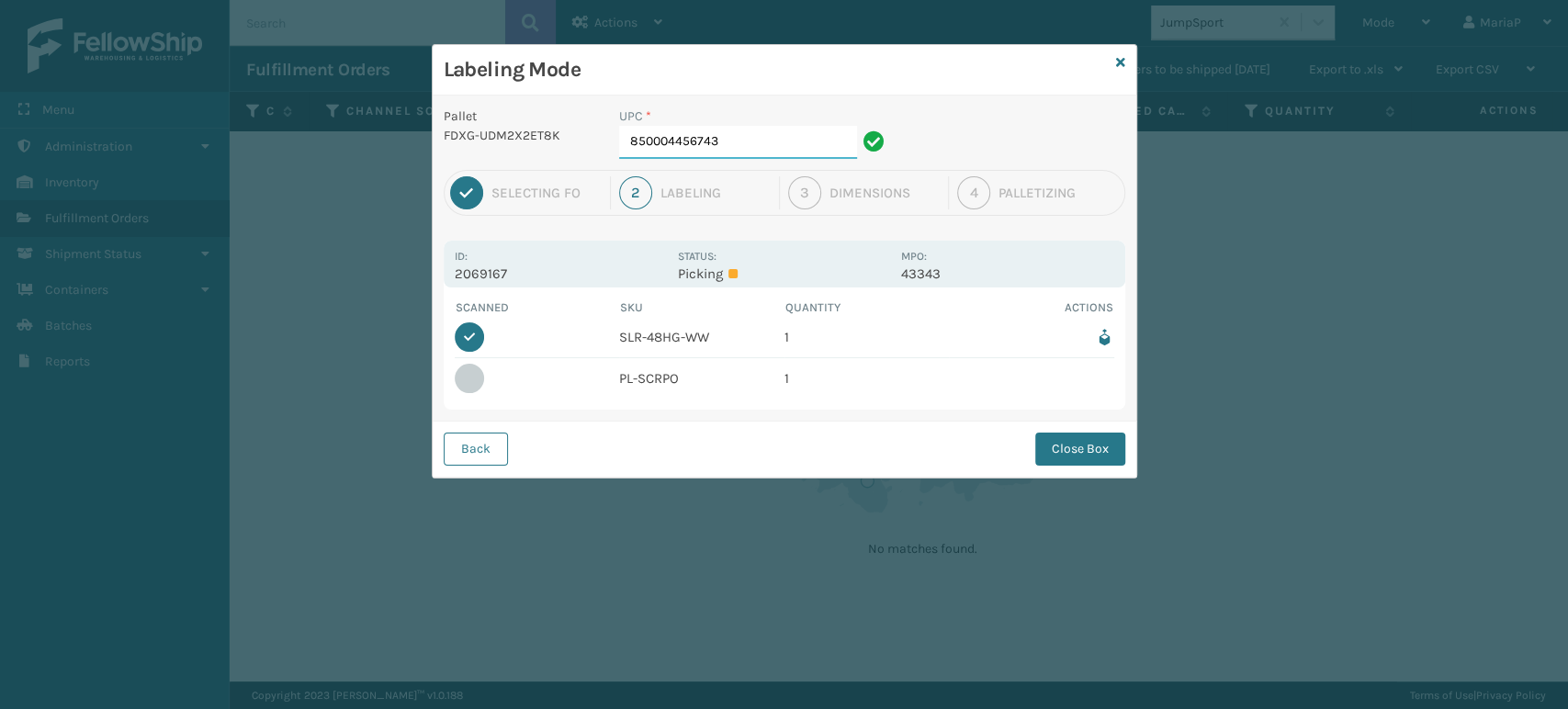
click at [766, 139] on input "850004456743" at bounding box center [737, 142] width 238 height 33
type input "850040667349"
click at [1087, 453] on button "Close Box" at bounding box center [1080, 448] width 90 height 33
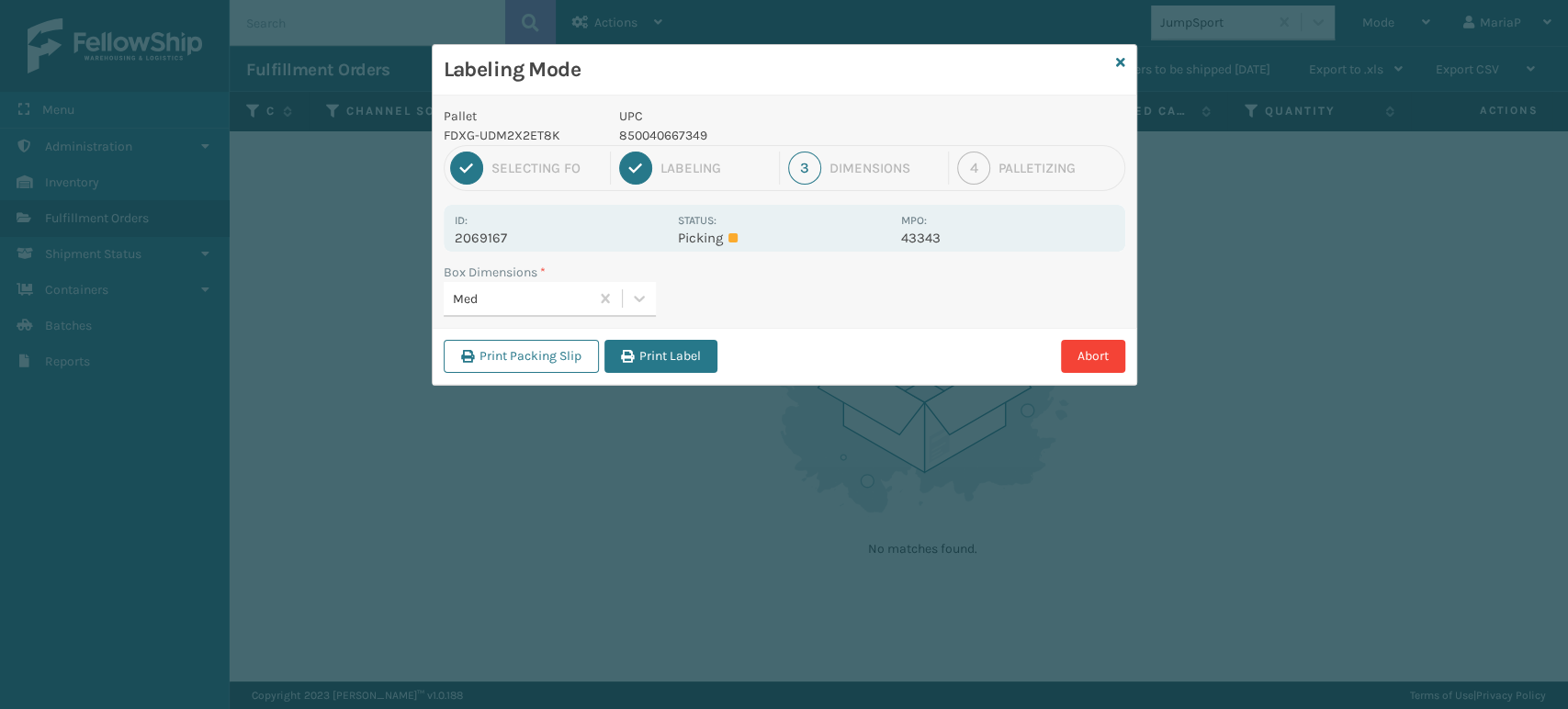
click at [636, 336] on div "Print Packing Slip Print Label Abort" at bounding box center [784, 356] width 703 height 56
click at [654, 346] on button "Print Label" at bounding box center [661, 356] width 113 height 33
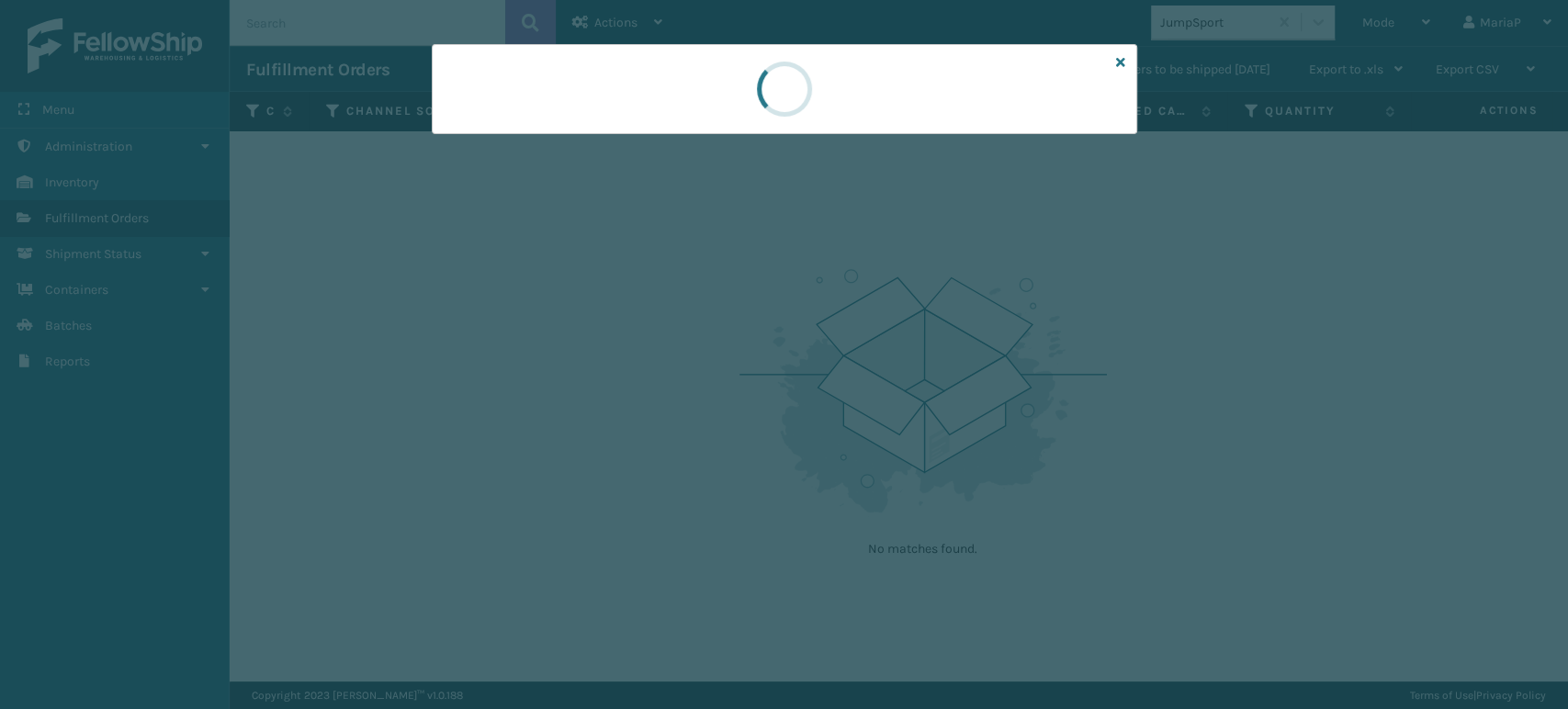
click at [654, 346] on div at bounding box center [784, 354] width 1568 height 709
click at [655, 346] on div at bounding box center [784, 354] width 1568 height 709
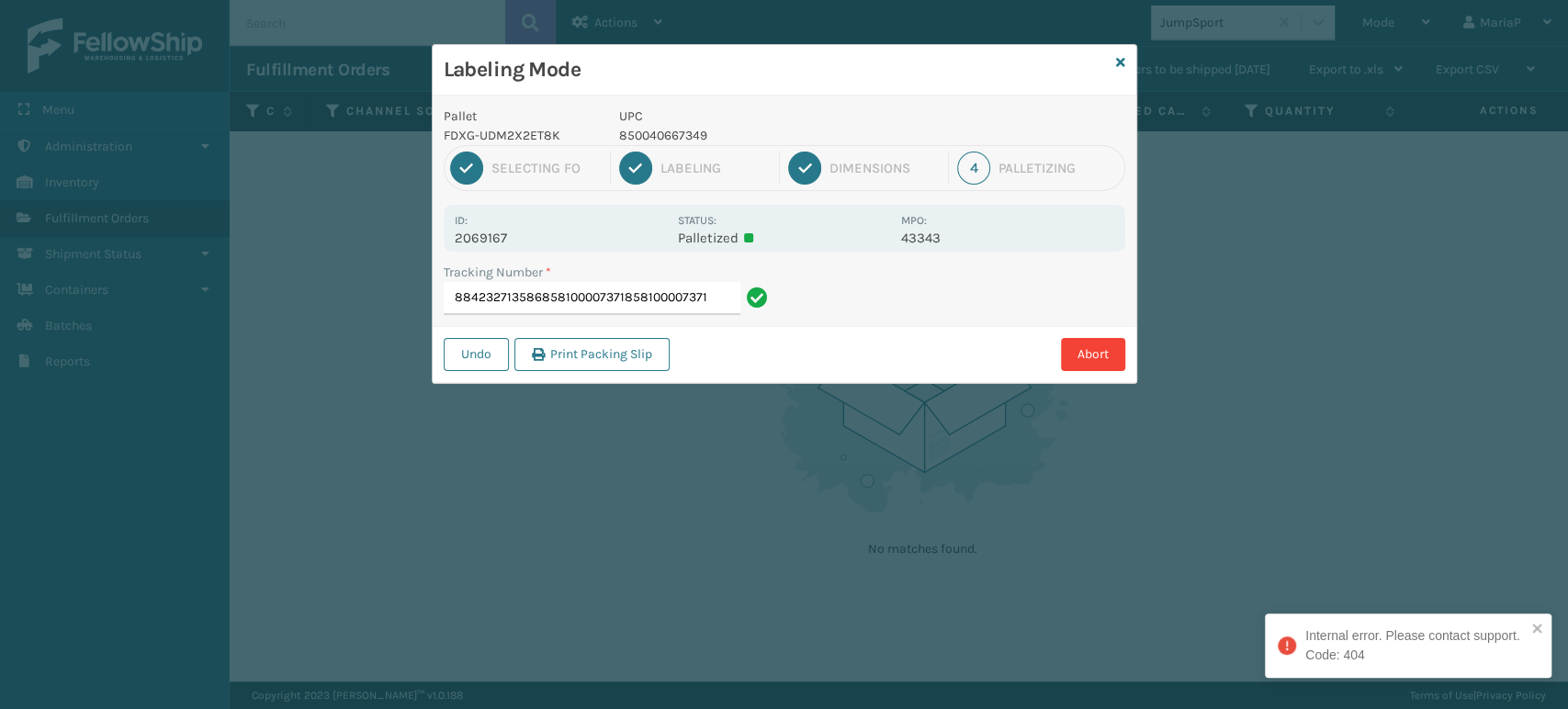
type input "884232713586858100007371858100007371"
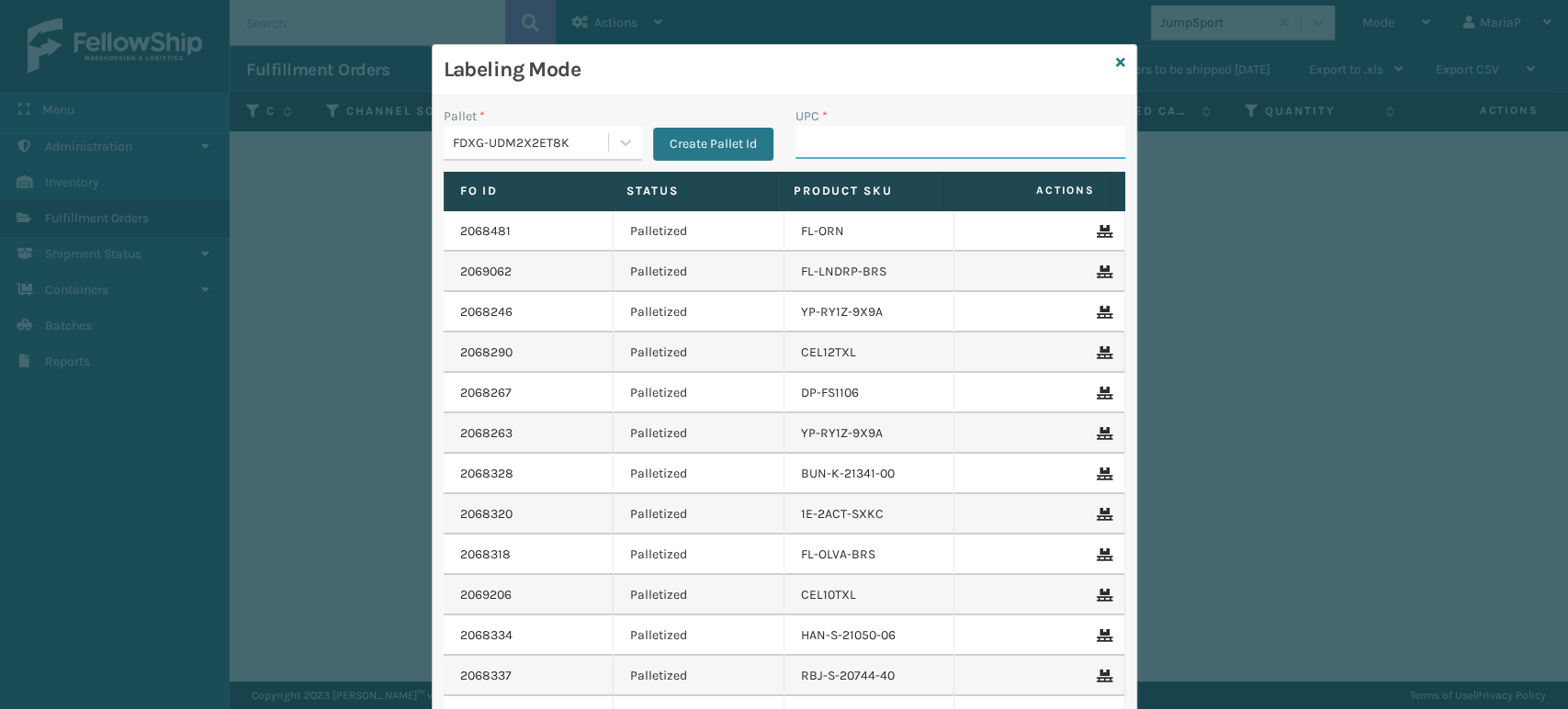
click at [820, 141] on input "UPC *" at bounding box center [961, 142] width 330 height 33
type input "8100909"
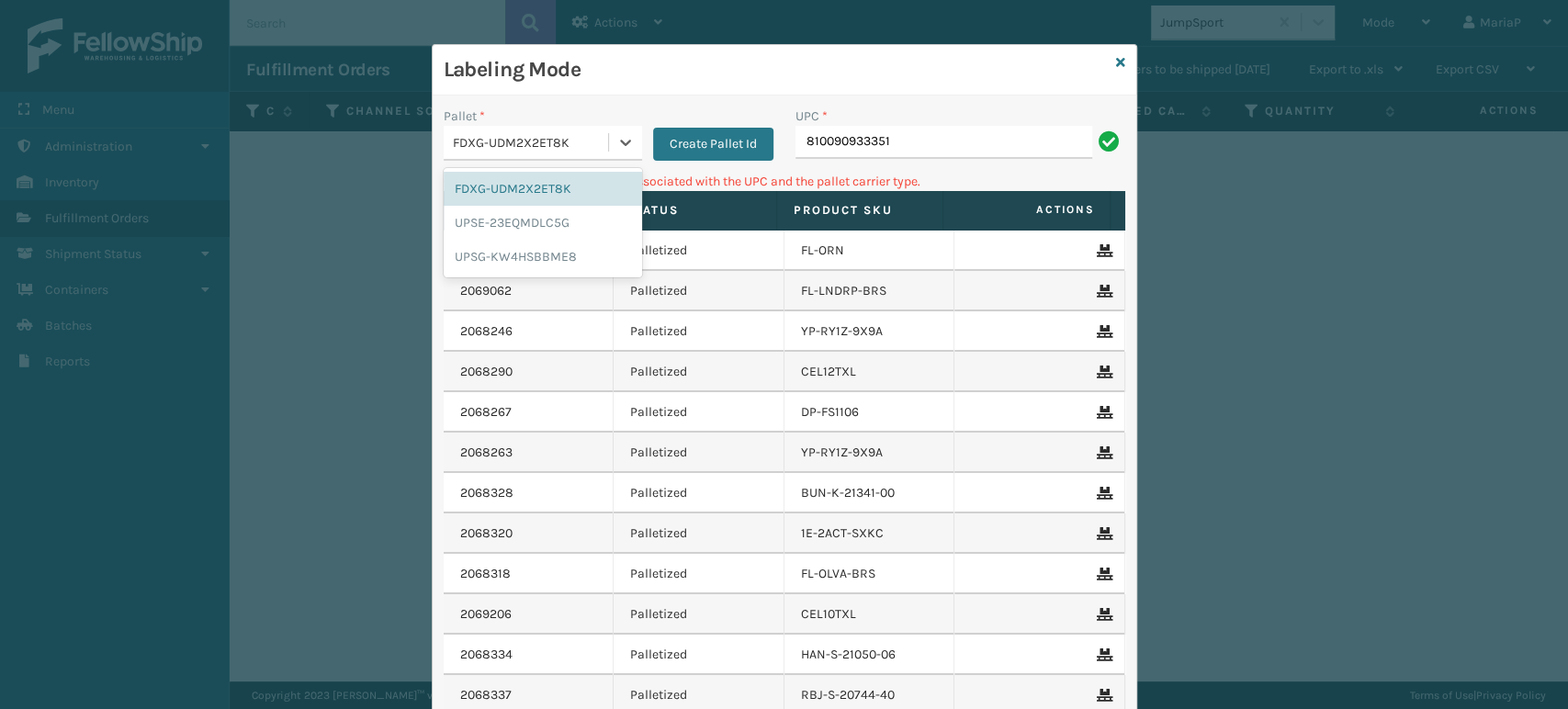
click at [569, 145] on div "FDXG-UDM2X2ET8K" at bounding box center [531, 142] width 157 height 19
click at [504, 247] on div "UPSG-KW4HSBBME8" at bounding box center [542, 257] width 199 height 34
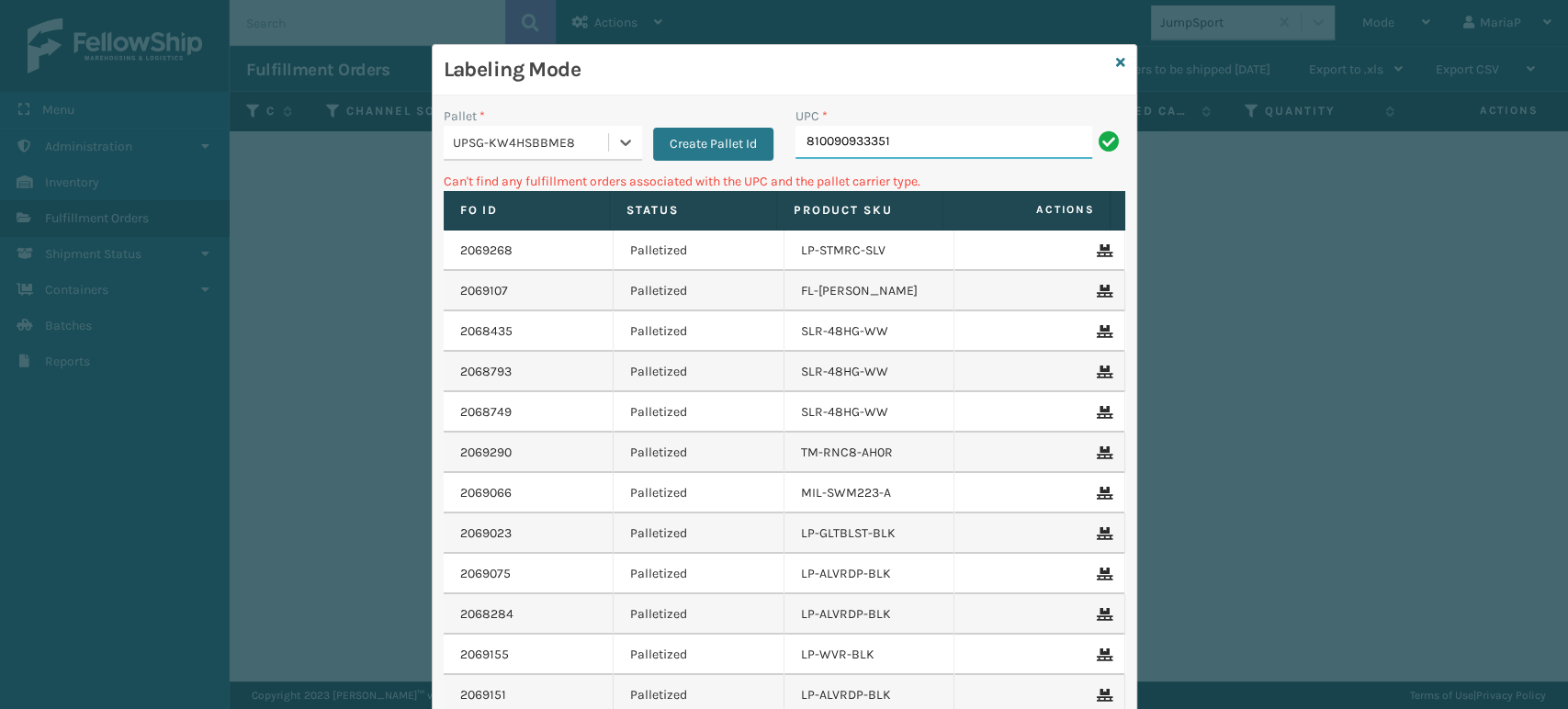
click at [952, 139] on input "810090933351" at bounding box center [944, 142] width 297 height 33
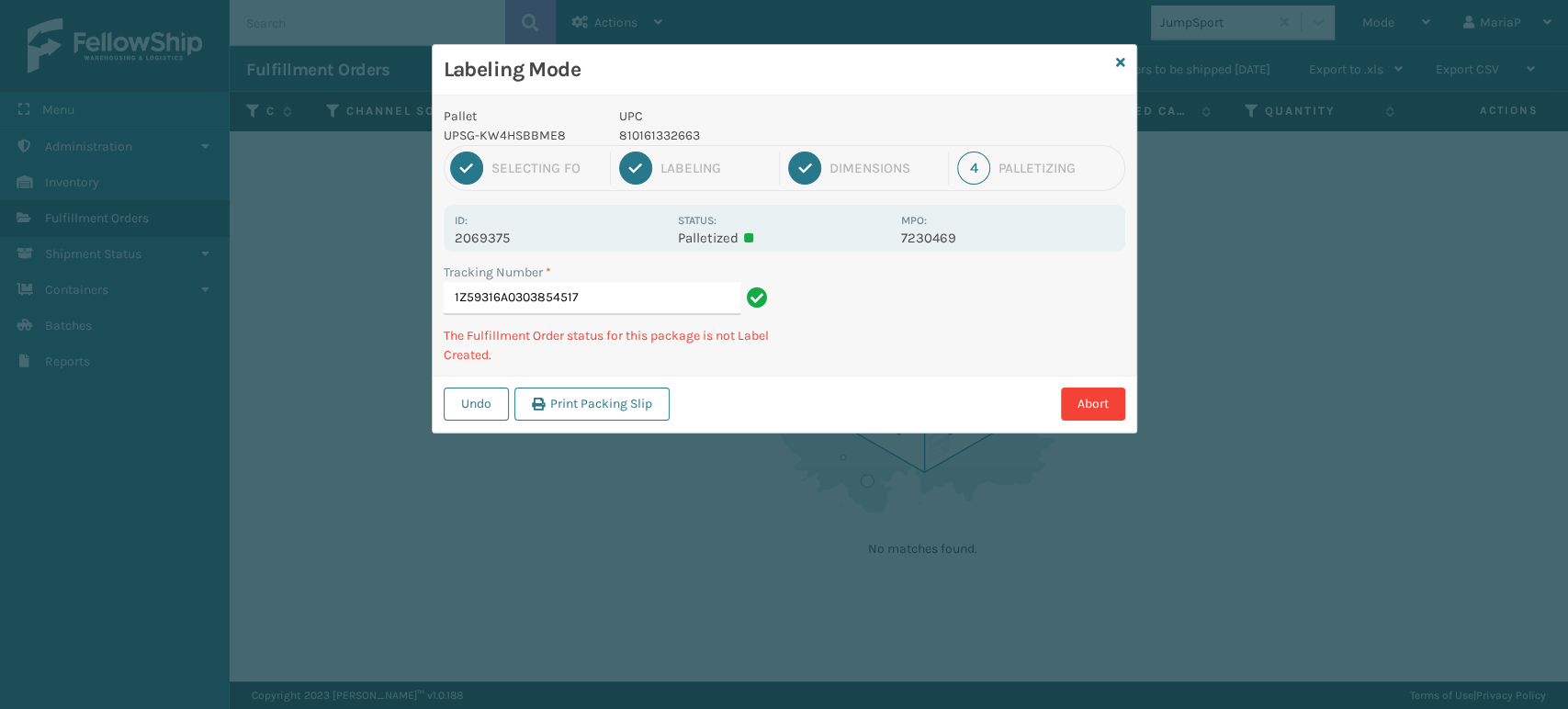
click at [662, 131] on p "810161332663" at bounding box center [754, 136] width 271 height 19
copy p "810161332663"
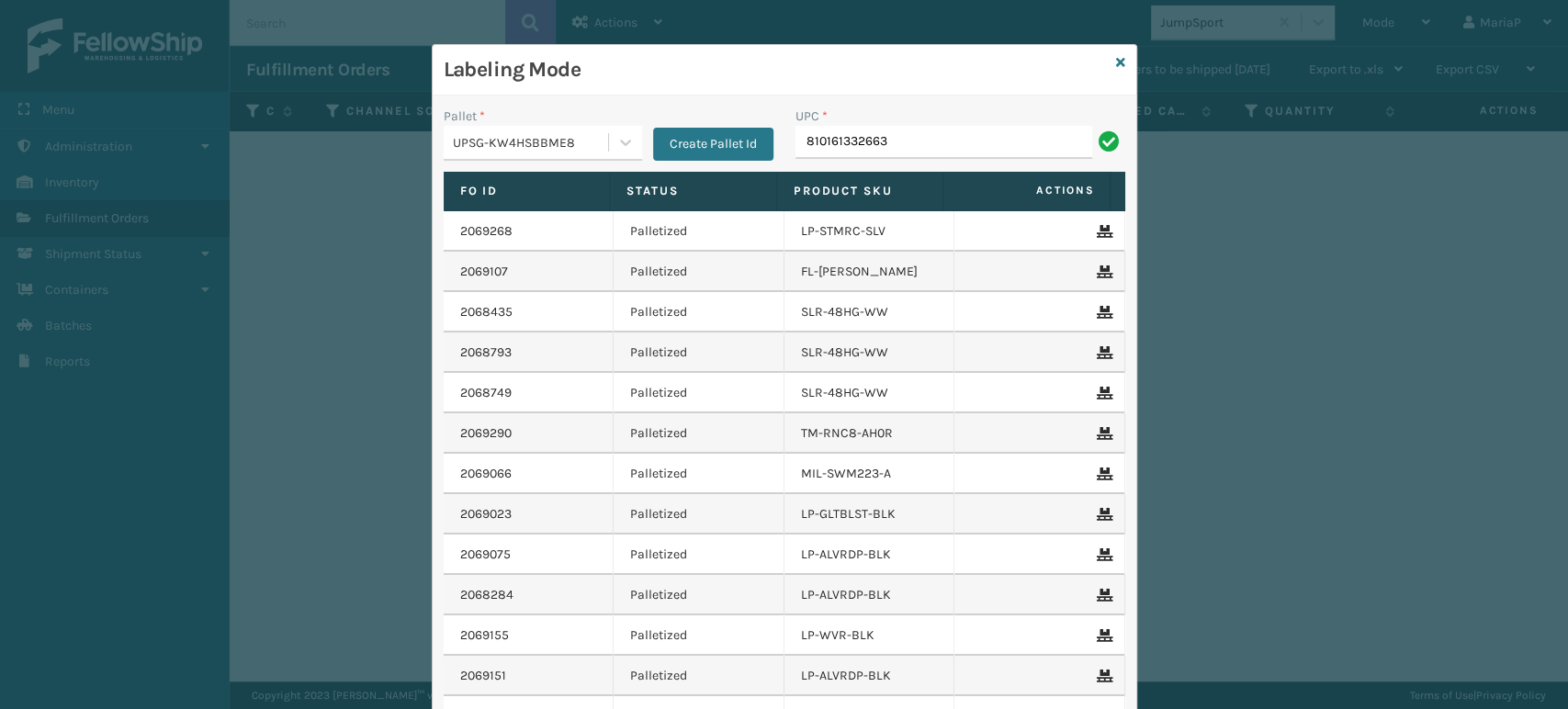
type input "810161332663"
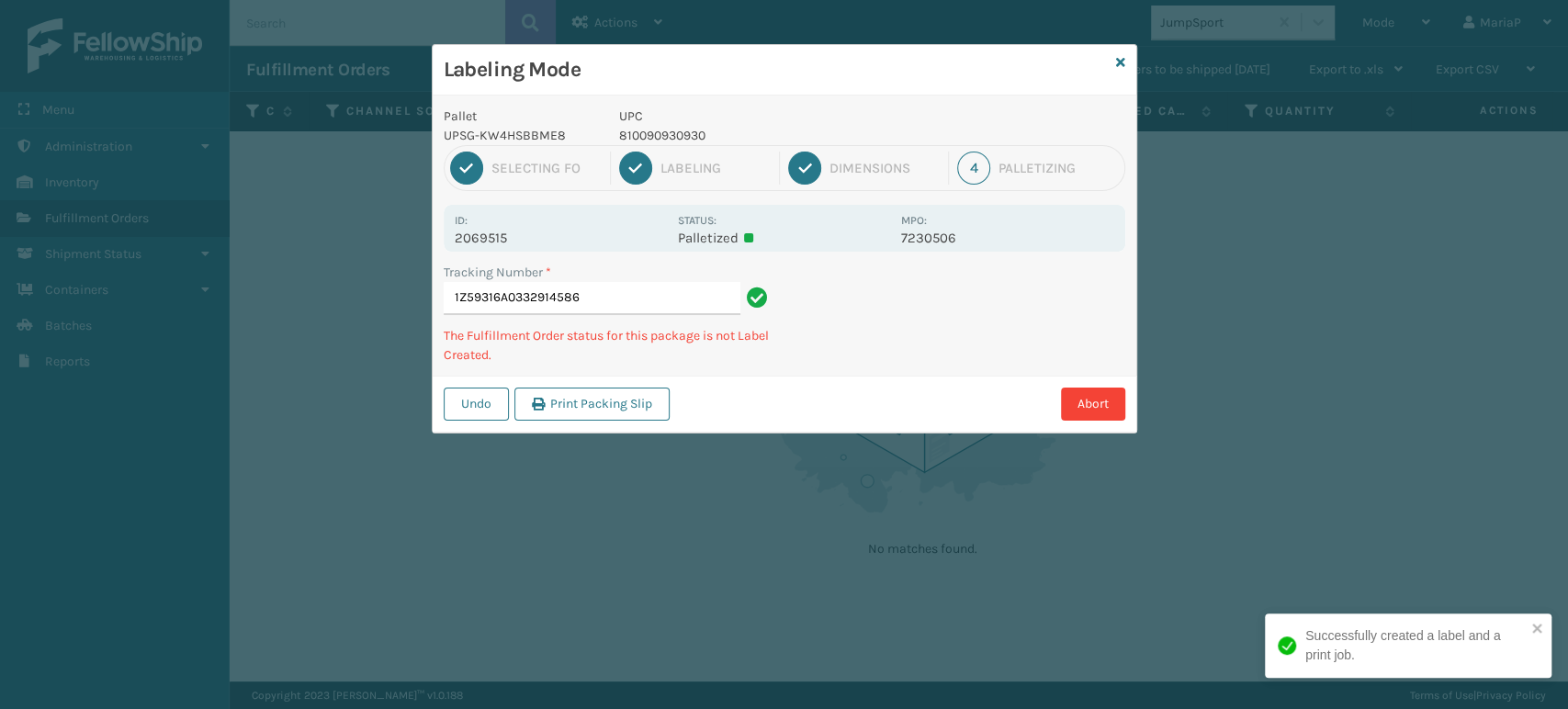
click at [669, 133] on p "810090930930" at bounding box center [754, 136] width 271 height 19
copy p "810090930930"
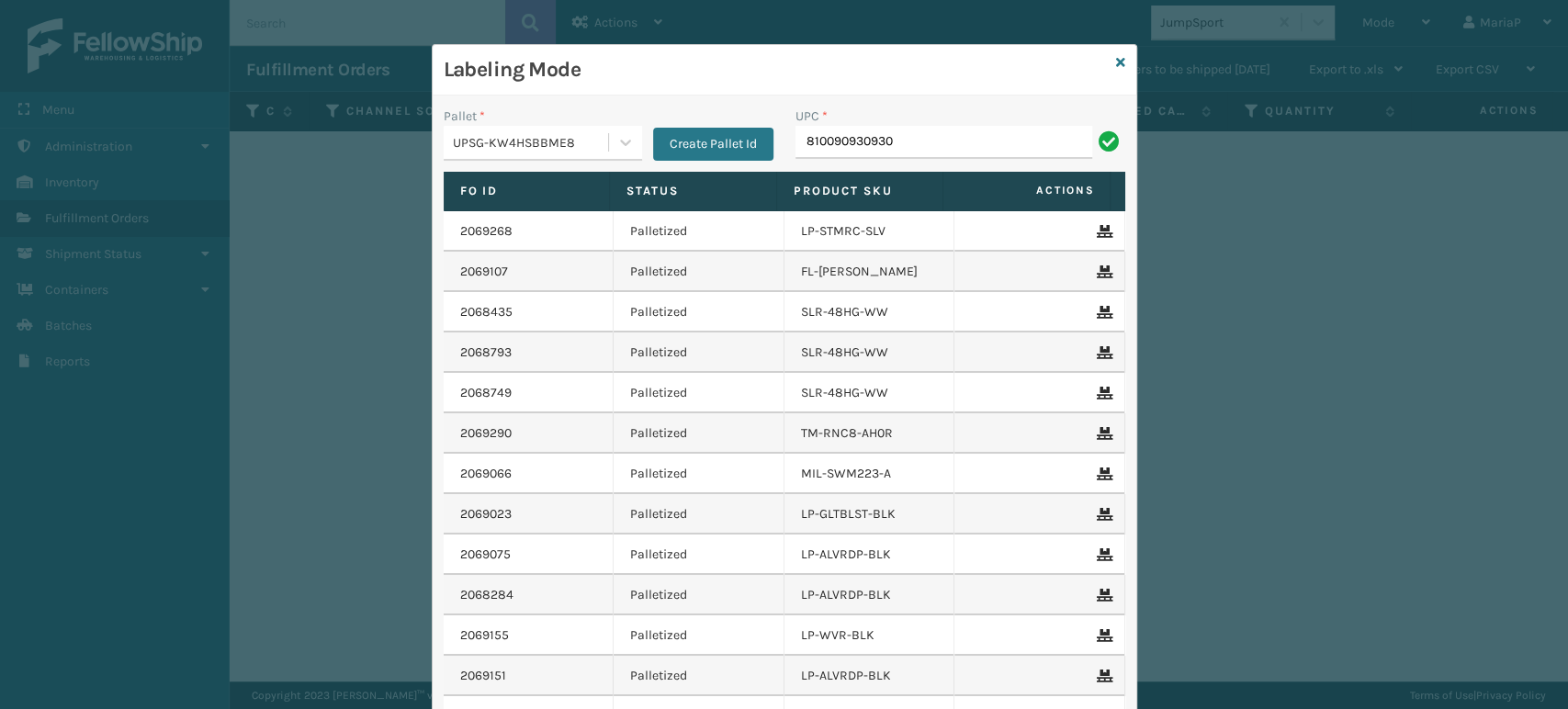
type input "810090930930"
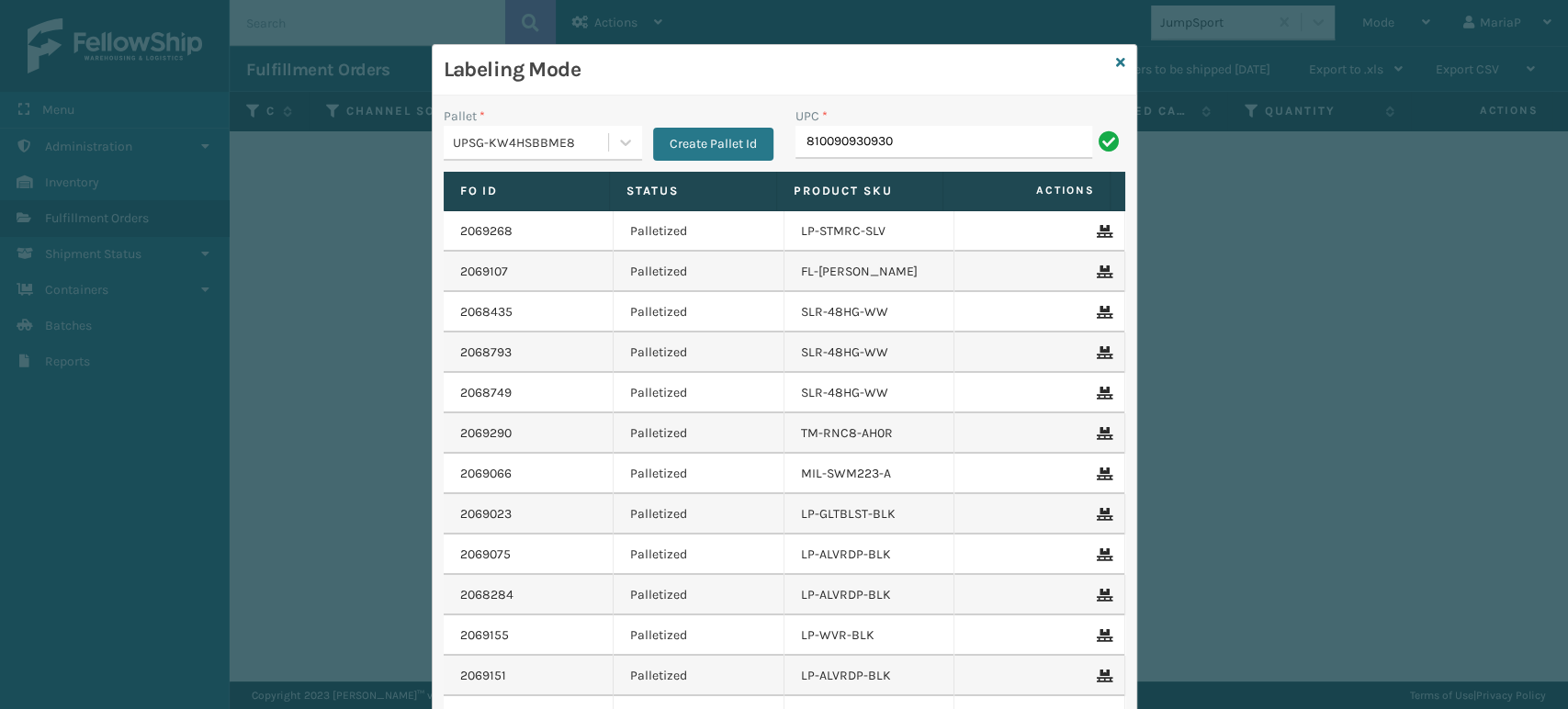
type input "810090930930"
type input "8100909"
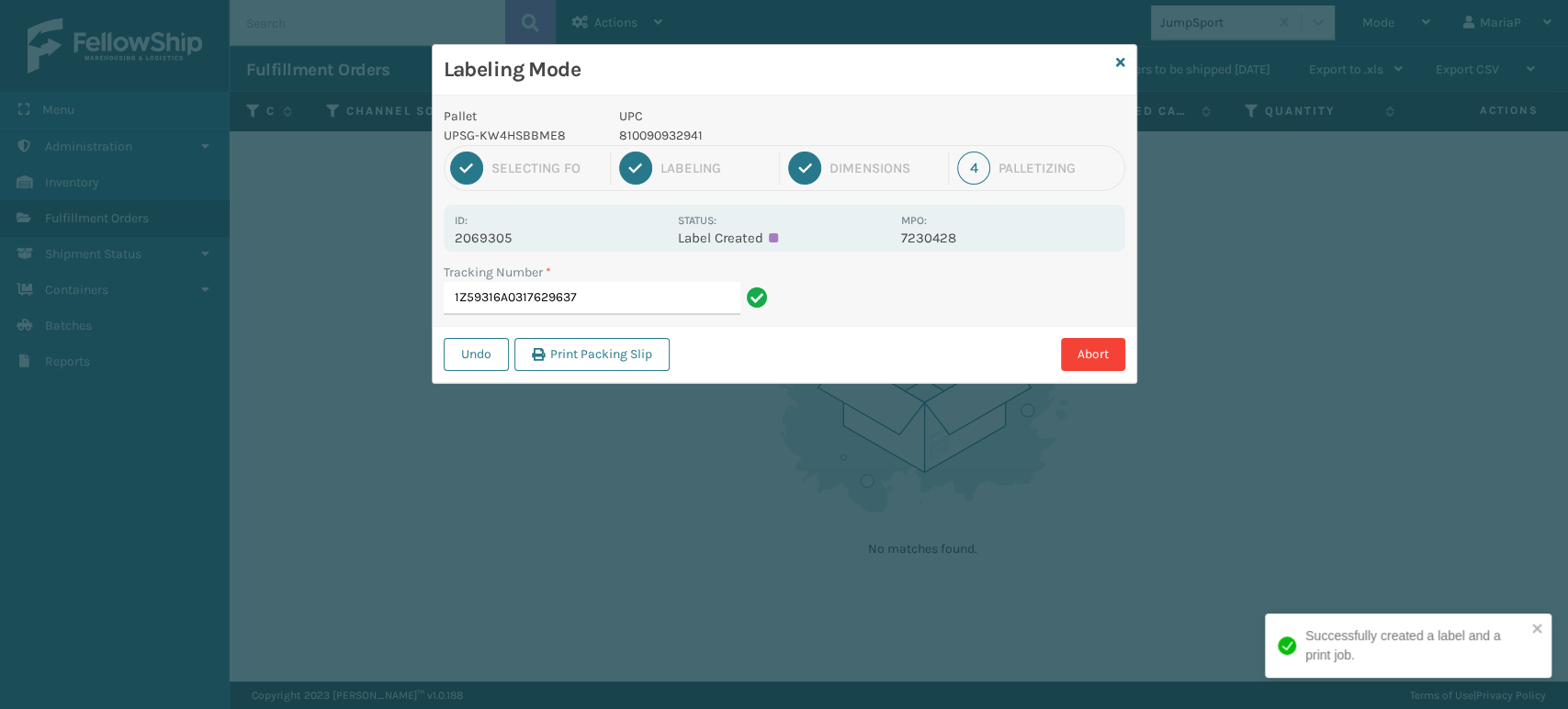
drag, startPoint x: 1390, startPoint y: 334, endPoint x: 1523, endPoint y: 413, distance: 154.7
click at [641, 284] on input "1Z59316A0317629637" at bounding box center [591, 298] width 297 height 33
click at [638, 298] on input "1Z59316A0317629637" at bounding box center [591, 298] width 297 height 33
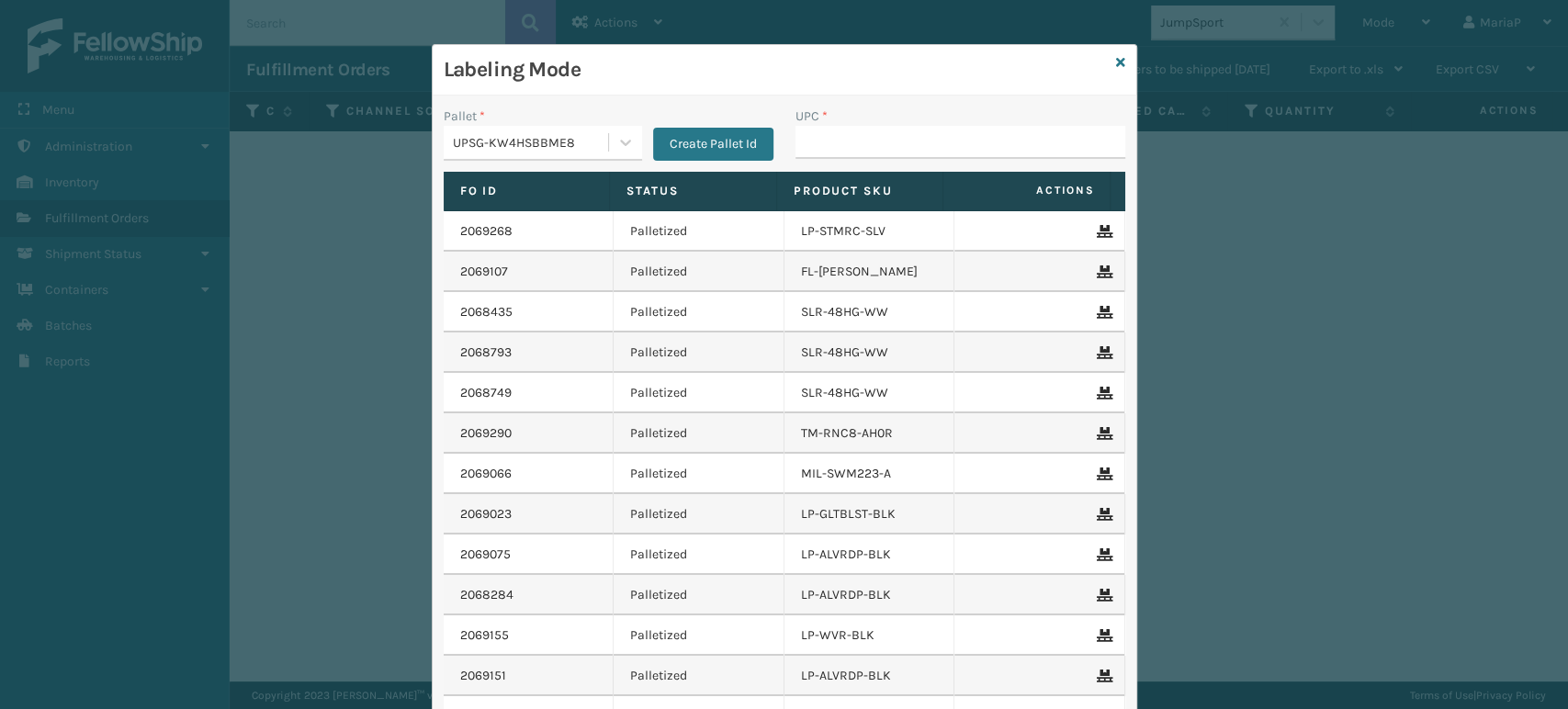
type input "G"
type input "LP-GLTBLST-BLK"
type input "LP-RMXPLS-BLk"
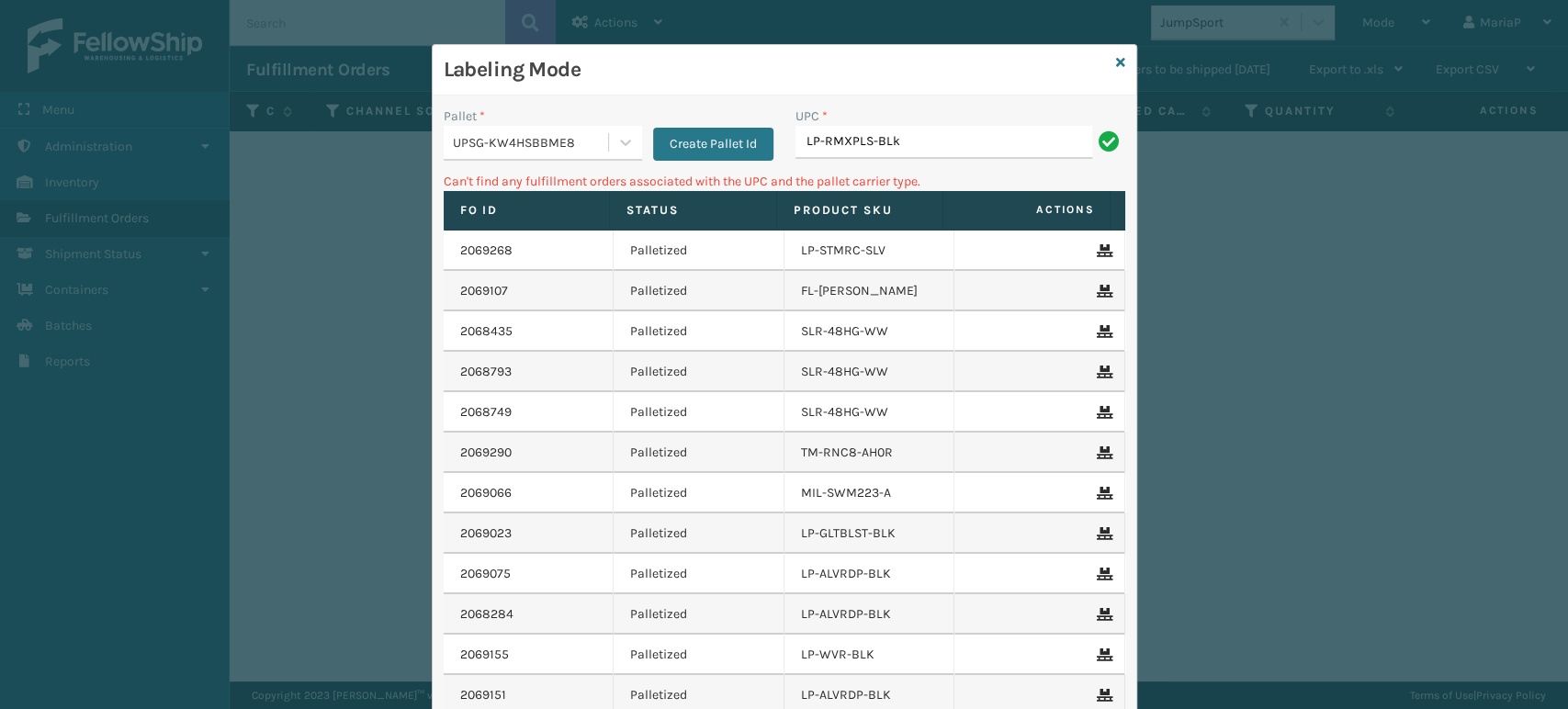
click at [551, 133] on div "UPSG-KW4HSBBME8" at bounding box center [531, 142] width 157 height 19
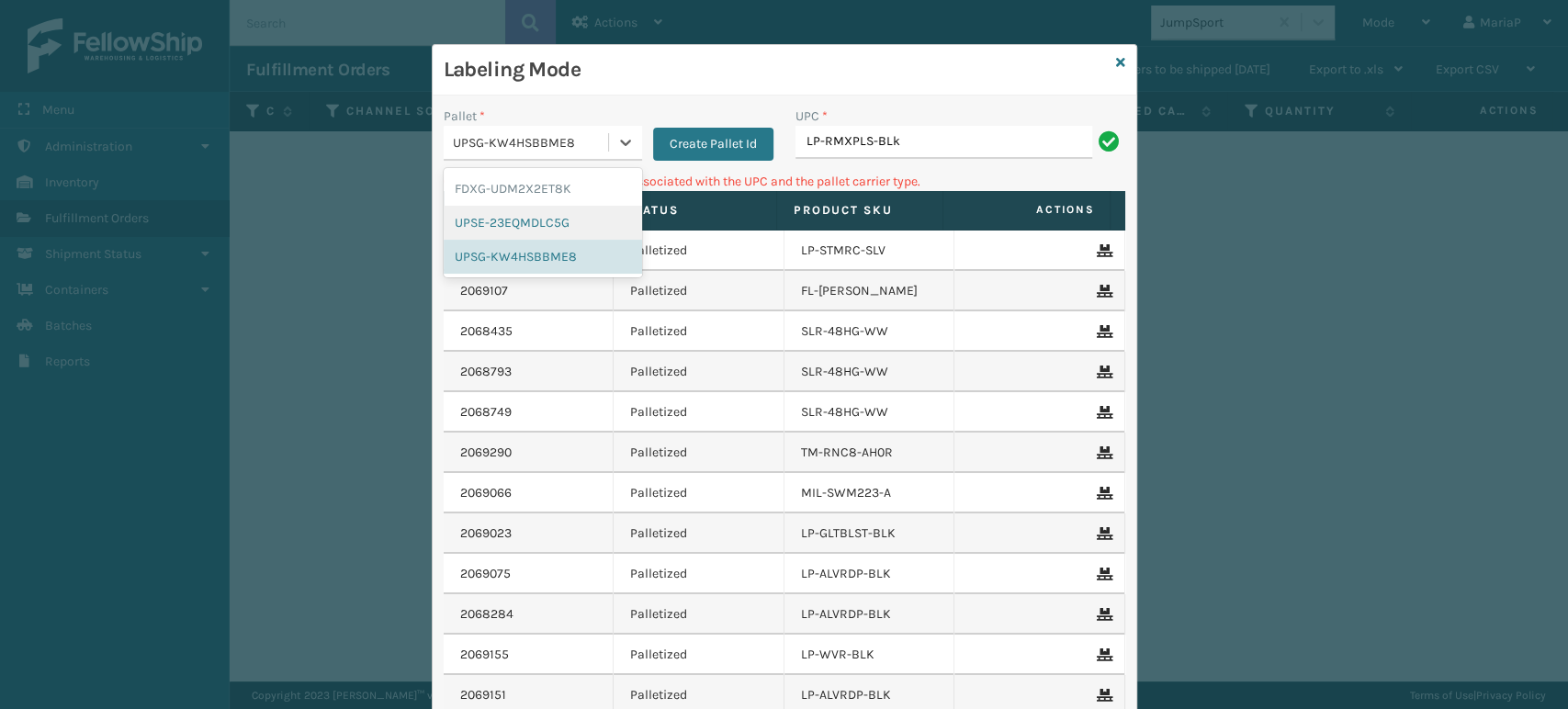
click at [513, 217] on div "UPSE-23EQMDLC5G" at bounding box center [542, 223] width 199 height 34
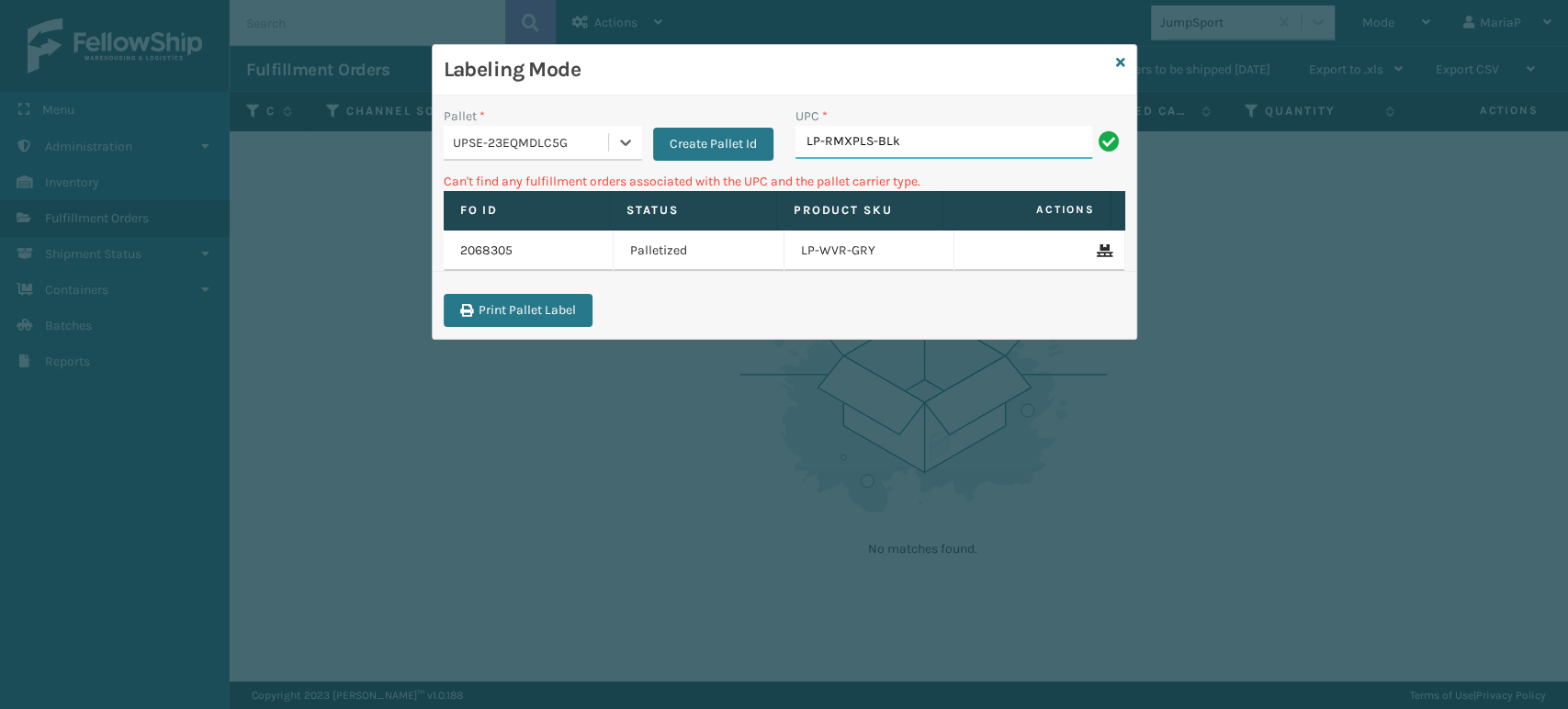
click at [887, 137] on input "LP-RMXPLS-BLk" at bounding box center [944, 142] width 297 height 33
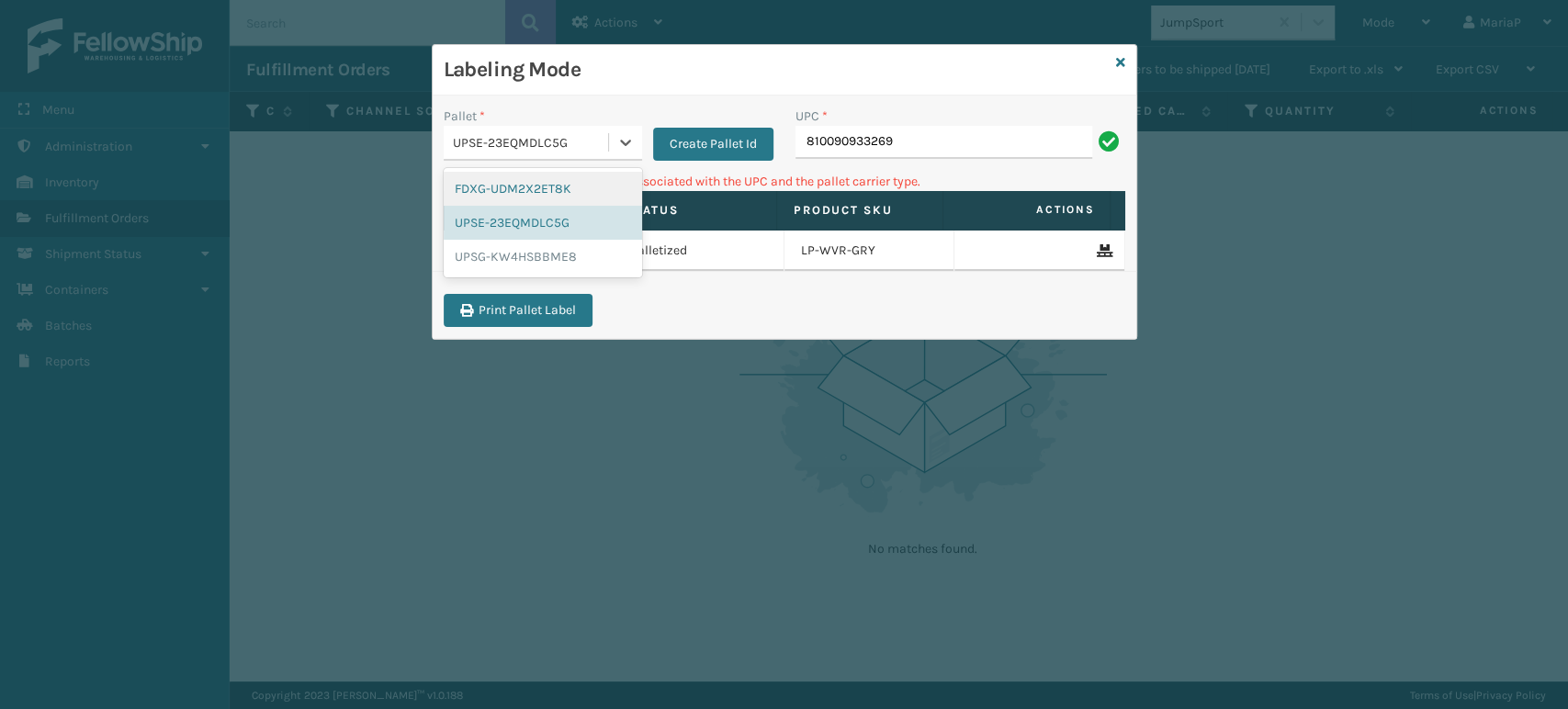
click at [582, 137] on div "UPSE-23EQMDLC5G" at bounding box center [531, 142] width 157 height 19
click at [530, 255] on div "UPSG-KW4HSBBME8" at bounding box center [542, 257] width 199 height 34
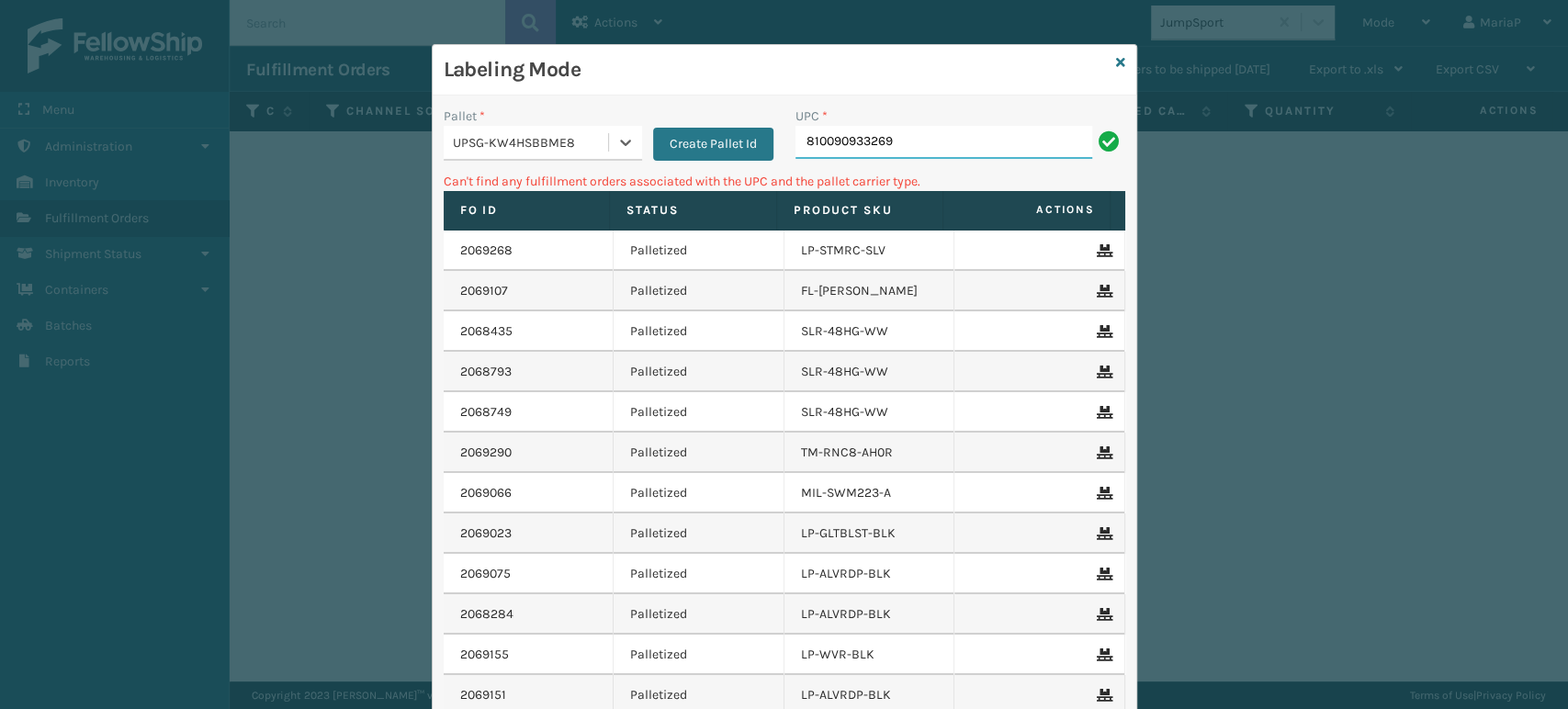
click at [914, 141] on input "810090933269" at bounding box center [944, 142] width 297 height 33
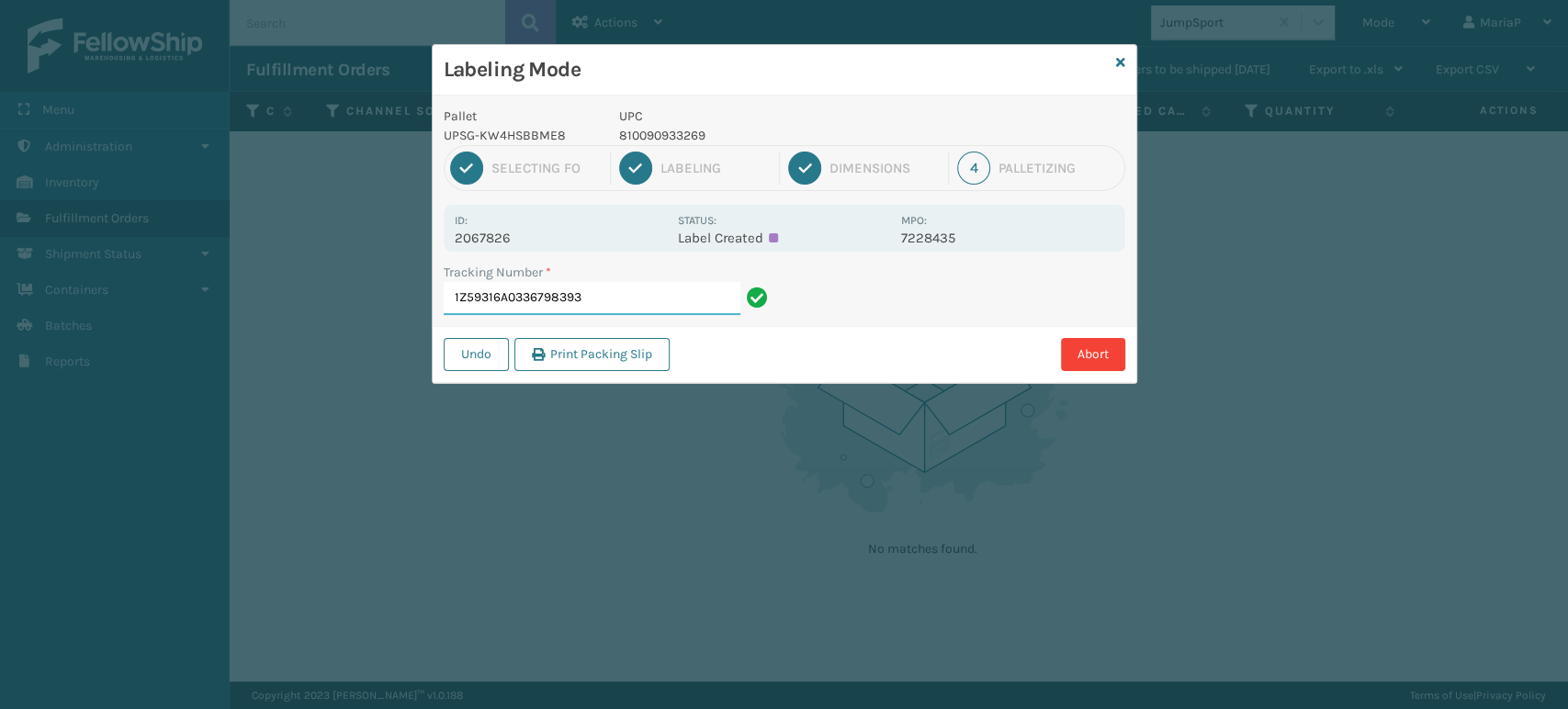
click at [627, 296] on input "1Z59316A0336798393" at bounding box center [591, 298] width 297 height 33
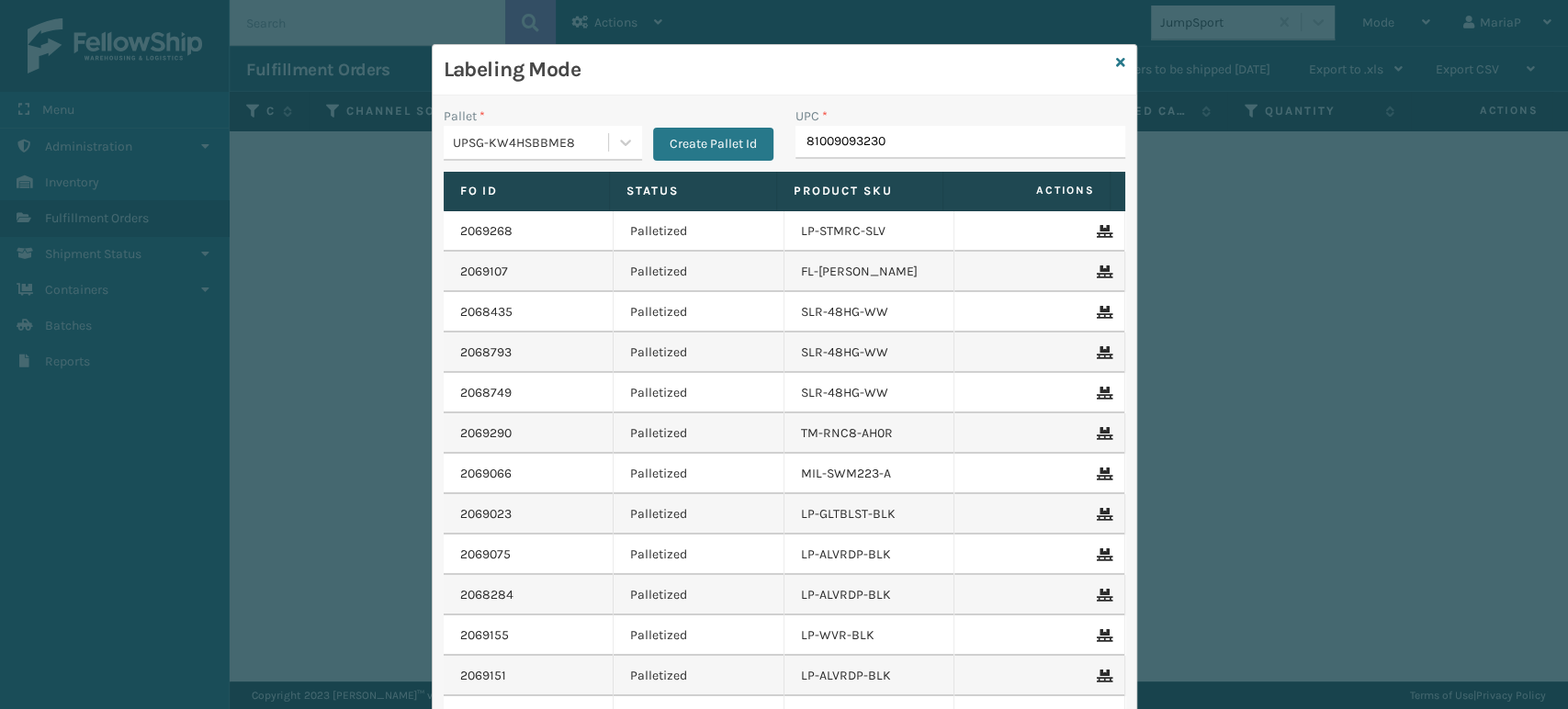
type input "810090932309"
click at [839, 144] on input "UPC *" at bounding box center [961, 142] width 330 height 33
type input "810090933"
type input "8100909"
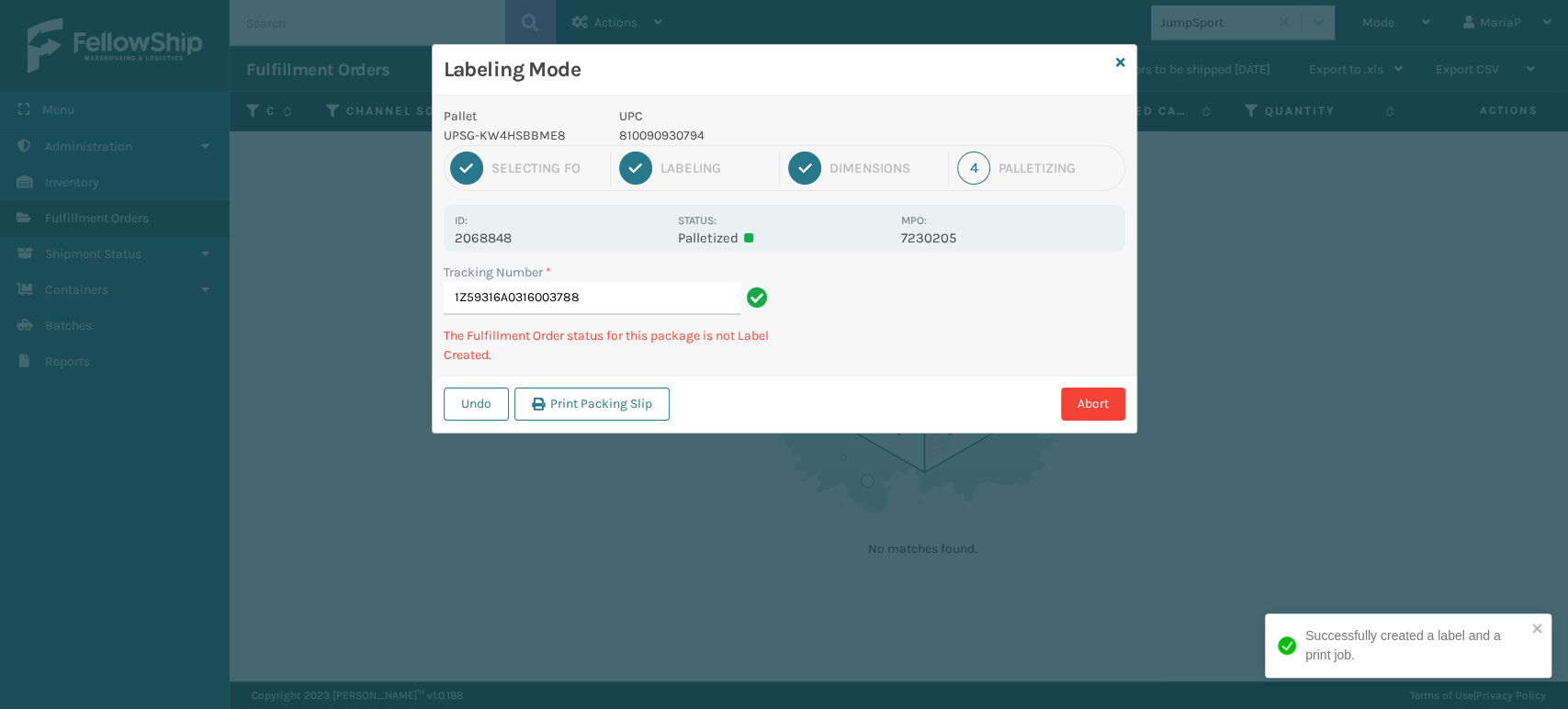
click at [671, 132] on p "810090930794" at bounding box center [754, 136] width 271 height 19
copy p "810090930794"
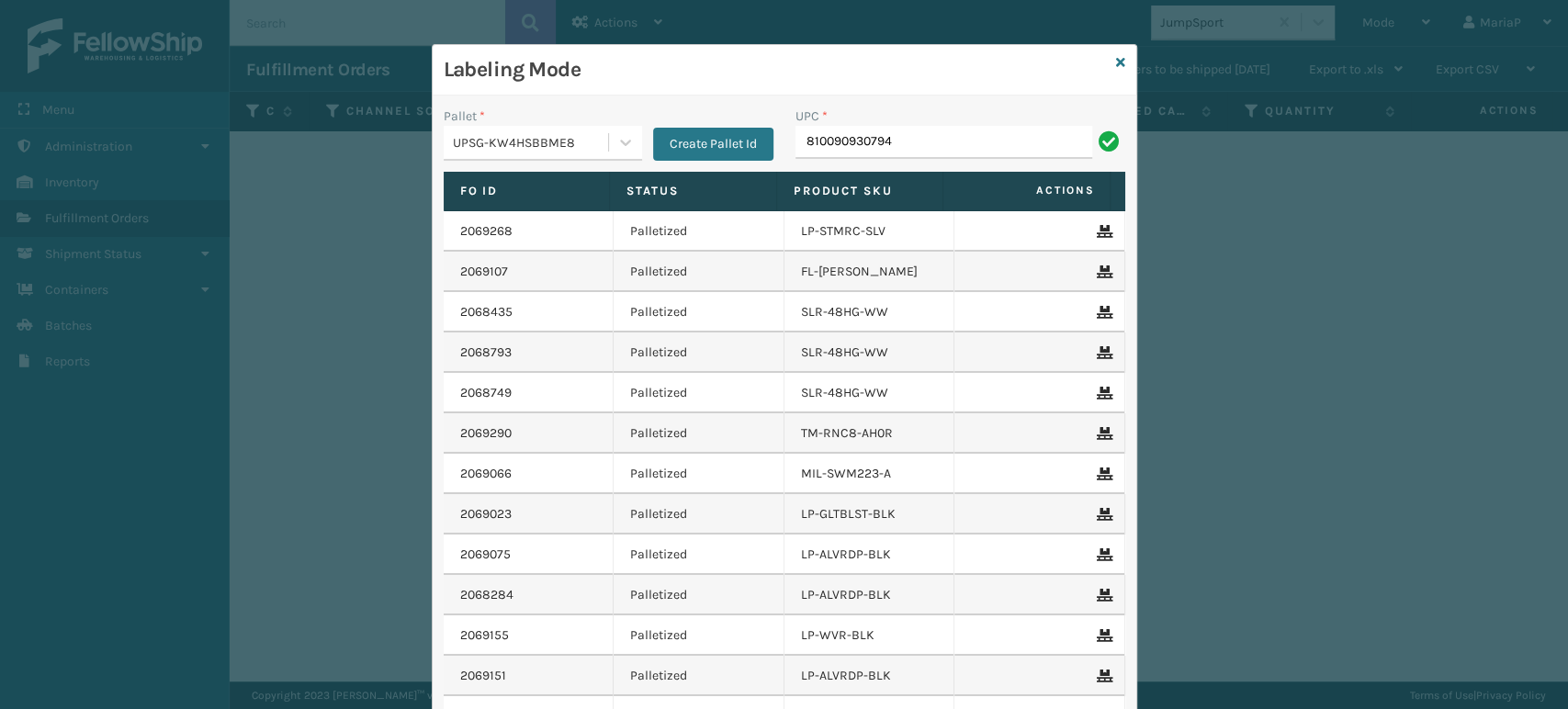
type input "810090930794"
click at [929, 131] on input "810090930794" at bounding box center [944, 142] width 297 height 33
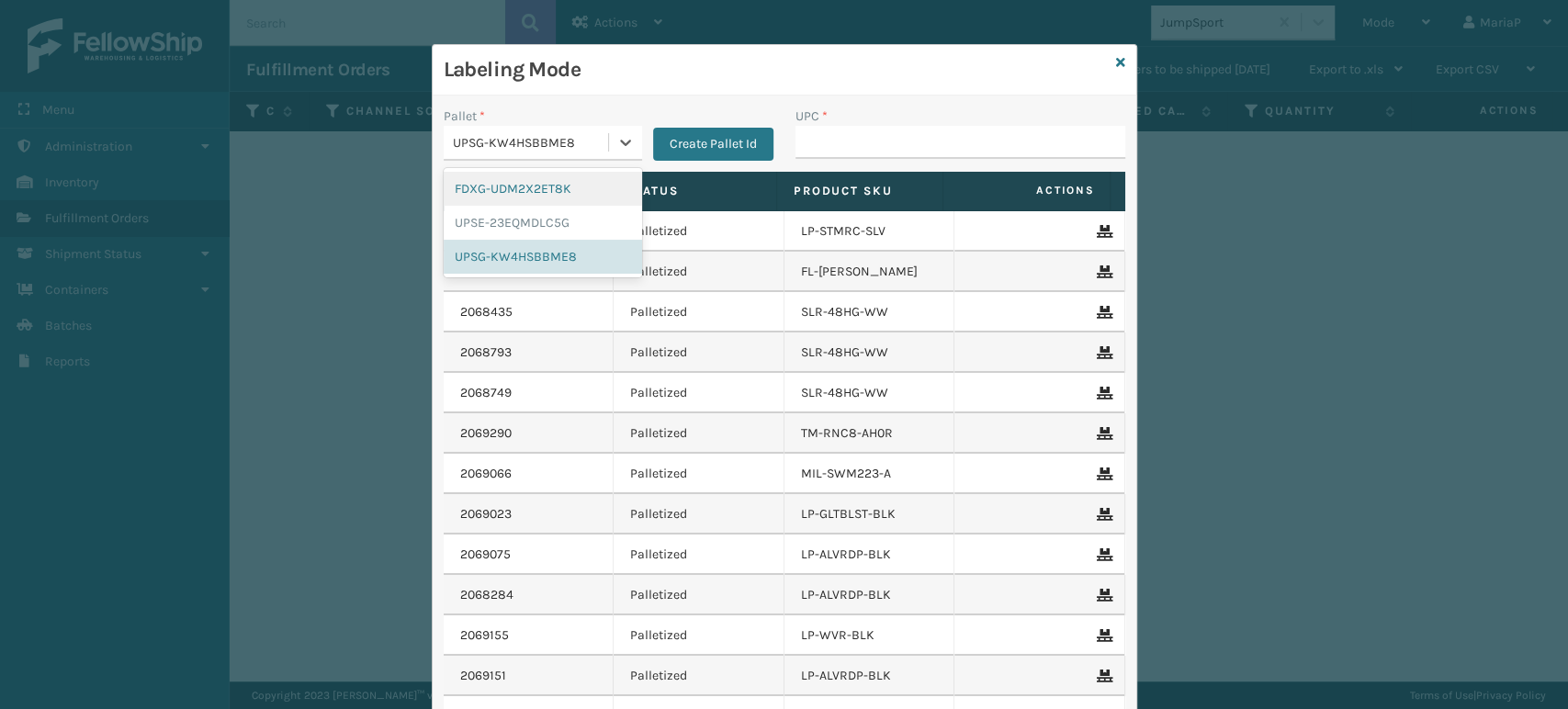
click at [574, 142] on div "UPSG-KW4HSBBME8" at bounding box center [531, 142] width 157 height 19
click at [527, 198] on div "FDXG-UDM2X2ET8K" at bounding box center [542, 188] width 199 height 34
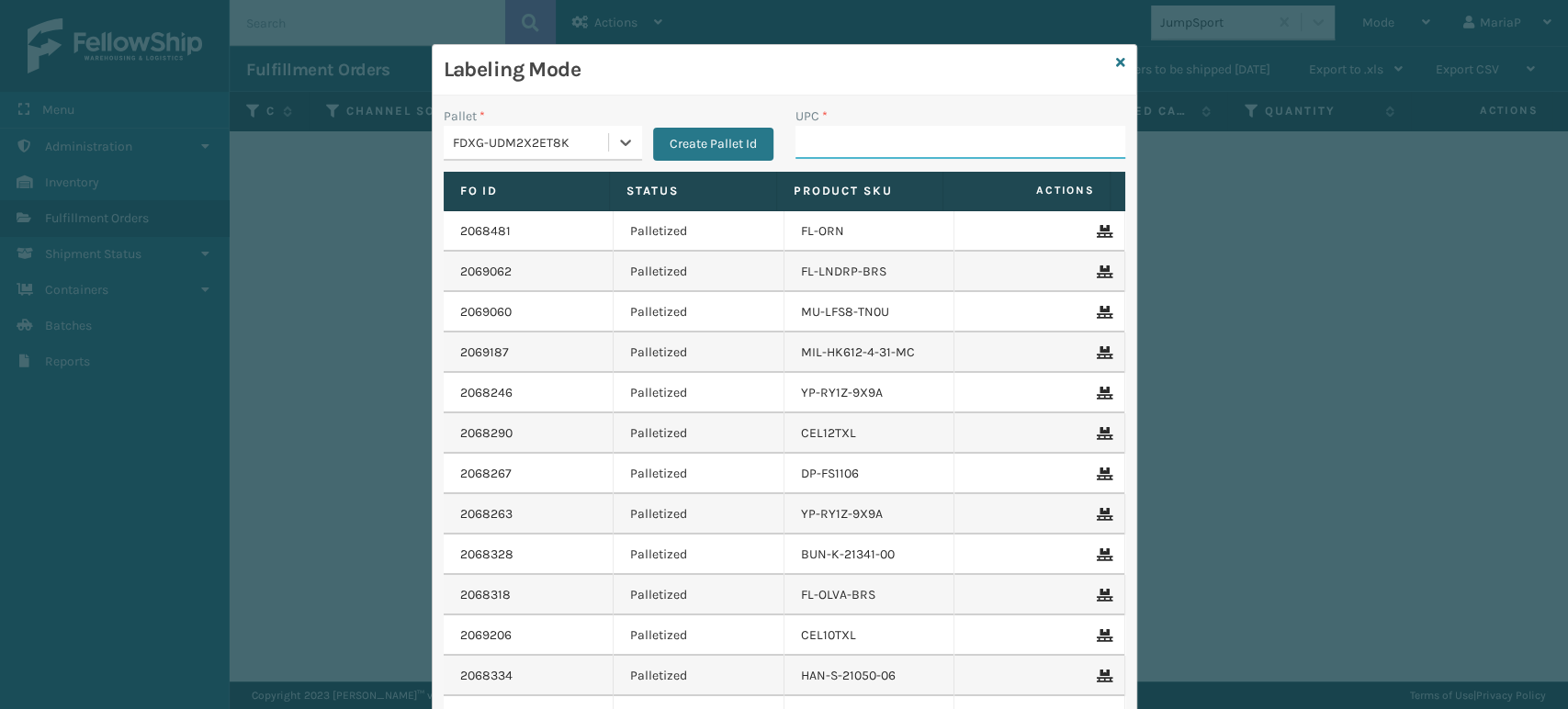
click at [808, 135] on input "UPC *" at bounding box center [961, 142] width 330 height 33
click at [831, 145] on input "UPC *" at bounding box center [961, 142] width 330 height 33
type input "8100819"
click at [889, 153] on input "UPC *" at bounding box center [961, 142] width 330 height 33
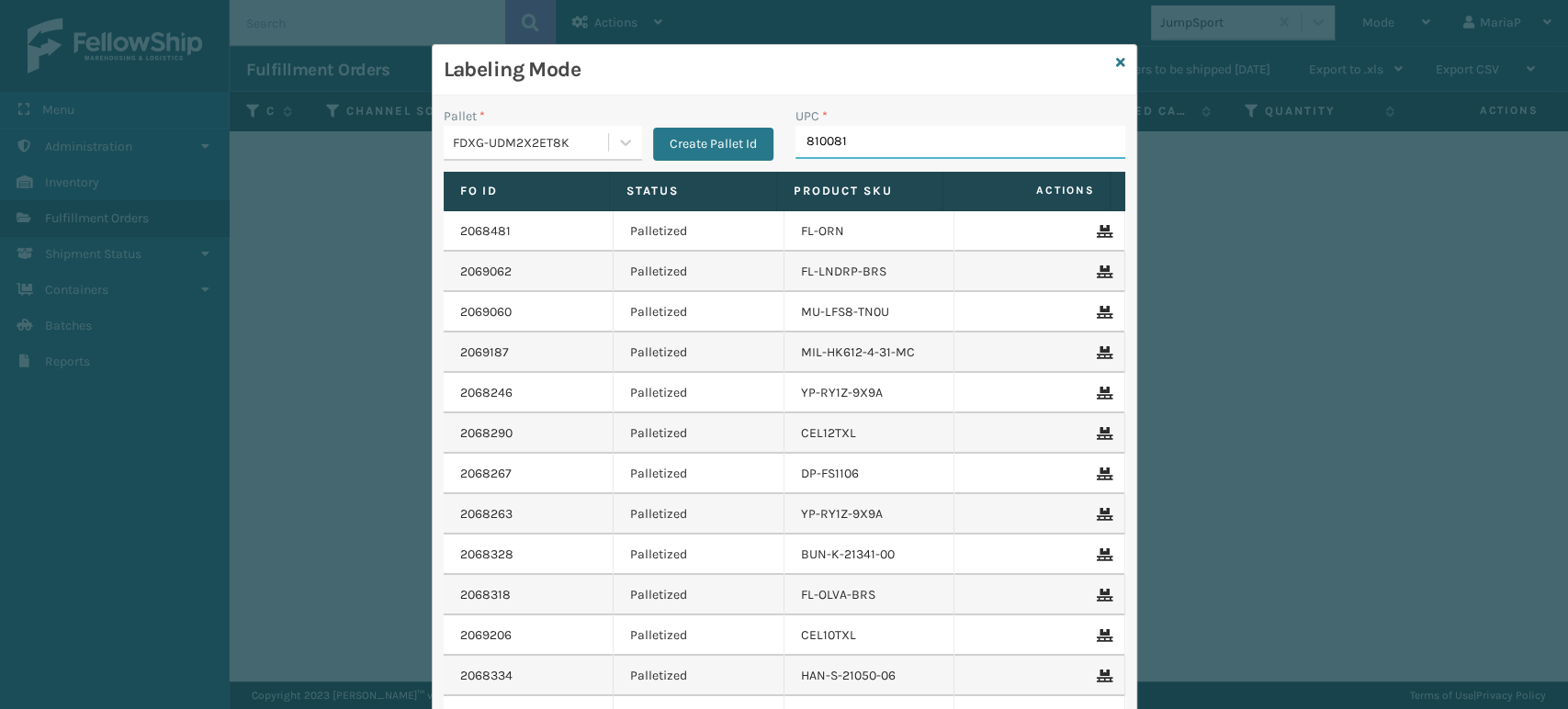
type input "8100819"
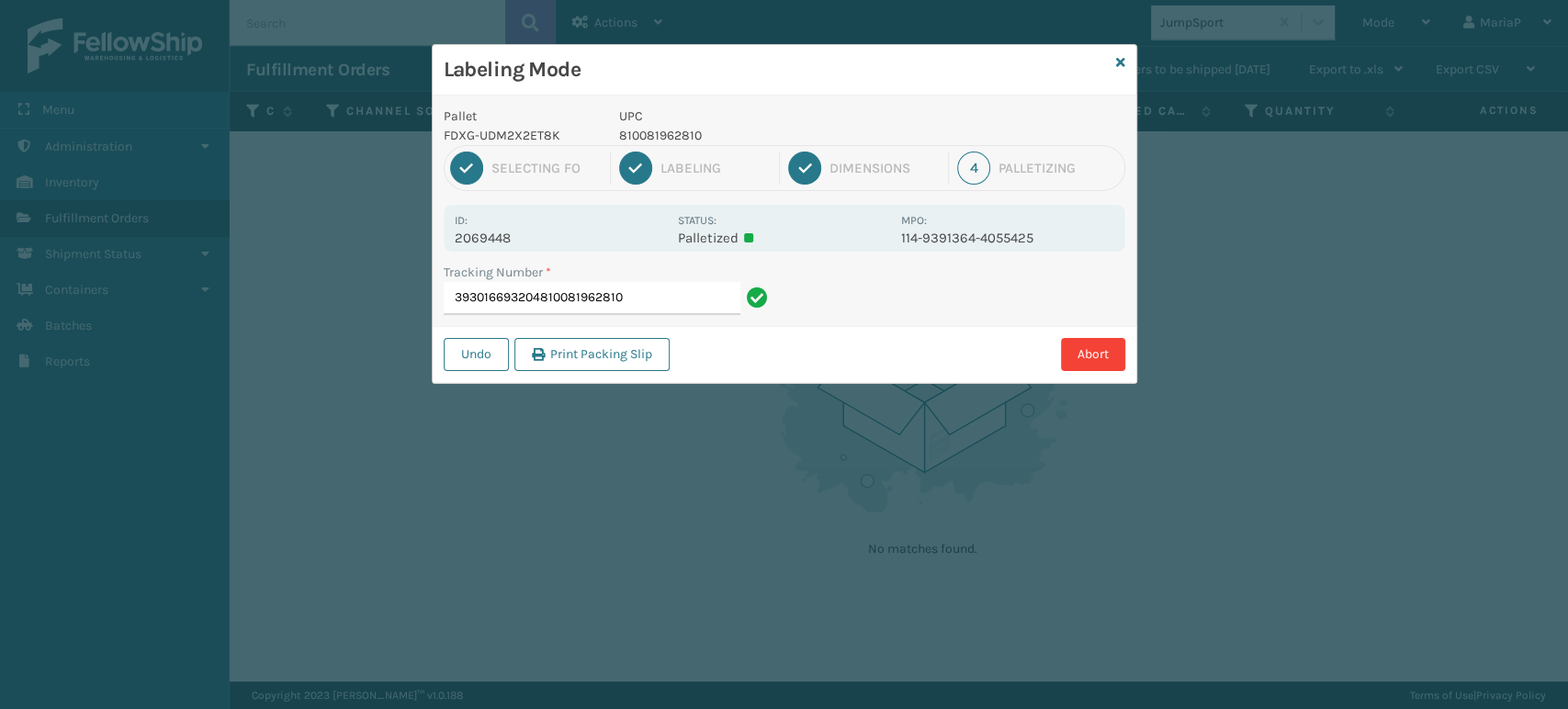
type input "393016693204810081962810"
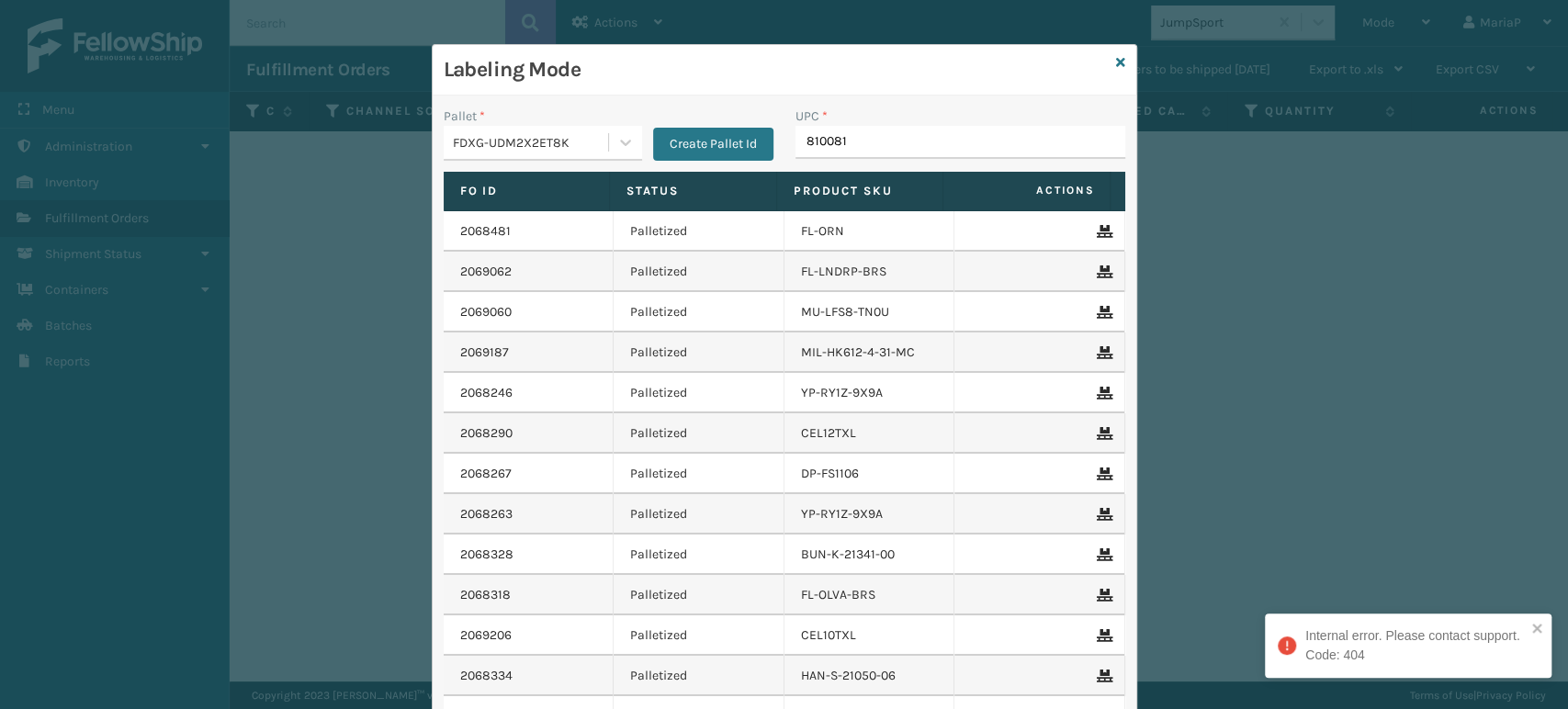
type input "8100819"
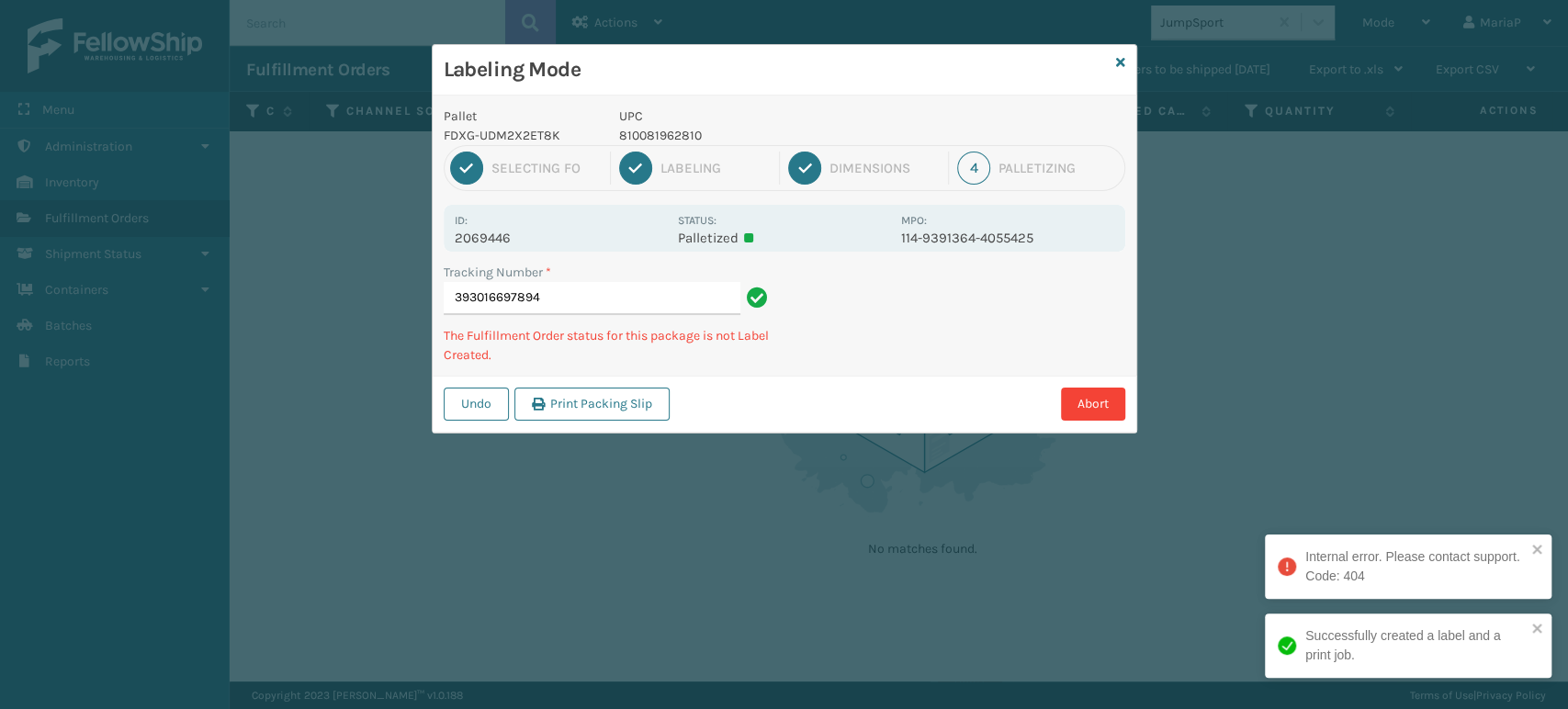
click at [652, 131] on p "810081962810" at bounding box center [754, 136] width 271 height 19
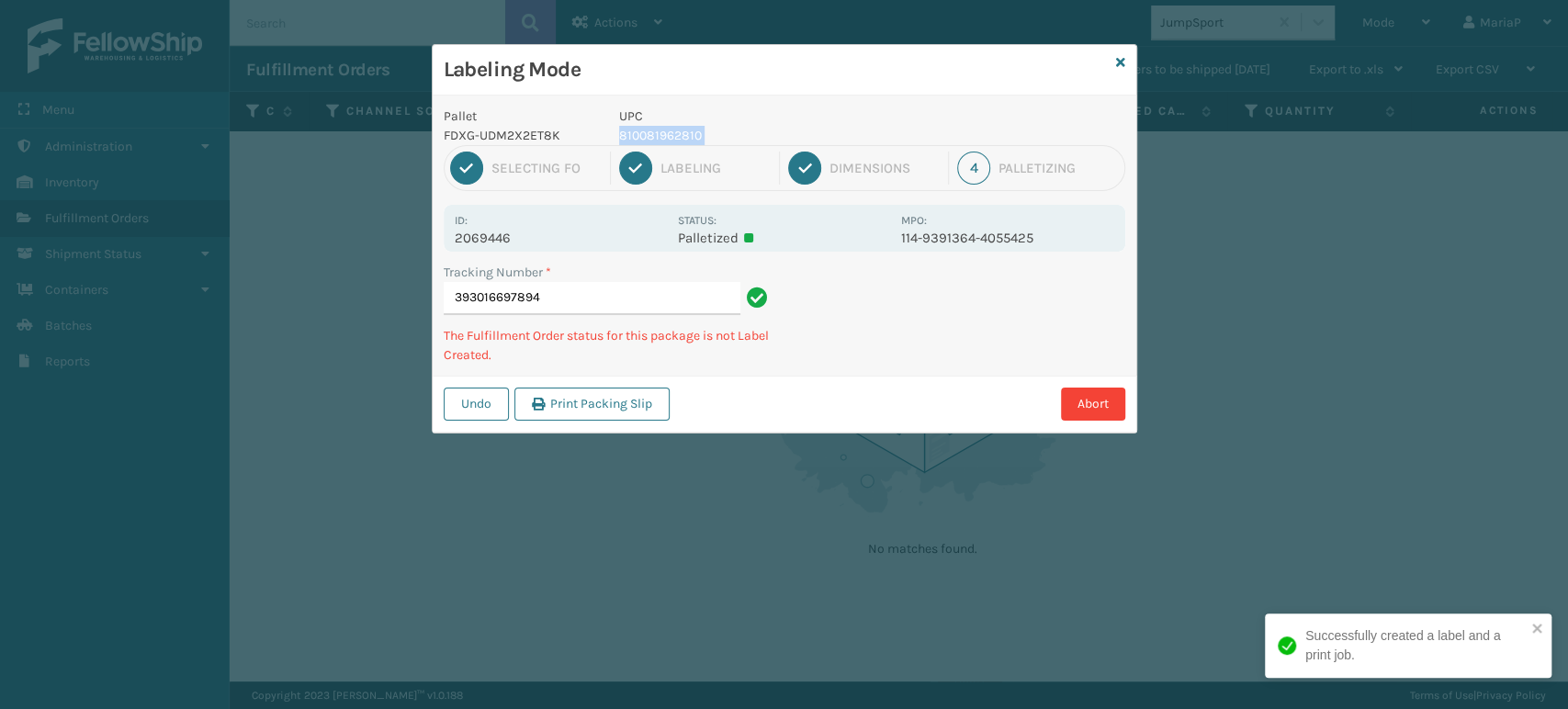
copy p "810081962810"
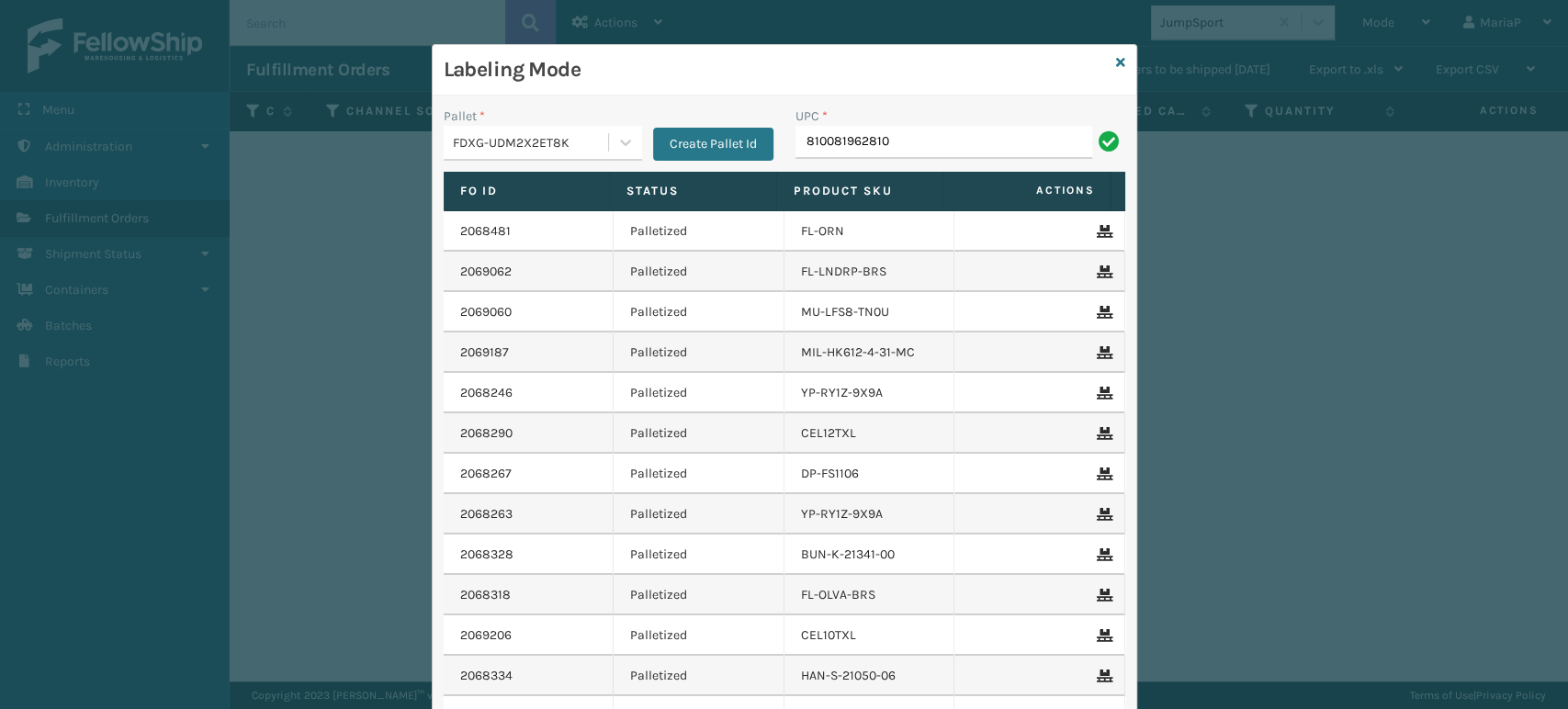
type input "810081962810"
click at [812, 145] on input "UPC *" at bounding box center [961, 142] width 330 height 33
type input "850068315031"
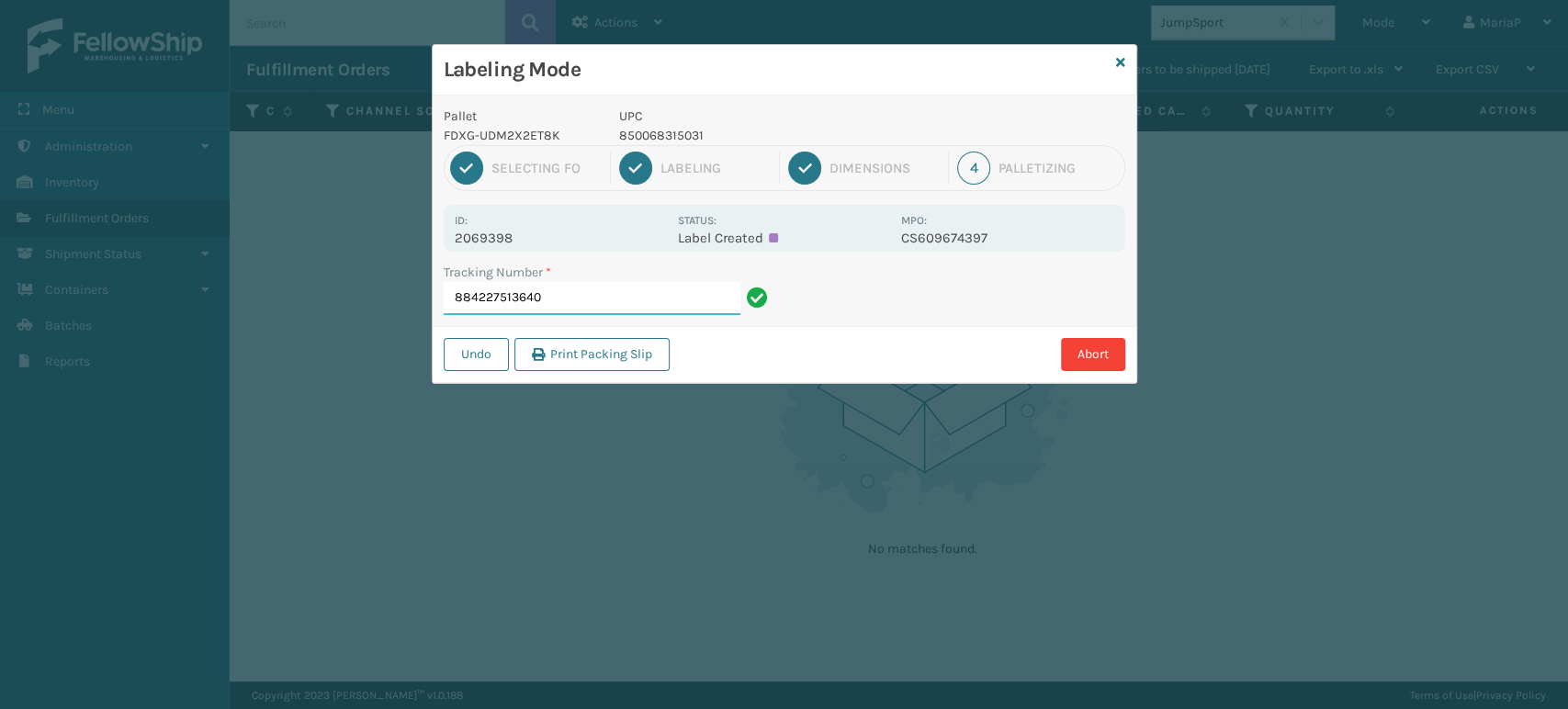
click at [646, 307] on input "884227513640" at bounding box center [591, 298] width 297 height 33
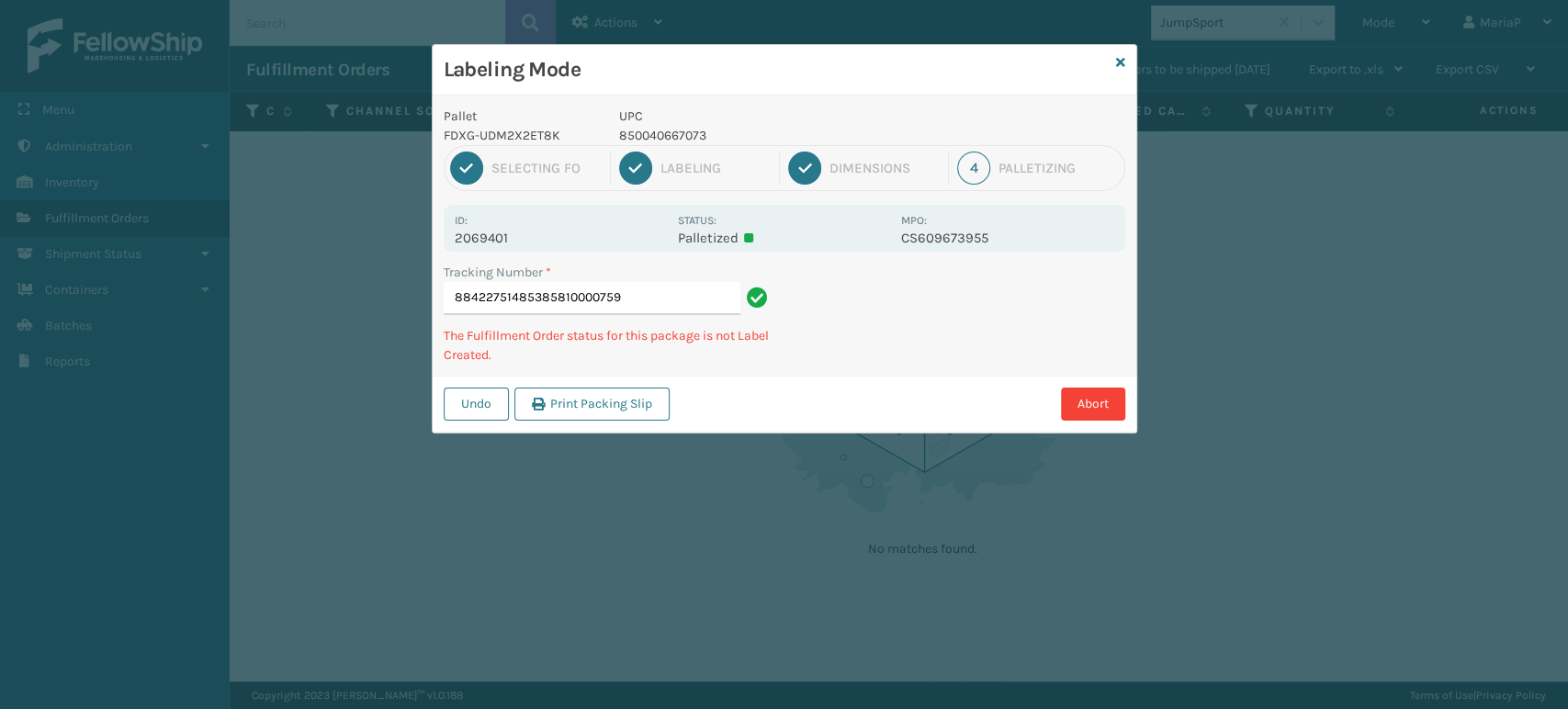
type input "884227514853858100007593"
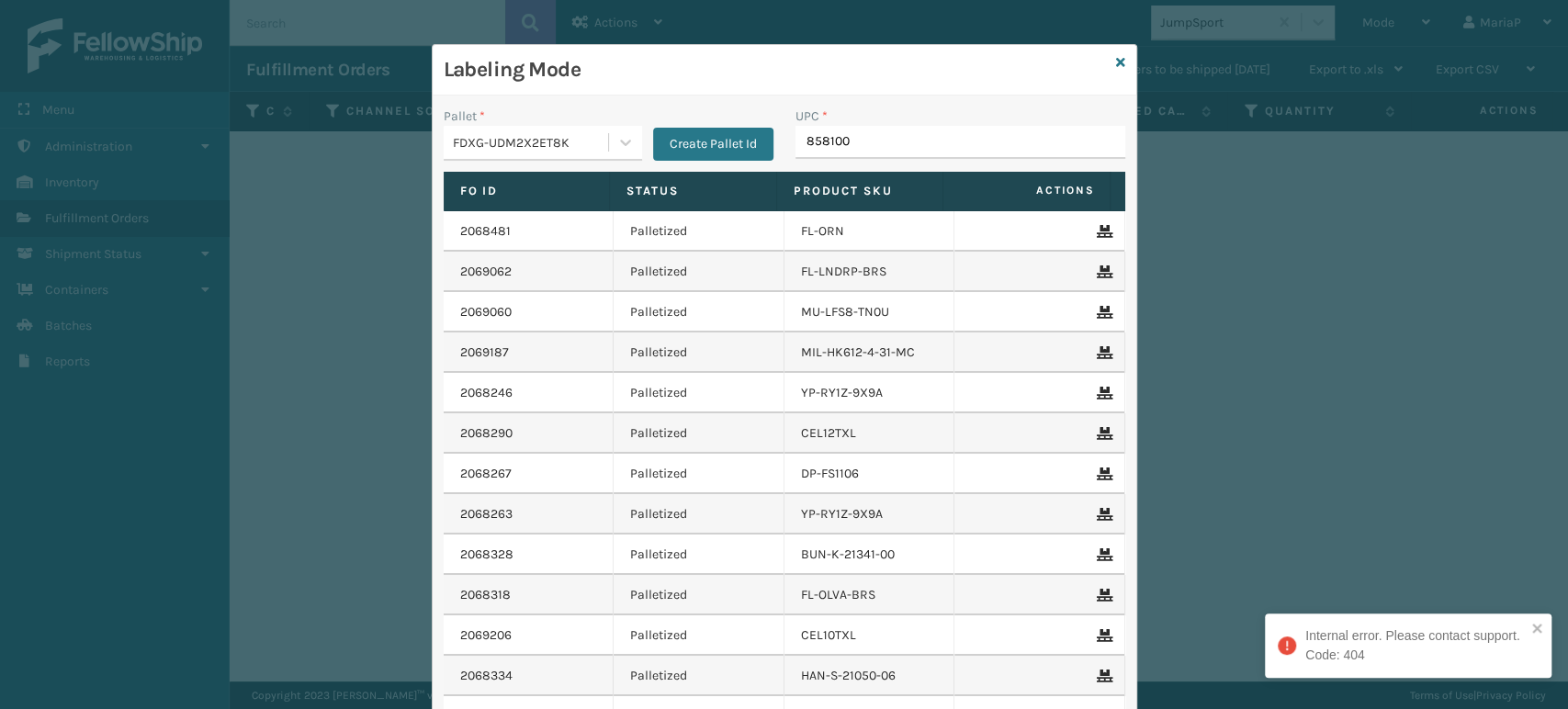
type input "8581000"
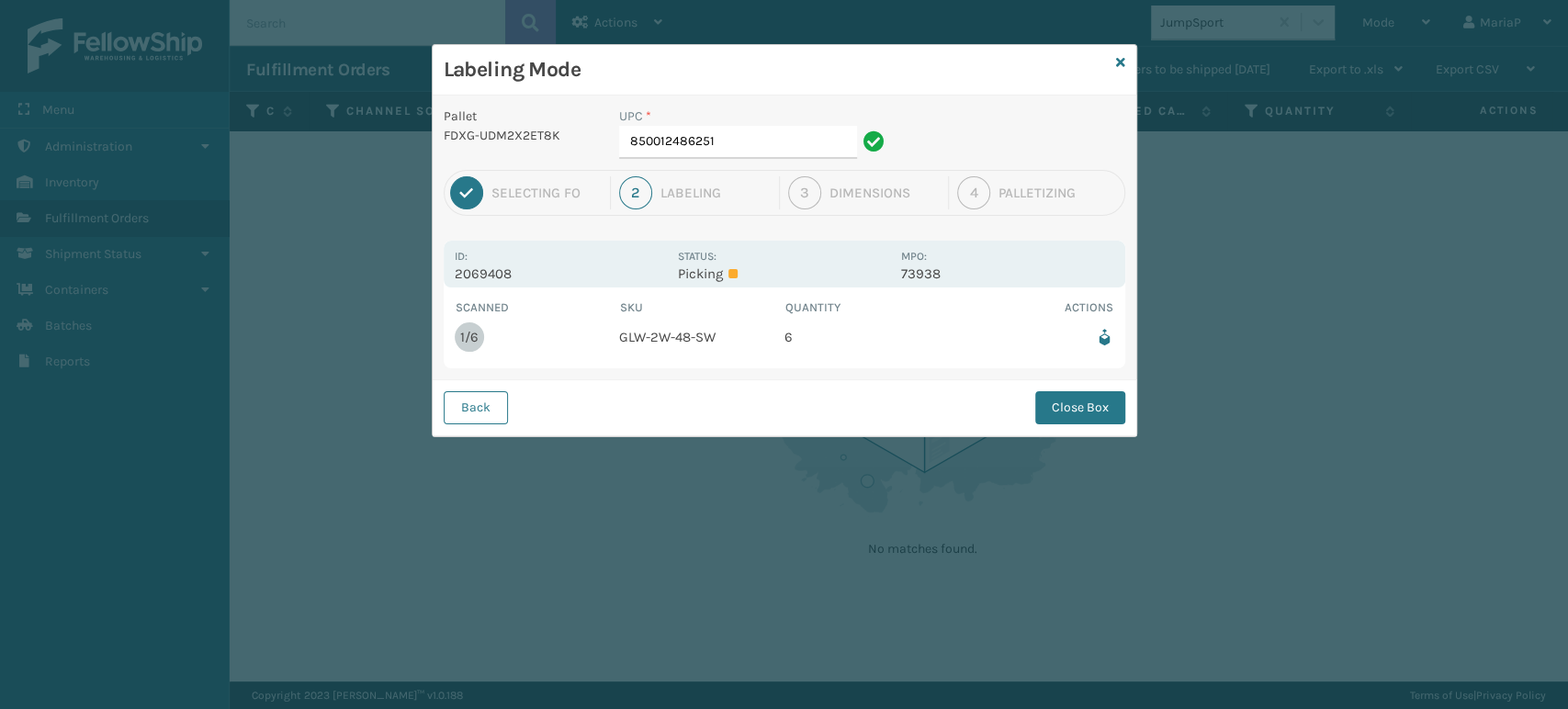
drag, startPoint x: 260, startPoint y: 14, endPoint x: 712, endPoint y: 411, distance: 601.6
click at [712, 411] on div "Back Close Box" at bounding box center [784, 408] width 703 height 56
click at [725, 151] on input "850012486251" at bounding box center [737, 142] width 238 height 33
click at [1101, 421] on button "Close Box" at bounding box center [1080, 408] width 90 height 33
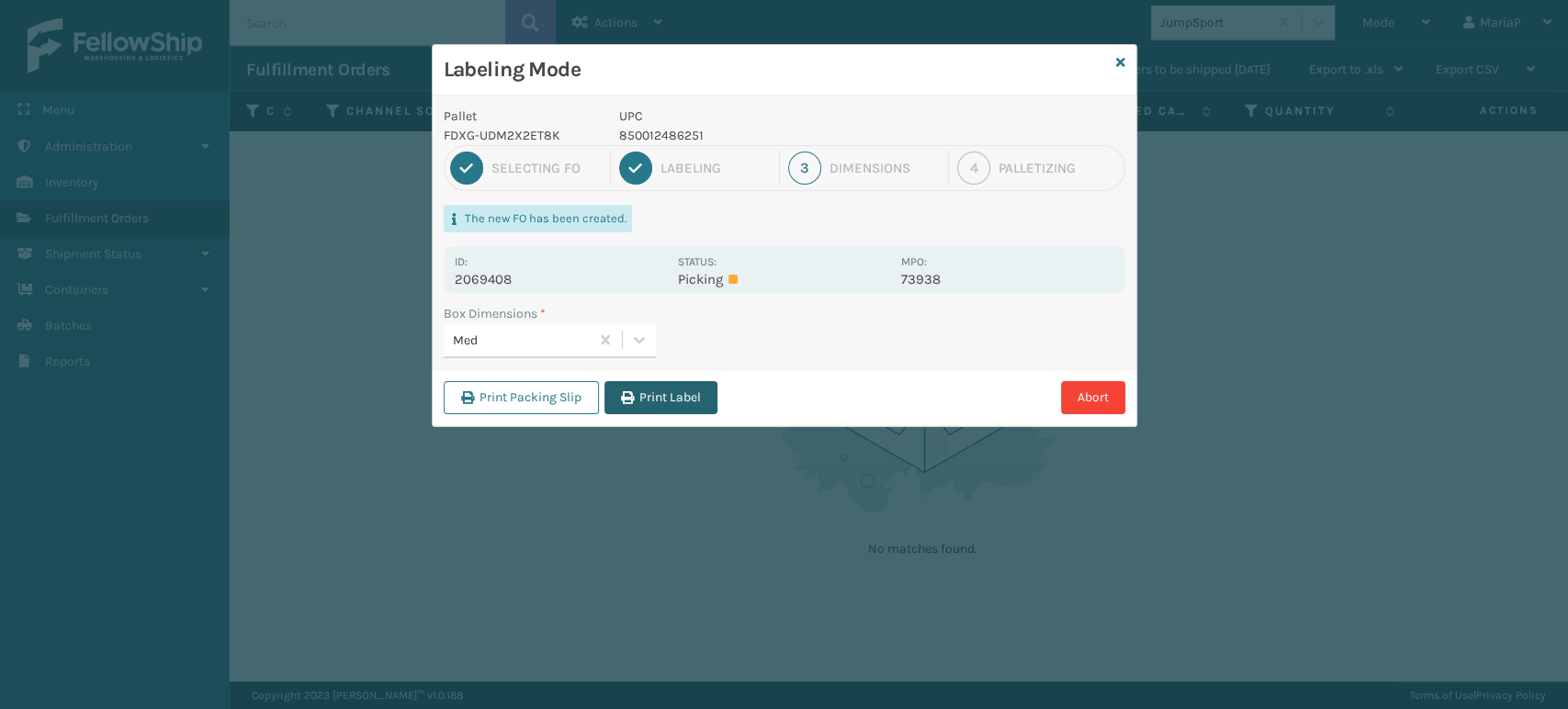
click at [674, 407] on button "Print Label" at bounding box center [661, 397] width 113 height 33
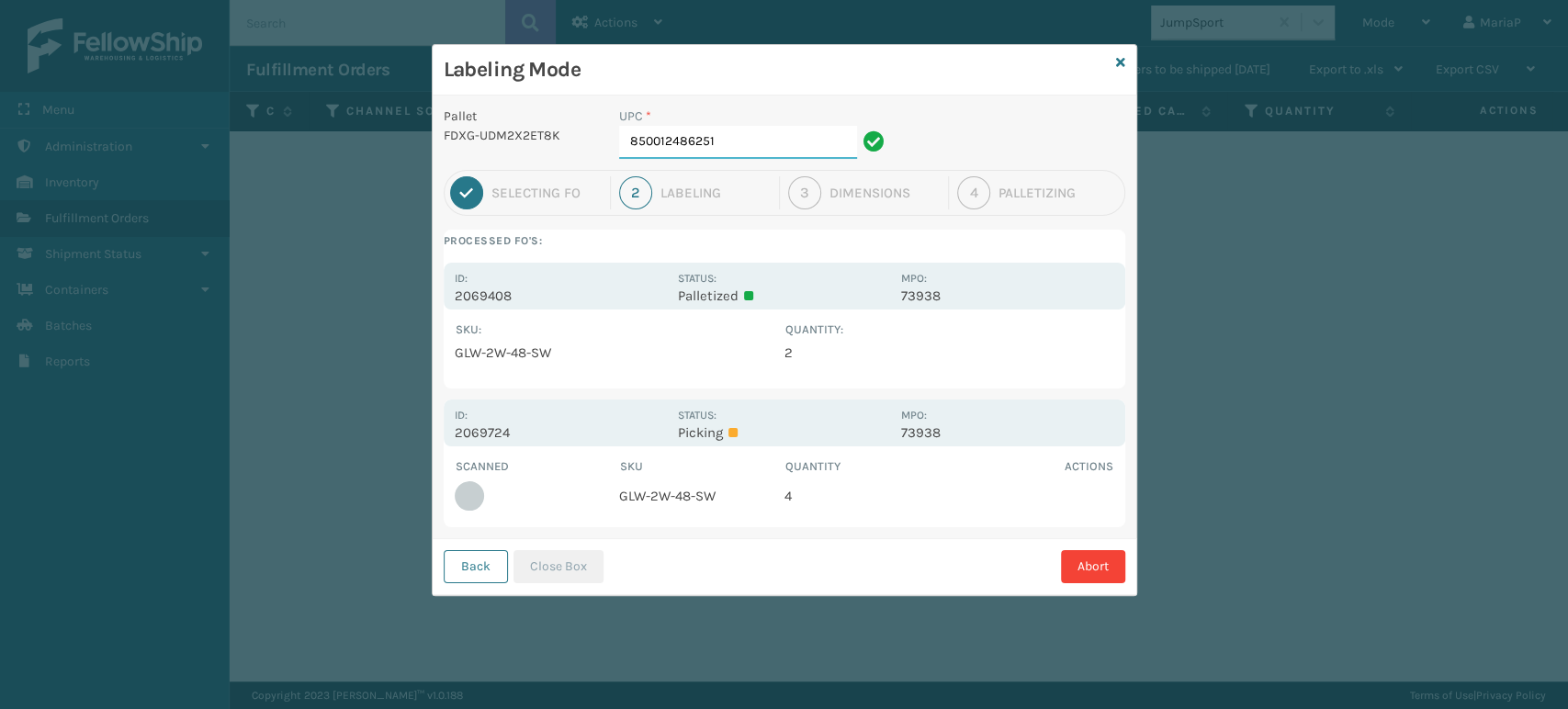
click at [736, 139] on input "850012486251" at bounding box center [737, 142] width 238 height 33
click at [563, 572] on button "Close Box" at bounding box center [558, 566] width 90 height 33
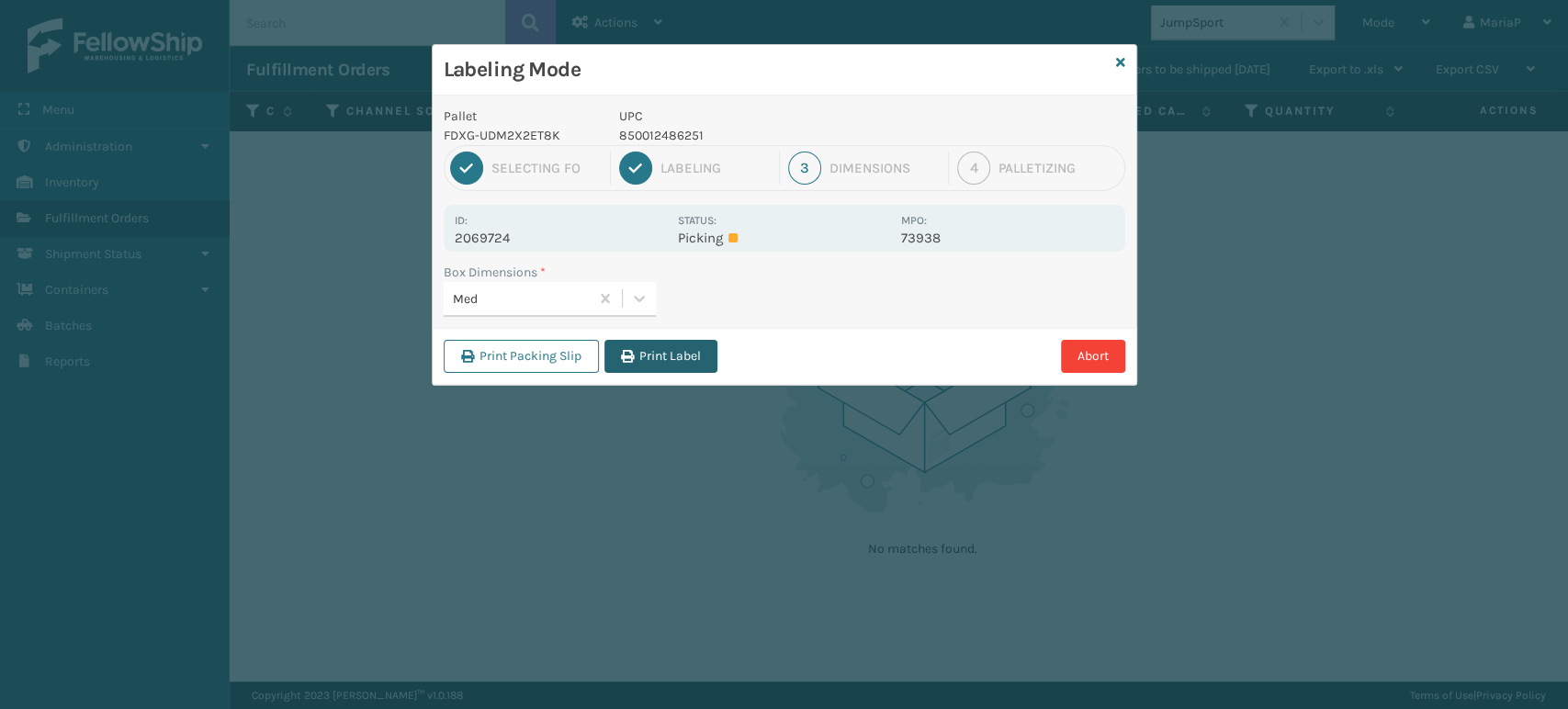
click at [700, 350] on button "Print Label" at bounding box center [661, 356] width 113 height 33
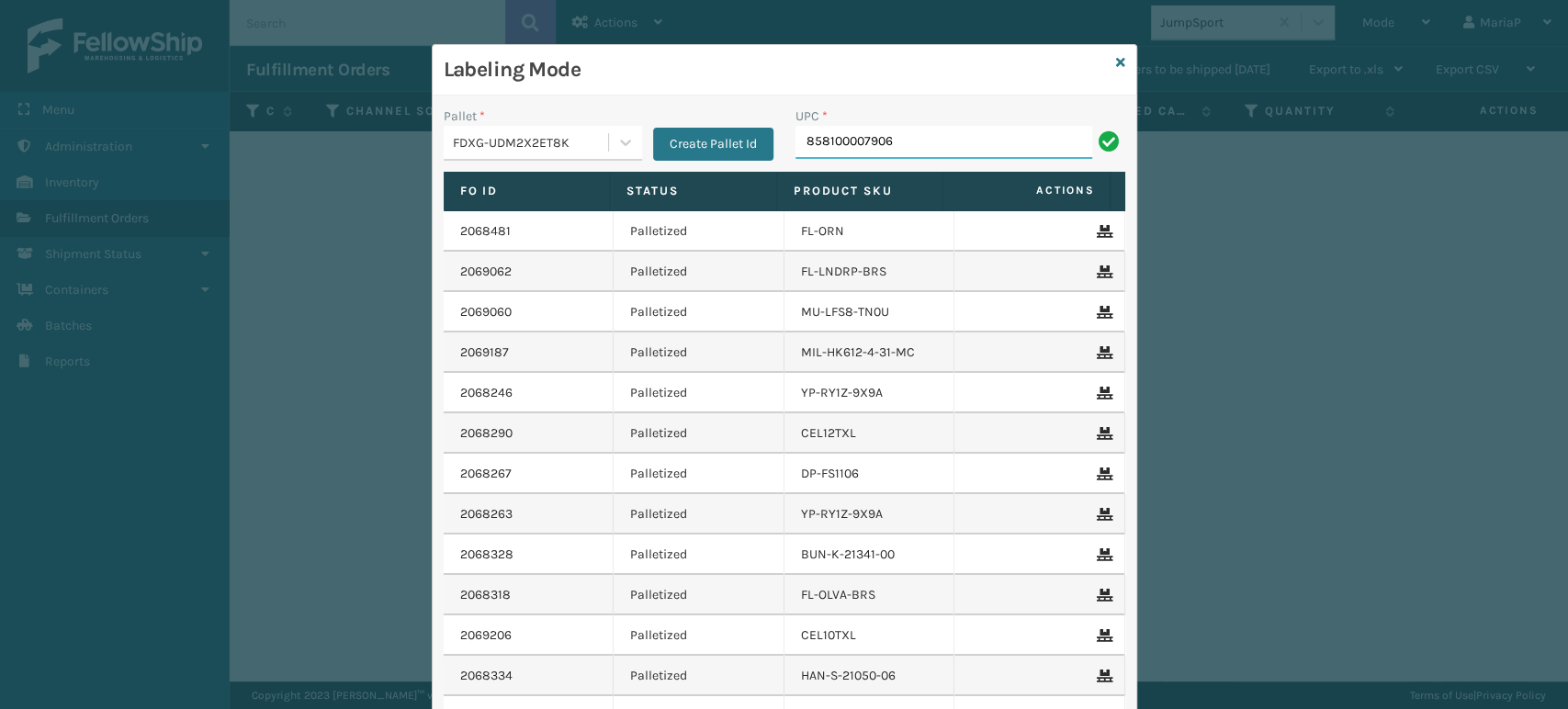
type input "858100007906"
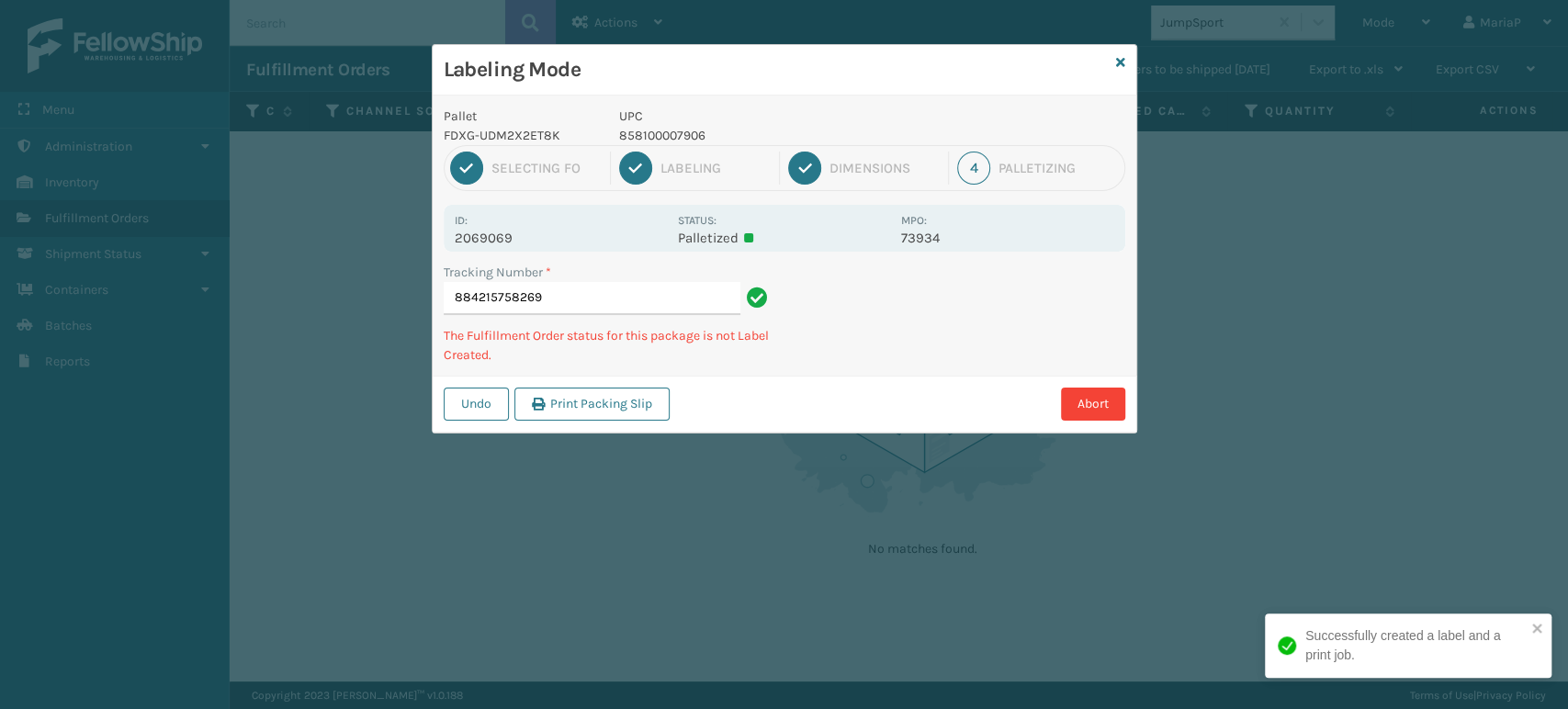
drag, startPoint x: 663, startPoint y: 125, endPoint x: 655, endPoint y: 126, distance: 8.1
click at [661, 126] on p "858100007906" at bounding box center [754, 136] width 271 height 19
click at [655, 126] on p "858100007906" at bounding box center [754, 136] width 271 height 19
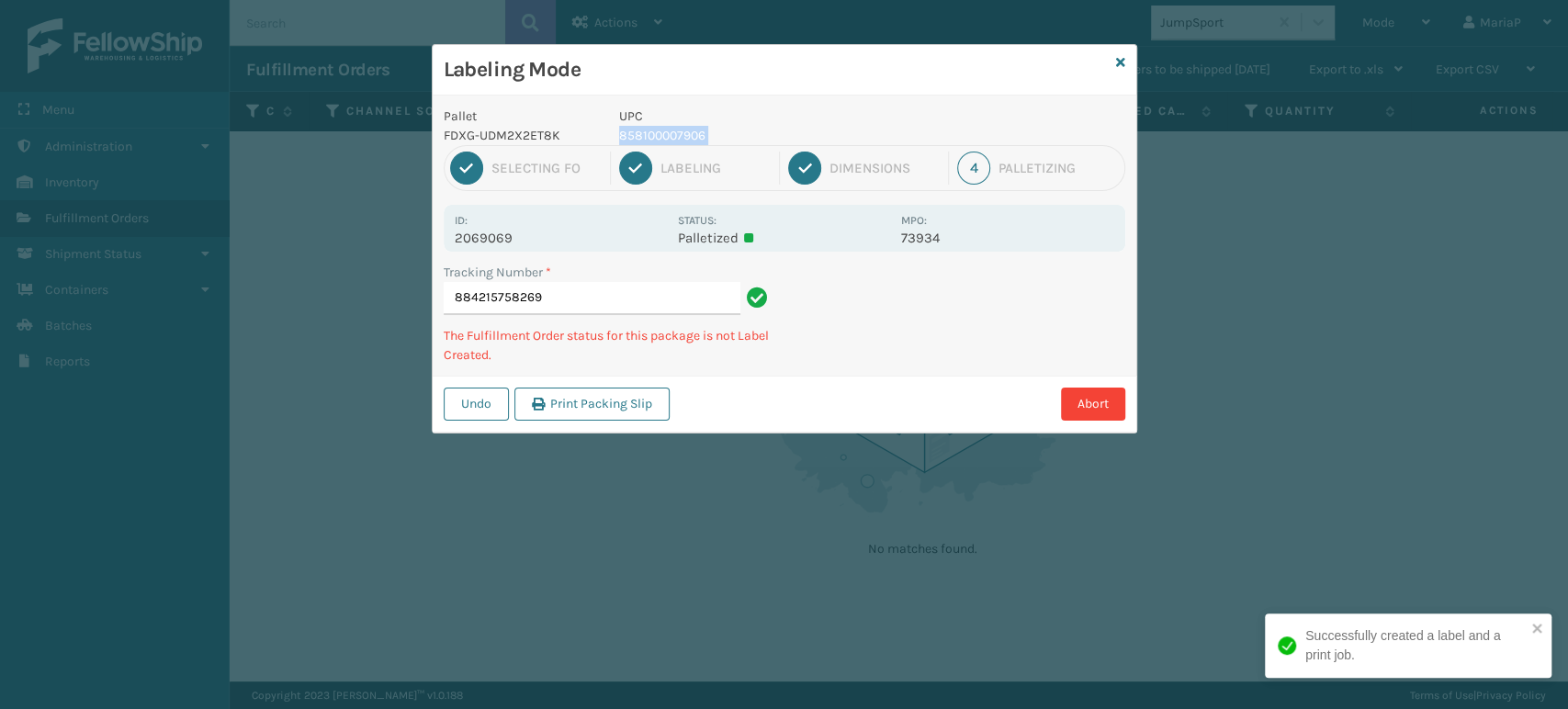
copy p "858100007906"
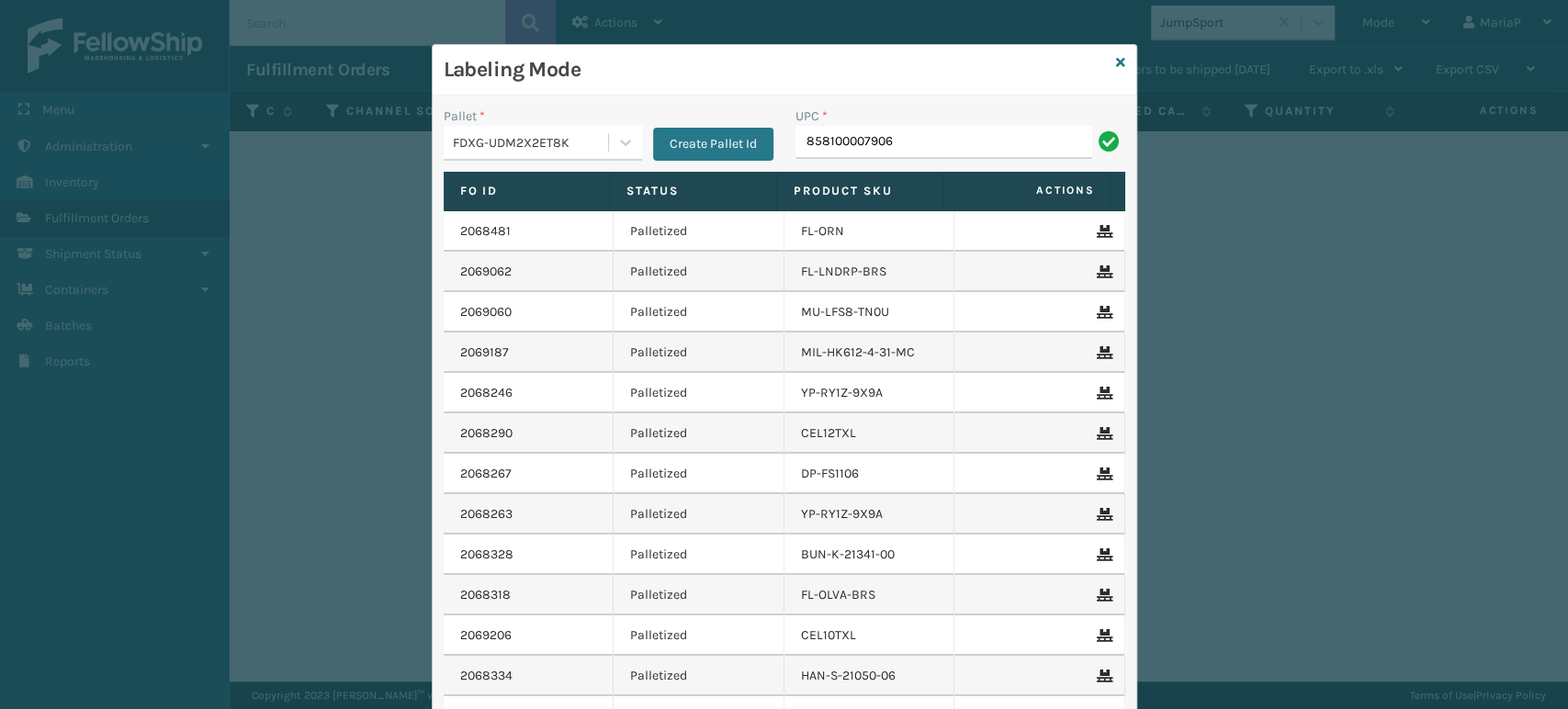
type input "858100007906"
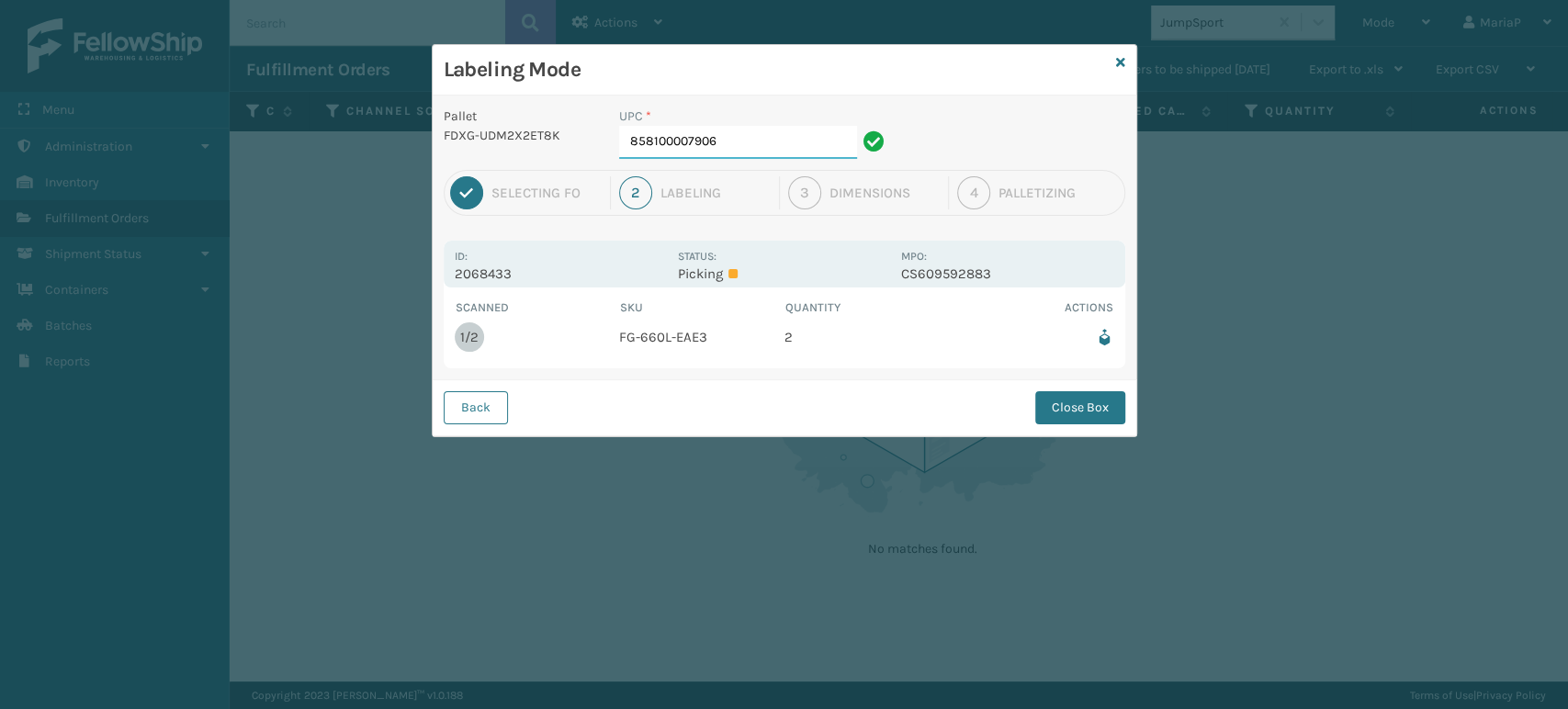
click at [763, 150] on input "858100007906" at bounding box center [737, 142] width 238 height 33
click at [1089, 406] on button "Close Box" at bounding box center [1080, 408] width 90 height 33
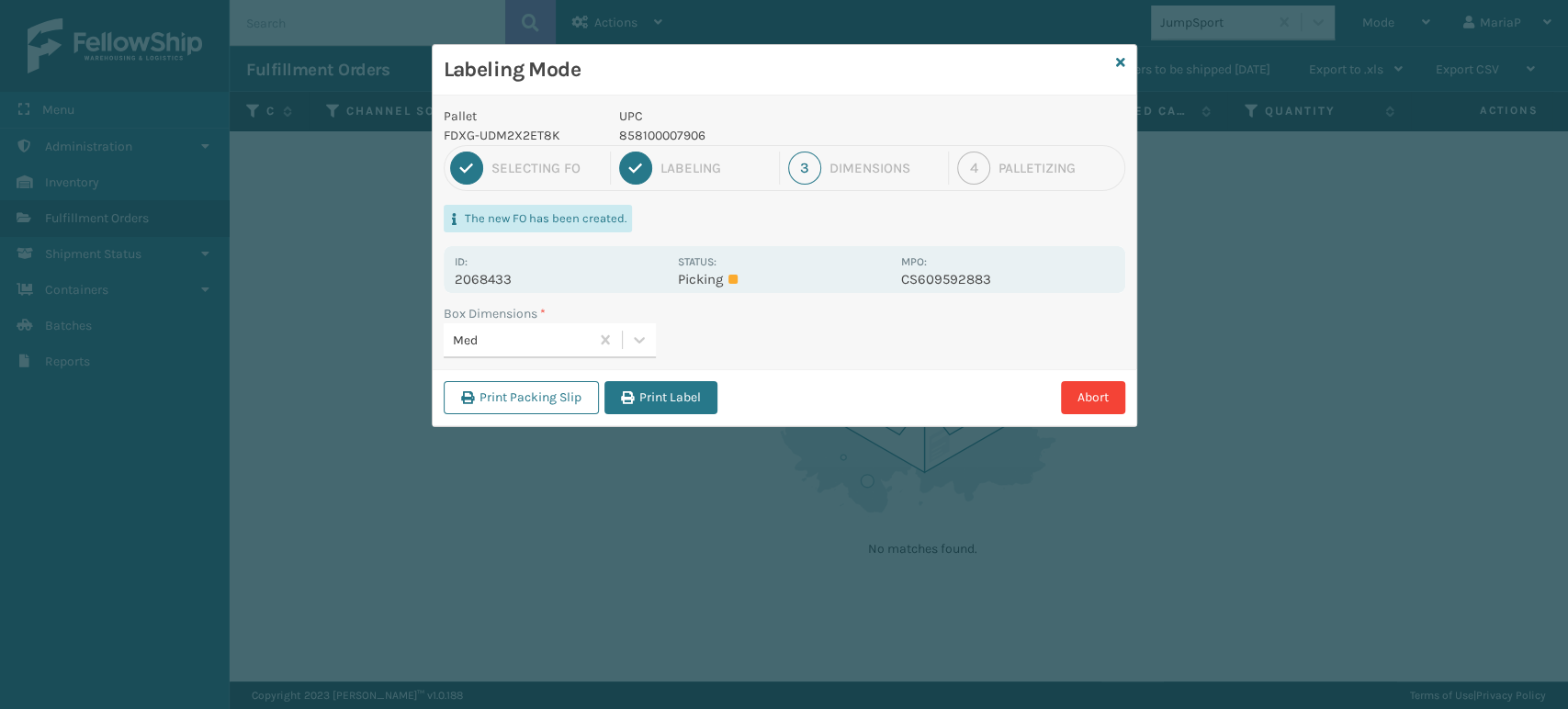
drag, startPoint x: 718, startPoint y: 408, endPoint x: 678, endPoint y: 394, distance: 42.4
click at [696, 401] on button "Print Label" at bounding box center [661, 397] width 113 height 33
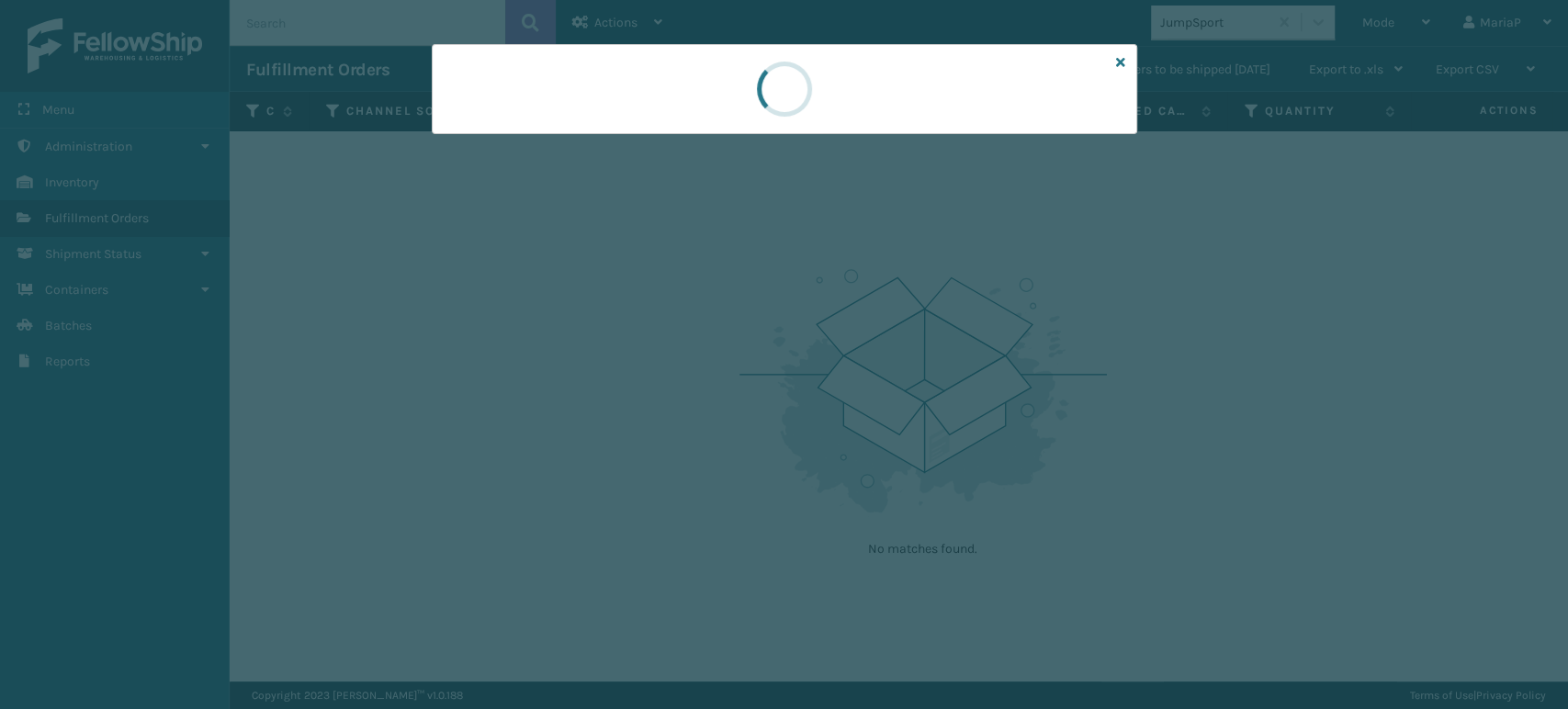
click at [677, 394] on div at bounding box center [784, 354] width 1568 height 709
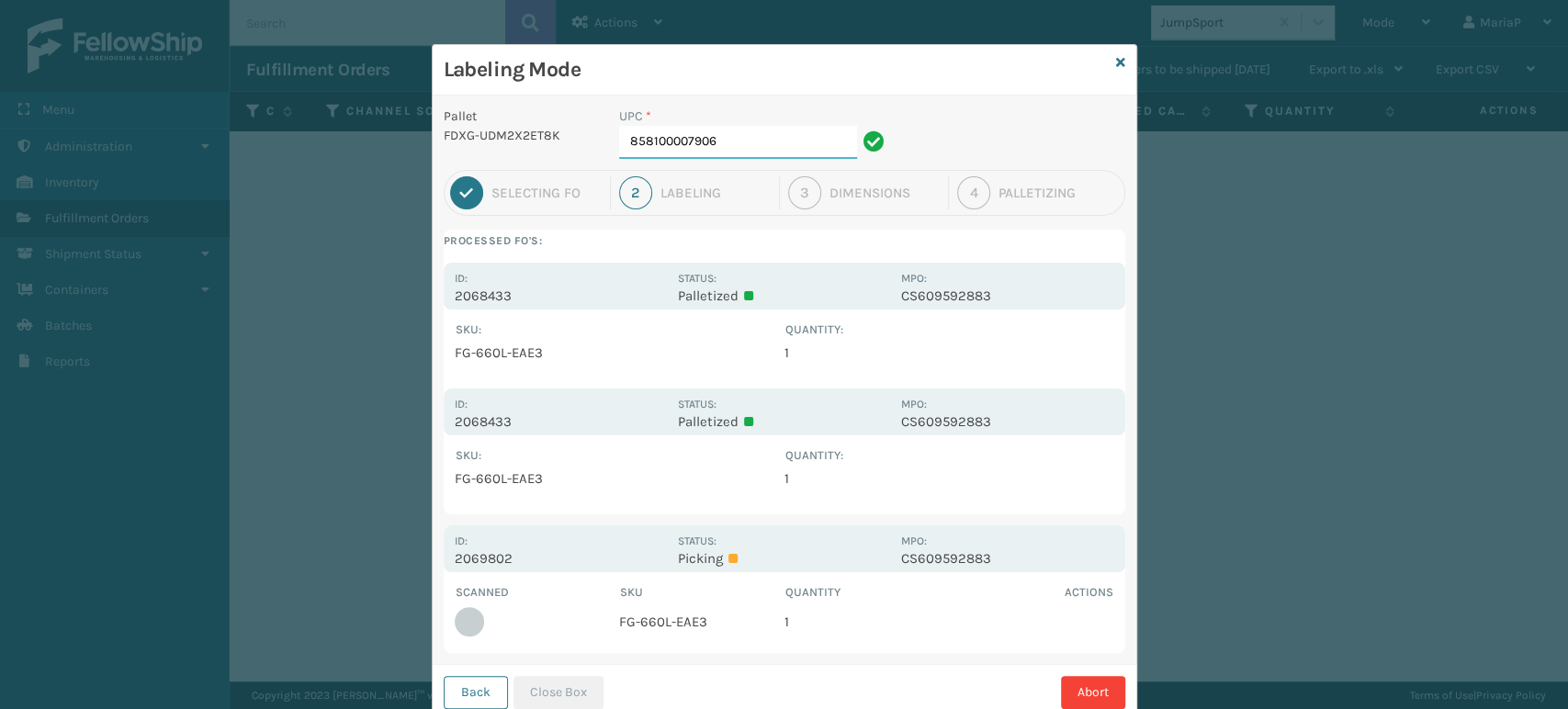
click at [742, 140] on input "858100007906" at bounding box center [737, 142] width 238 height 33
click at [564, 682] on button "Close Box" at bounding box center [558, 692] width 90 height 33
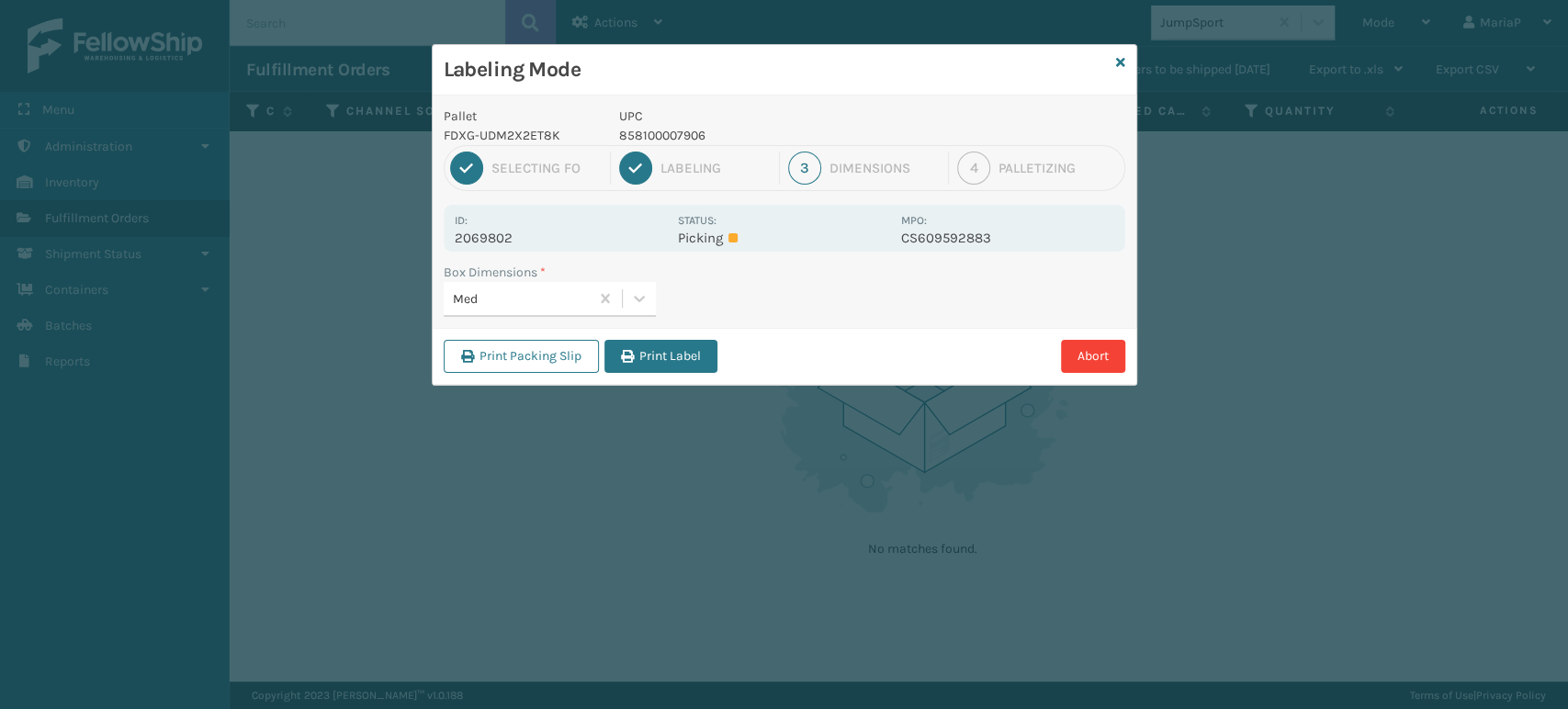
click at [610, 360] on button "Print Label" at bounding box center [661, 356] width 113 height 33
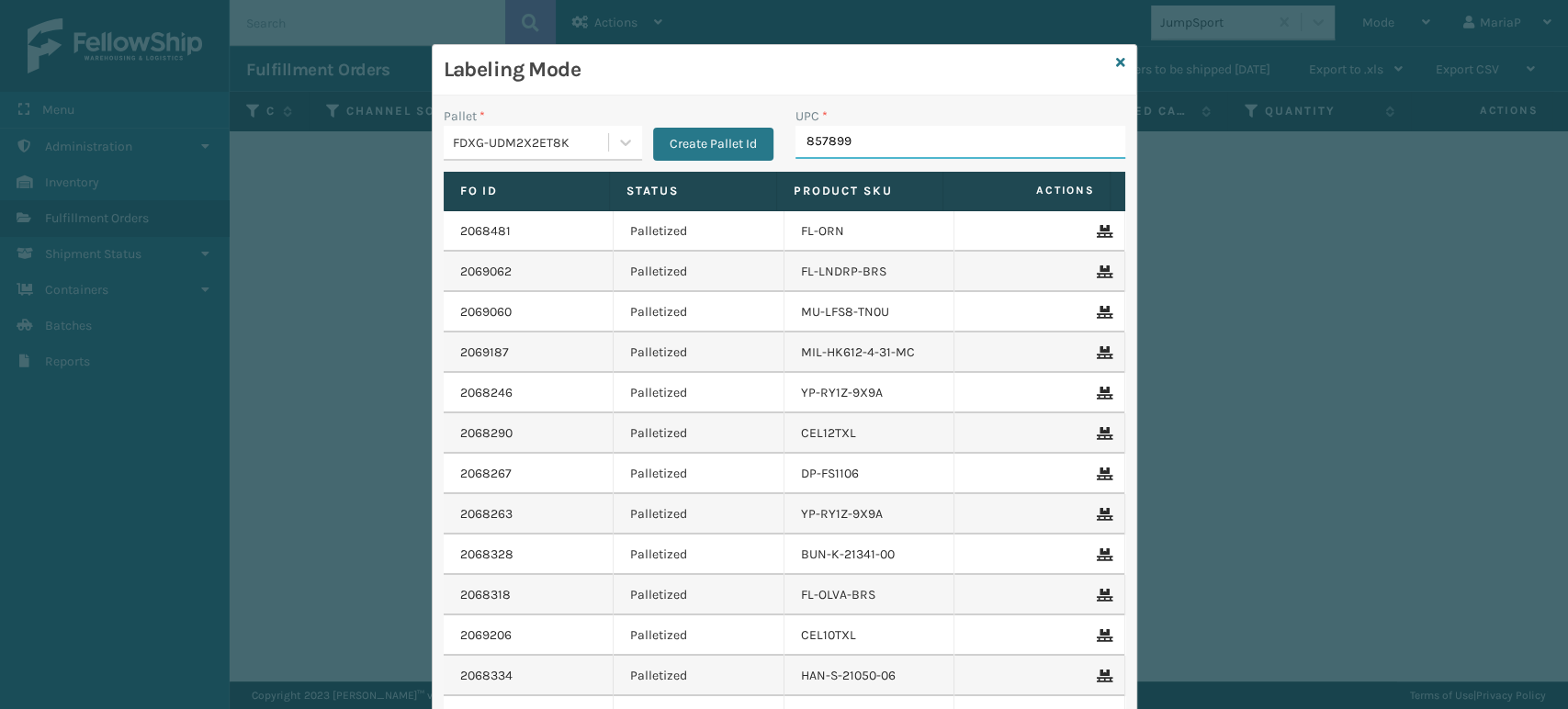
type input "8578990"
type input "850068315055"
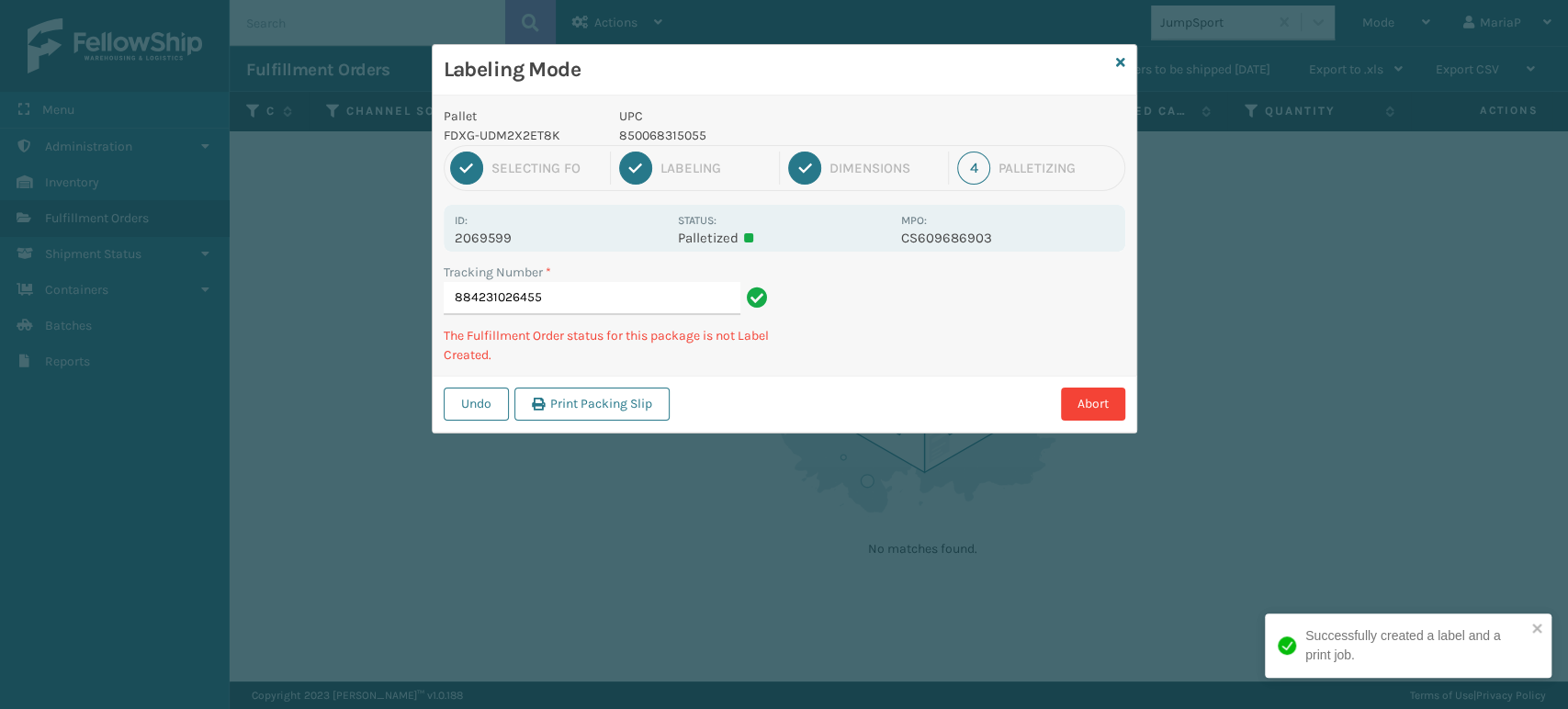
click at [643, 131] on p "850068315055" at bounding box center [754, 136] width 271 height 19
drag, startPoint x: 643, startPoint y: 131, endPoint x: 641, endPoint y: 107, distance: 24.1
click at [644, 131] on p "850068315055" at bounding box center [754, 136] width 271 height 19
copy p "850068315055"
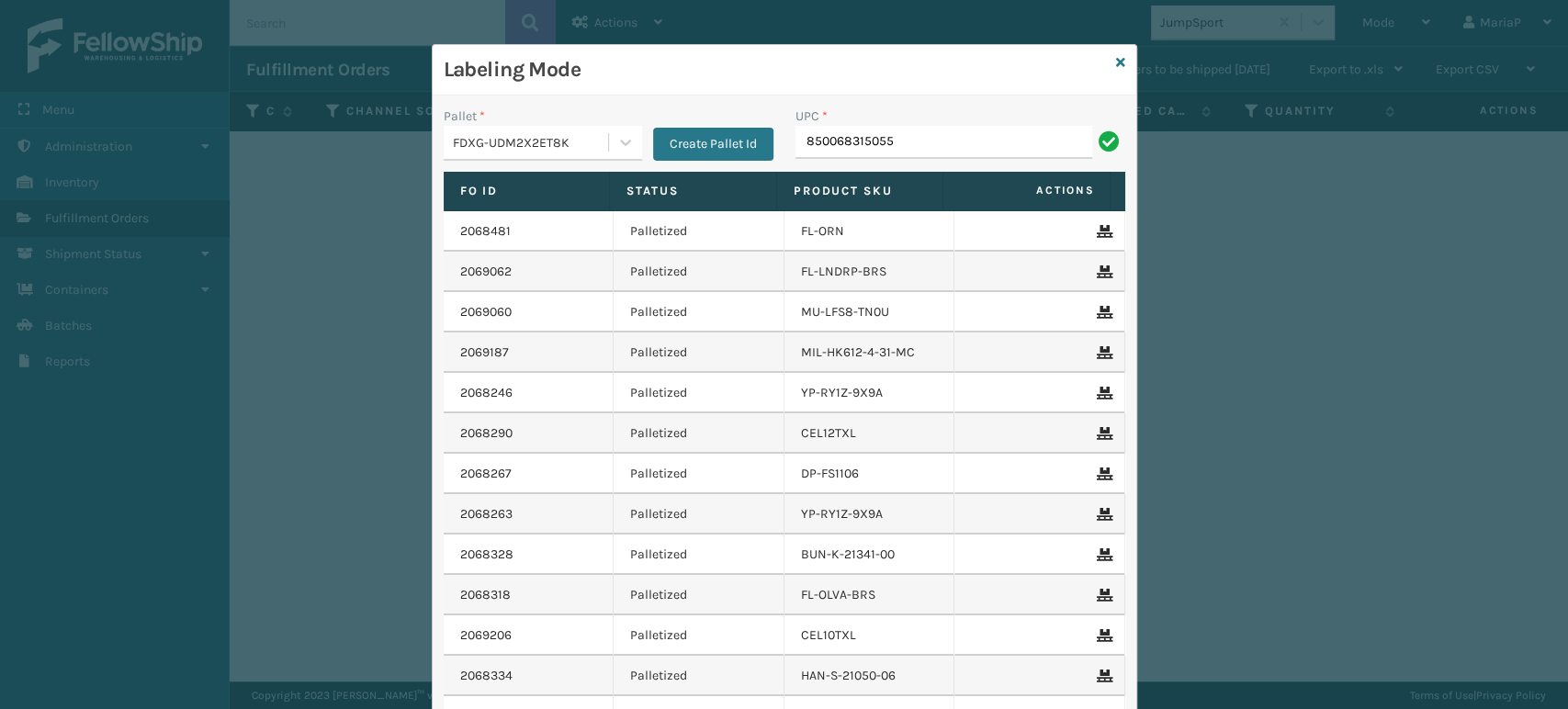
type input "850068315055"
click at [855, 141] on input "UPC *" at bounding box center [961, 142] width 330 height 33
click at [832, 135] on input "UPC *" at bounding box center [961, 142] width 330 height 33
type input "8544030"
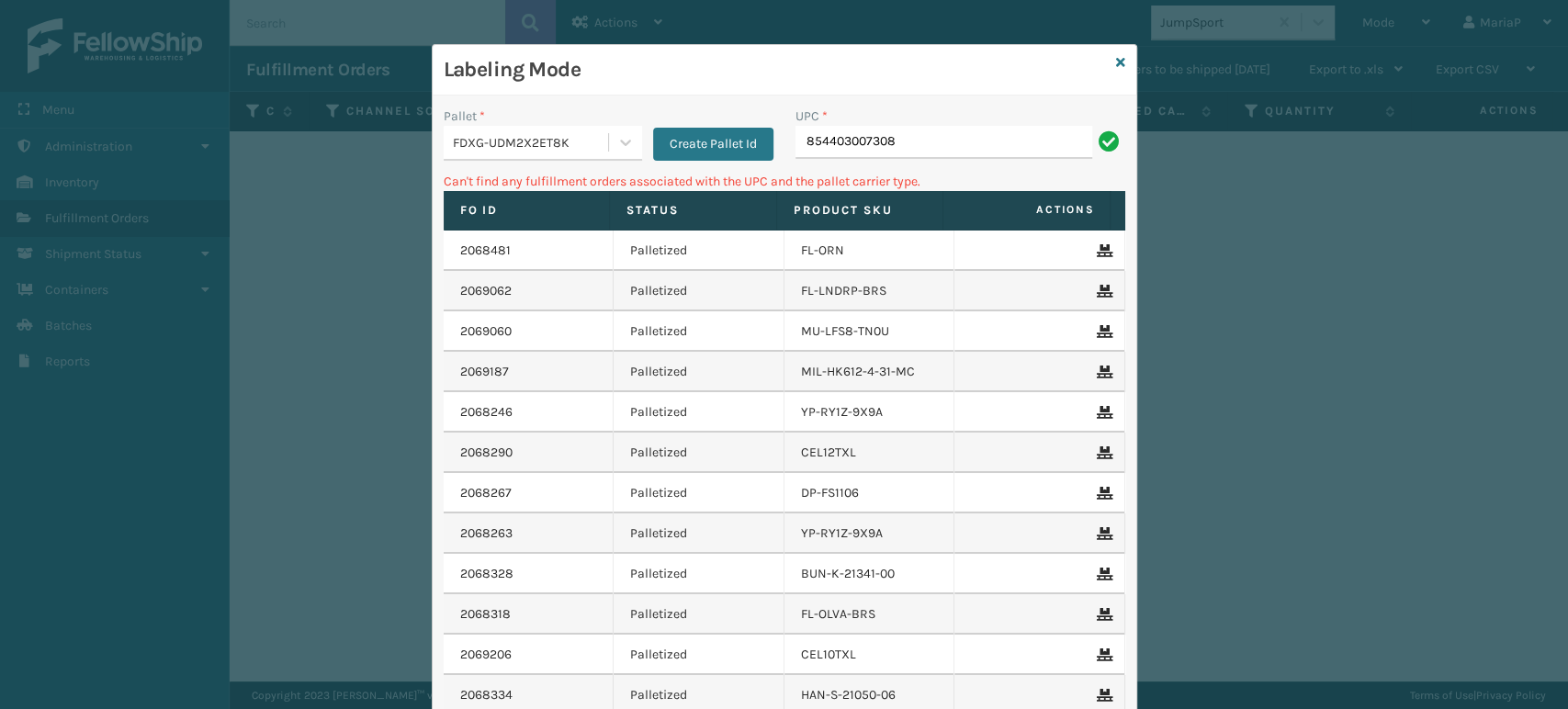
click at [529, 150] on div "FDXG-UDM2X2ET8K" at bounding box center [531, 142] width 157 height 19
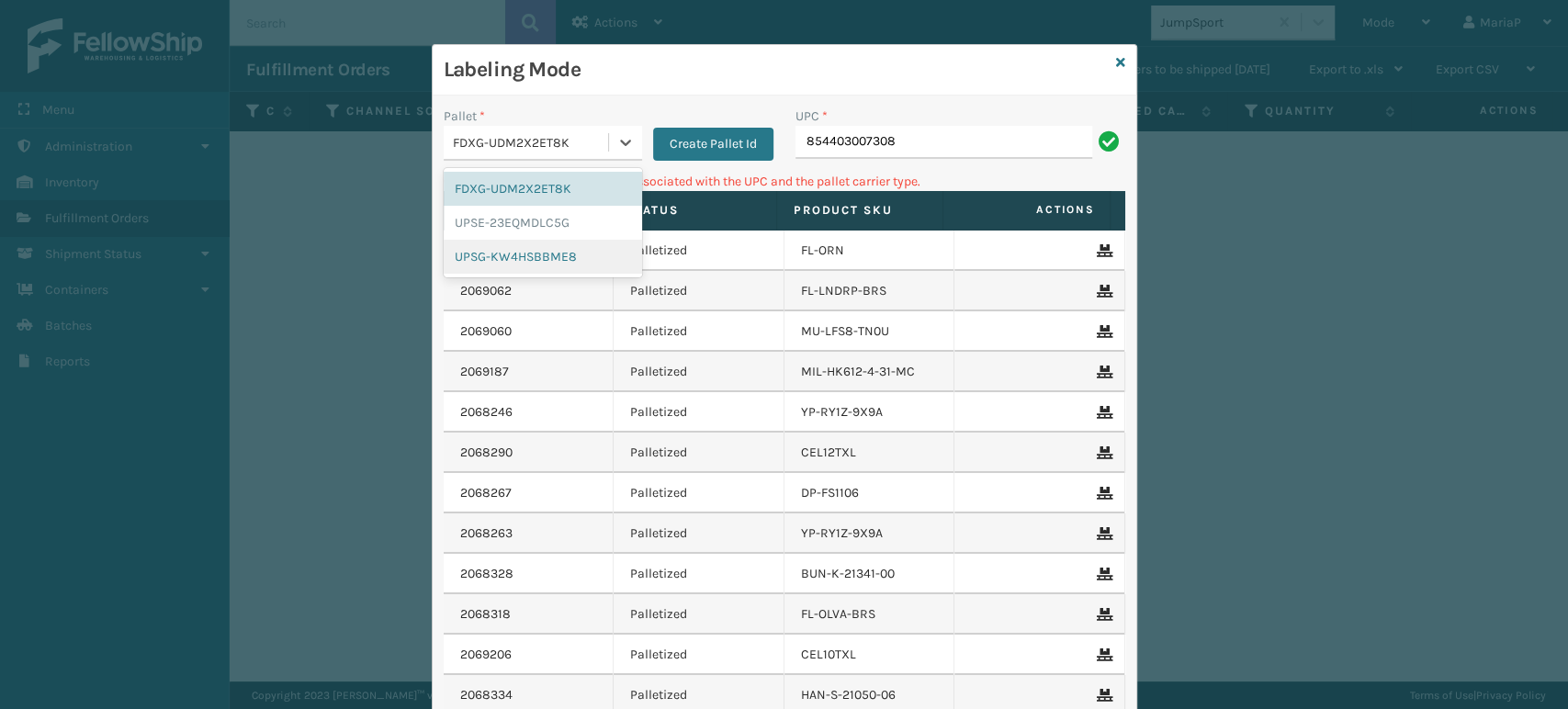
click at [539, 255] on div "UPSG-KW4HSBBME8" at bounding box center [542, 257] width 199 height 34
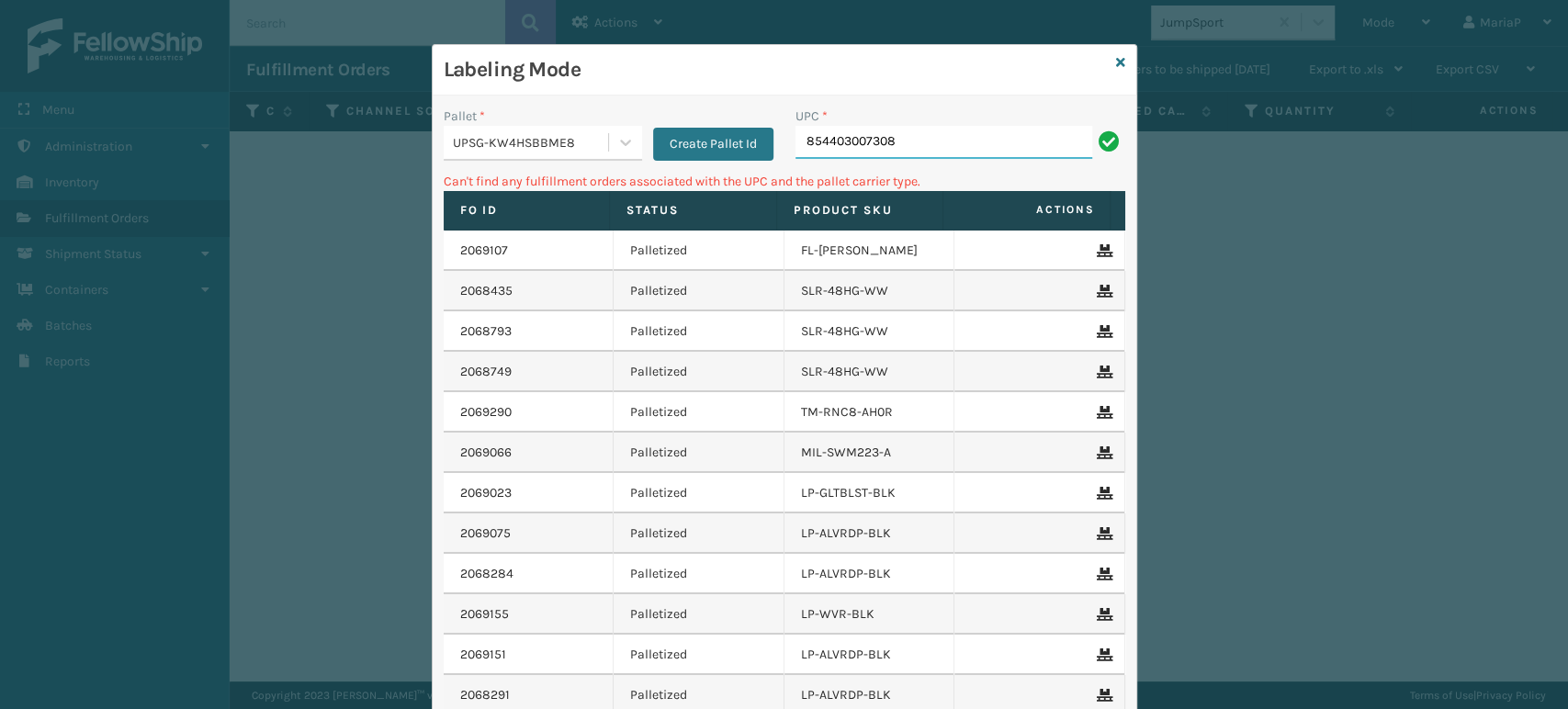
click at [828, 147] on input "854403007308" at bounding box center [944, 142] width 297 height 33
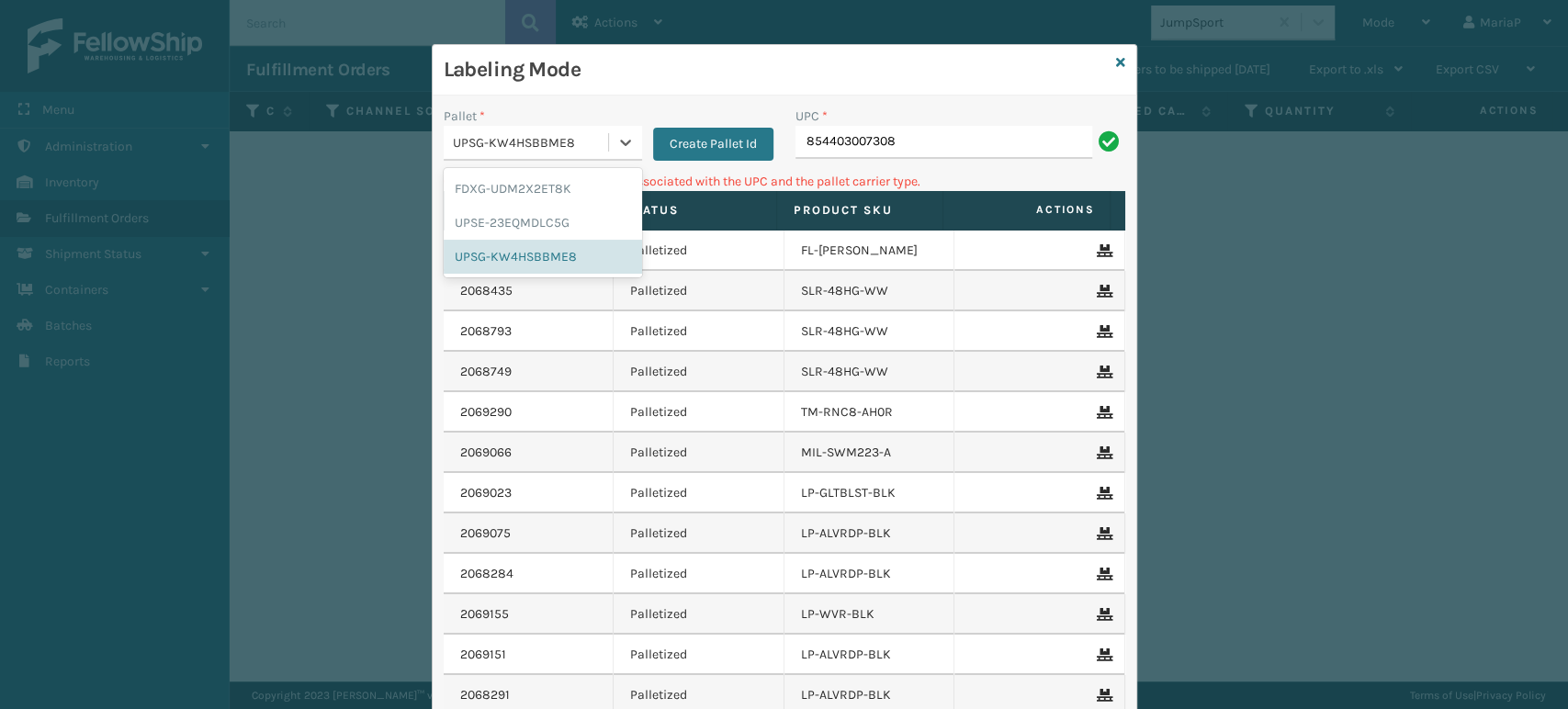
click at [529, 145] on div "UPSG-KW4HSBBME8" at bounding box center [531, 142] width 157 height 19
click at [1231, 24] on div "Labeling Mode Pallet * option FDXG-UDM2X2ET8K focused, 1 of 3. 3 results availa…" at bounding box center [784, 354] width 1568 height 709
click at [1116, 61] on icon at bounding box center [1121, 63] width 9 height 13
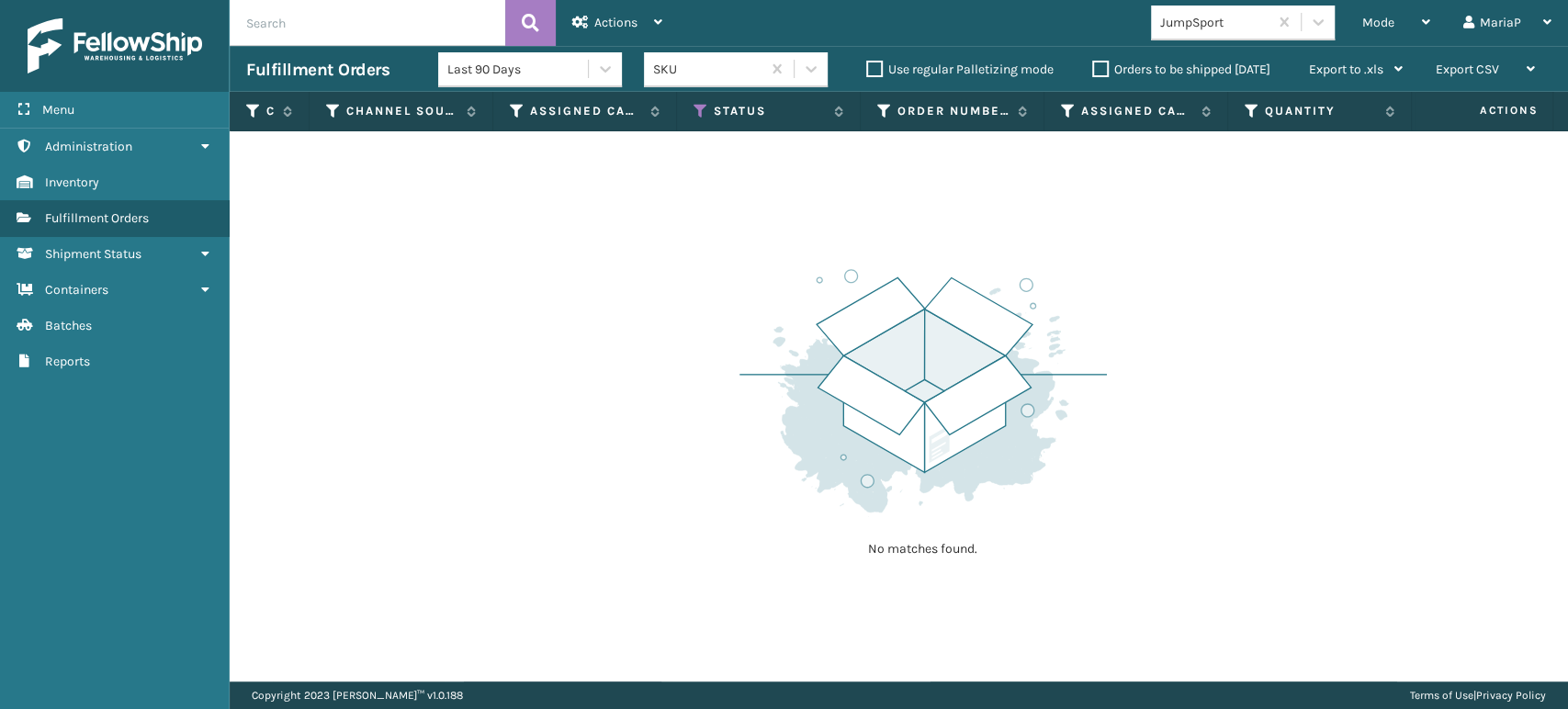
click at [1195, 4] on div "Mode Regular Mode Picking Mode Labeling Mode Exit Scan Mode JumpSport MariaP Lo…" at bounding box center [1123, 23] width 889 height 46
click at [1213, 19] on div "JumpSport" at bounding box center [1215, 23] width 109 height 19
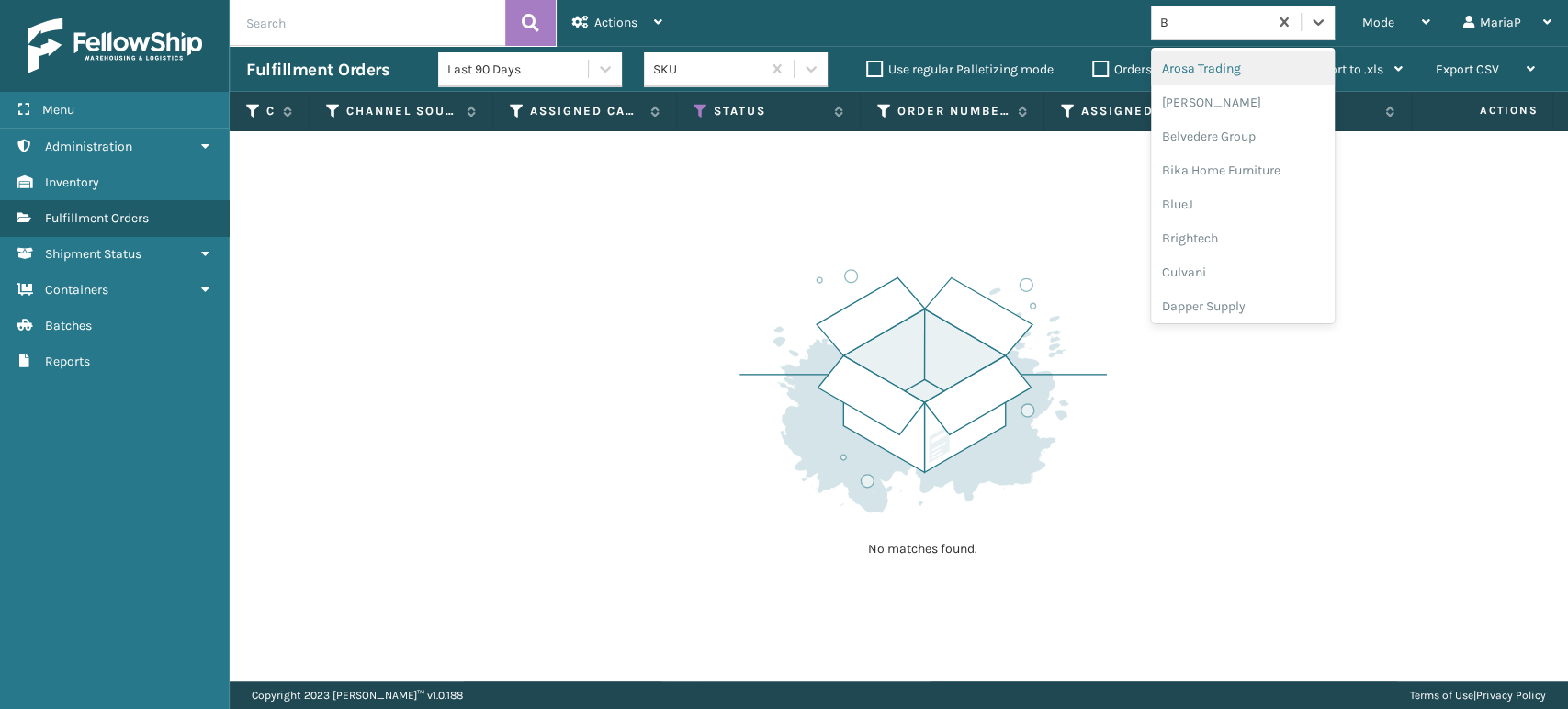
type input "BR"
click at [1225, 69] on div "Brightech" at bounding box center [1242, 69] width 184 height 34
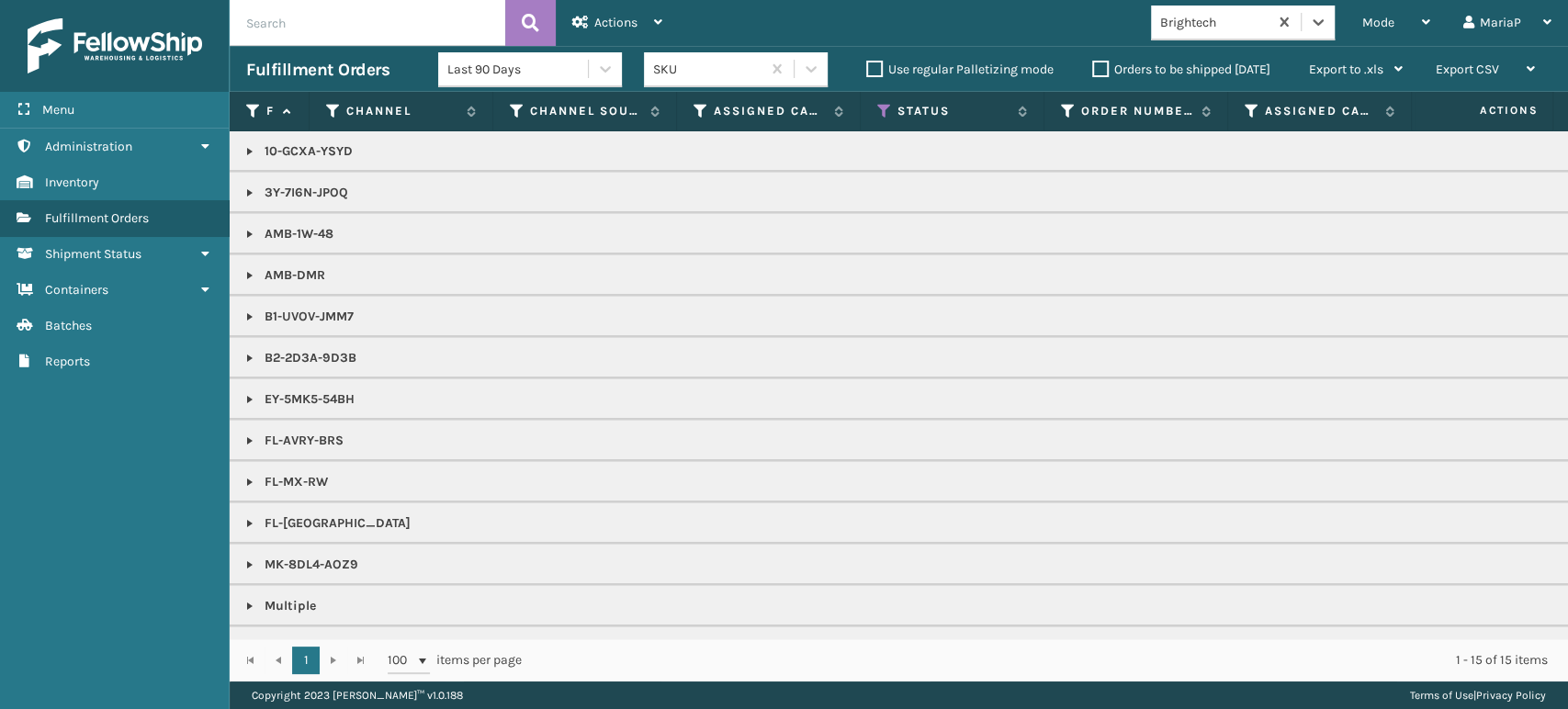
click at [254, 155] on link at bounding box center [251, 152] width 15 height 15
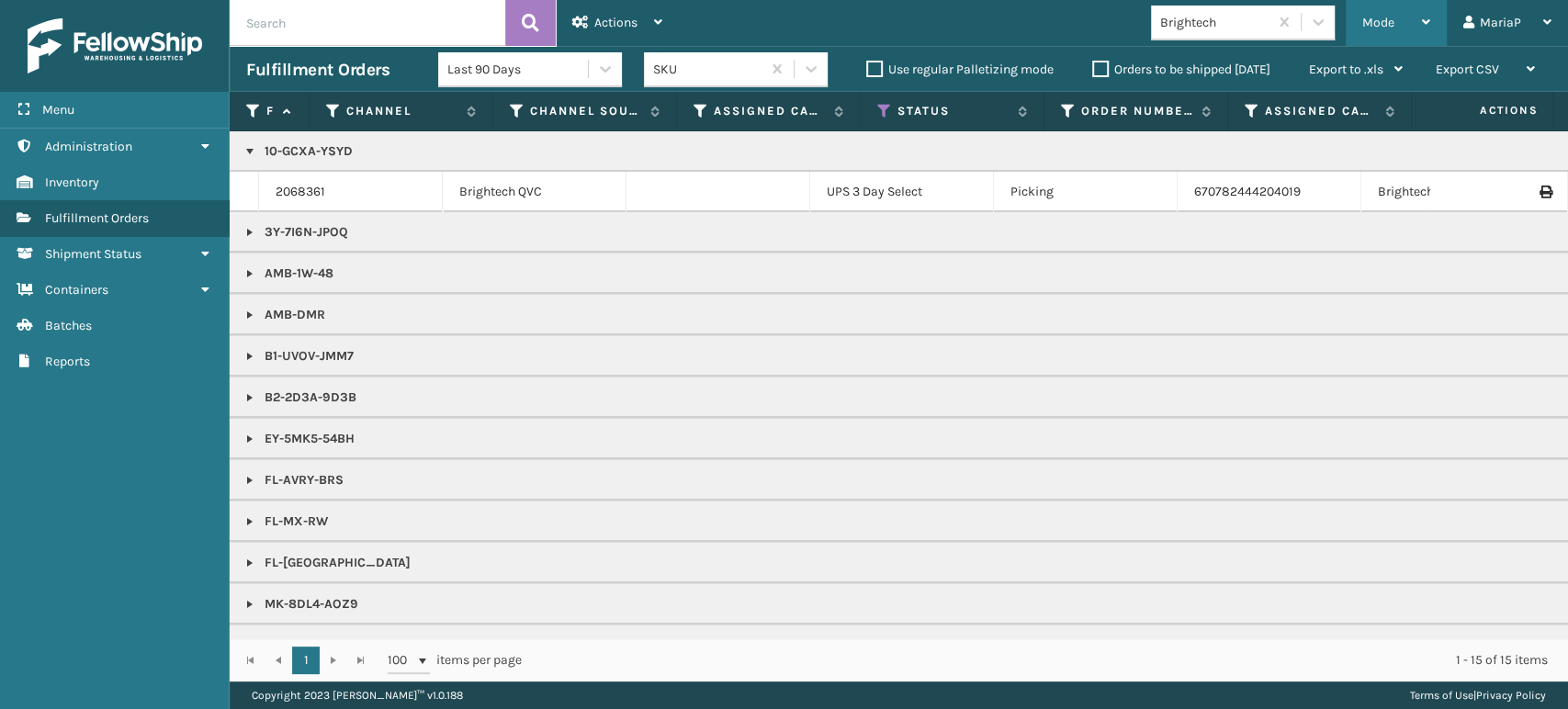
drag, startPoint x: 1397, startPoint y: 19, endPoint x: 1387, endPoint y: 32, distance: 16.4
click at [1397, 19] on div "Mode" at bounding box center [1397, 23] width 68 height 46
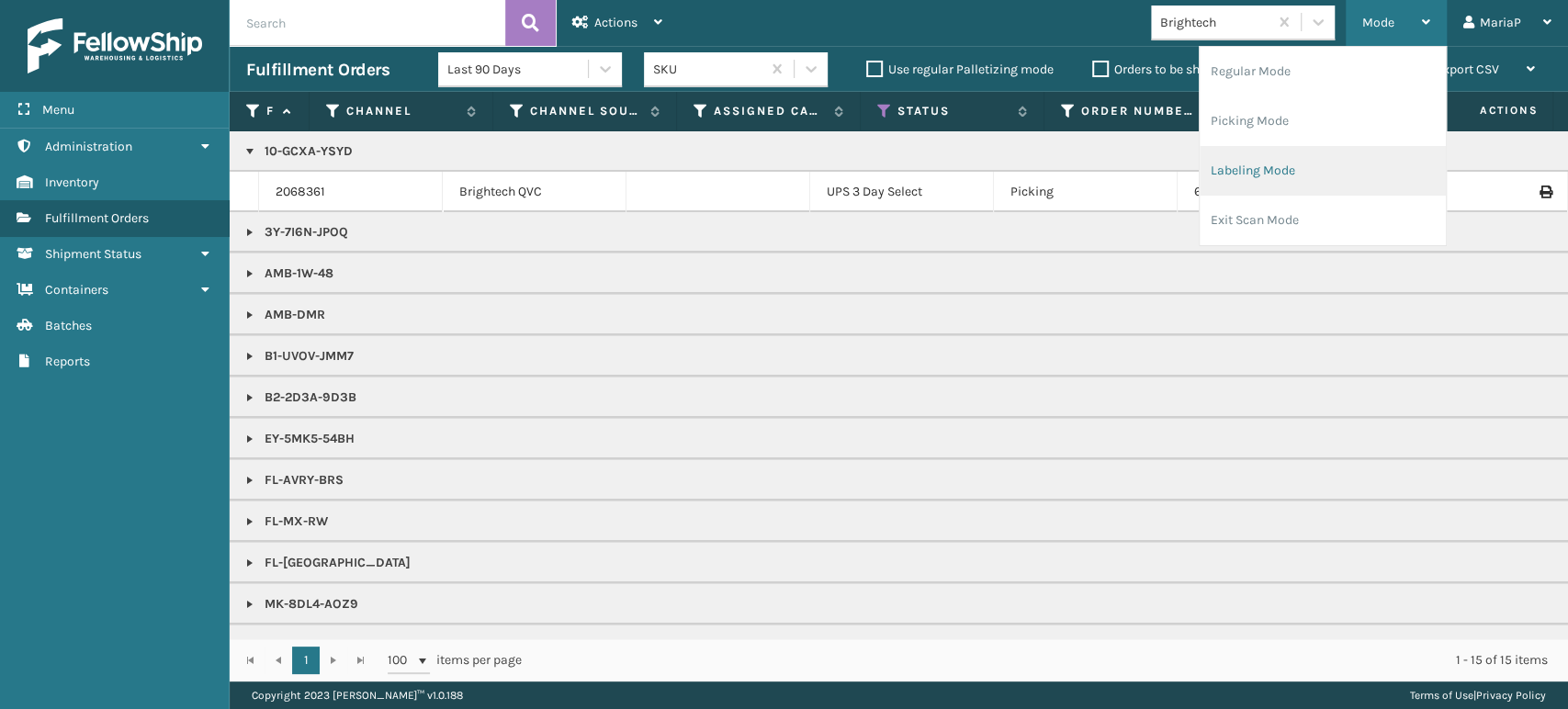
click at [1275, 193] on li "Labeling Mode" at bounding box center [1322, 170] width 246 height 50
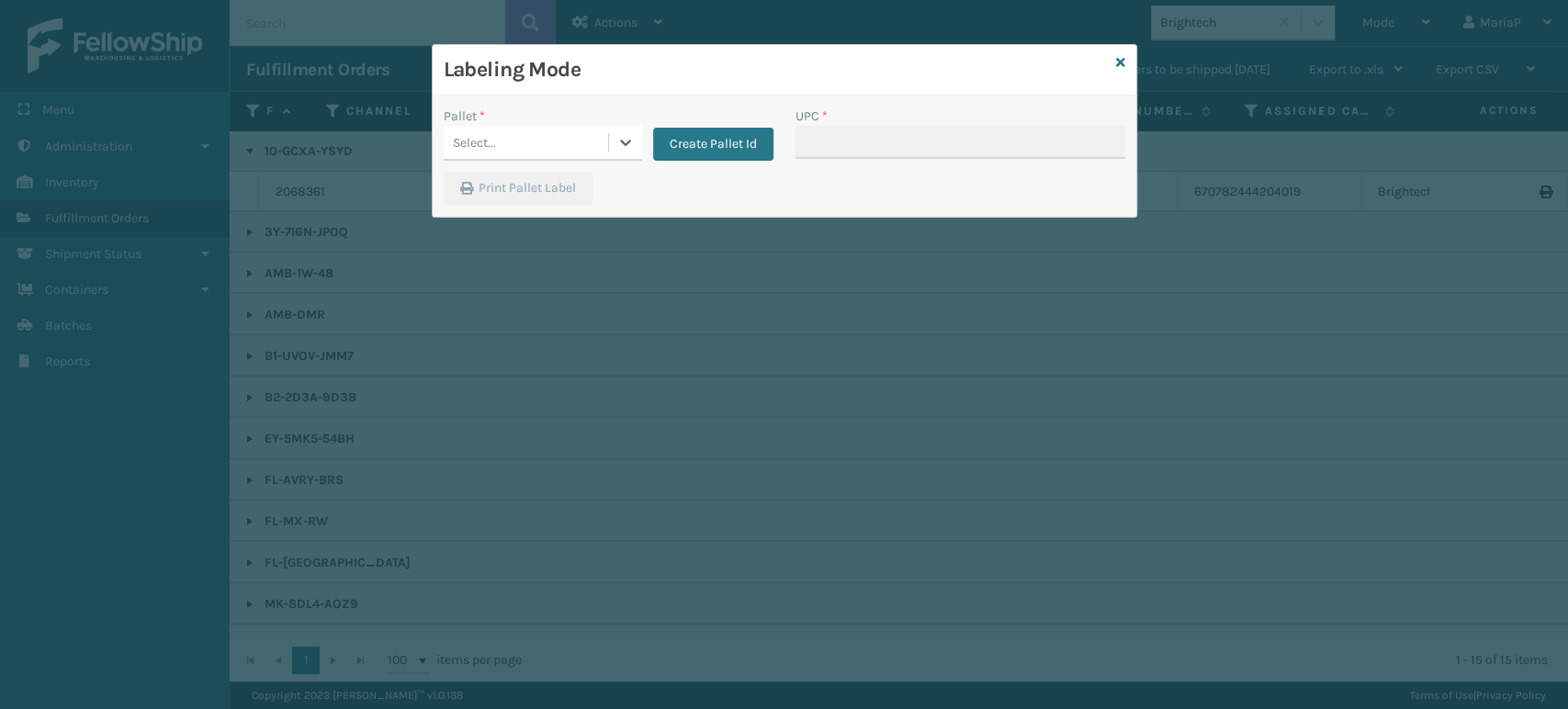
click at [587, 136] on div "Select..." at bounding box center [525, 143] width 165 height 30
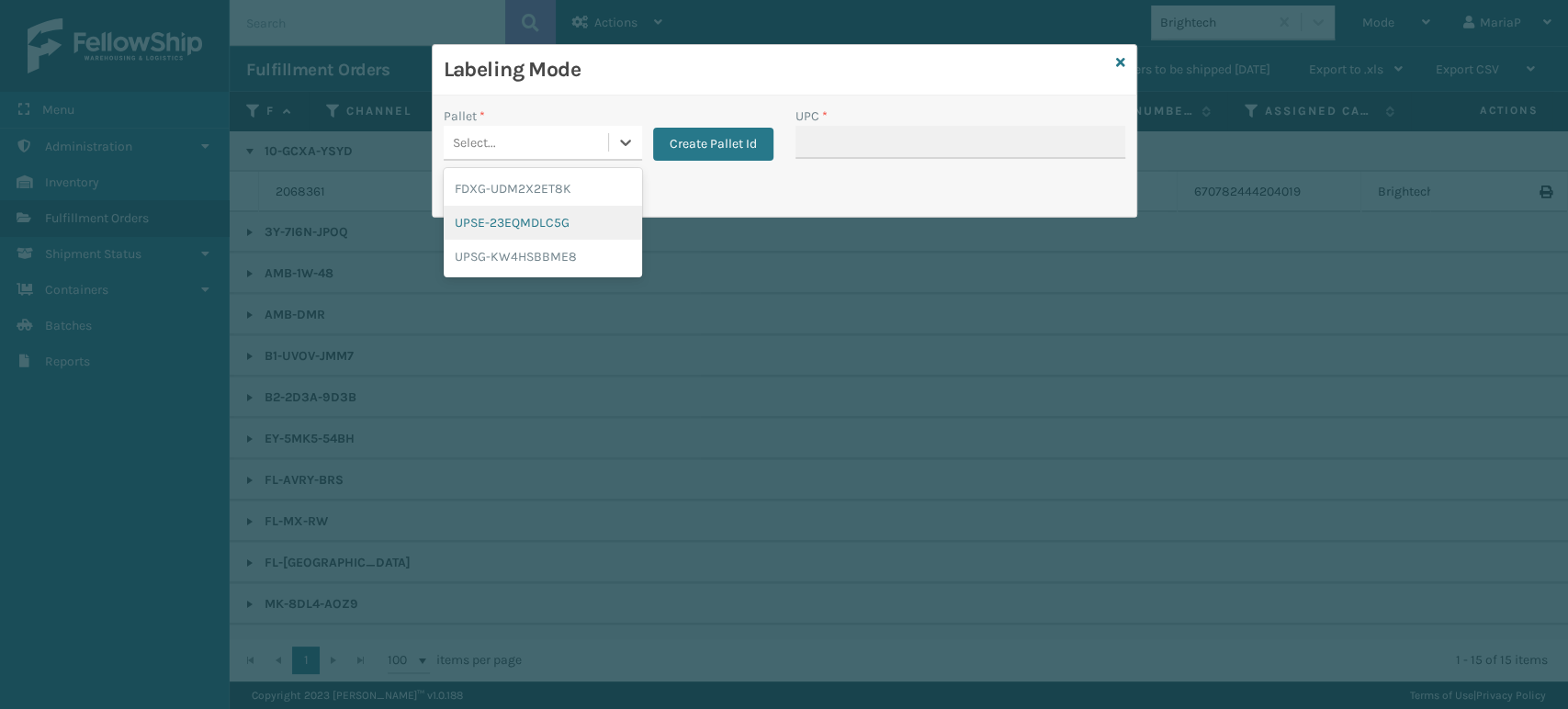
drag, startPoint x: 577, startPoint y: 233, endPoint x: 708, endPoint y: 168, distance: 146.2
click at [579, 230] on div "UPSE-23EQMDLC5G" at bounding box center [542, 223] width 199 height 34
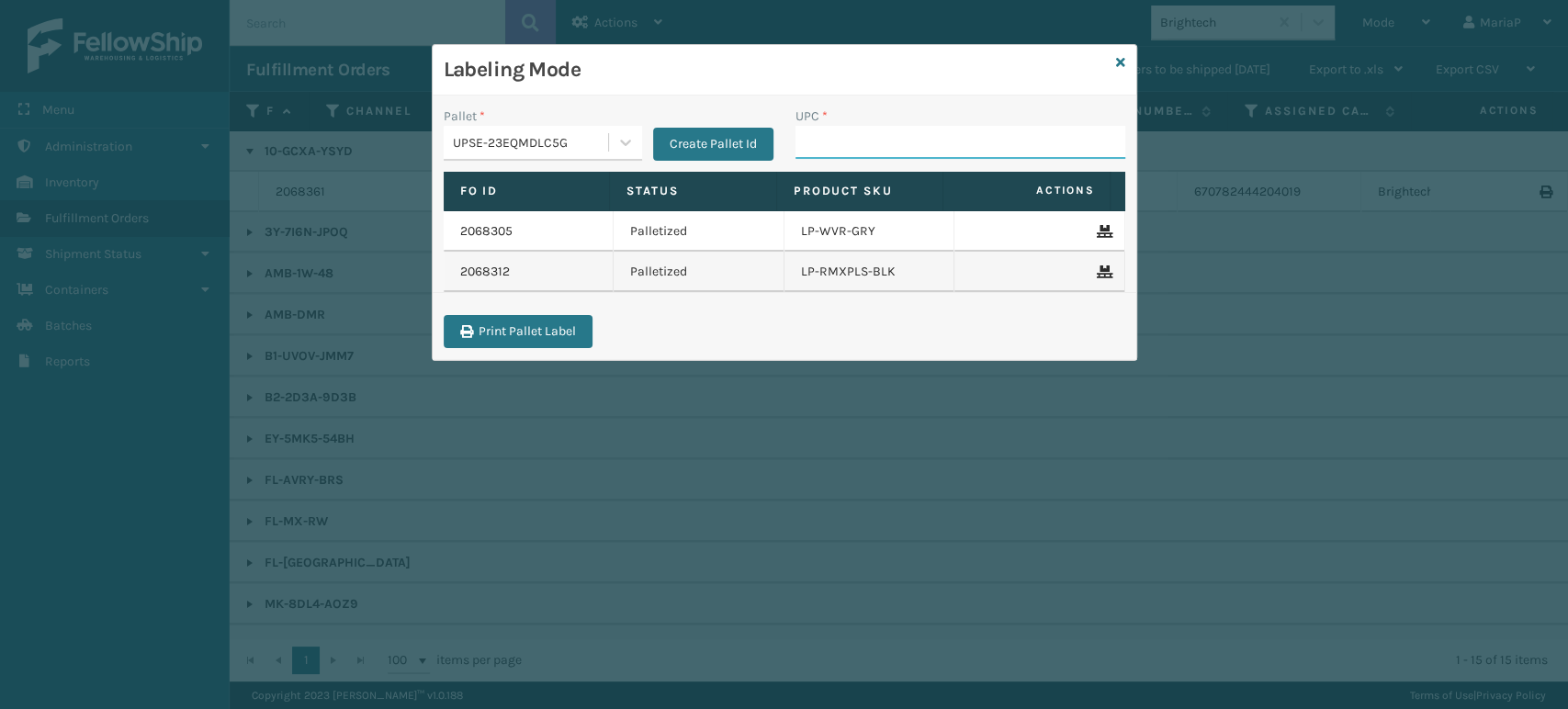
click at [860, 145] on input "UPC *" at bounding box center [961, 142] width 330 height 33
type input "8544030"
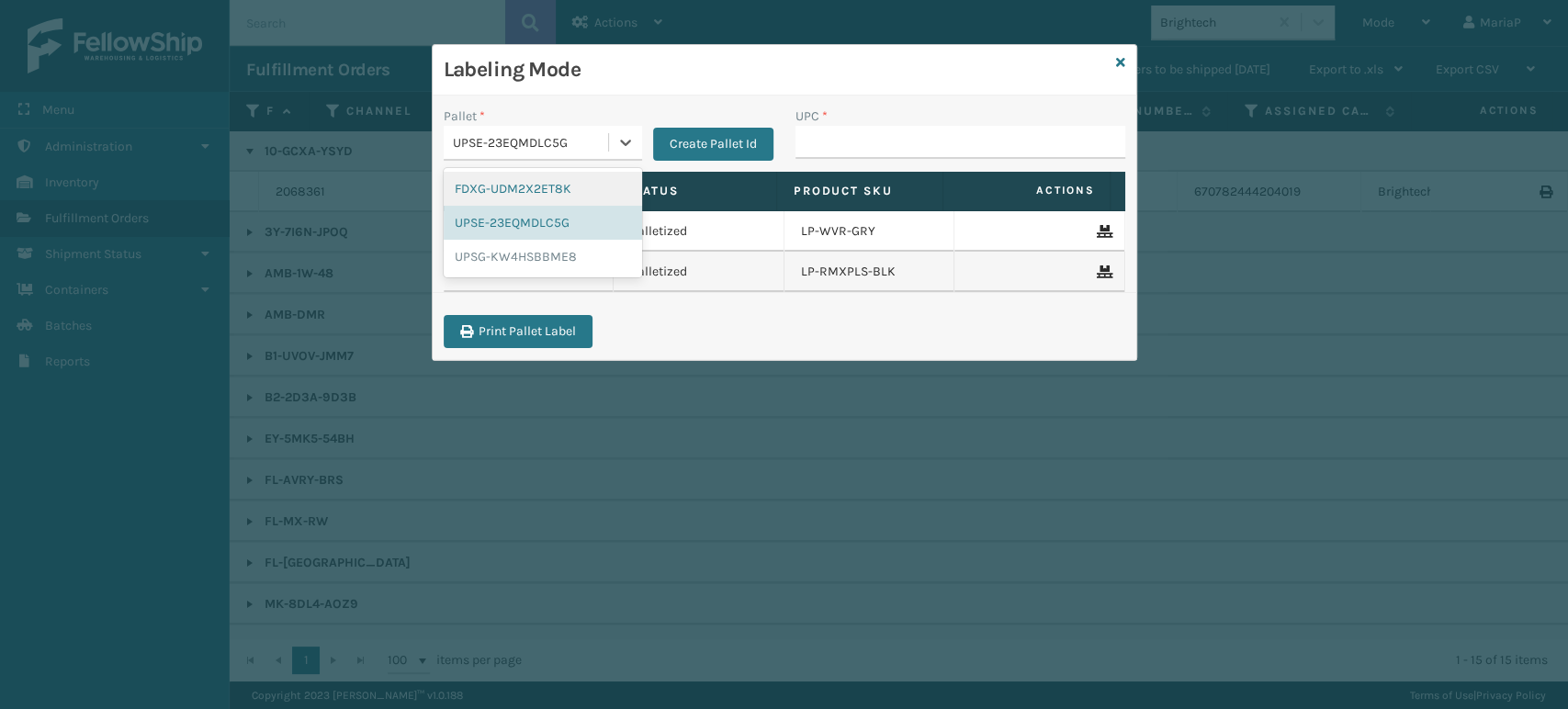
click at [566, 138] on div "UPSE-23EQMDLC5G" at bounding box center [531, 142] width 157 height 19
drag, startPoint x: 569, startPoint y: 192, endPoint x: 617, endPoint y: 189, distance: 48.1
click at [569, 191] on div "FDXG-UDM2X2ET8K" at bounding box center [542, 188] width 199 height 34
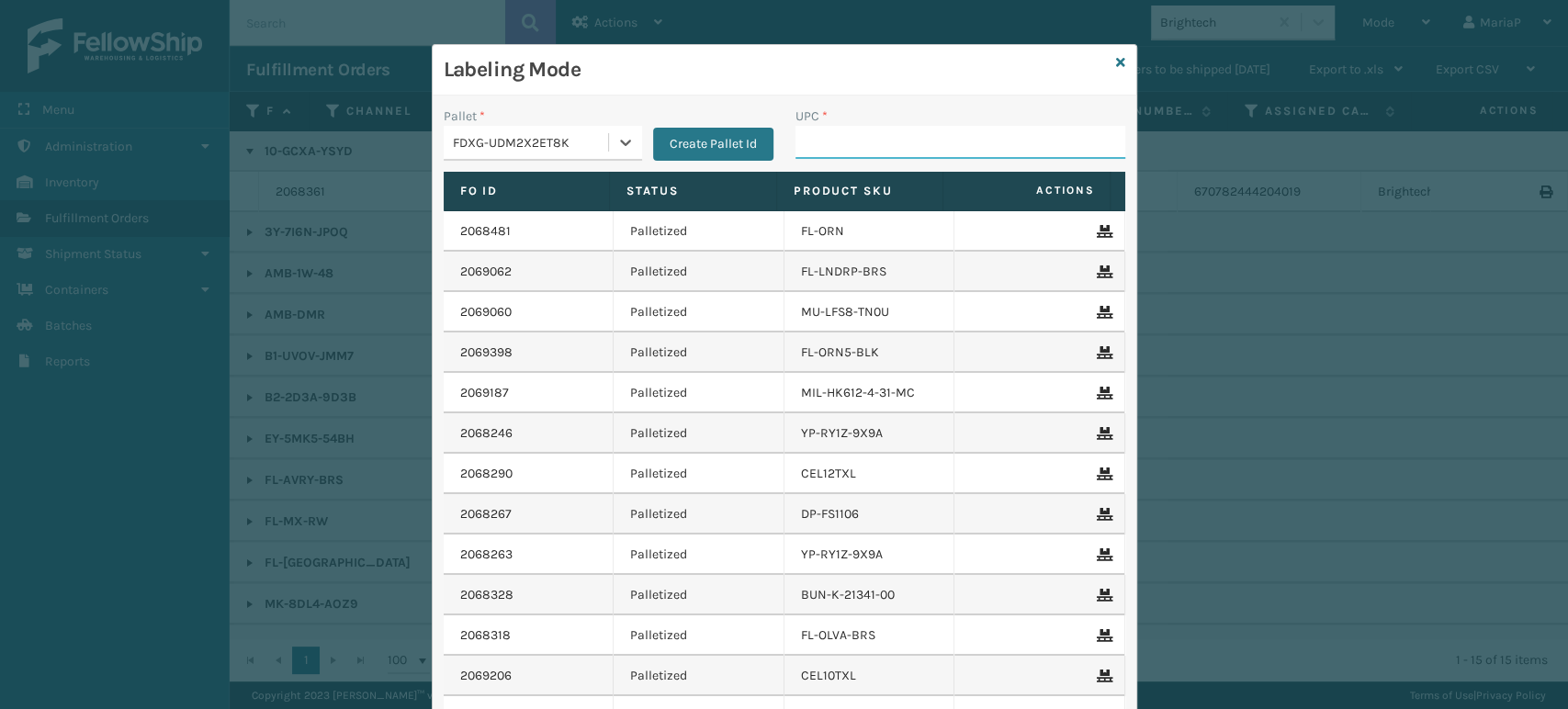
click at [823, 151] on input "UPC *" at bounding box center [961, 142] width 330 height 33
type input "8539130"
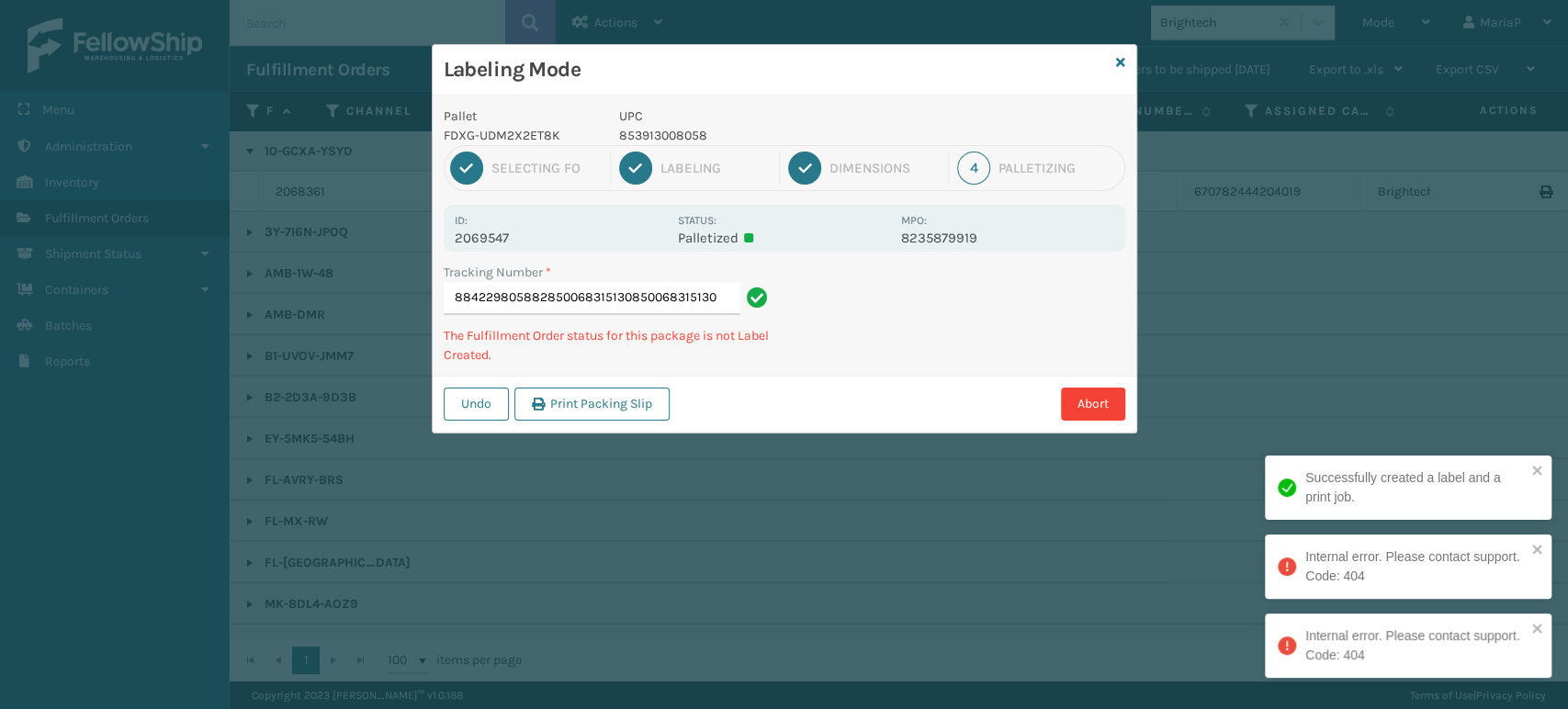
type input "884229805882850068315130850068315130"
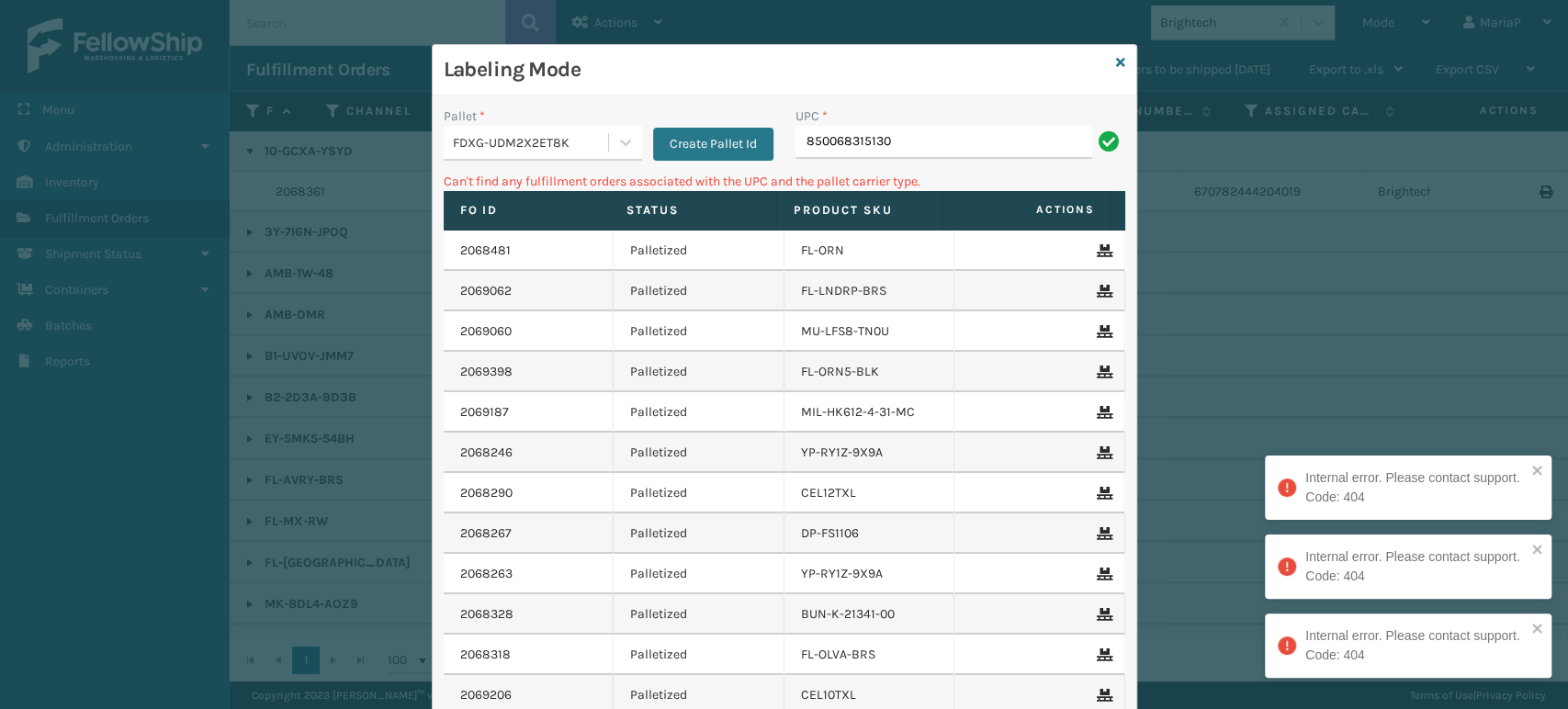
click at [550, 139] on div "FDXG-UDM2X2ET8K" at bounding box center [531, 142] width 157 height 19
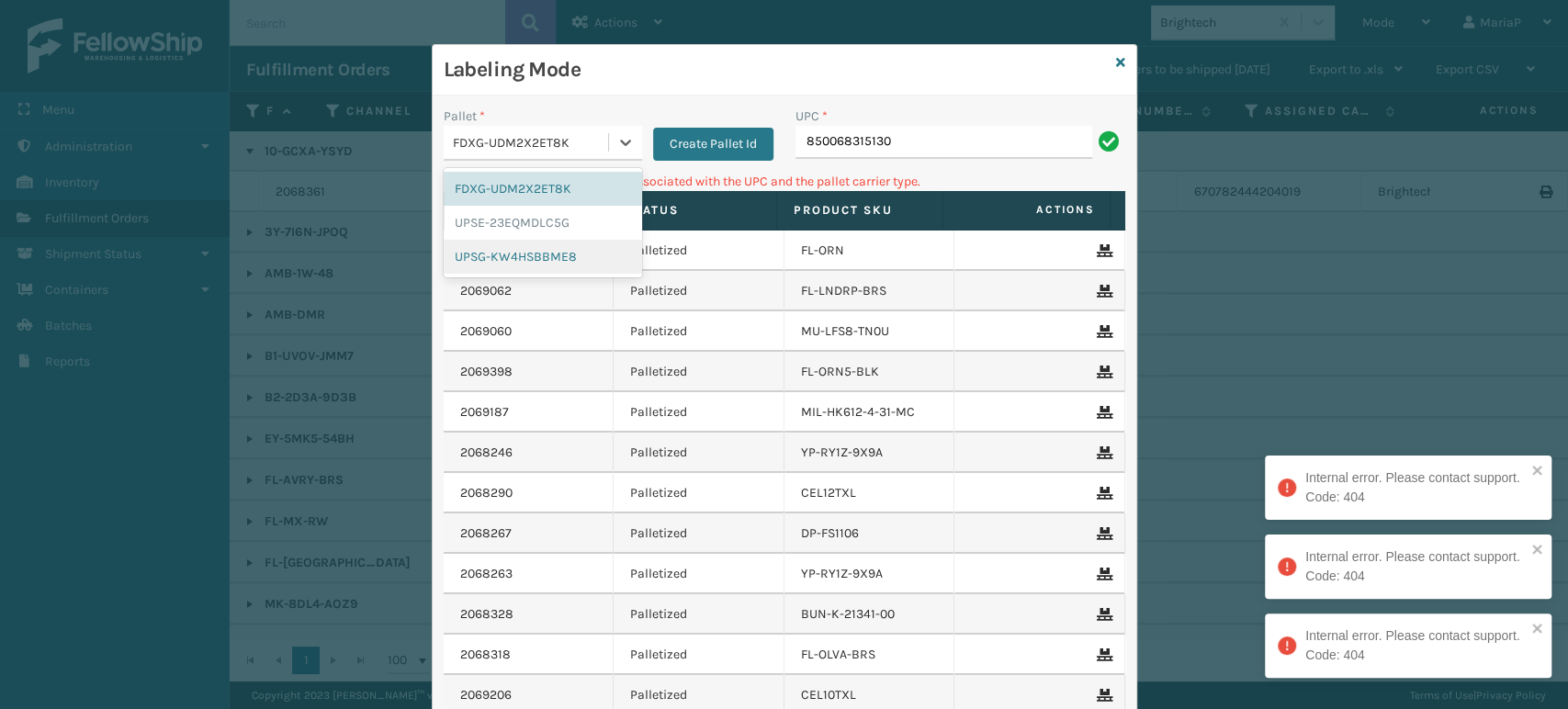
click at [525, 240] on div "UPSG-KW4HSBBME8" at bounding box center [542, 257] width 199 height 34
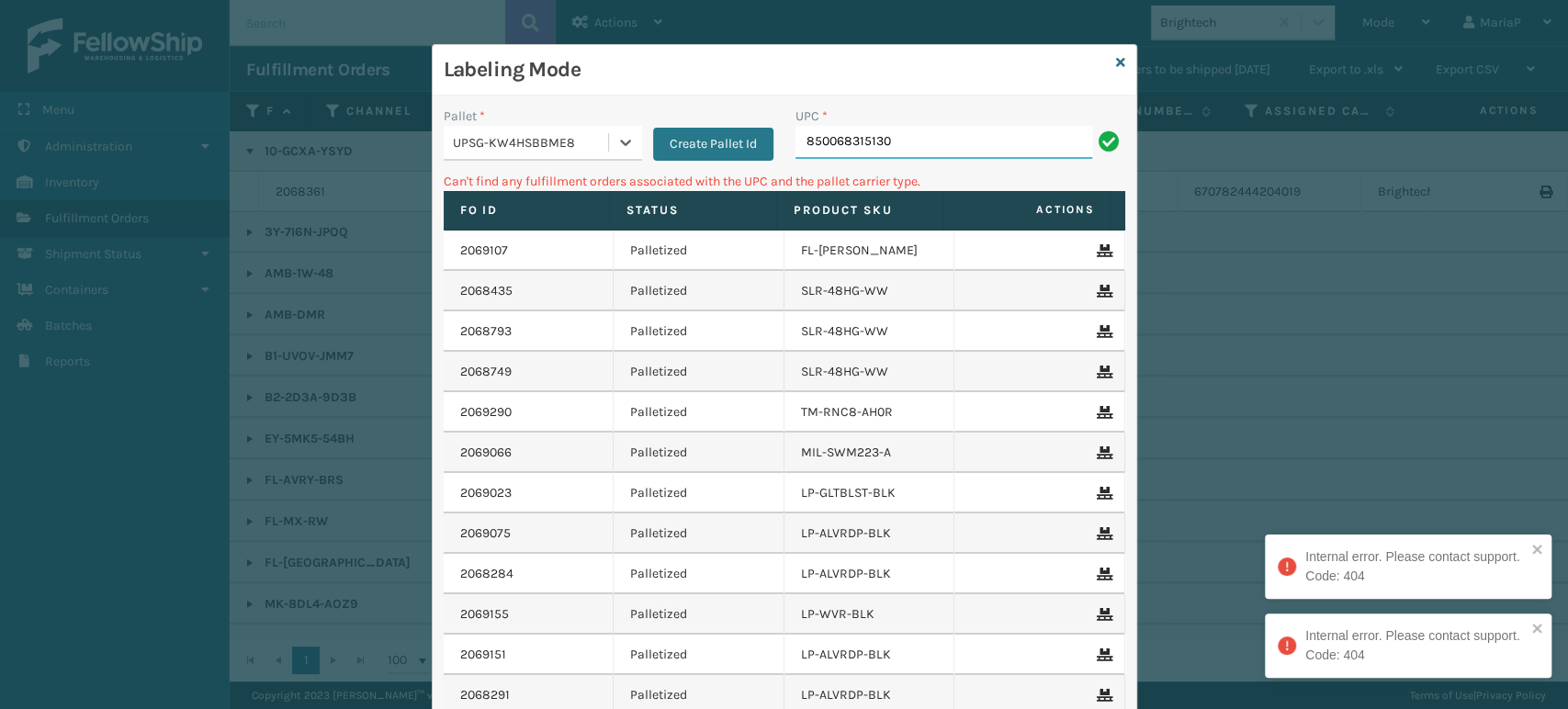
click at [906, 147] on input "850068315130" at bounding box center [944, 142] width 297 height 33
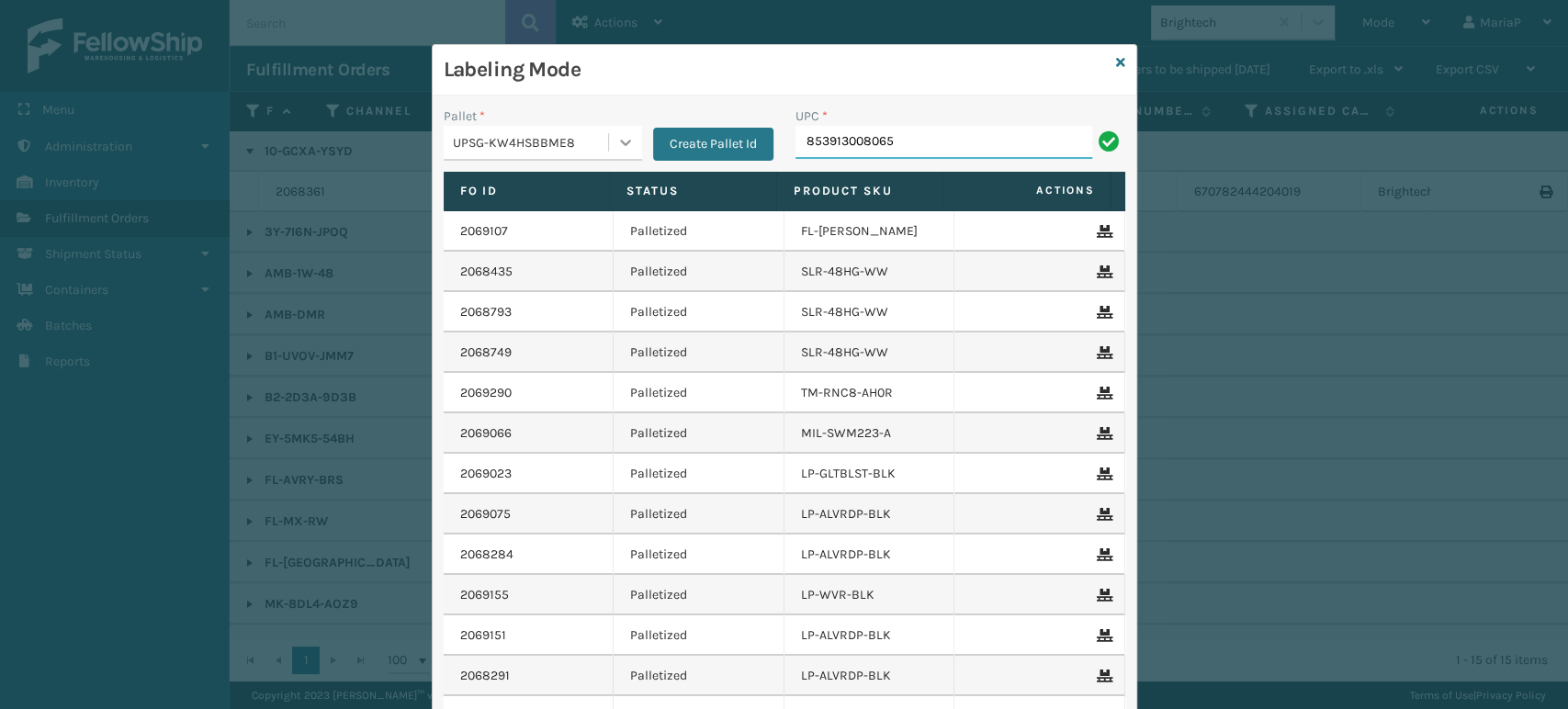
type input "853913008065"
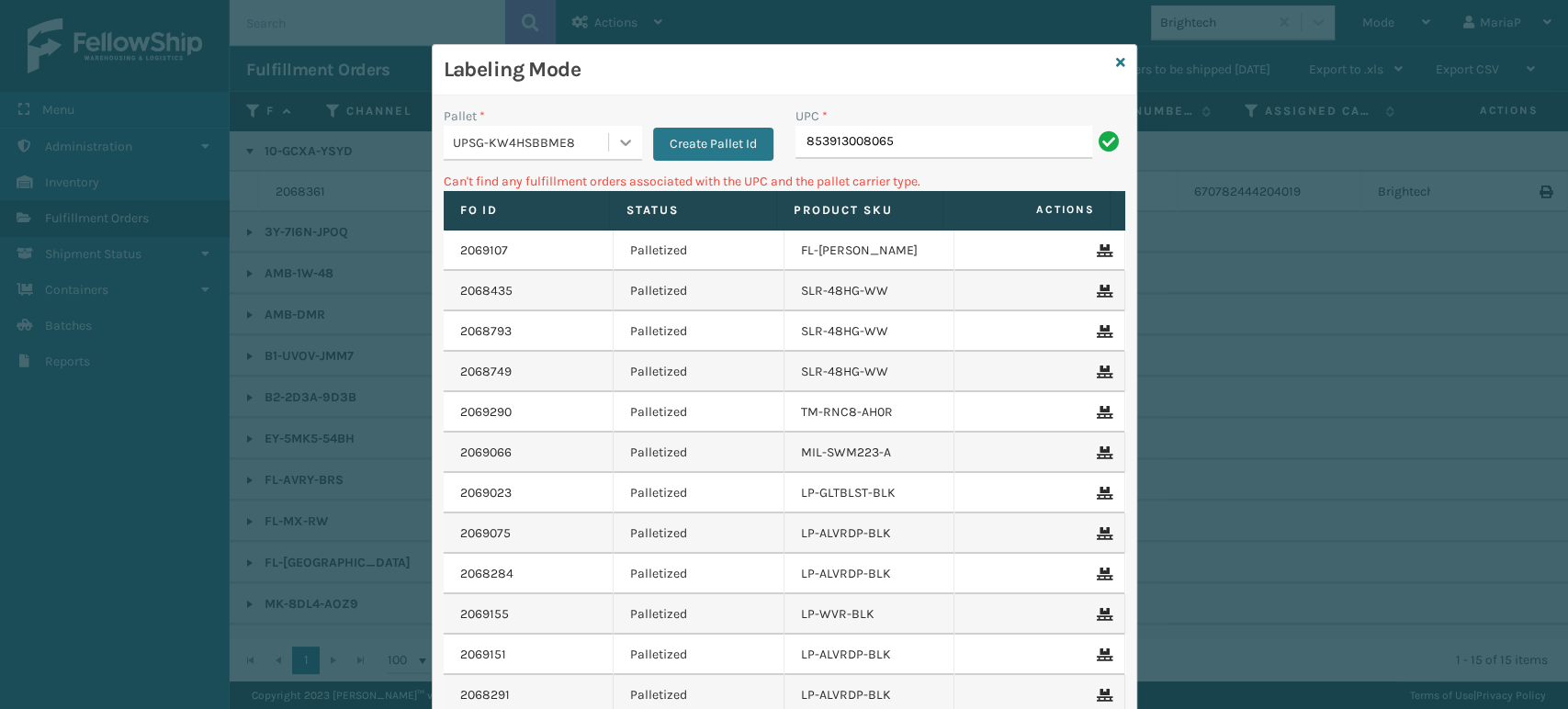
click at [617, 137] on icon at bounding box center [626, 142] width 19 height 19
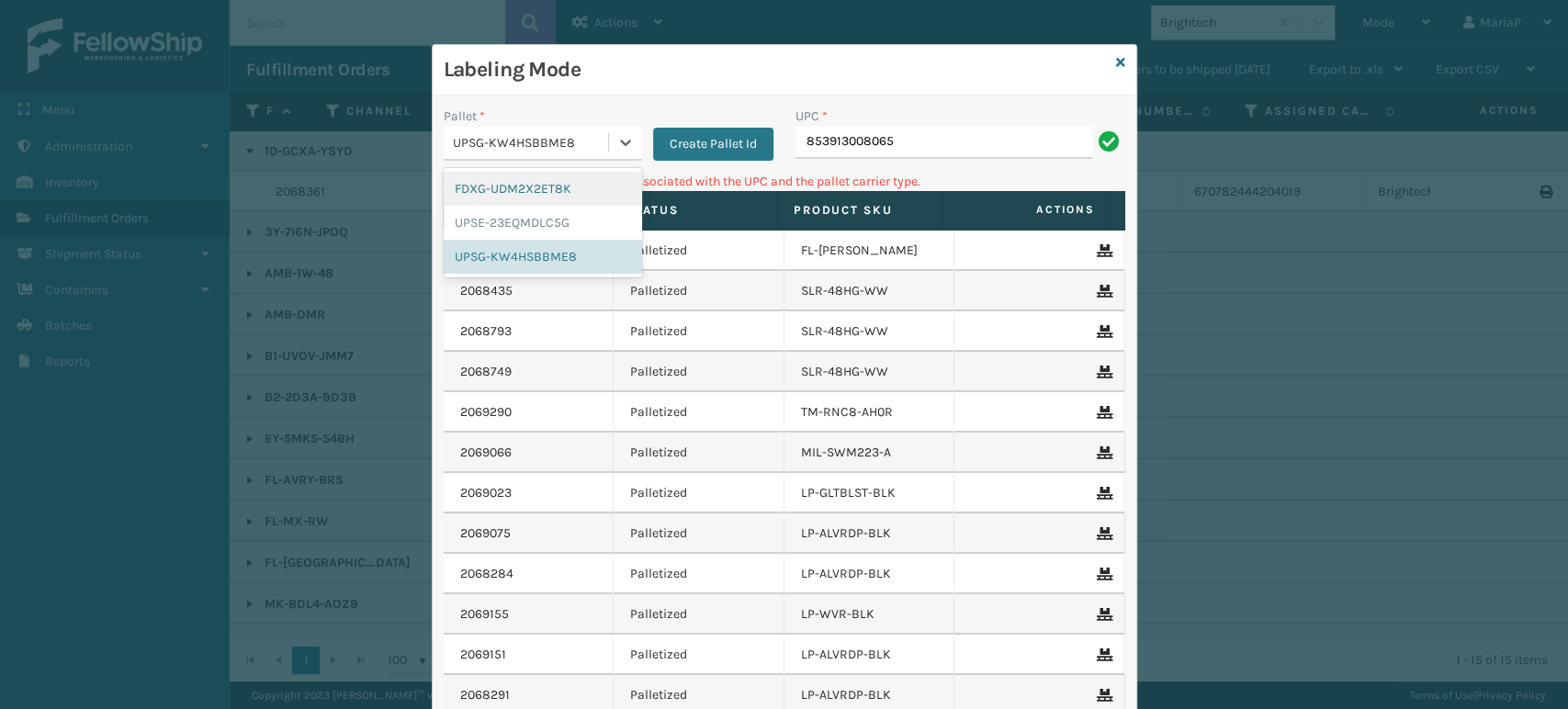
drag, startPoint x: 521, startPoint y: 187, endPoint x: 750, endPoint y: 159, distance: 230.7
click at [521, 186] on div "FDXG-UDM2X2ET8K" at bounding box center [542, 188] width 199 height 34
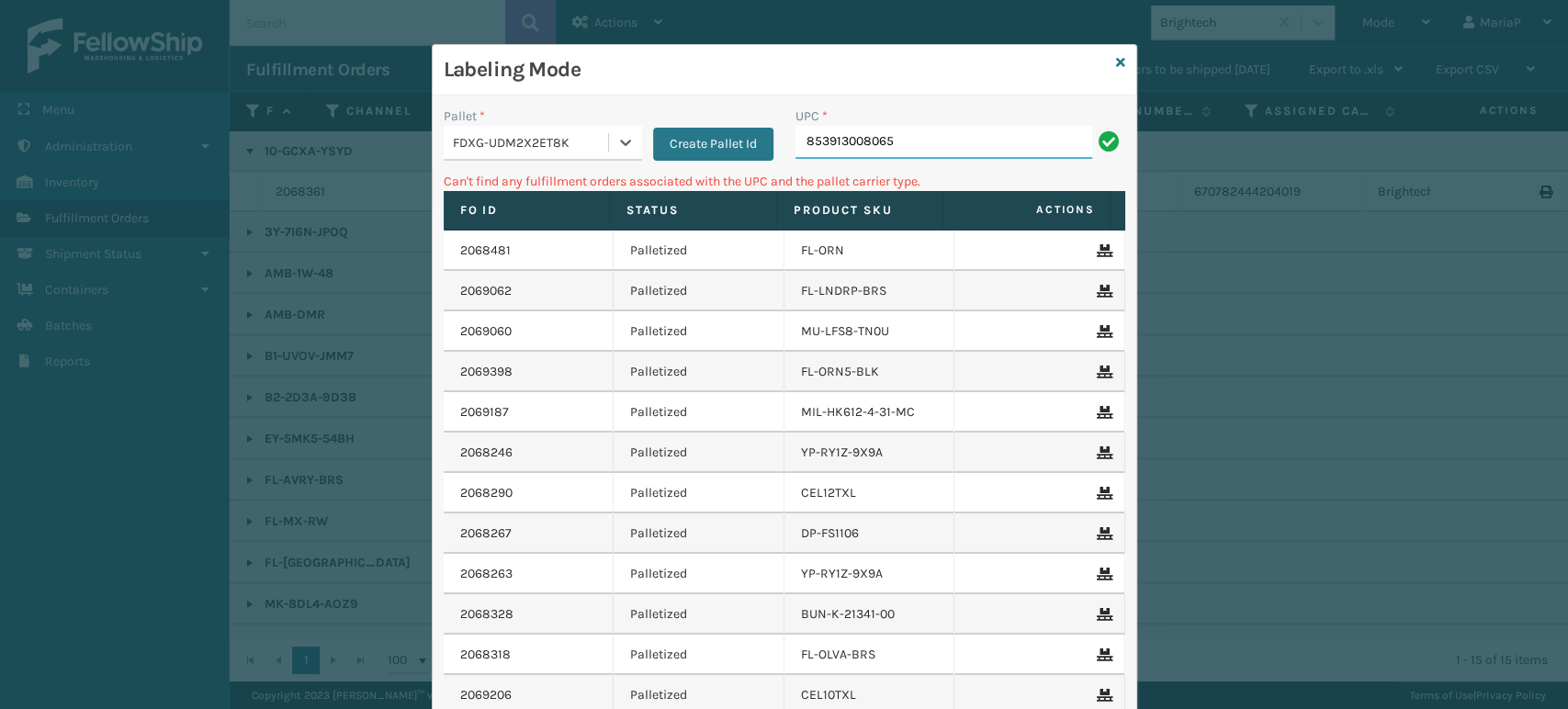
click at [944, 140] on input "853913008065" at bounding box center [944, 142] width 297 height 33
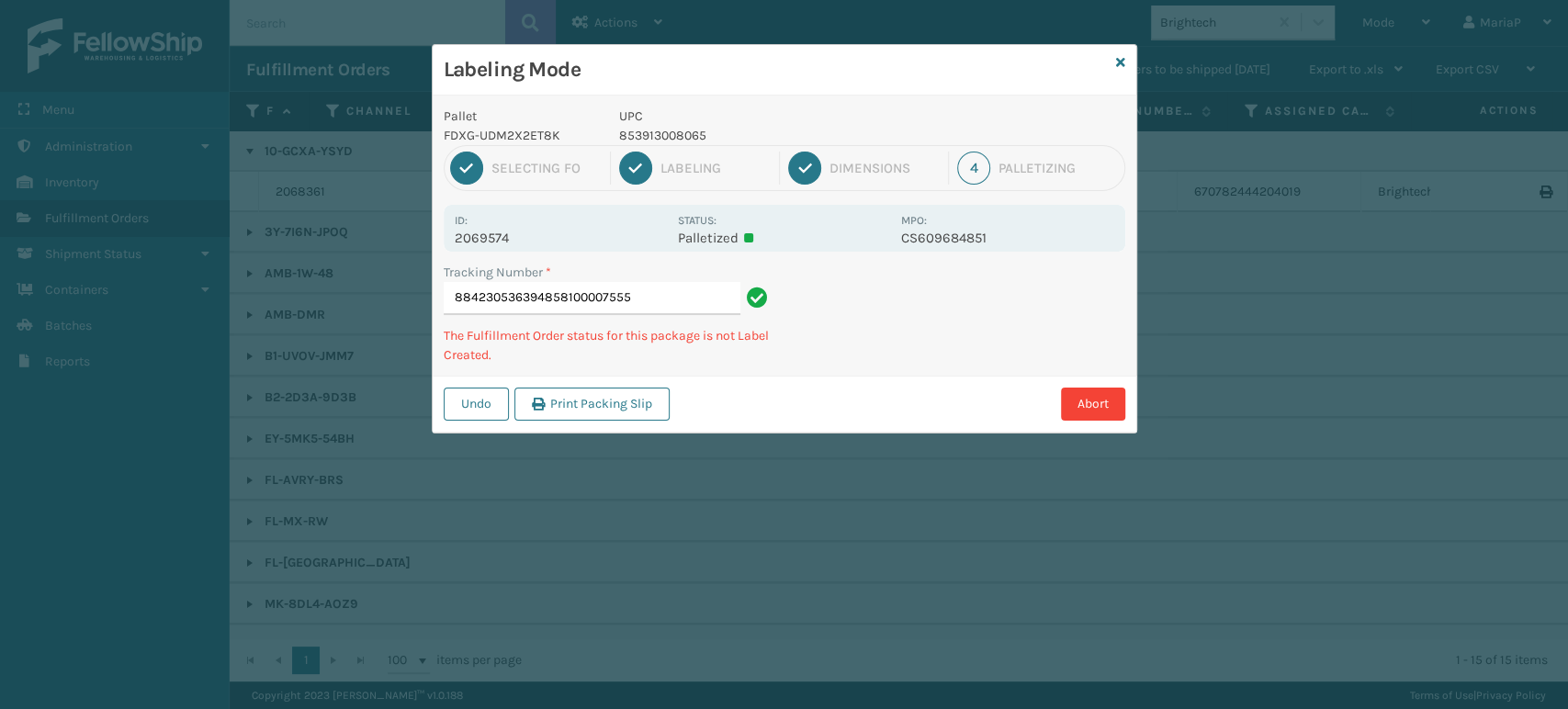
type input "884230536394858100007555"
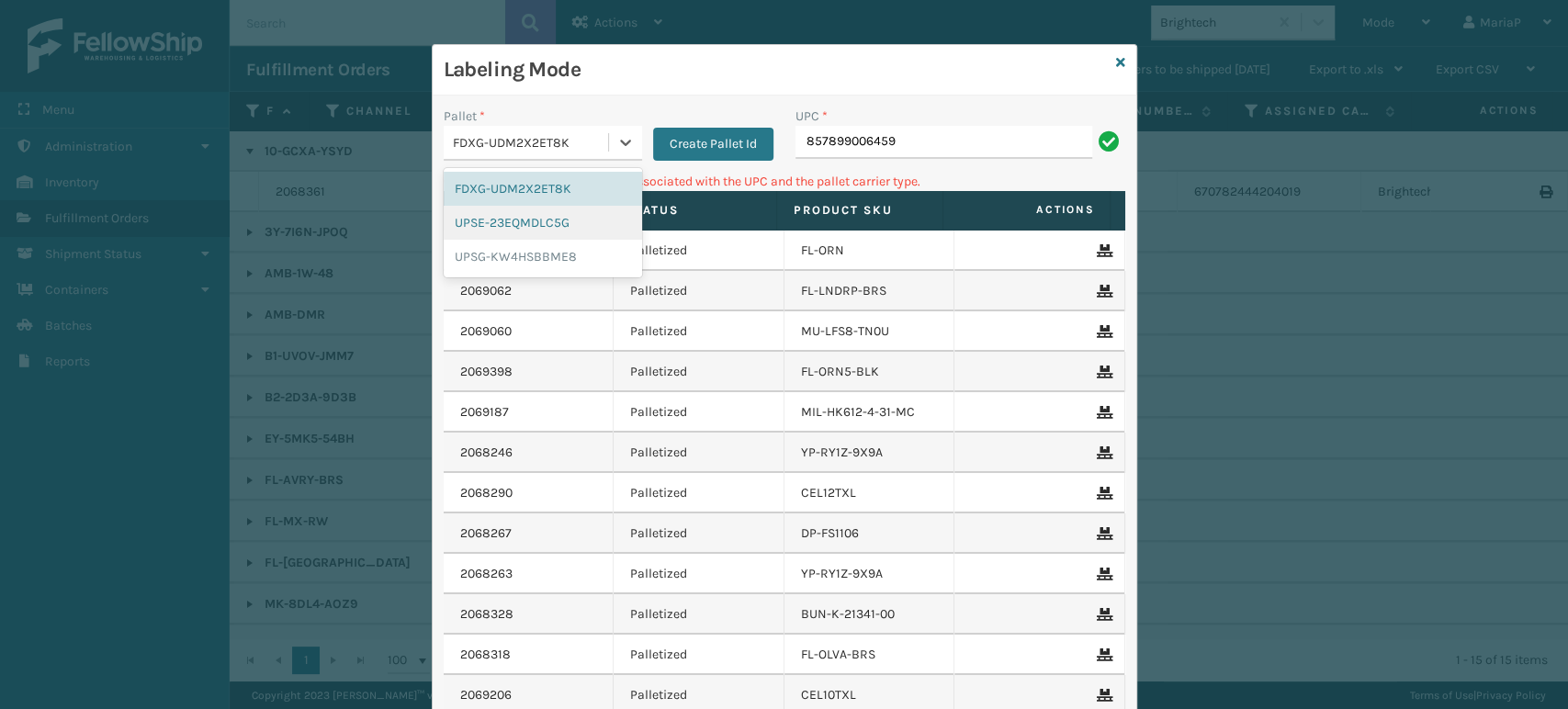
drag, startPoint x: 473, startPoint y: 131, endPoint x: 509, endPoint y: 208, distance: 85.0
click at [475, 133] on div "FDXG-UDM2X2ET8K" at bounding box center [531, 142] width 157 height 19
click at [502, 251] on div "UPSG-KW4HSBBME8" at bounding box center [542, 257] width 199 height 34
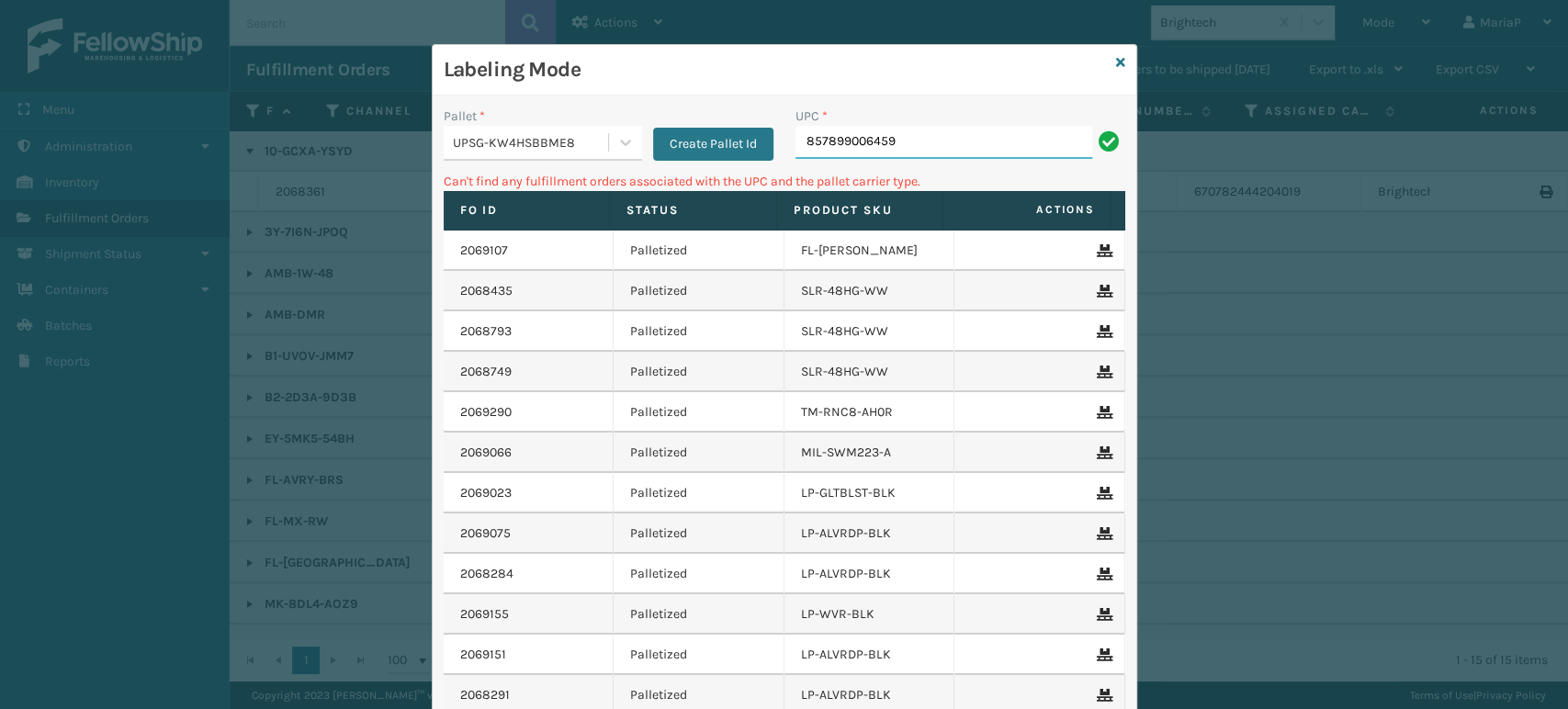
click at [937, 137] on input "857899006459" at bounding box center [944, 142] width 297 height 33
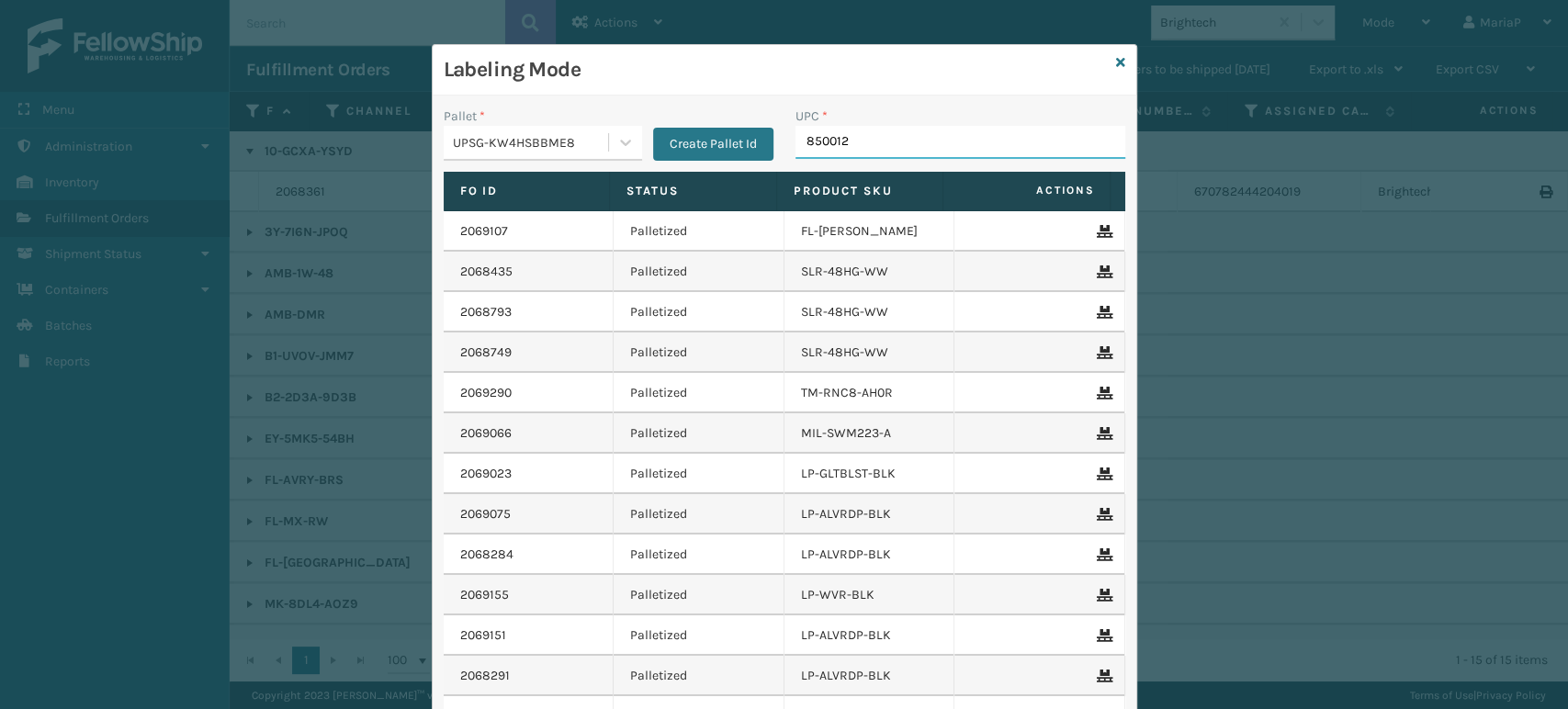
type input "8500124"
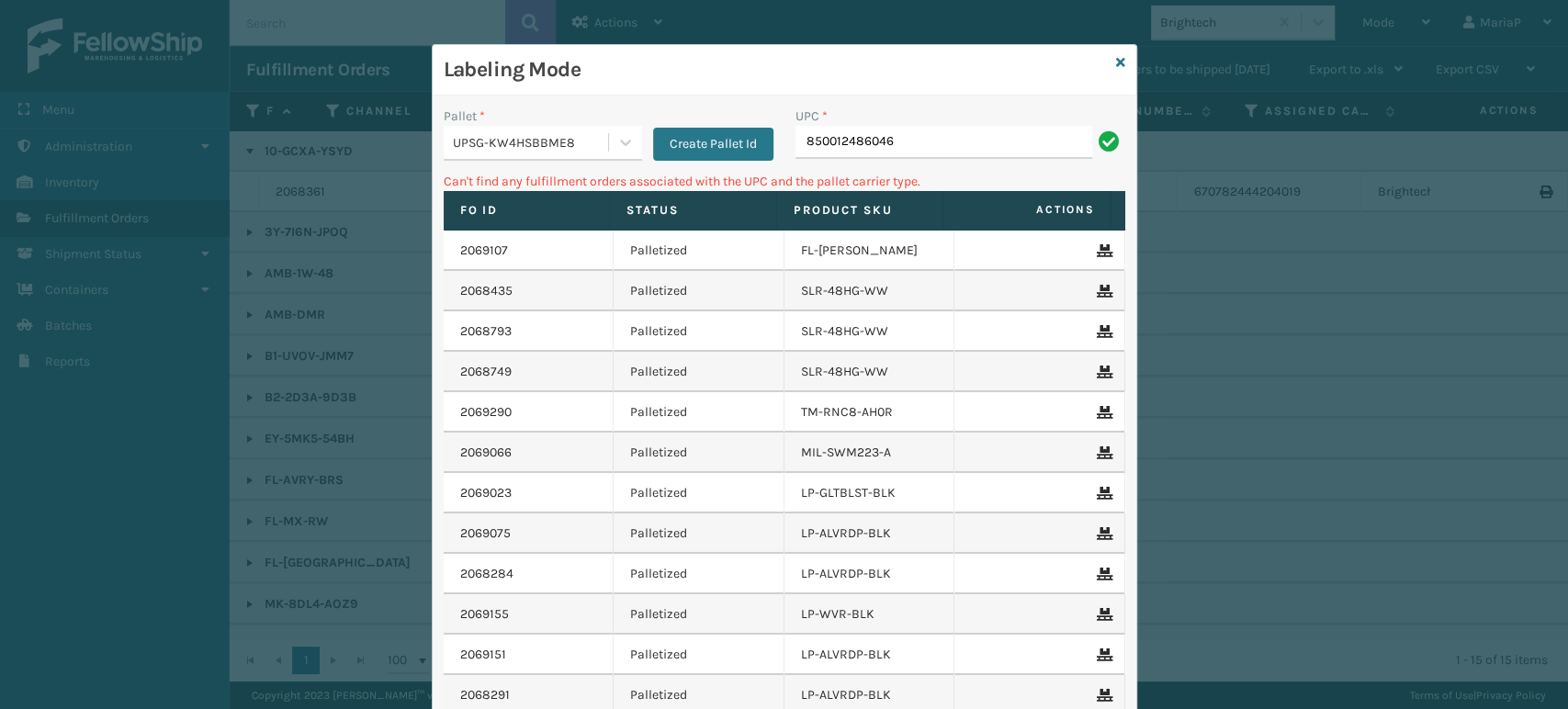
drag, startPoint x: 490, startPoint y: 146, endPoint x: 520, endPoint y: 155, distance: 31.3
click at [491, 145] on div "UPSG-KW4HSBBME8" at bounding box center [531, 142] width 157 height 19
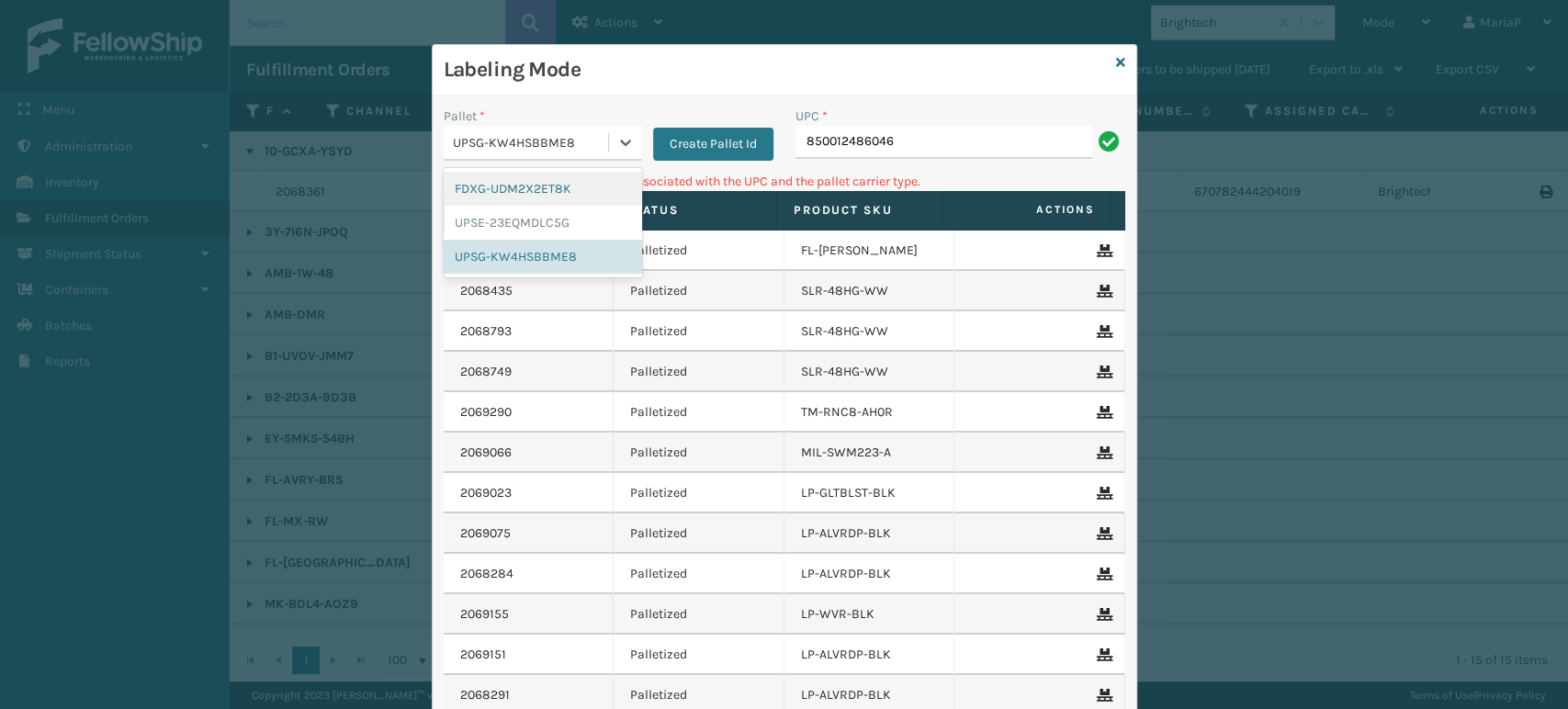
drag, startPoint x: 578, startPoint y: 189, endPoint x: 661, endPoint y: 167, distance: 85.9
click at [578, 189] on div "FDXG-UDM2X2ET8K" at bounding box center [542, 188] width 199 height 34
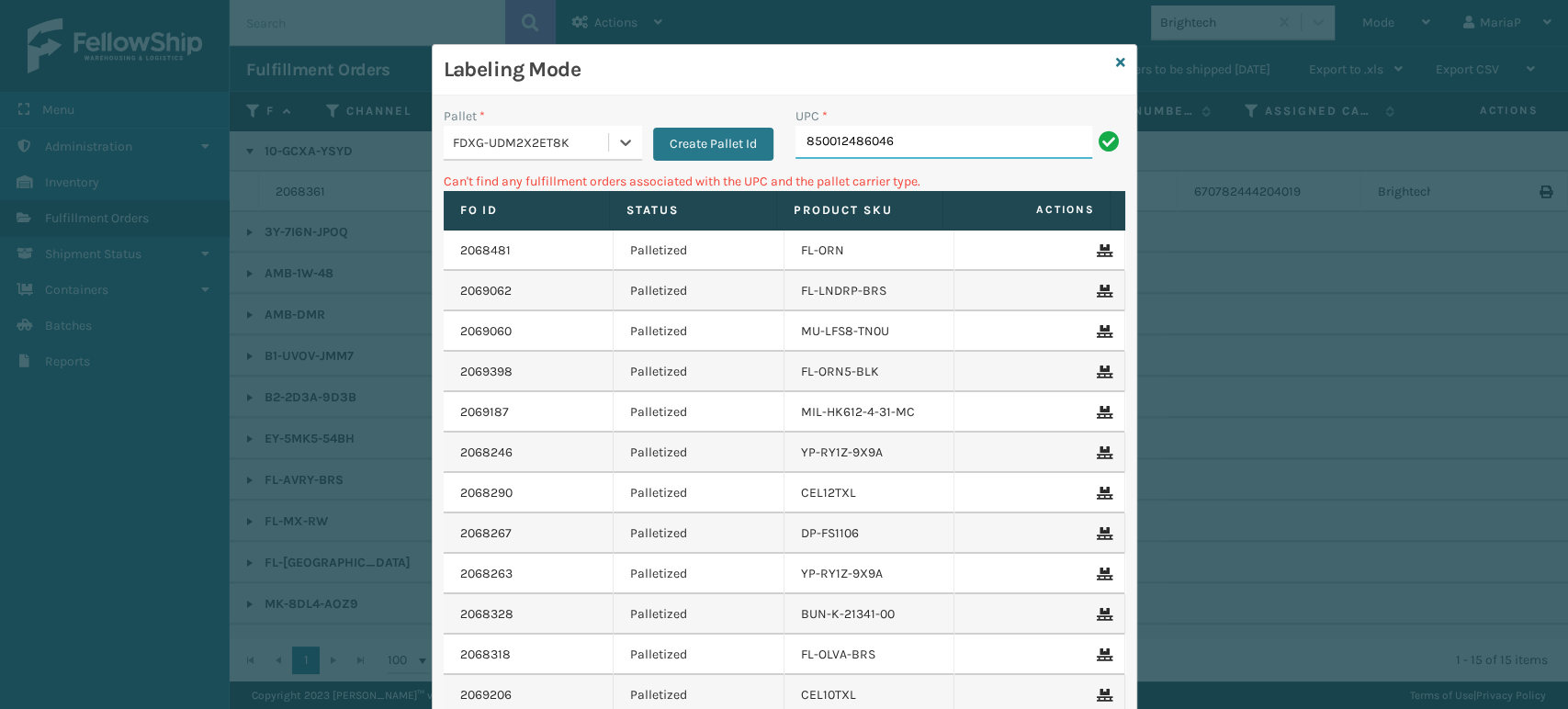
click at [914, 146] on input "850012486046" at bounding box center [944, 142] width 297 height 33
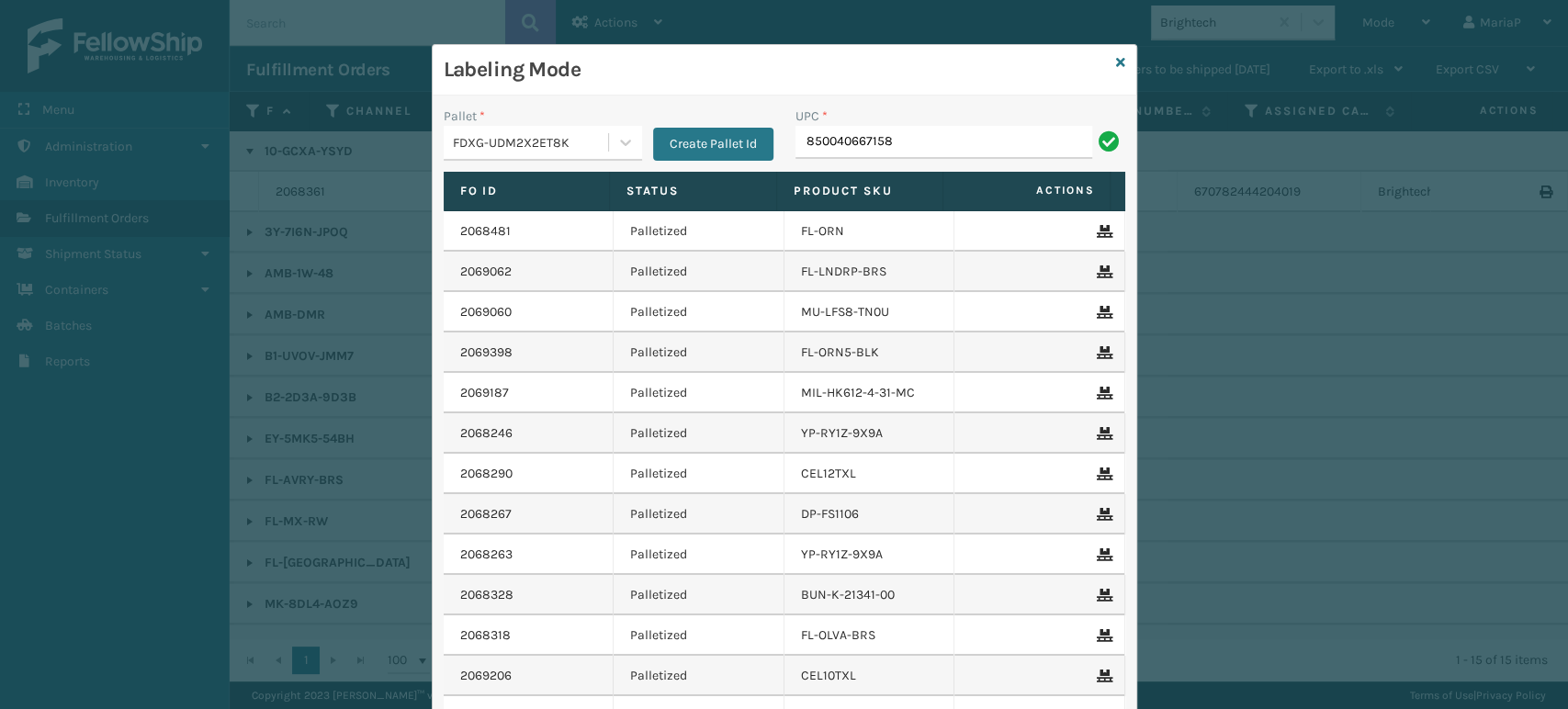
type input "850040667158"
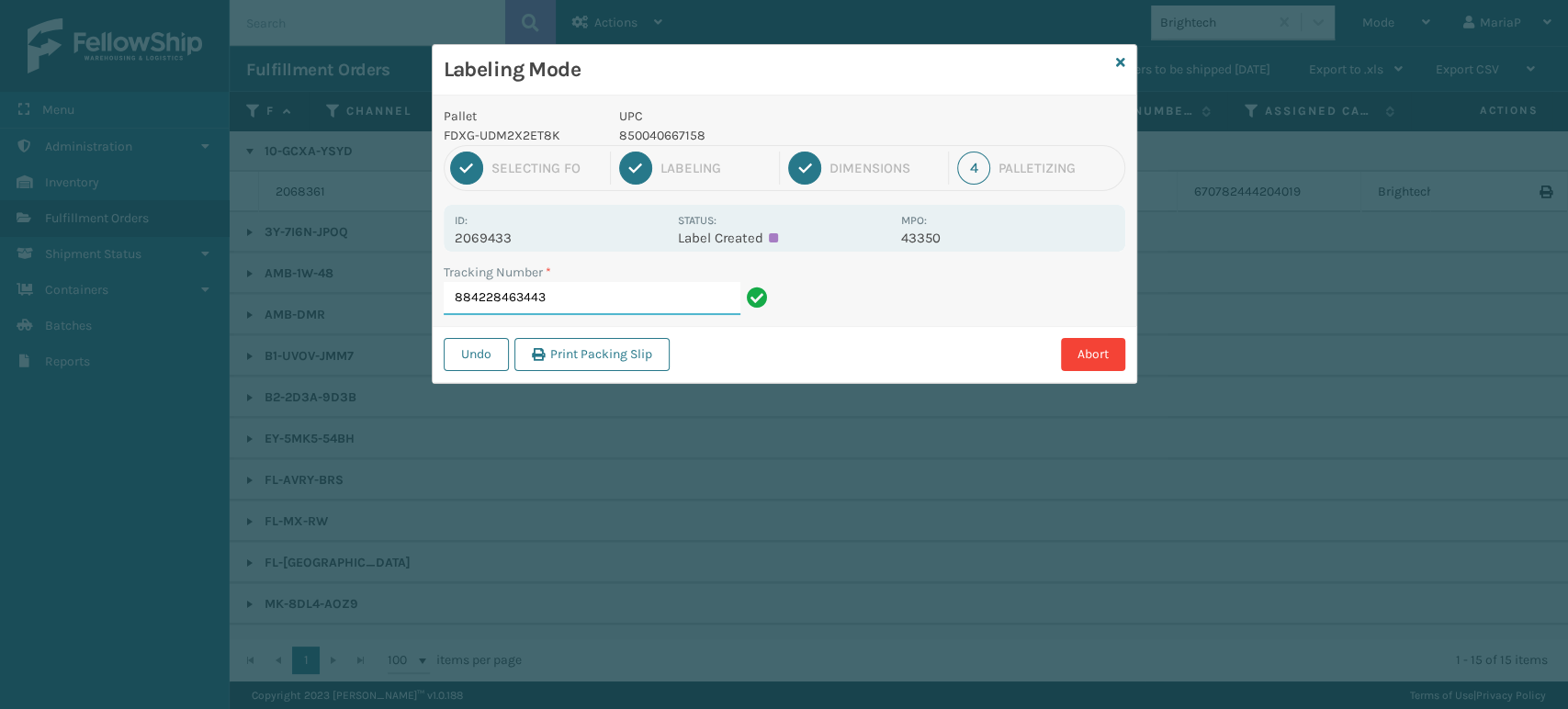
click at [644, 301] on input "884228463443" at bounding box center [591, 298] width 297 height 33
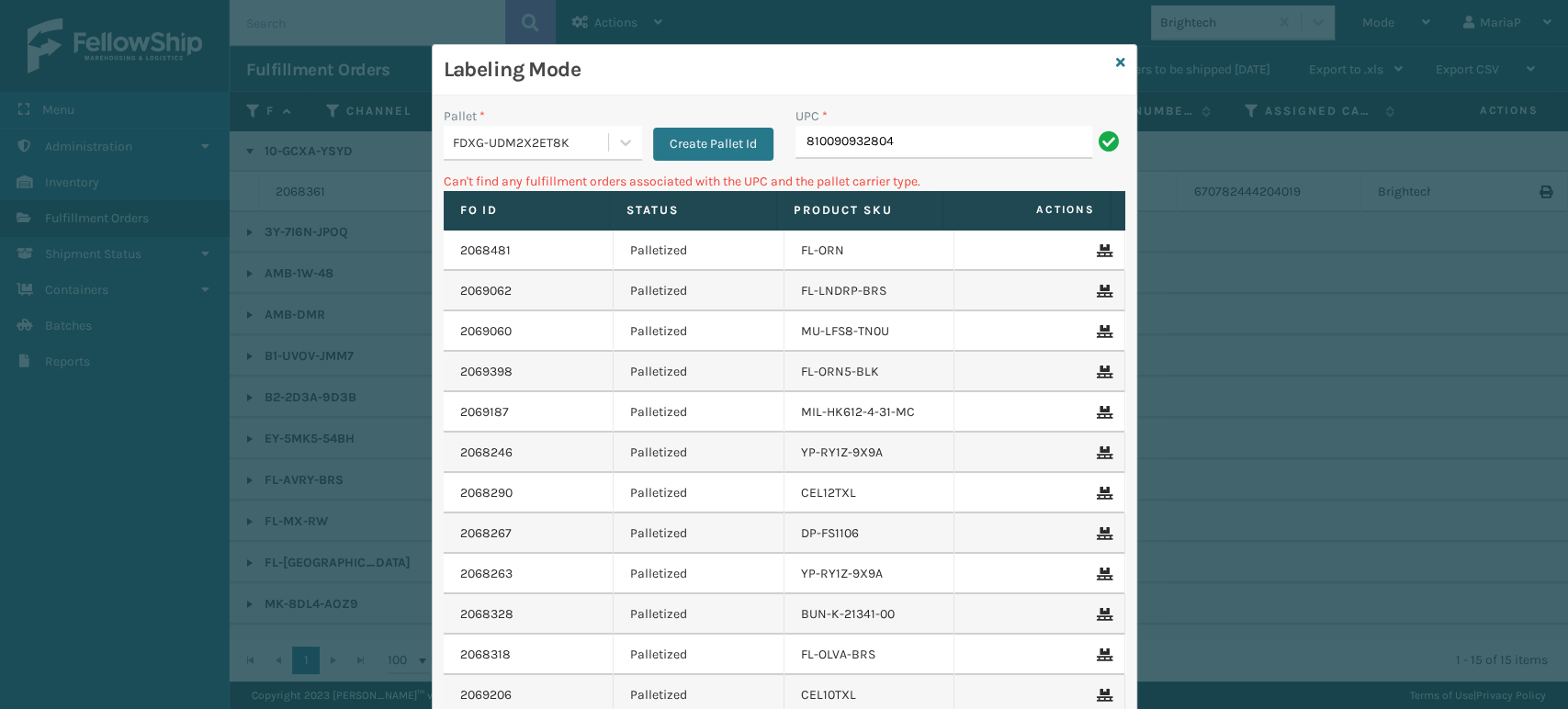
drag, startPoint x: 549, startPoint y: 131, endPoint x: 543, endPoint y: 160, distance: 29.6
click at [553, 131] on div "FDXG-UDM2X2ET8K" at bounding box center [525, 143] width 165 height 30
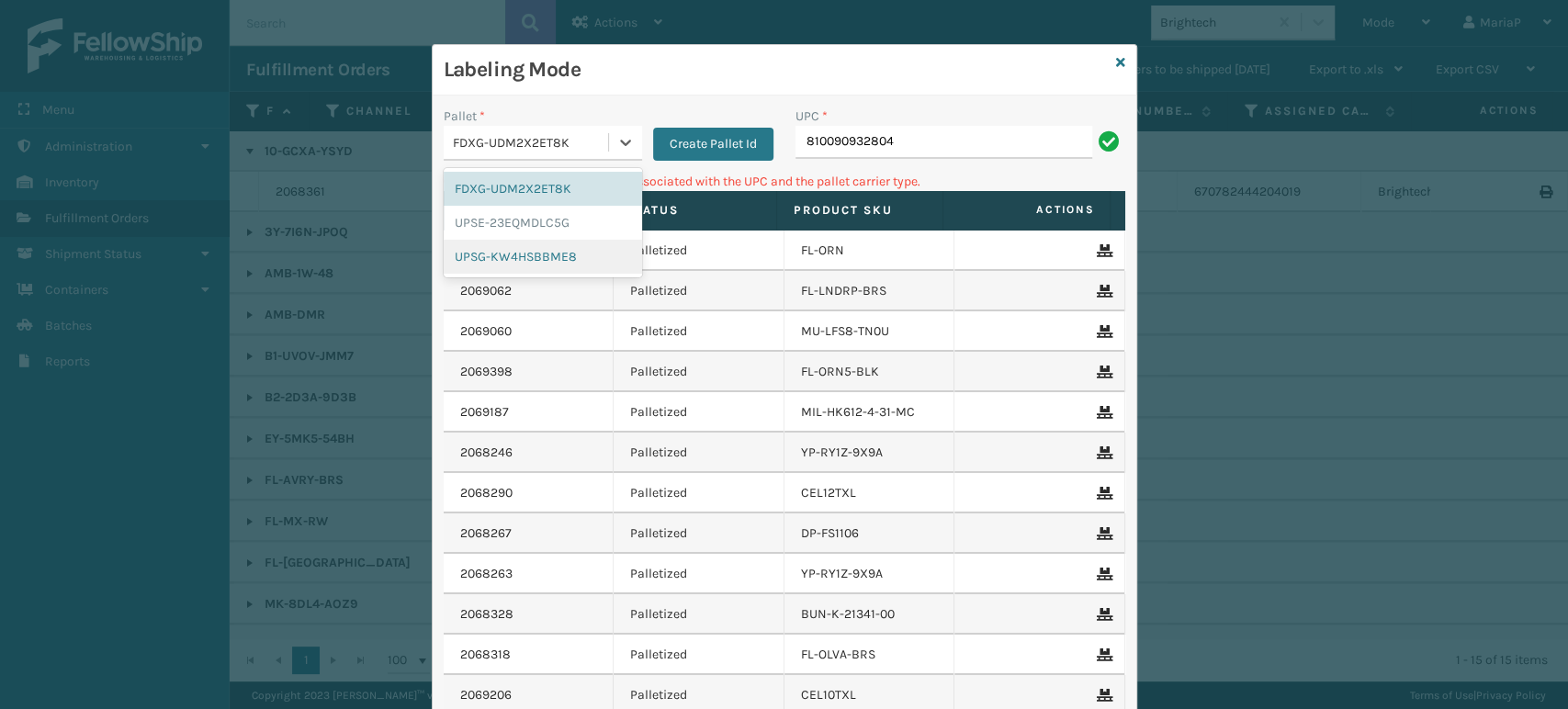
click at [481, 248] on div "UPSG-KW4HSBBME8" at bounding box center [542, 257] width 199 height 34
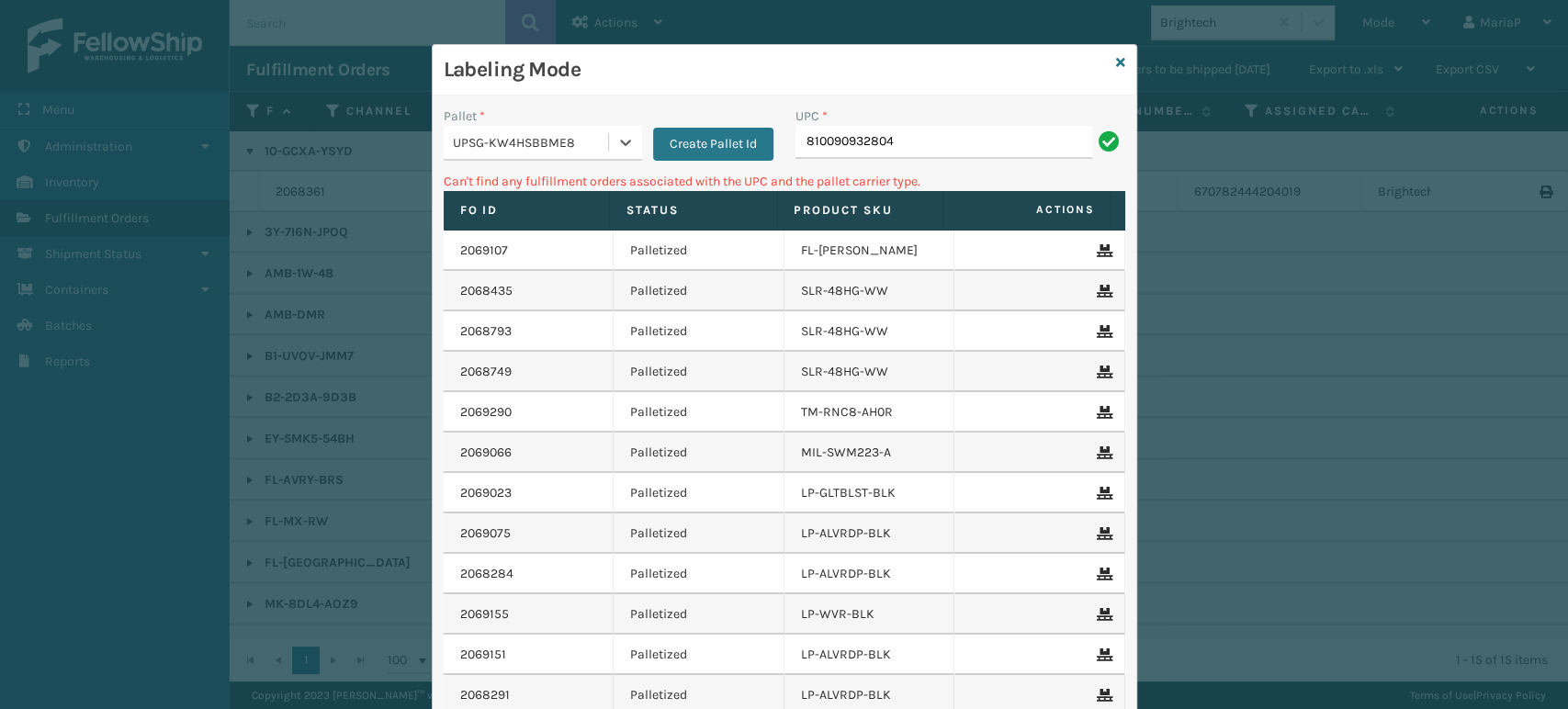
click at [848, 161] on div "UPC * 810090932804" at bounding box center [961, 138] width 352 height 65
click at [849, 156] on input "810090932804" at bounding box center [944, 142] width 297 height 33
click at [539, 149] on div "UPSG-KW4HSBBME8" at bounding box center [531, 142] width 157 height 19
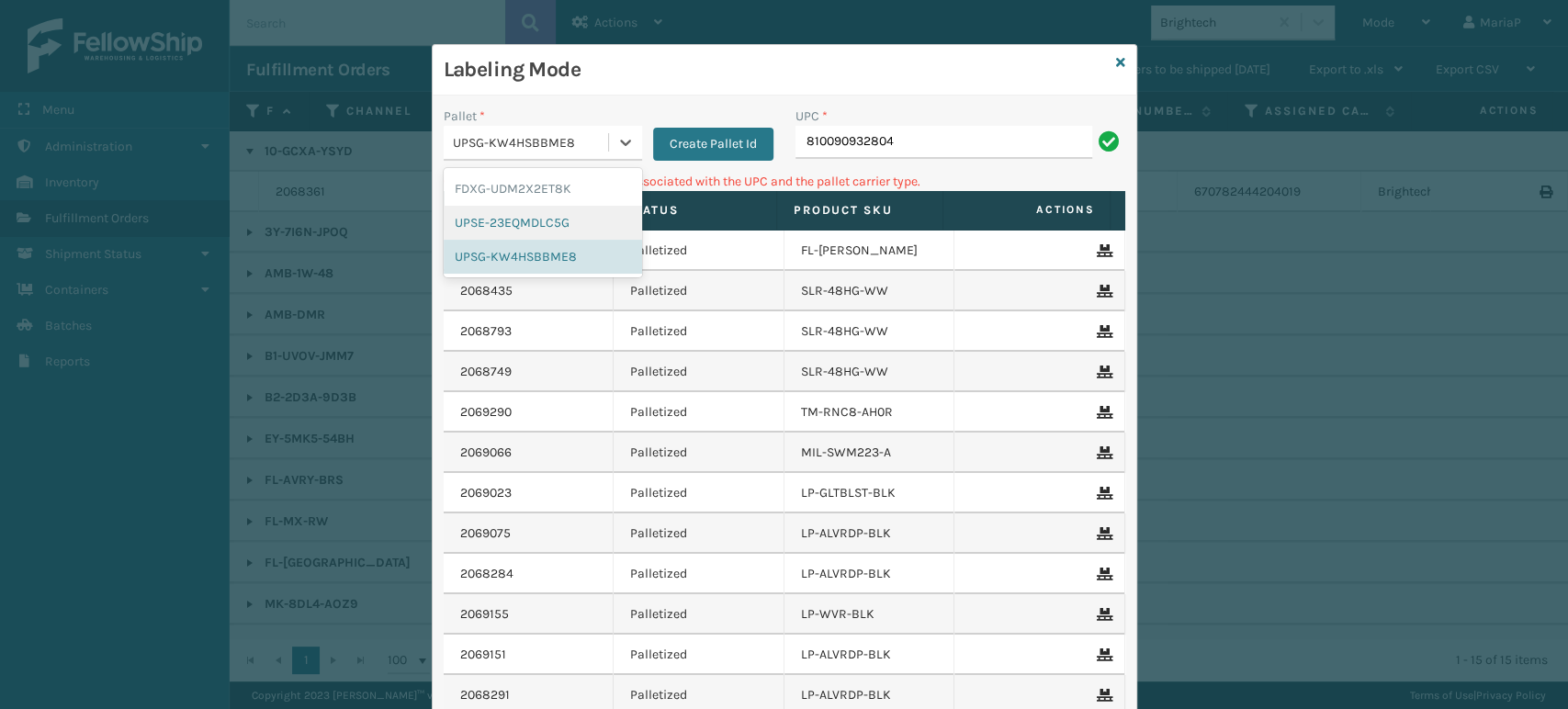
click at [534, 218] on div "UPSE-23EQMDLC5G" at bounding box center [542, 223] width 199 height 34
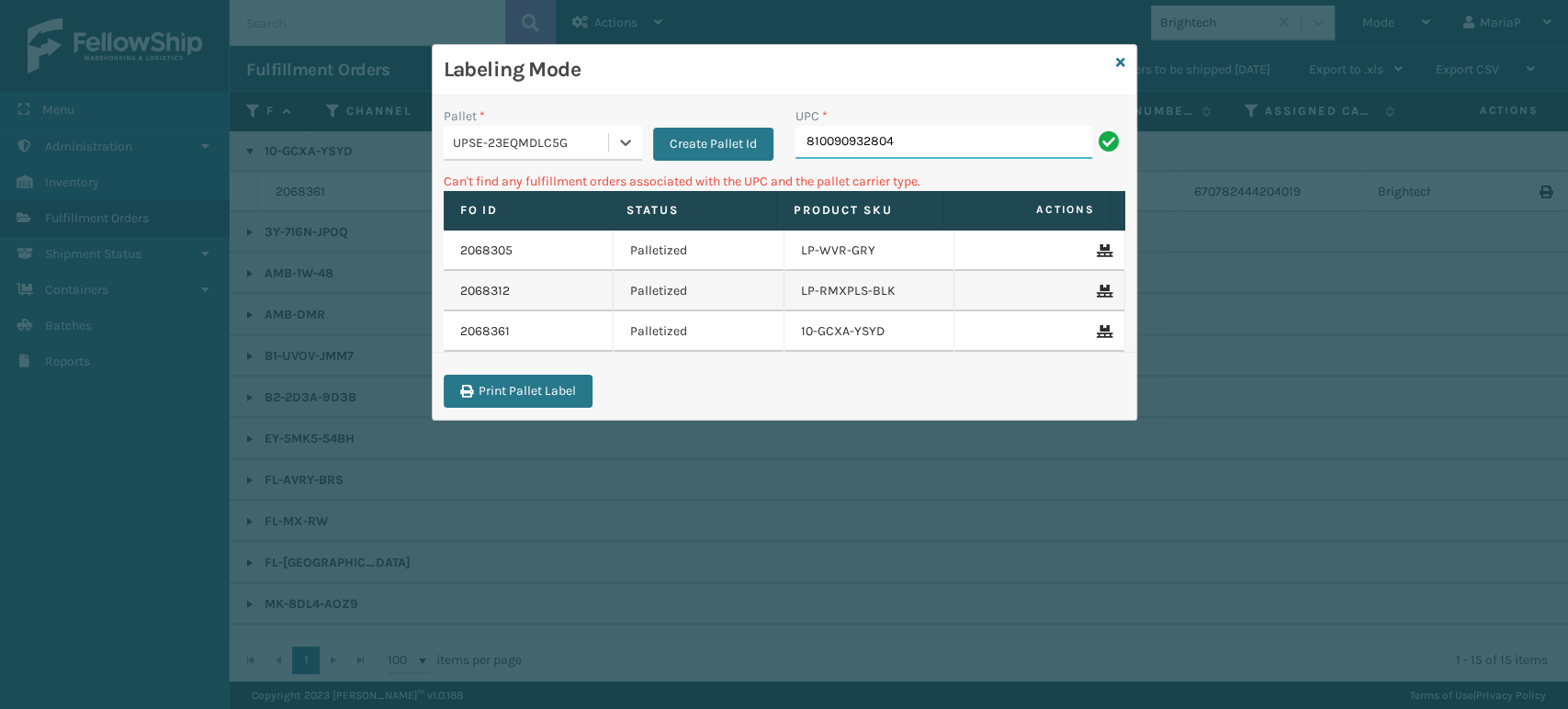
click at [895, 152] on input "810090932804" at bounding box center [944, 142] width 297 height 33
click at [941, 137] on input "810090932804" at bounding box center [944, 142] width 297 height 33
click at [936, 134] on input "810090932804" at bounding box center [944, 142] width 297 height 33
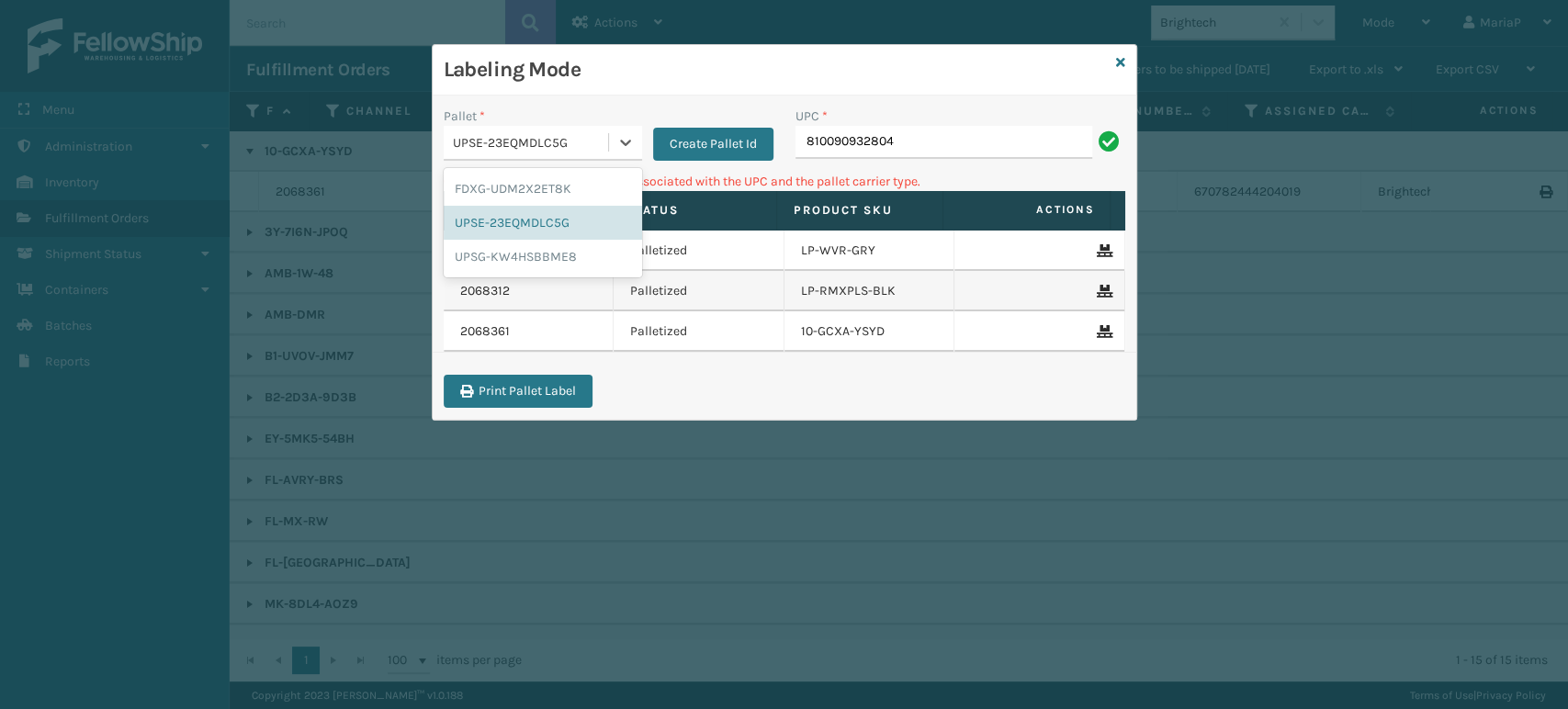
click at [595, 131] on div "UPSE-23EQMDLC5G" at bounding box center [525, 143] width 165 height 30
click at [542, 264] on div "UPSG-KW4HSBBME8" at bounding box center [542, 257] width 199 height 34
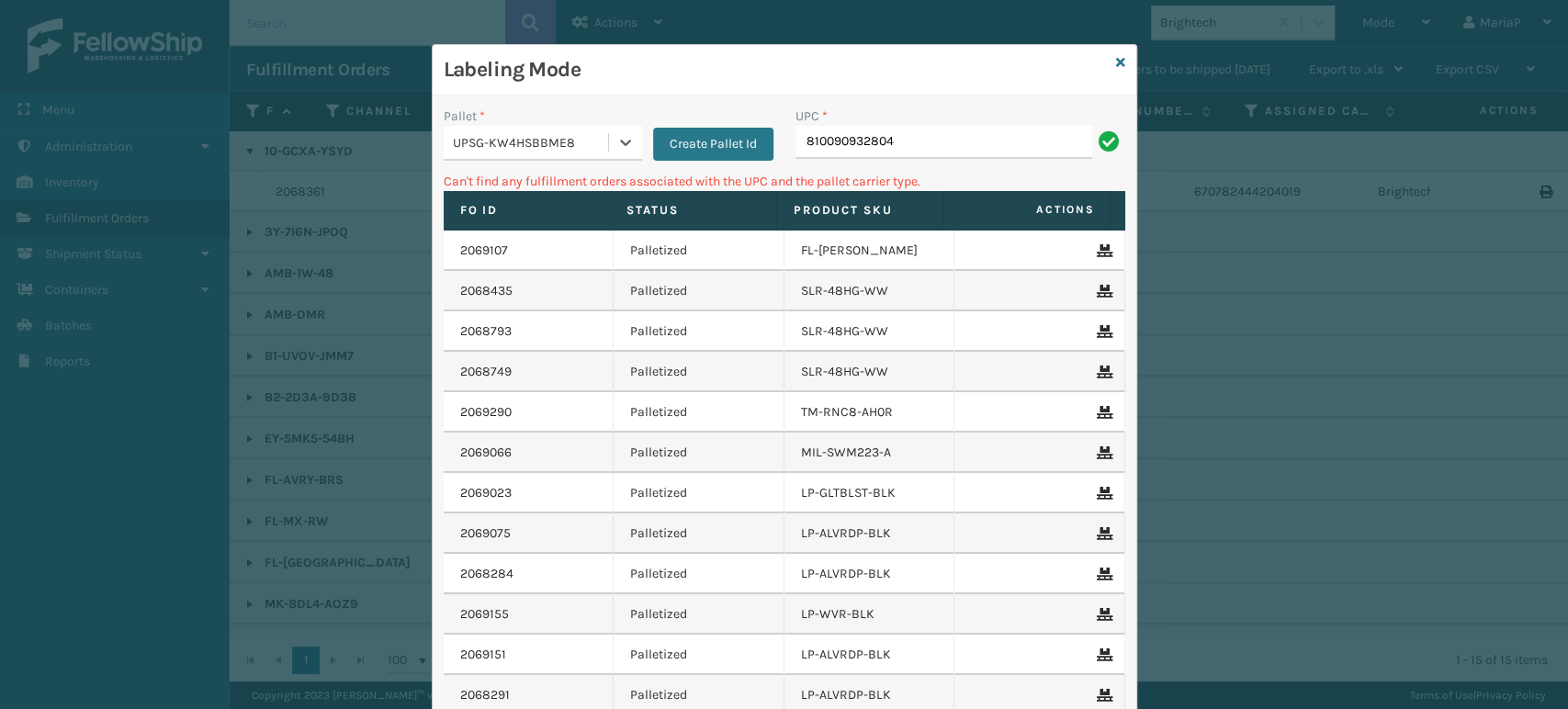
click at [561, 247] on div "2069107" at bounding box center [528, 251] width 137 height 19
